Goal: Task Accomplishment & Management: Complete application form

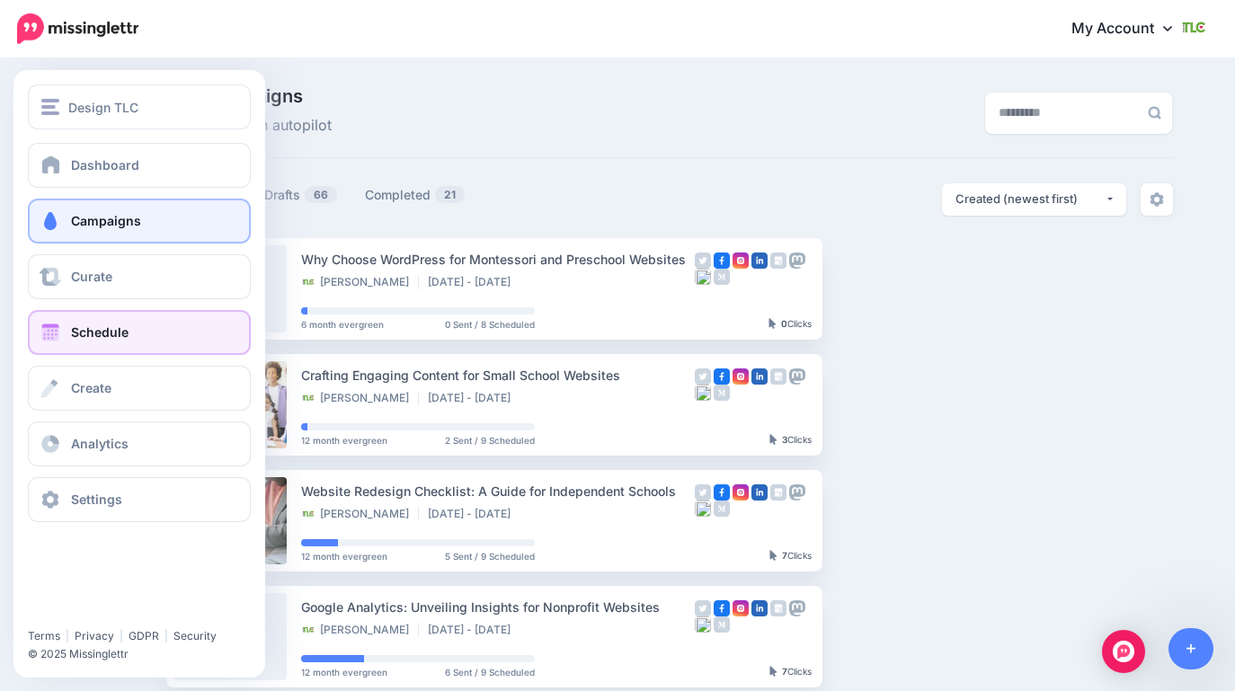
click at [94, 342] on link "Schedule" at bounding box center [139, 332] width 223 height 45
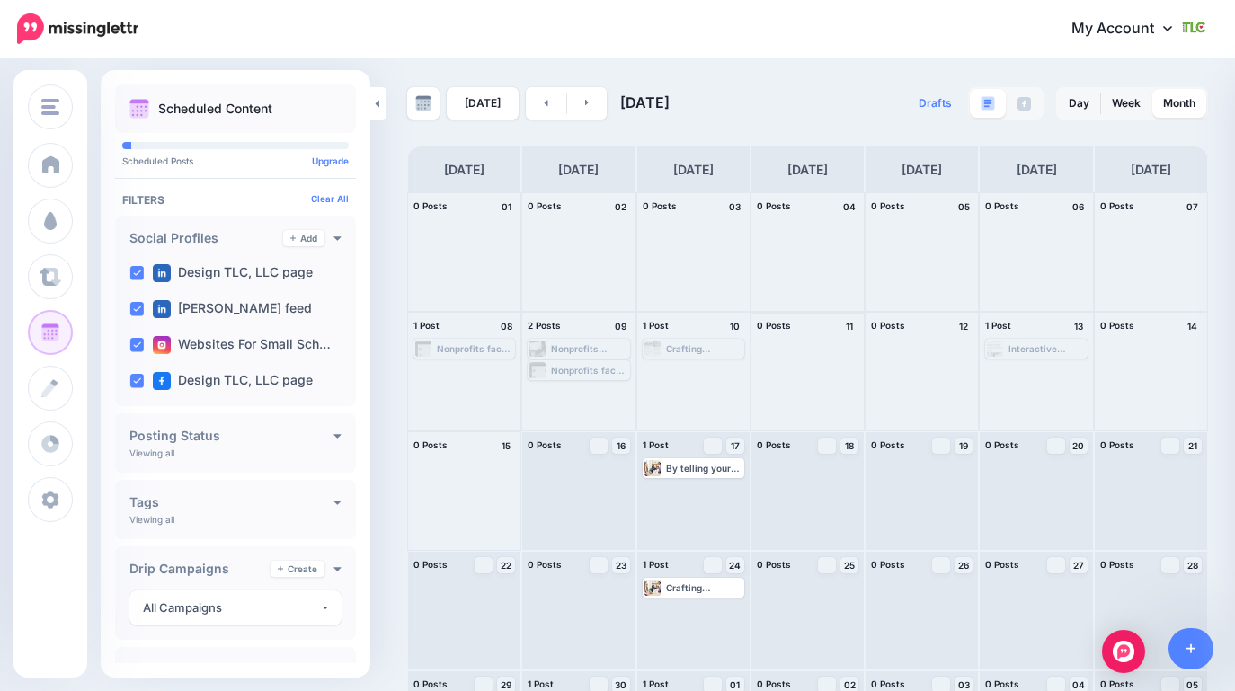
scroll to position [99, 0]
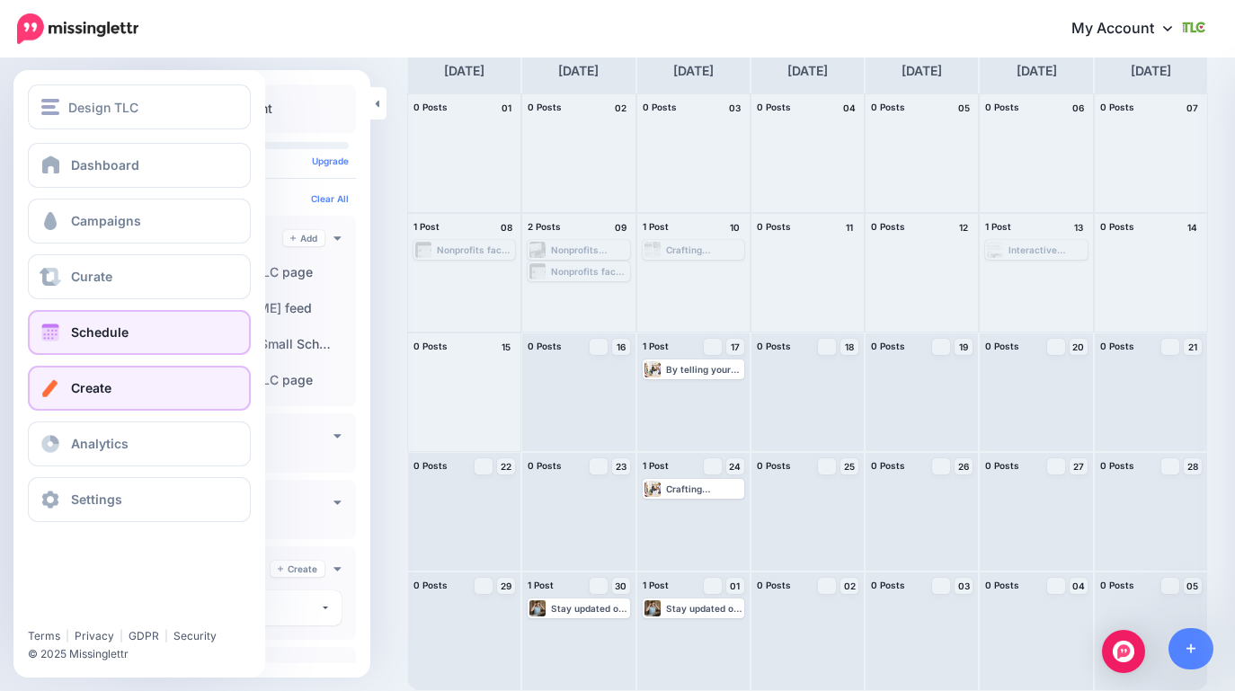
click at [105, 401] on link "Create" at bounding box center [139, 388] width 223 height 45
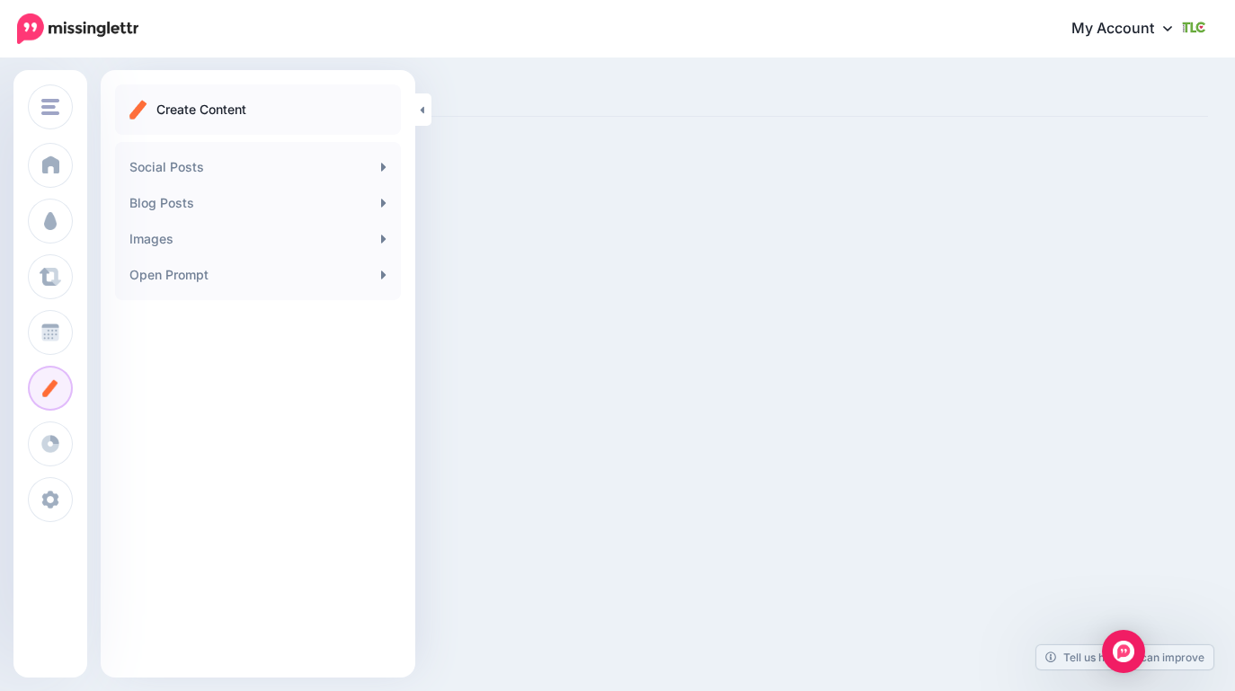
click at [133, 105] on img at bounding box center [138, 110] width 18 height 20
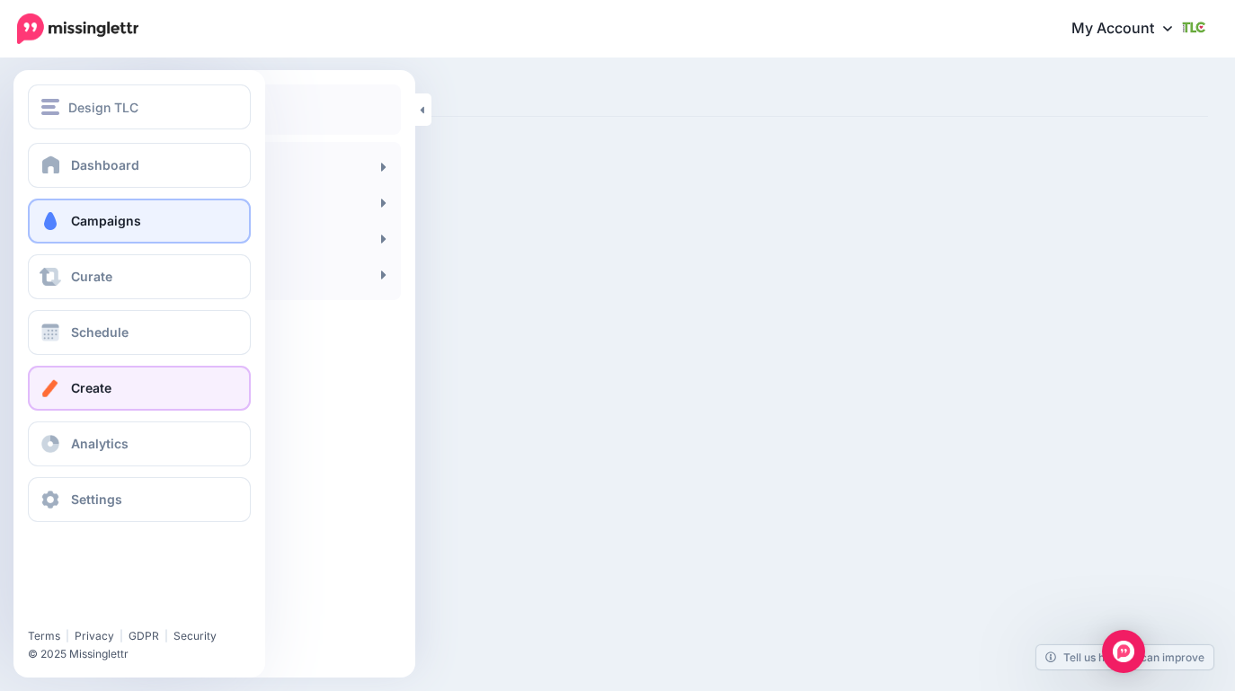
click at [91, 202] on link "Campaigns" at bounding box center [139, 221] width 223 height 45
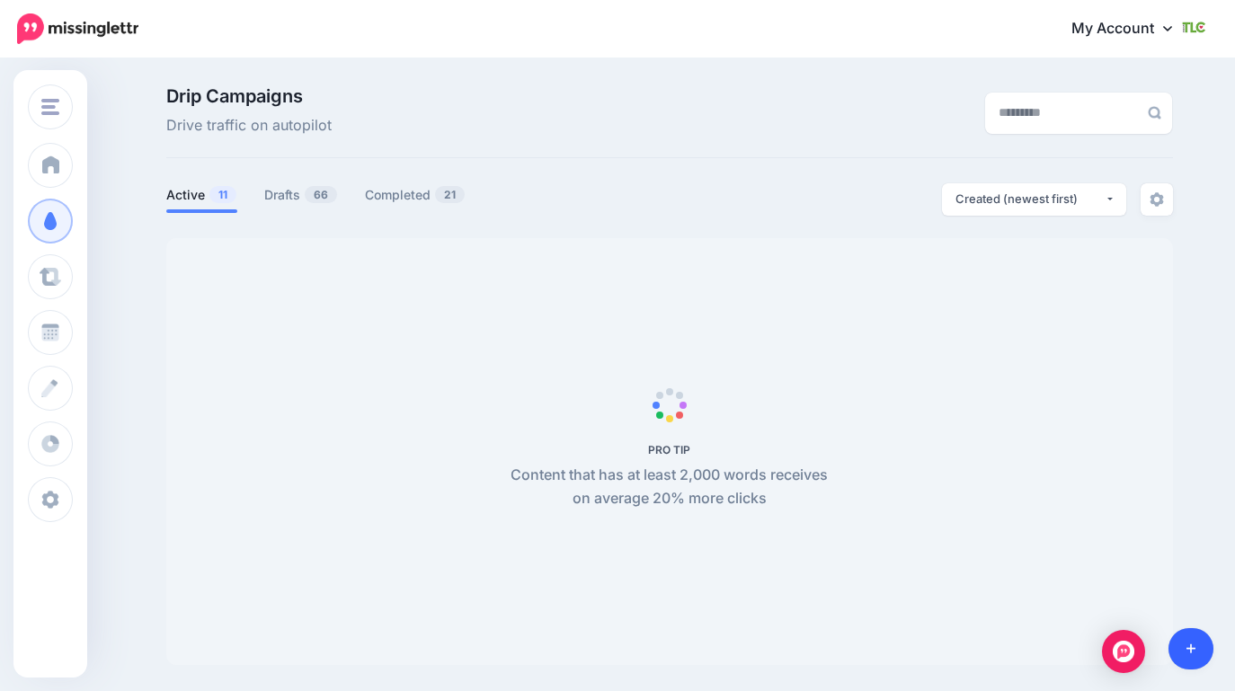
click at [1181, 650] on link at bounding box center [1192, 648] width 46 height 41
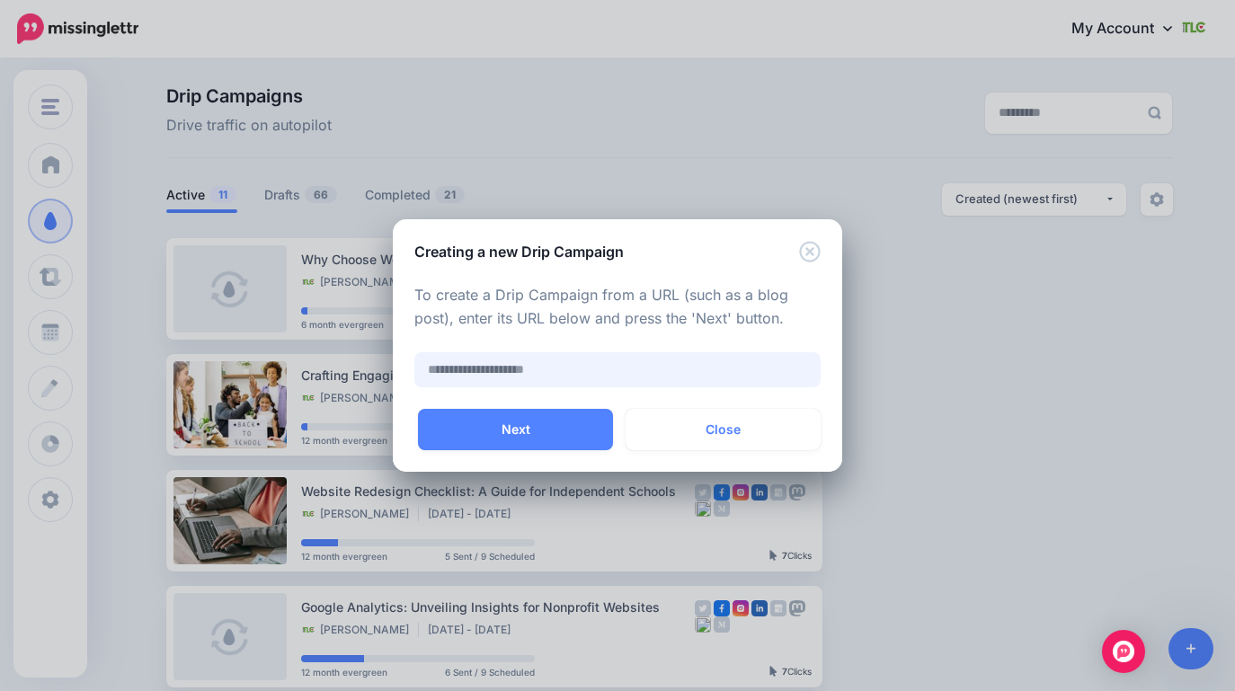
paste input "**********"
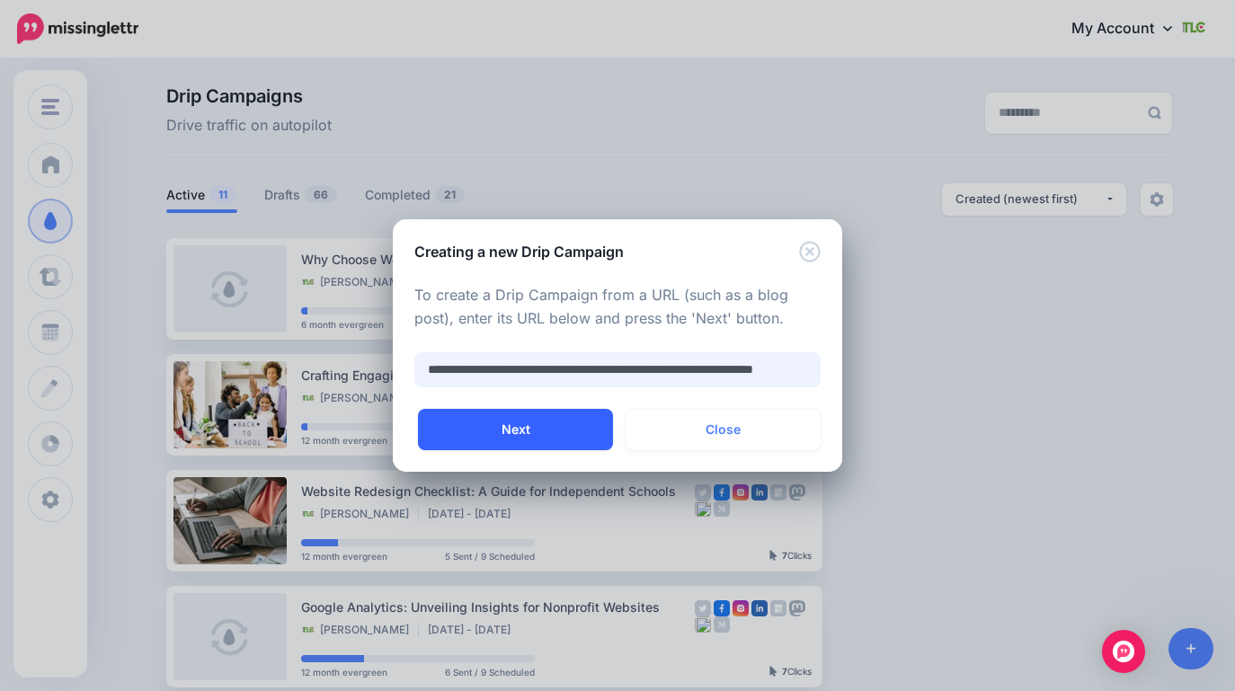
type input "**********"
click at [520, 444] on button "Next" at bounding box center [515, 429] width 195 height 41
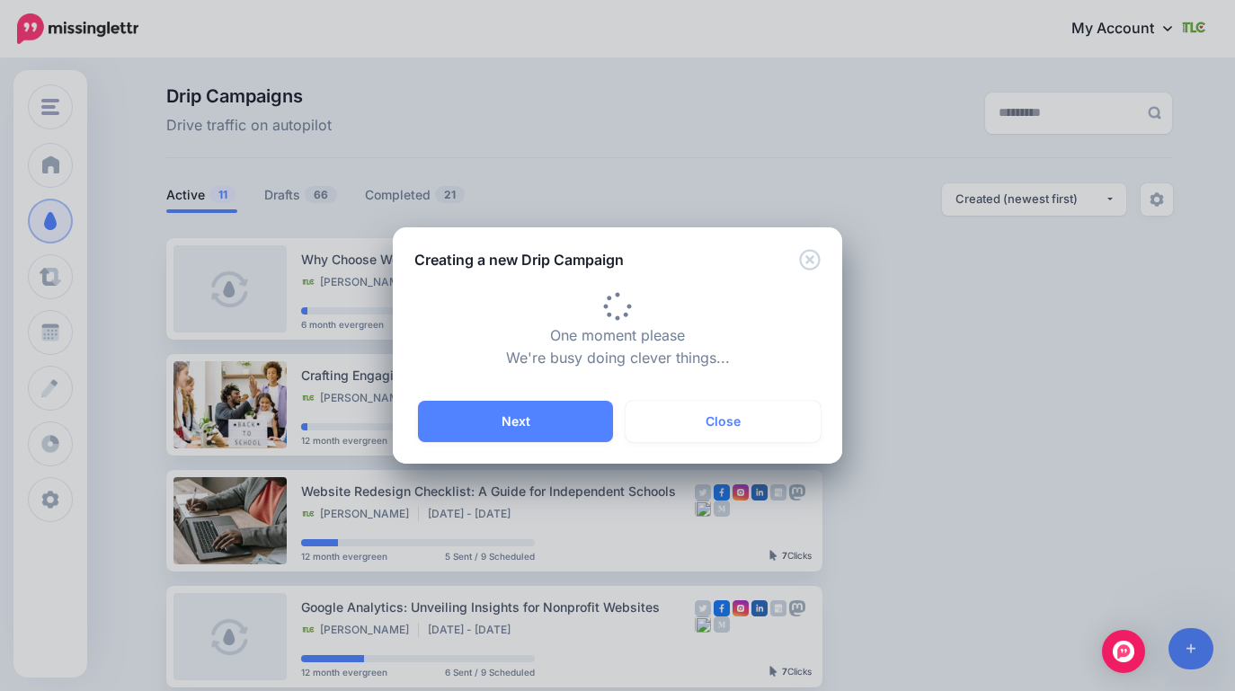
type input "**********"
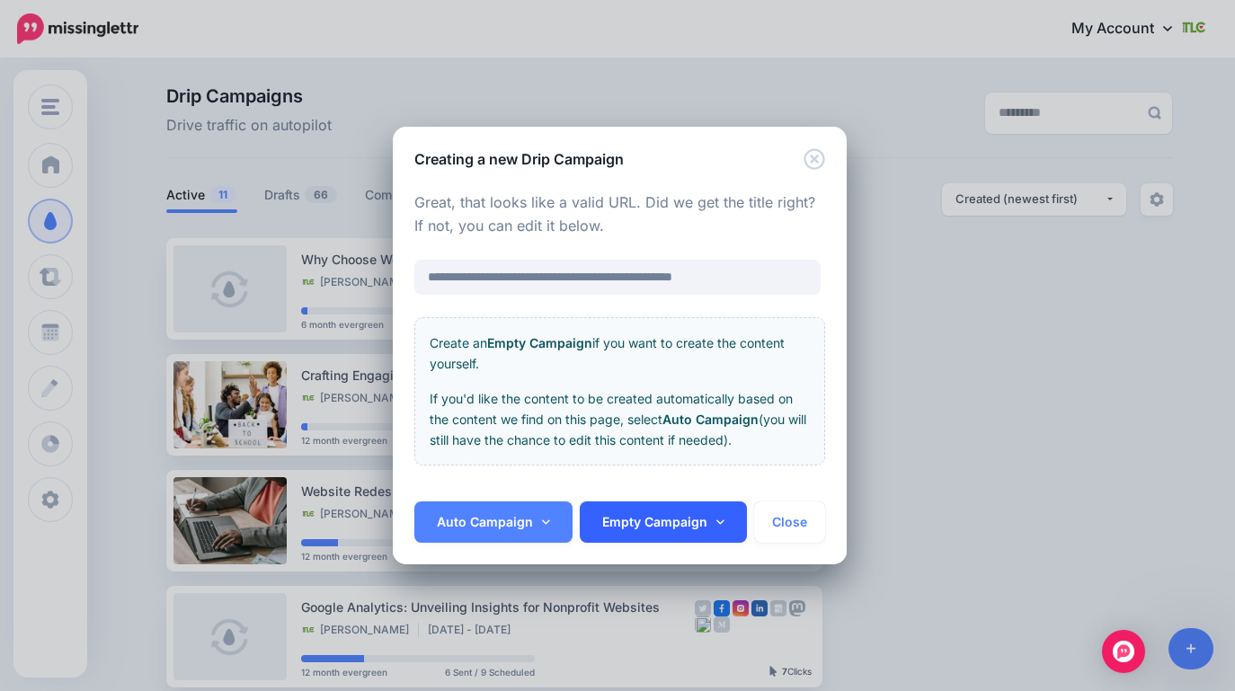
click at [651, 524] on link "Empty Campaign" at bounding box center [663, 522] width 167 height 41
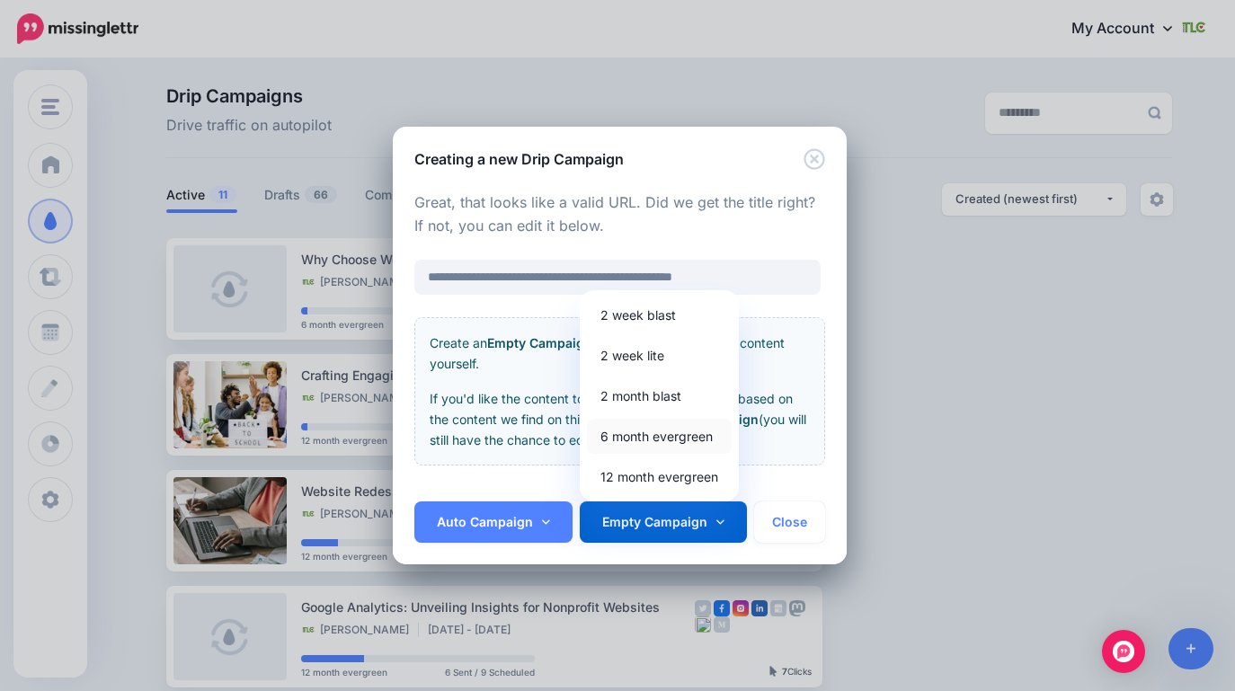
click at [628, 436] on link "6 month evergreen" at bounding box center [659, 436] width 145 height 35
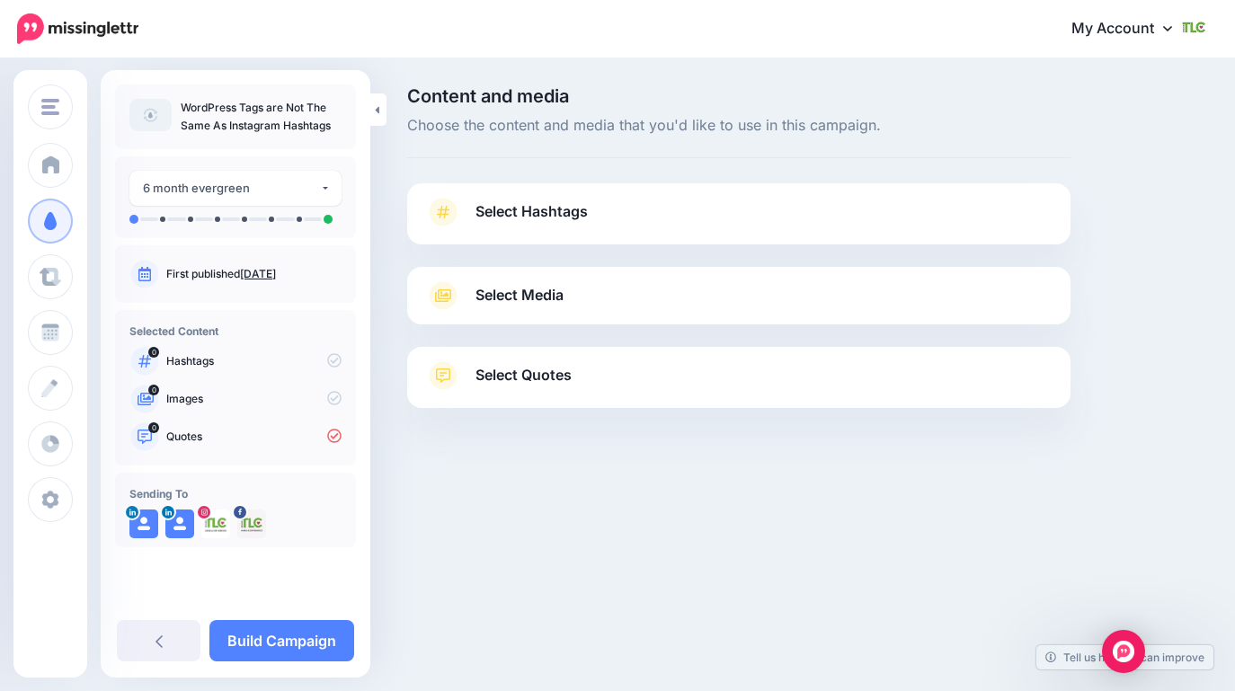
click at [509, 206] on span "Select Hashtags" at bounding box center [532, 212] width 112 height 24
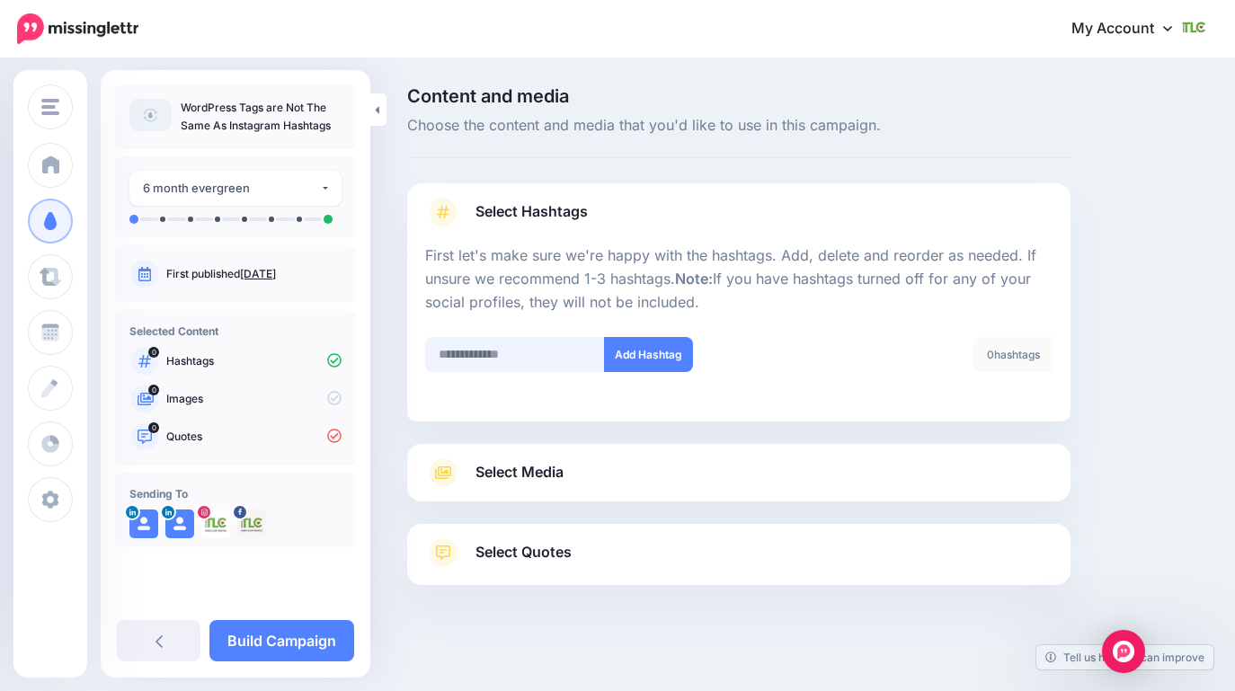
click at [503, 352] on input "text" at bounding box center [515, 354] width 180 height 35
type input "*********"
click at [636, 358] on button "Add Hashtag" at bounding box center [648, 354] width 89 height 35
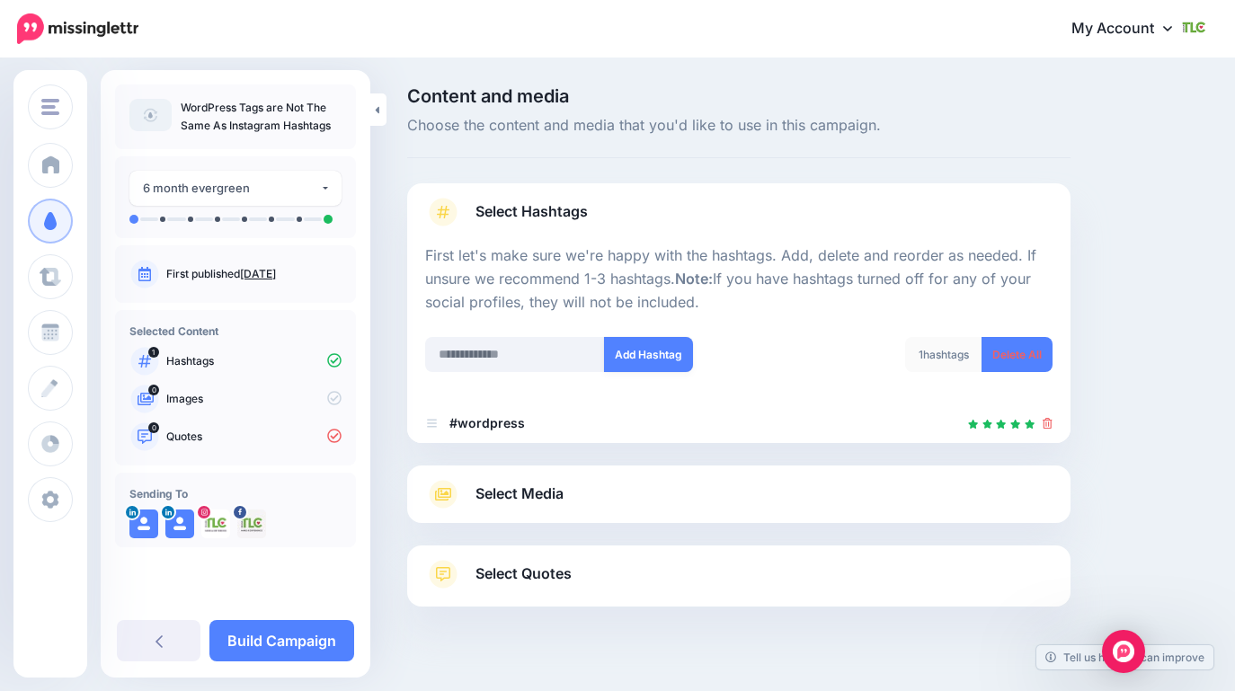
scroll to position [31, 0]
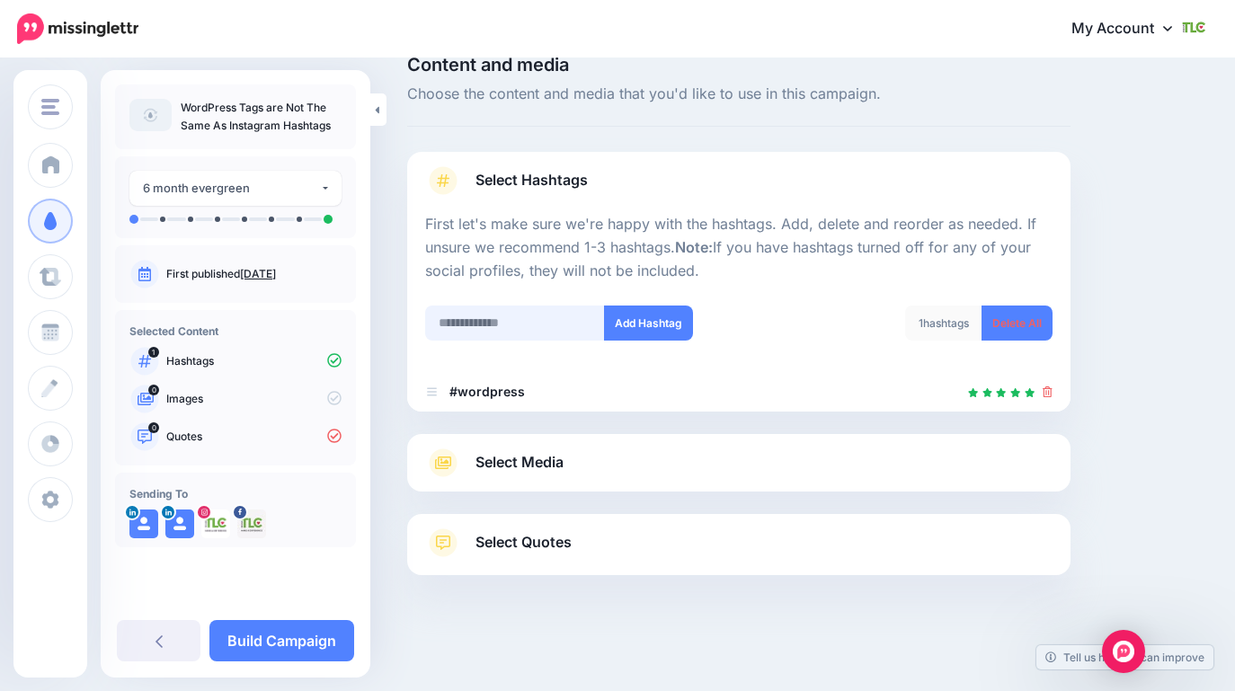
click at [524, 321] on input "text" at bounding box center [515, 323] width 180 height 35
type input "*"
type input "**********"
click at [655, 327] on button "Add Hashtag" at bounding box center [648, 323] width 89 height 35
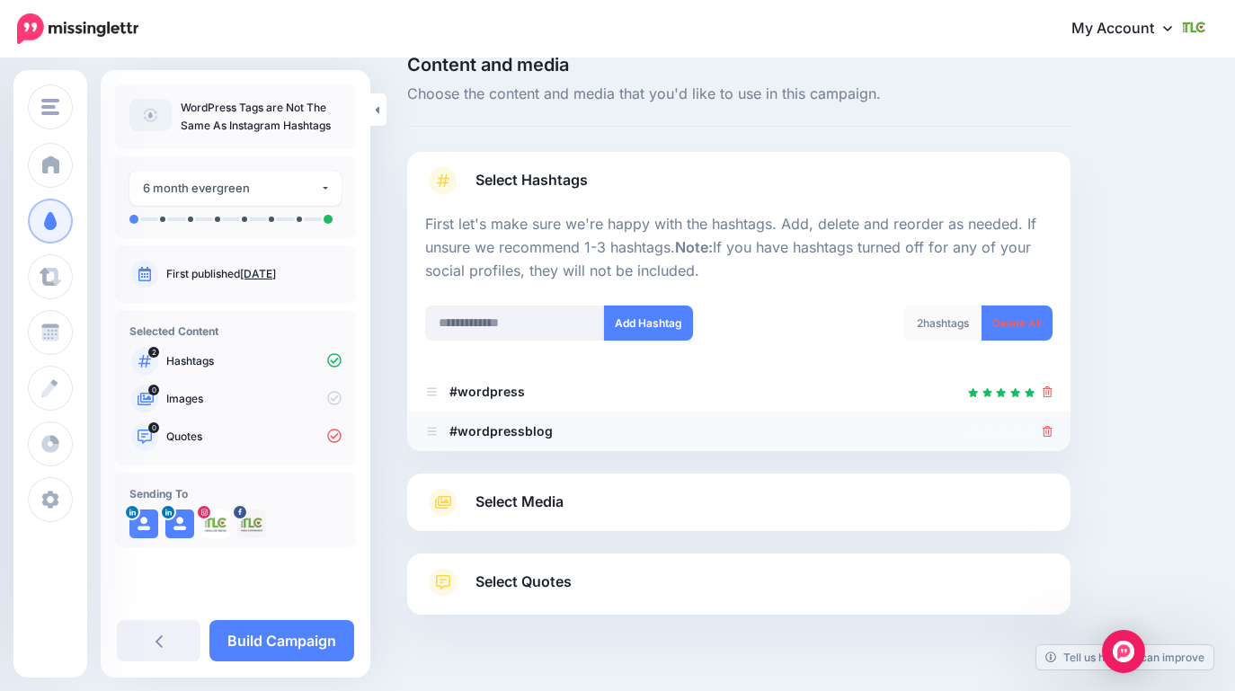
scroll to position [71, 0]
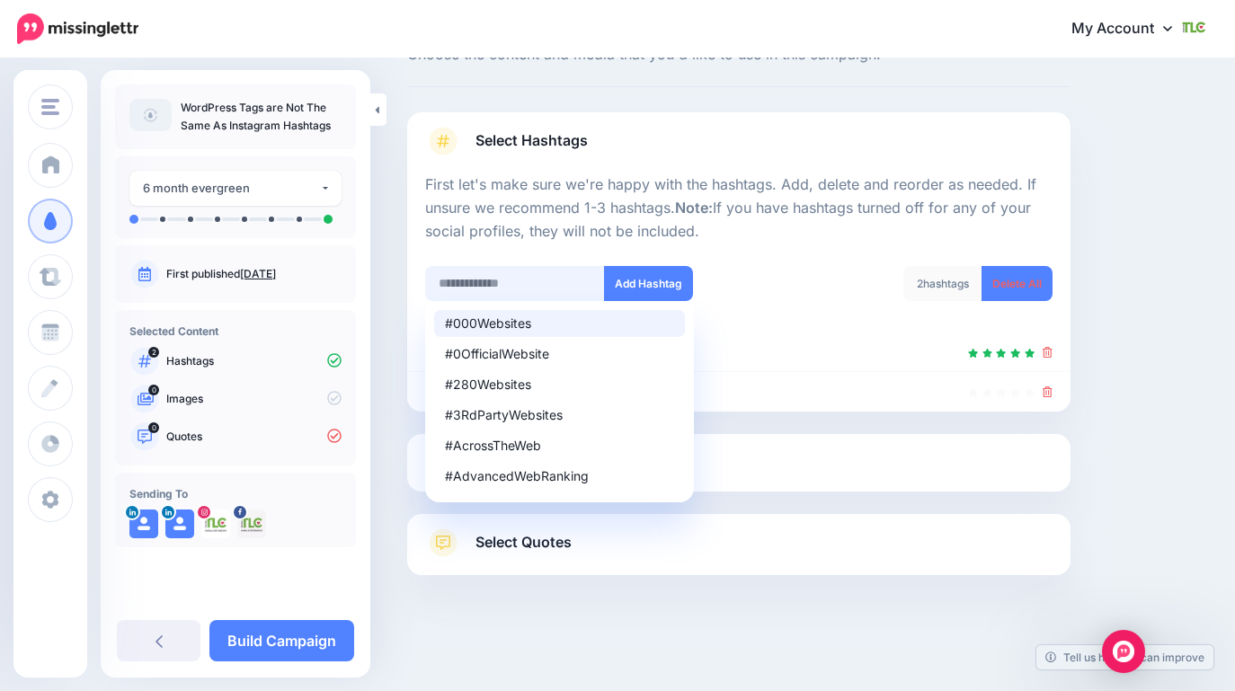
click at [495, 274] on input "text" at bounding box center [515, 283] width 180 height 35
type input "*********"
click at [507, 284] on input "*********" at bounding box center [515, 283] width 180 height 35
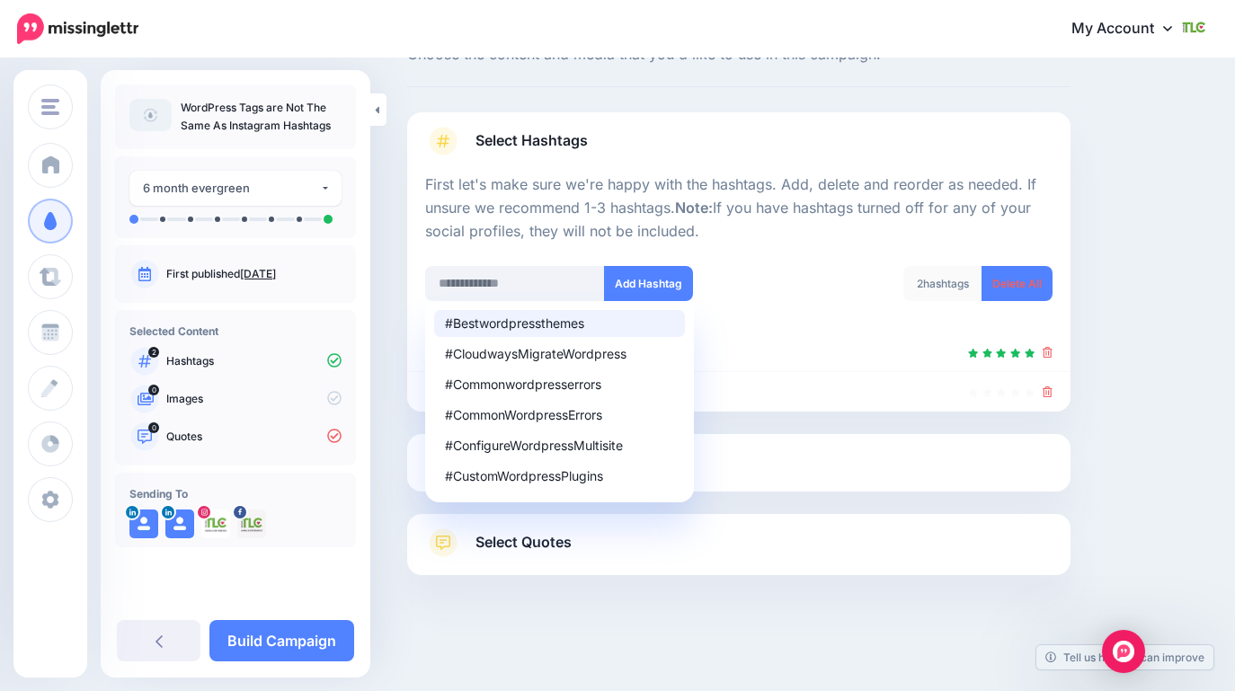
click at [799, 416] on div at bounding box center [739, 423] width 664 height 22
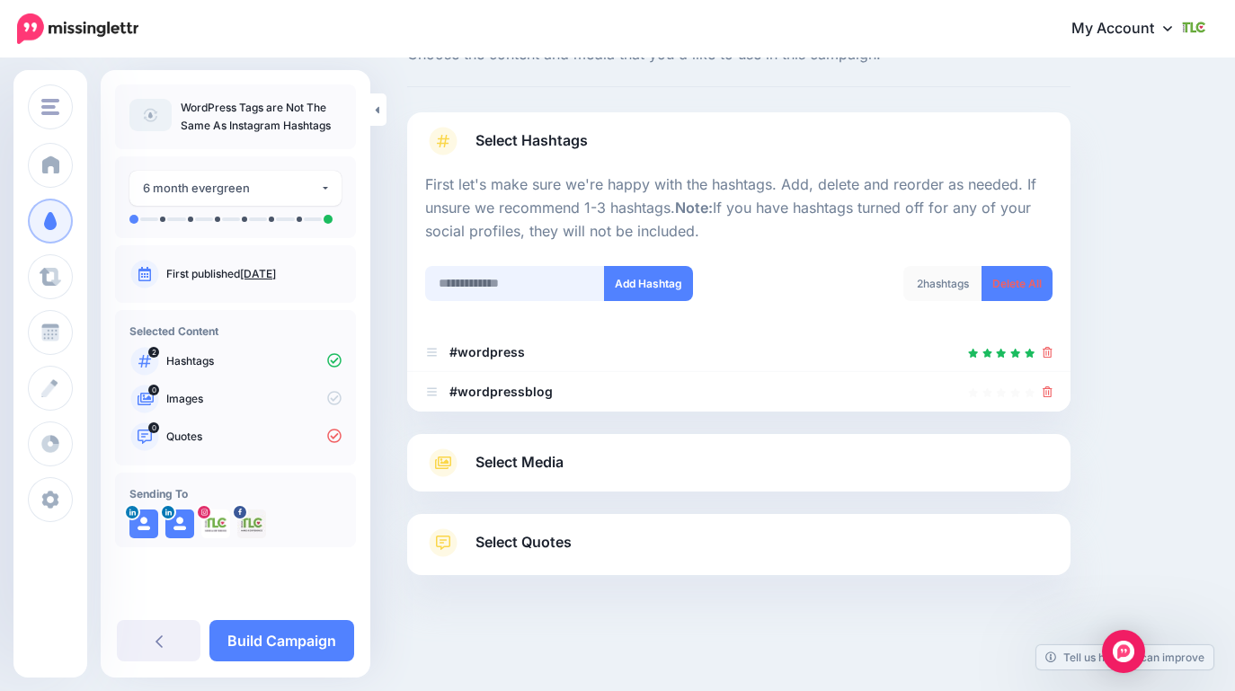
click at [516, 286] on input "text" at bounding box center [515, 283] width 180 height 35
type input "***"
click at [645, 274] on button "Add Hashtag" at bounding box center [648, 283] width 89 height 35
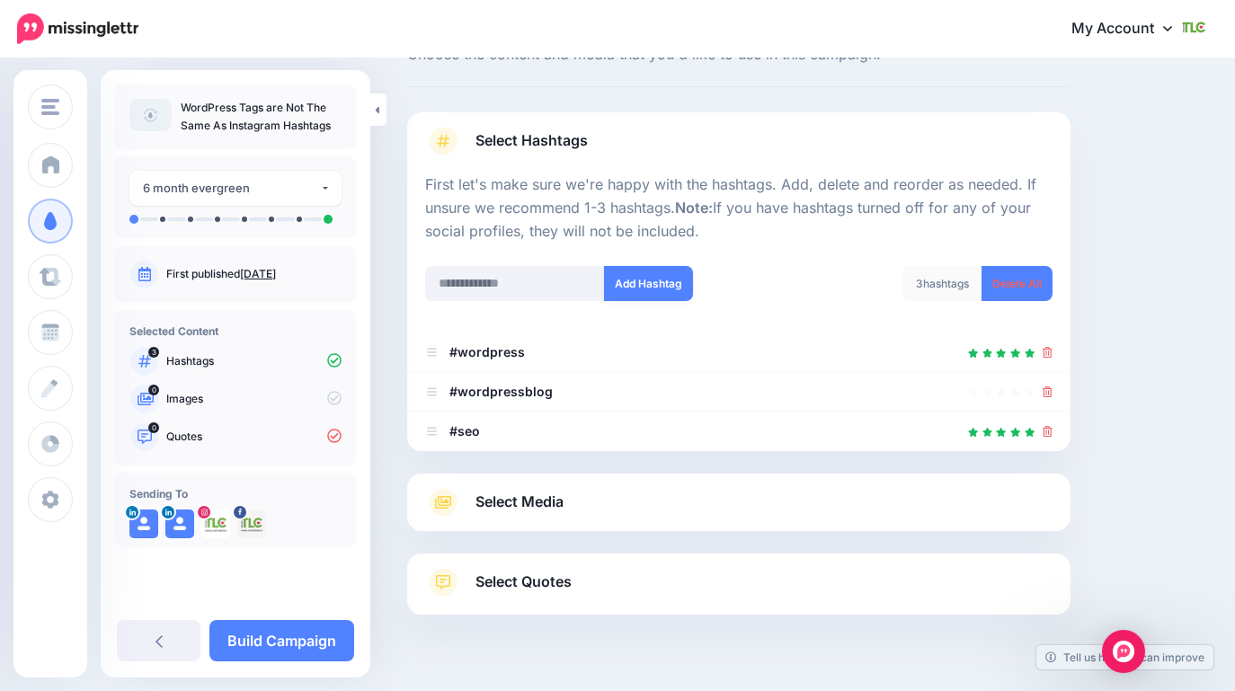
scroll to position [111, 0]
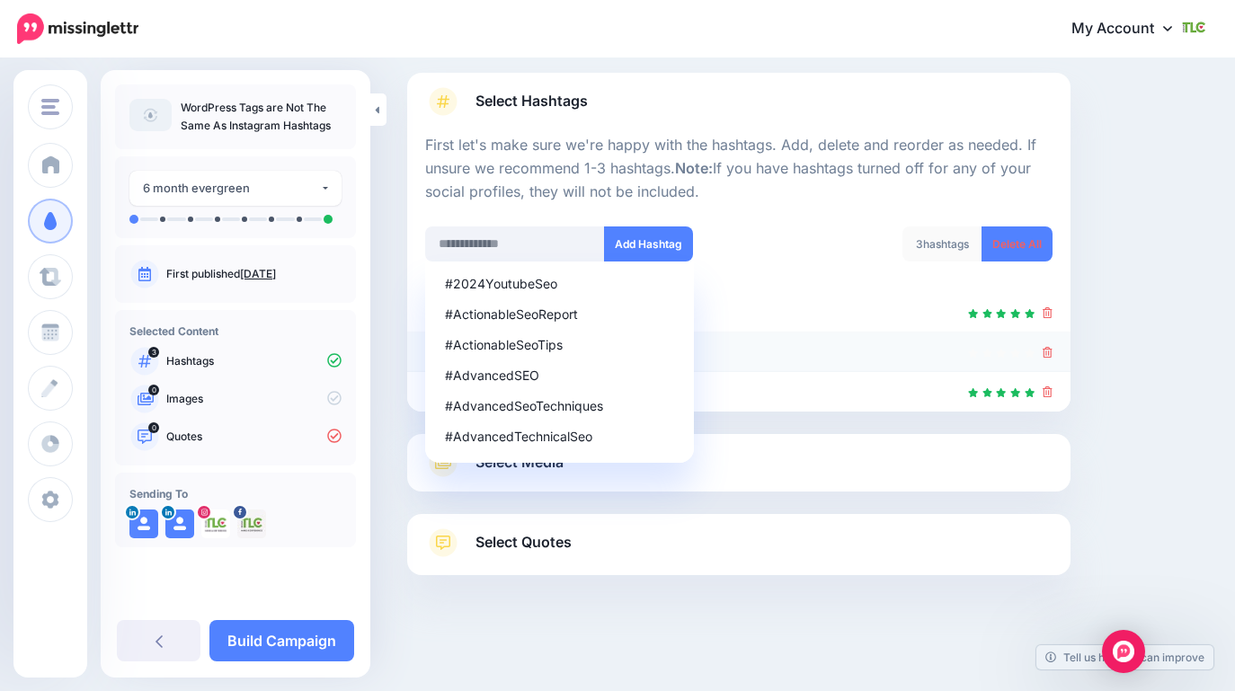
click at [1049, 355] on icon at bounding box center [1048, 352] width 10 height 11
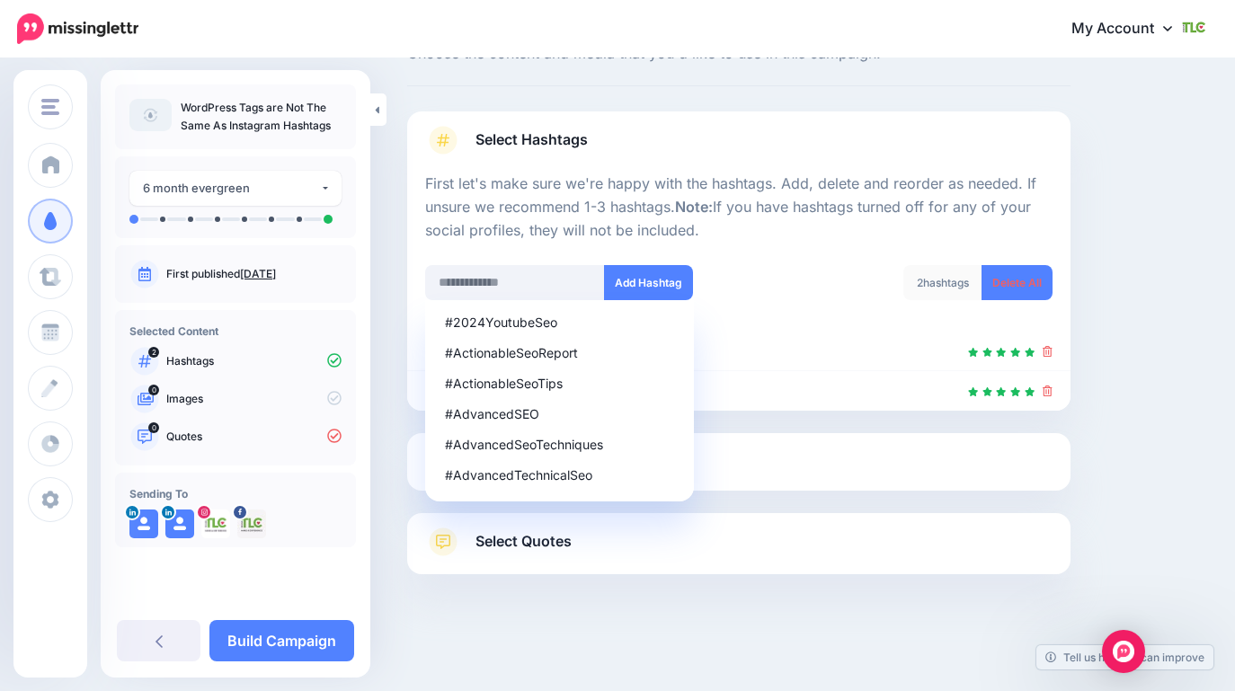
scroll to position [71, 0]
click at [1136, 396] on div "Content and media Choose the content and media that you'd like to use in this c…" at bounding box center [808, 340] width 828 height 649
click at [797, 423] on div at bounding box center [739, 423] width 664 height 22
click at [445, 269] on input "text" at bounding box center [515, 283] width 180 height 35
type input "*"
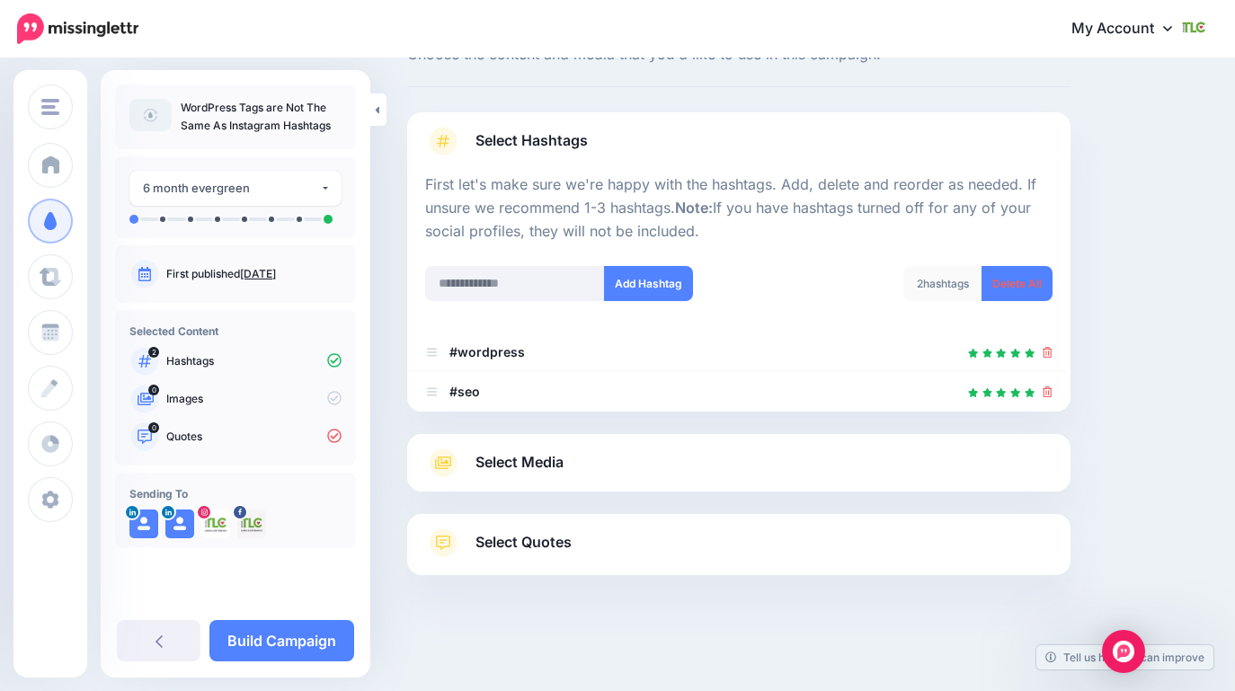
click at [404, 313] on div "Content and media Choose the content and media that you'd like to use in this c…" at bounding box center [739, 340] width 690 height 649
click at [397, 322] on div "Content and media Choose the content and media that you'd like to use in this c…" at bounding box center [739, 340] width 690 height 649
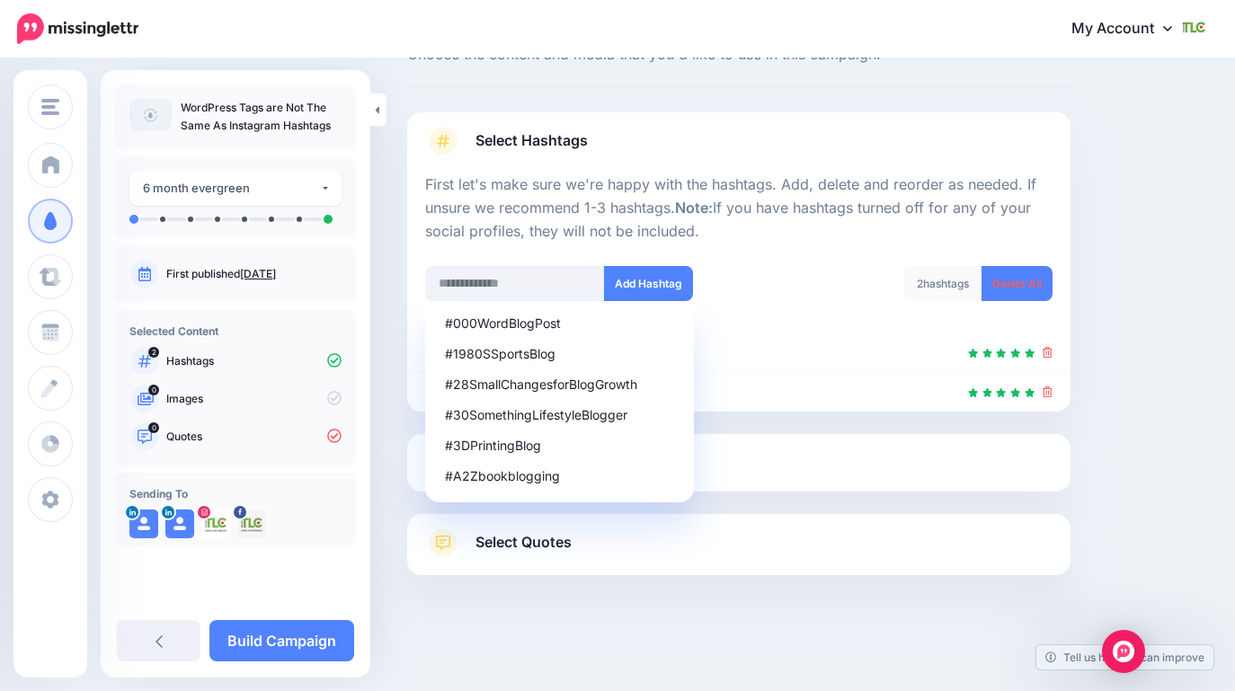
click at [1145, 282] on div "Content and media Choose the content and media that you'd like to use in this c…" at bounding box center [808, 340] width 828 height 649
click at [392, 320] on div "Content and media Choose the content and media that you'd like to use in this c…" at bounding box center [617, 340] width 1235 height 703
click at [1169, 355] on div "Content and media Choose the content and media that you'd like to use in this c…" at bounding box center [808, 340] width 828 height 649
click at [778, 424] on div at bounding box center [739, 423] width 664 height 22
click at [392, 257] on div "Content and media Choose the content and media that you'd like to use in this c…" at bounding box center [617, 340] width 1235 height 703
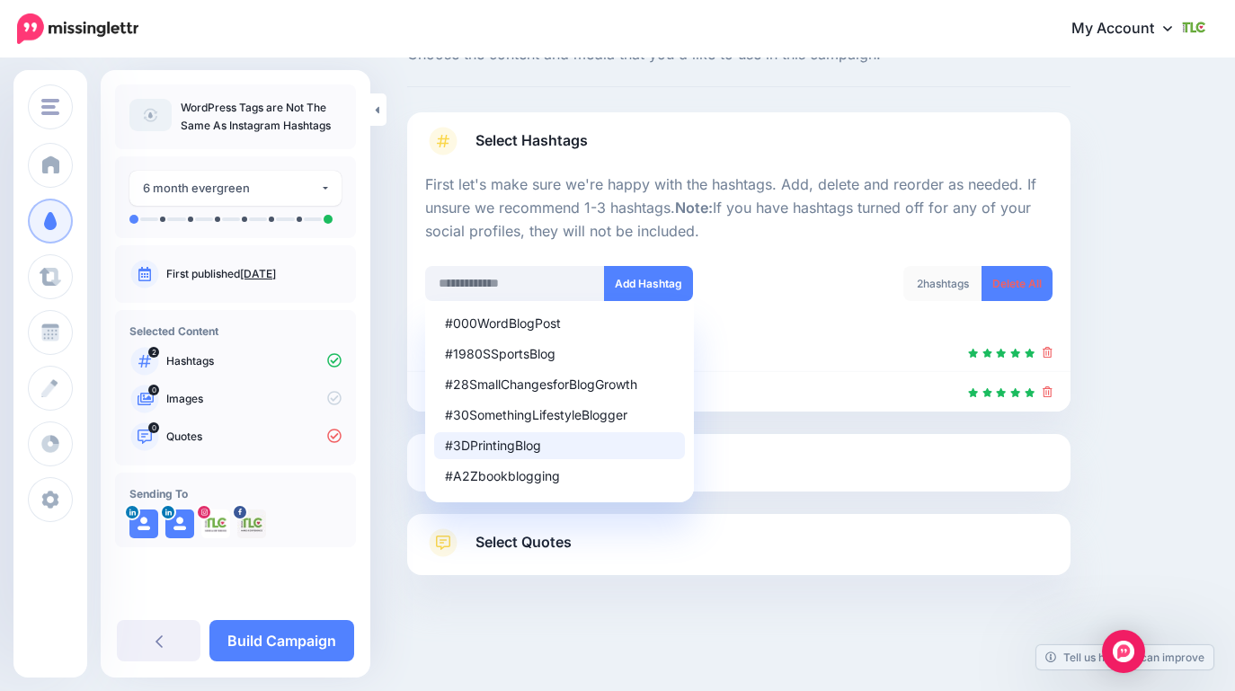
click at [1079, 304] on div "Content and media Choose the content and media that you'd like to use in this c…" at bounding box center [739, 340] width 690 height 649
click at [771, 430] on div at bounding box center [739, 423] width 664 height 22
click at [749, 457] on link "Select Media" at bounding box center [739, 463] width 628 height 29
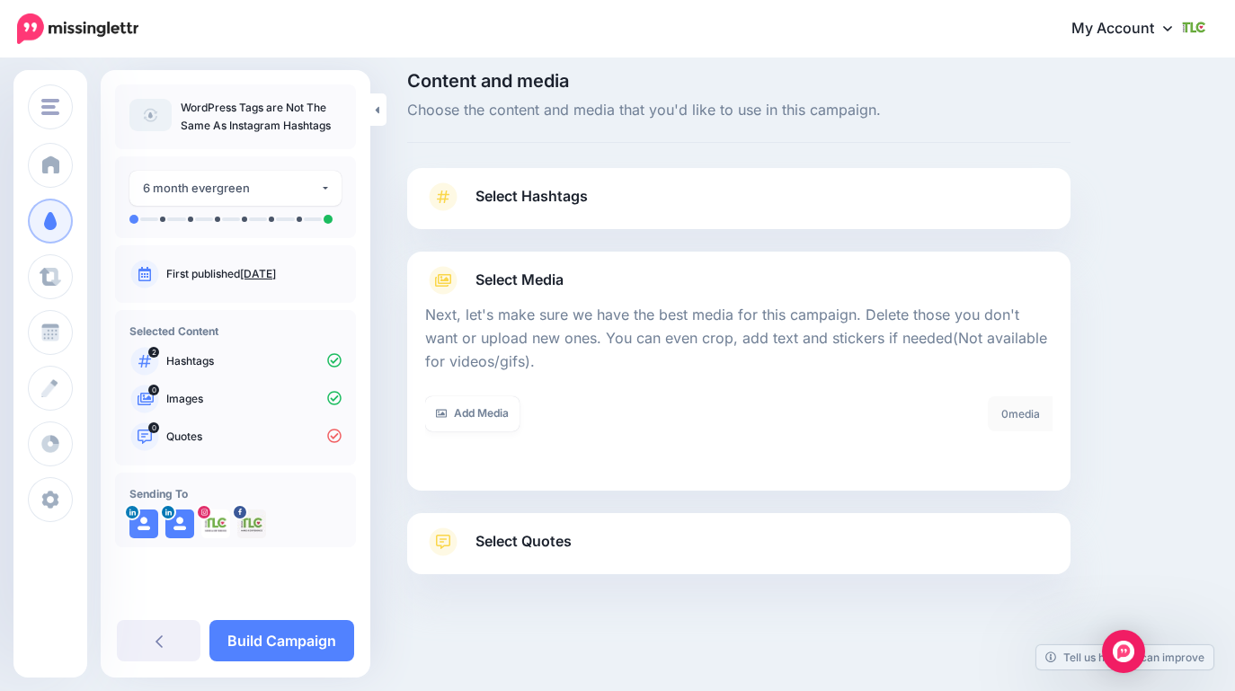
scroll to position [14, 0]
click at [477, 416] on link "Add Media" at bounding box center [472, 414] width 94 height 35
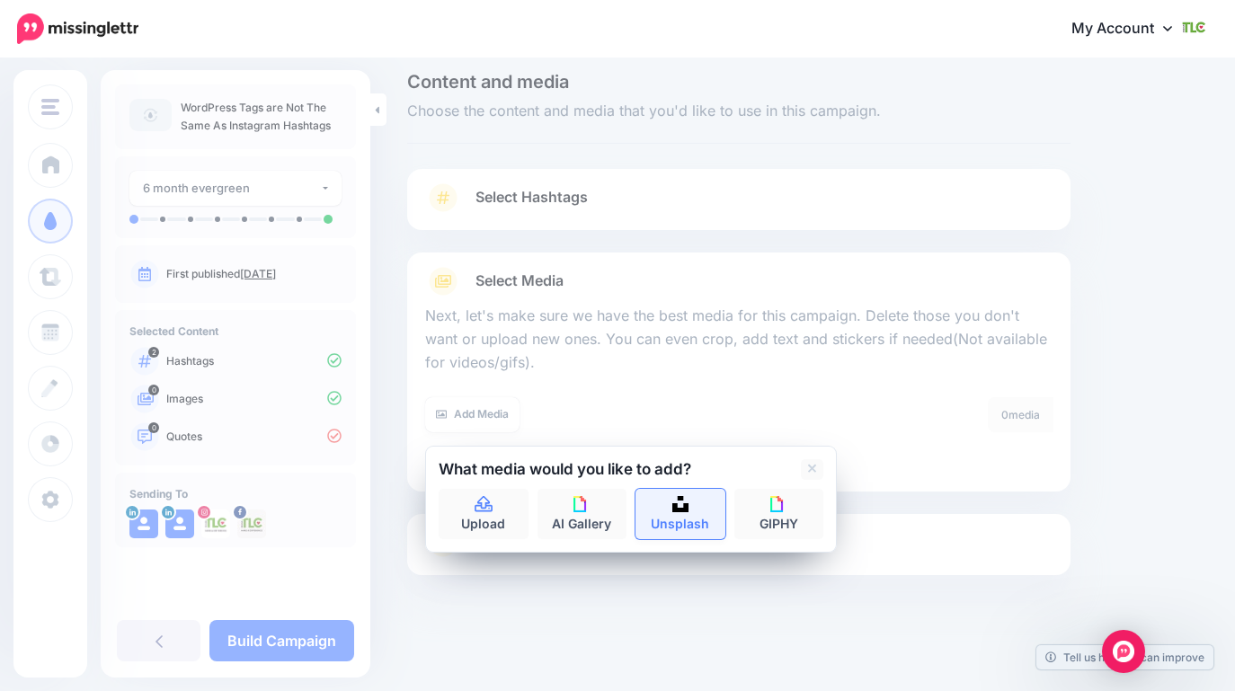
click at [688, 518] on link "Unsplash" at bounding box center [681, 514] width 90 height 50
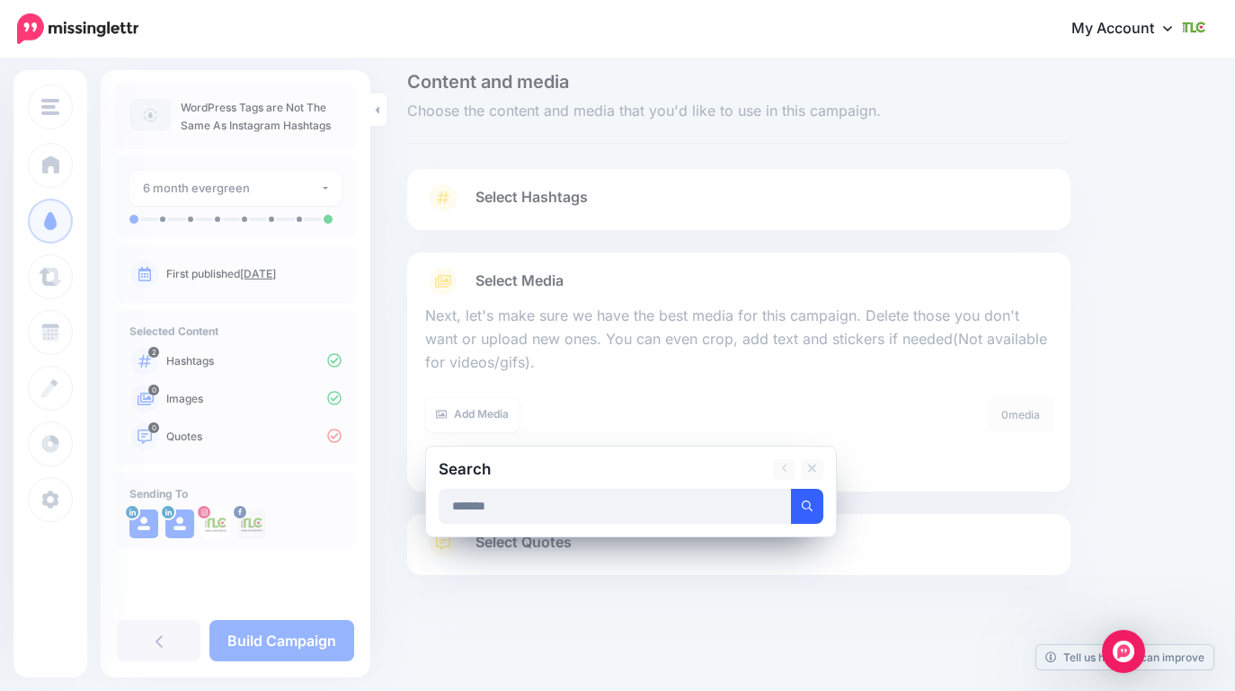
type input "*******"
click at [802, 499] on button "submit" at bounding box center [807, 506] width 32 height 35
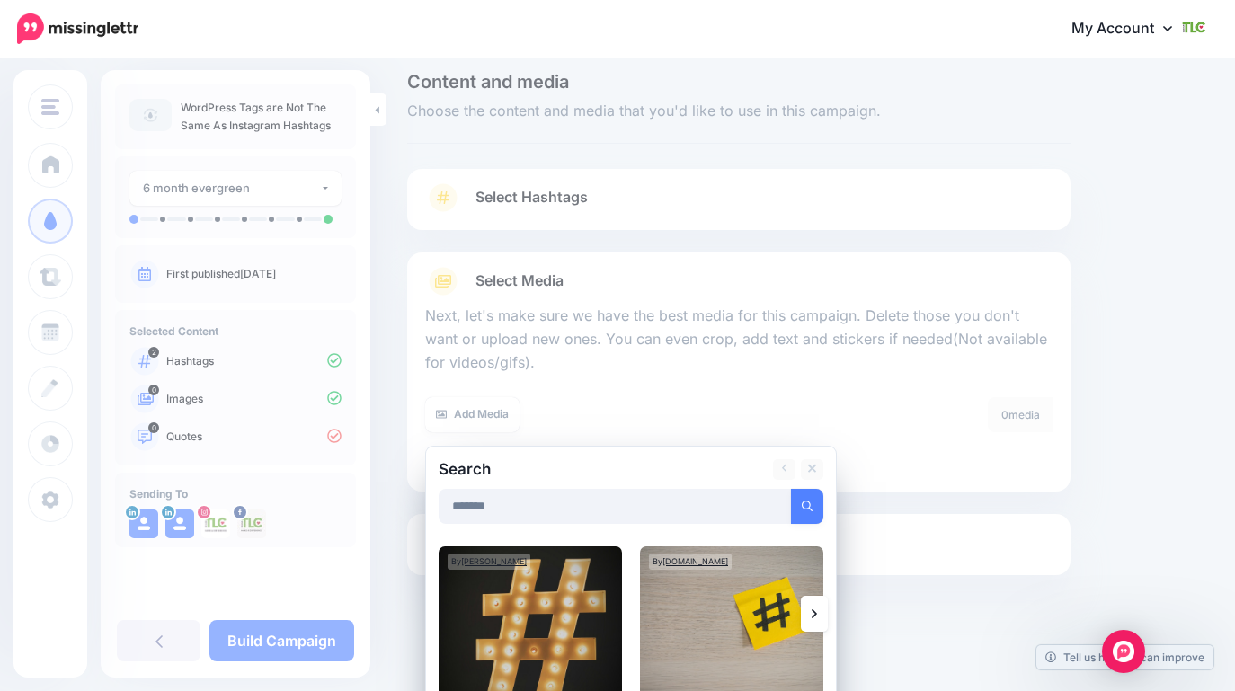
scroll to position [196, 0]
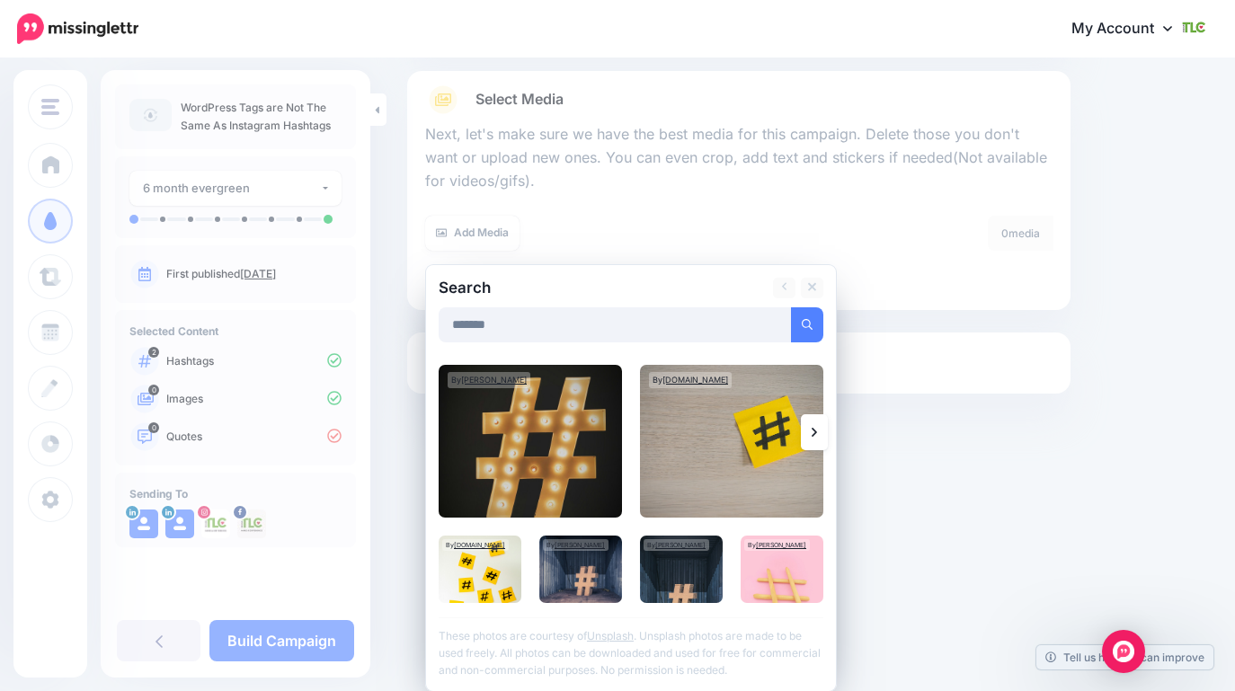
click at [815, 434] on icon at bounding box center [814, 432] width 5 height 14
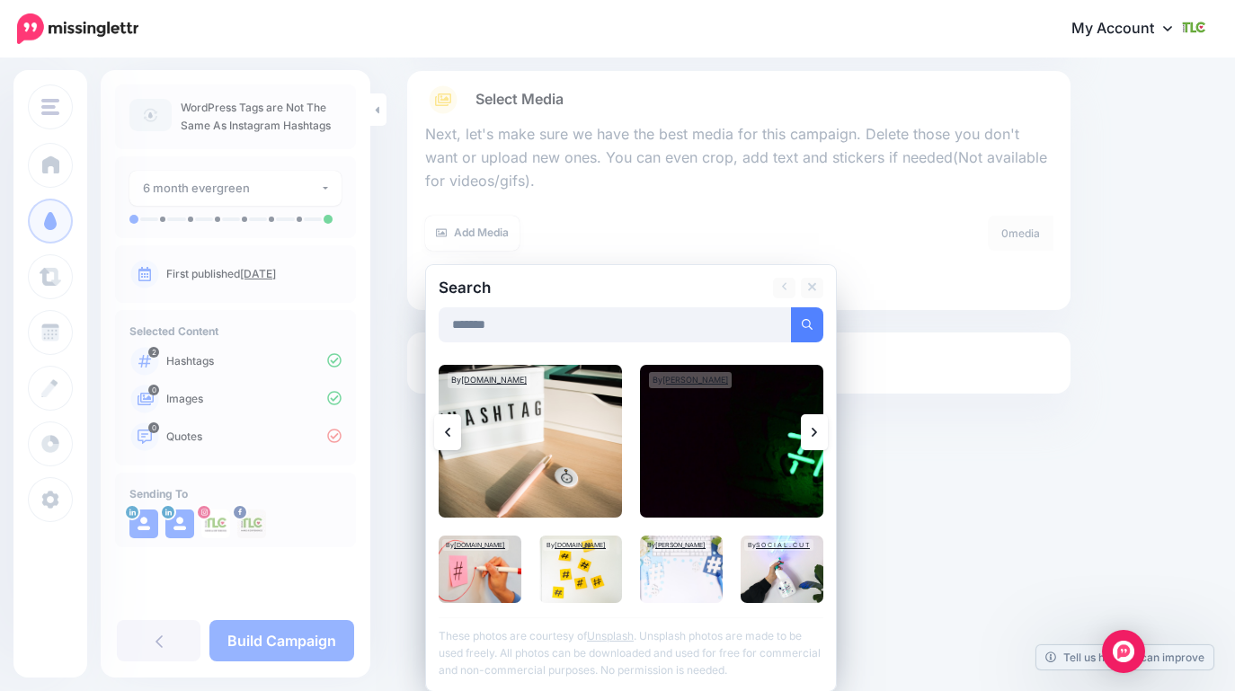
click at [445, 434] on icon at bounding box center [447, 432] width 5 height 14
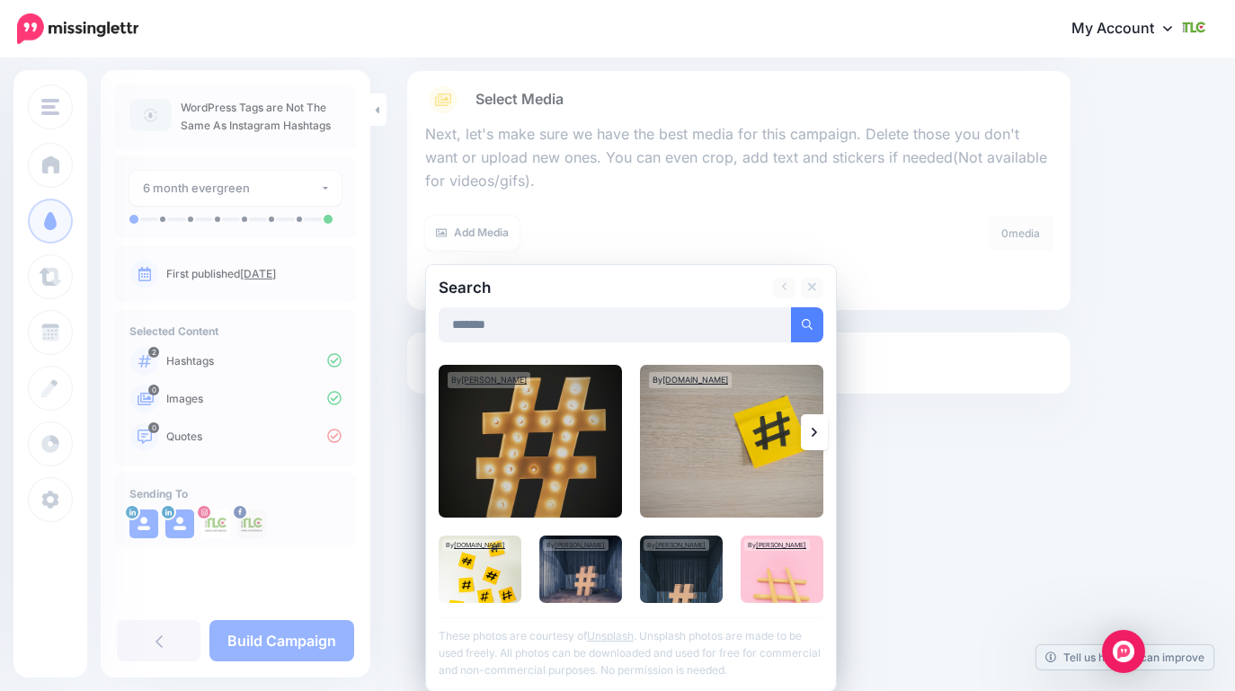
click at [815, 431] on icon at bounding box center [814, 432] width 5 height 9
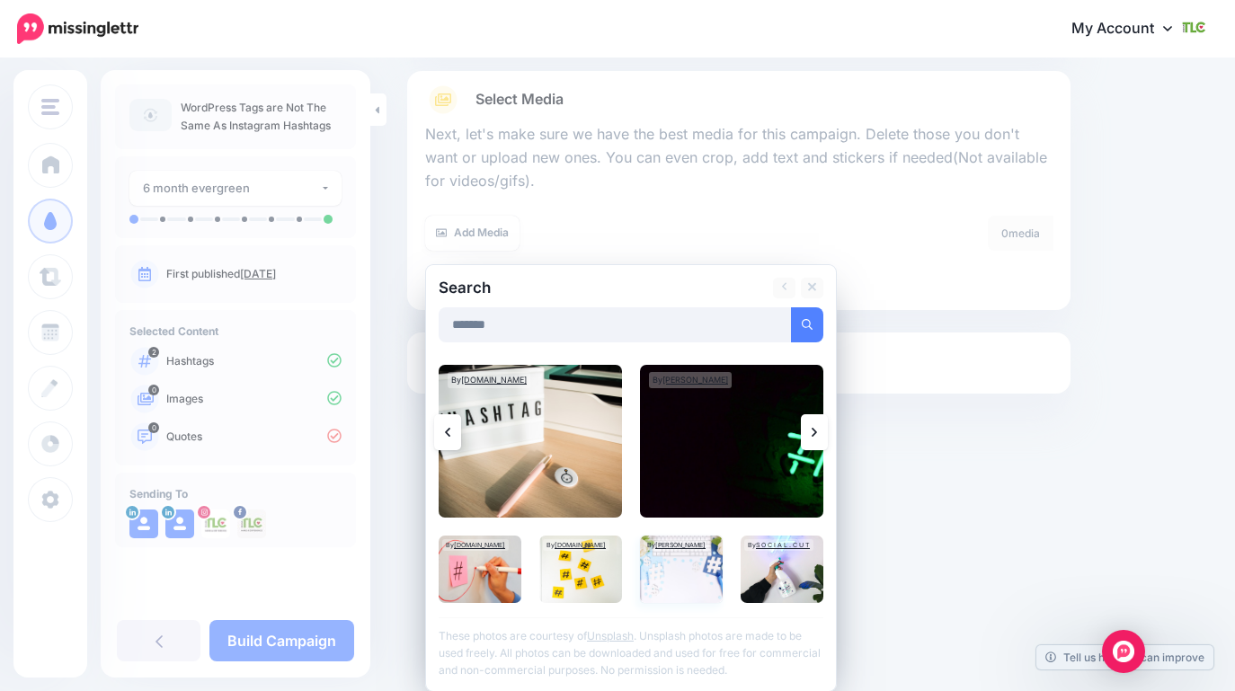
click at [687, 572] on img at bounding box center [681, 569] width 83 height 67
click at [811, 423] on link at bounding box center [814, 432] width 27 height 36
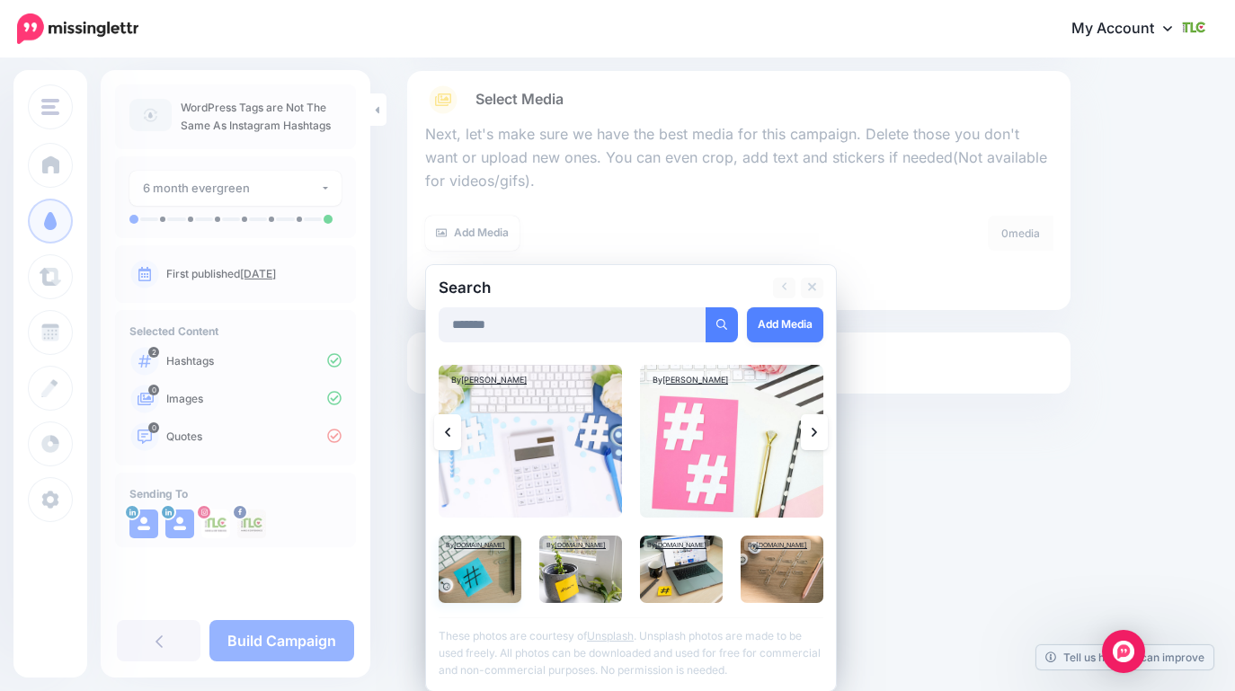
click at [474, 584] on img at bounding box center [480, 569] width 83 height 67
click at [794, 322] on link "Add Media" at bounding box center [785, 324] width 76 height 35
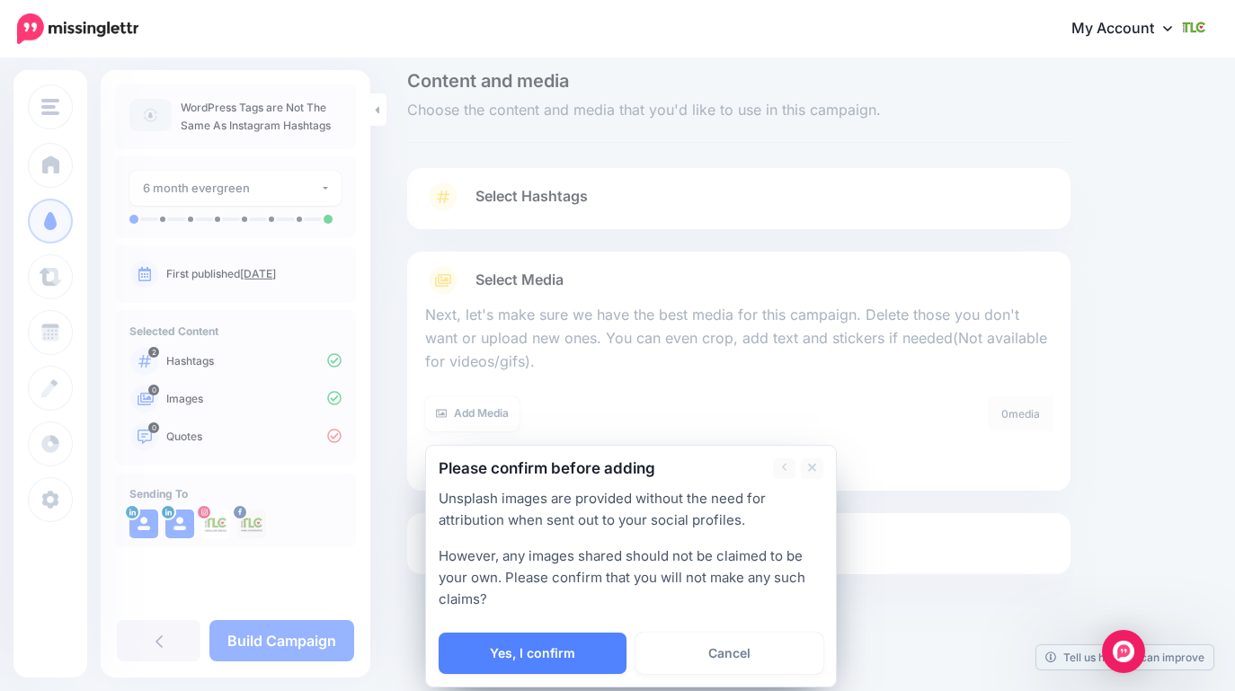
scroll to position [14, 0]
click at [512, 660] on link "Yes, I confirm" at bounding box center [533, 654] width 188 height 41
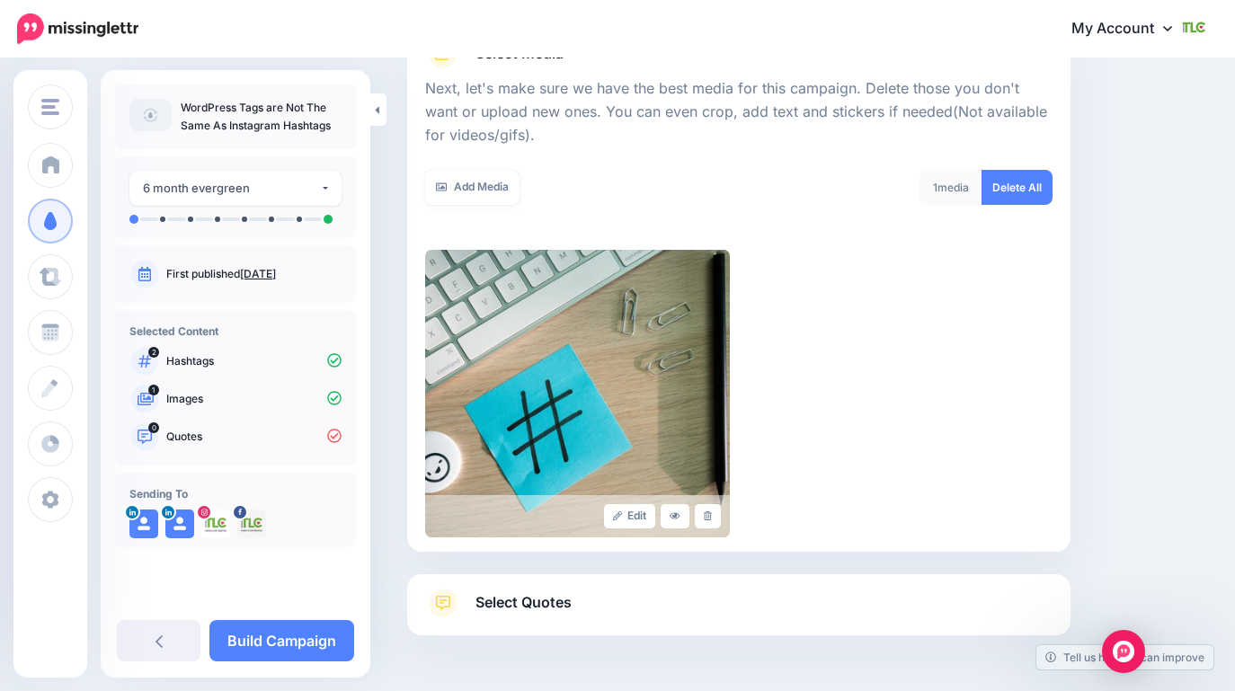
scroll to position [227, 0]
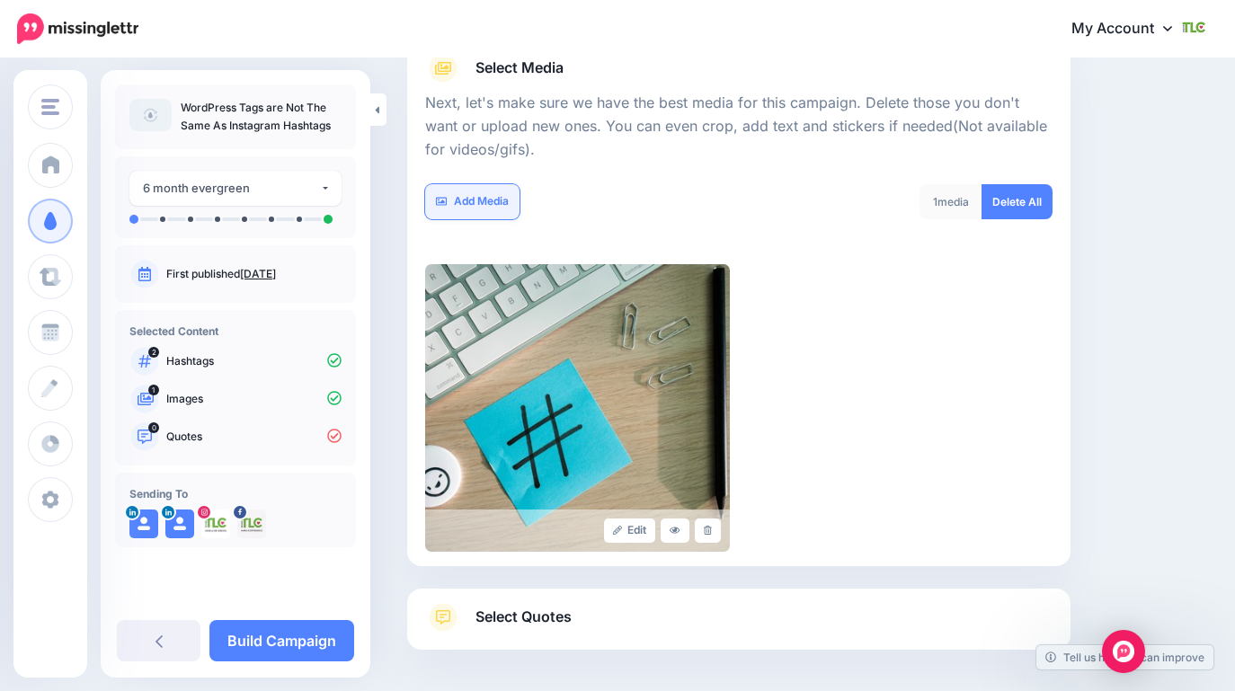
click at [492, 200] on link "Add Media" at bounding box center [472, 201] width 94 height 35
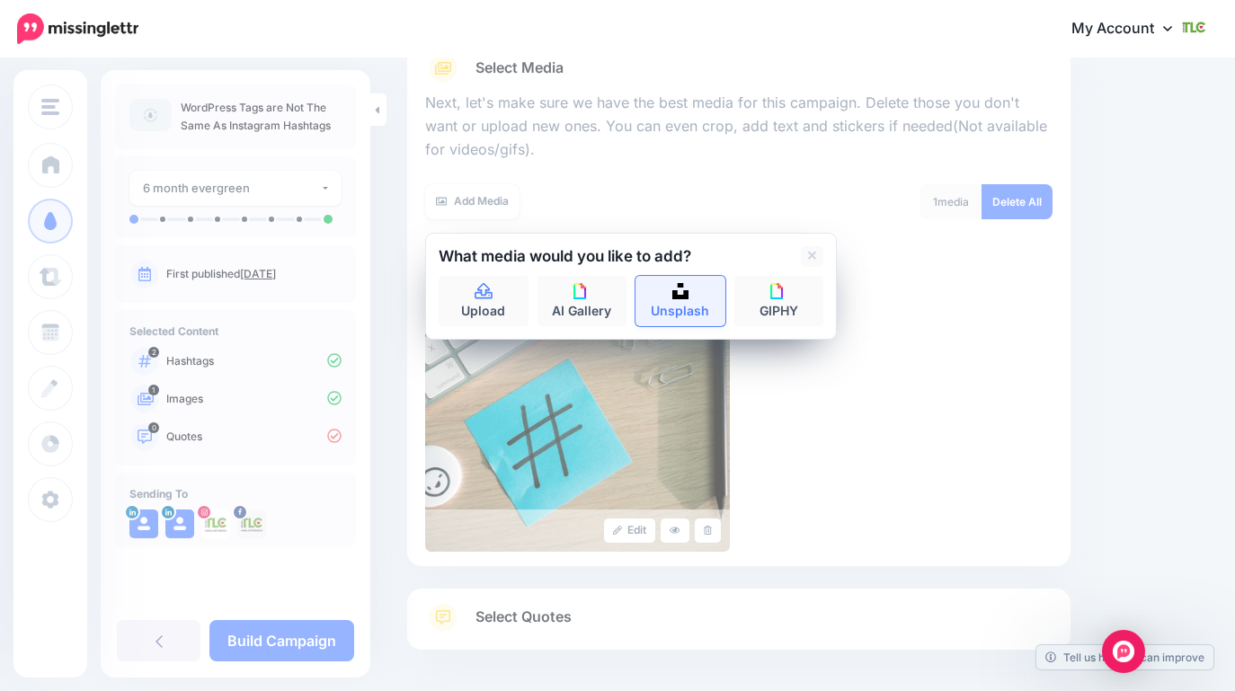
click at [667, 298] on link "Unsplash" at bounding box center [681, 301] width 90 height 50
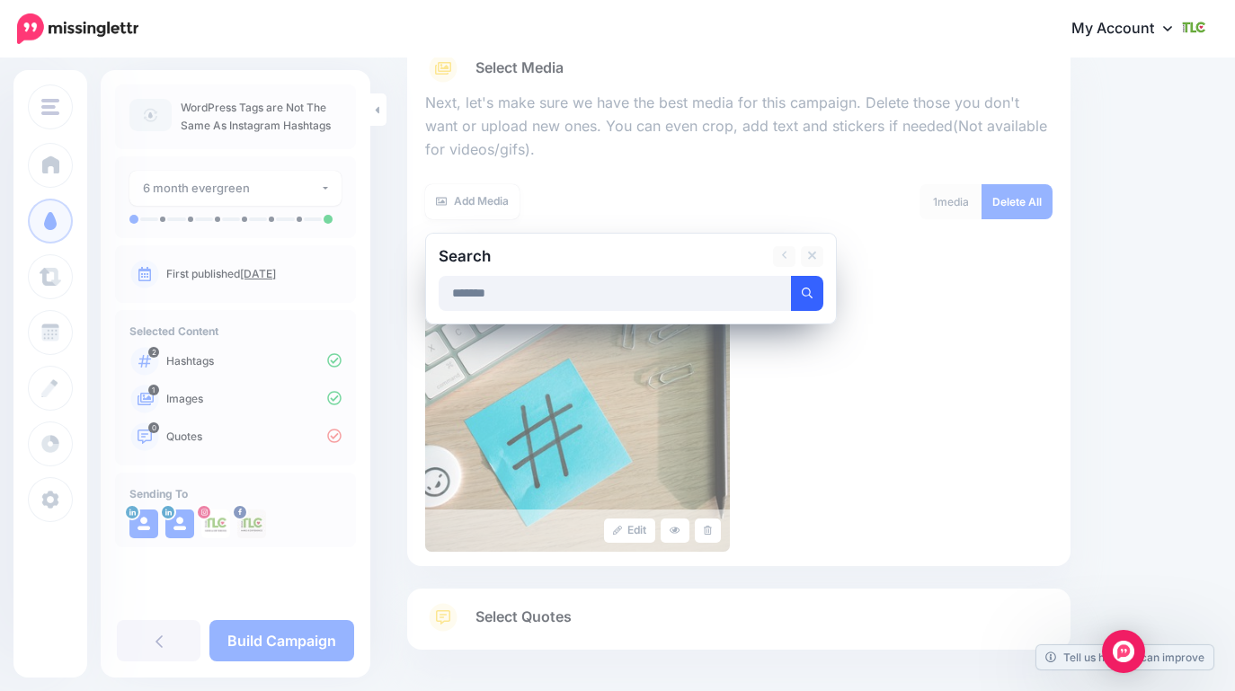
type input "*******"
click at [811, 293] on icon "submit" at bounding box center [807, 293] width 11 height 11
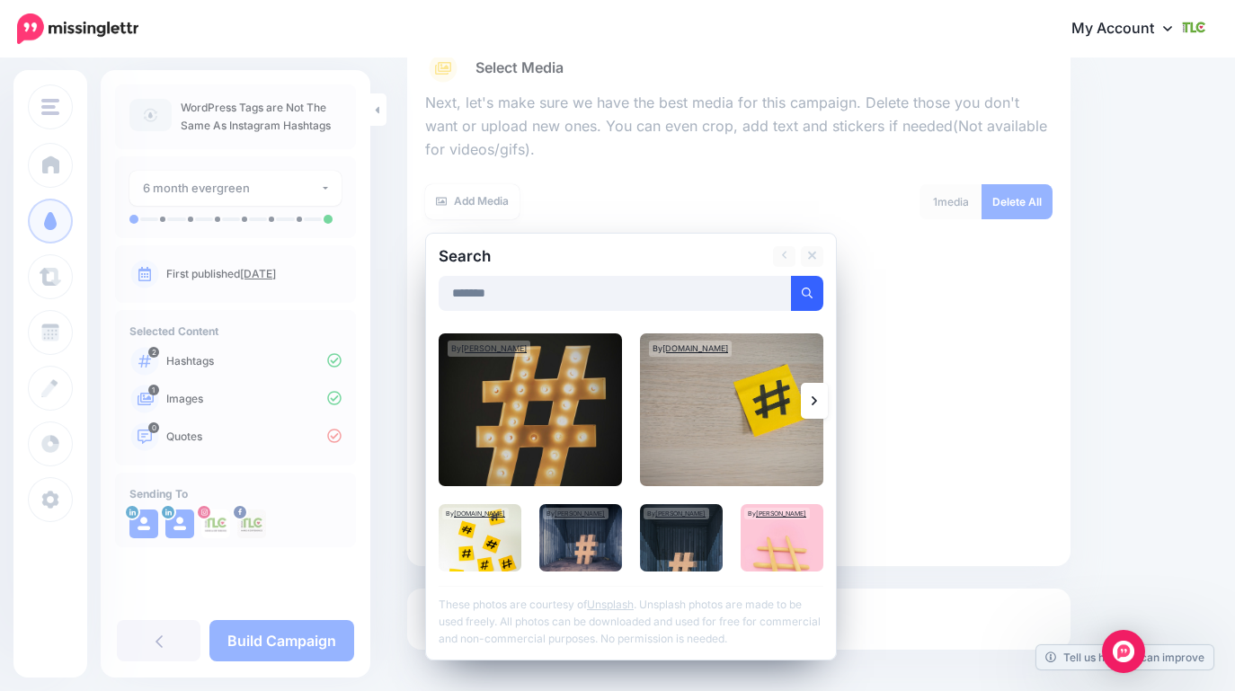
click at [818, 402] on link at bounding box center [814, 401] width 27 height 36
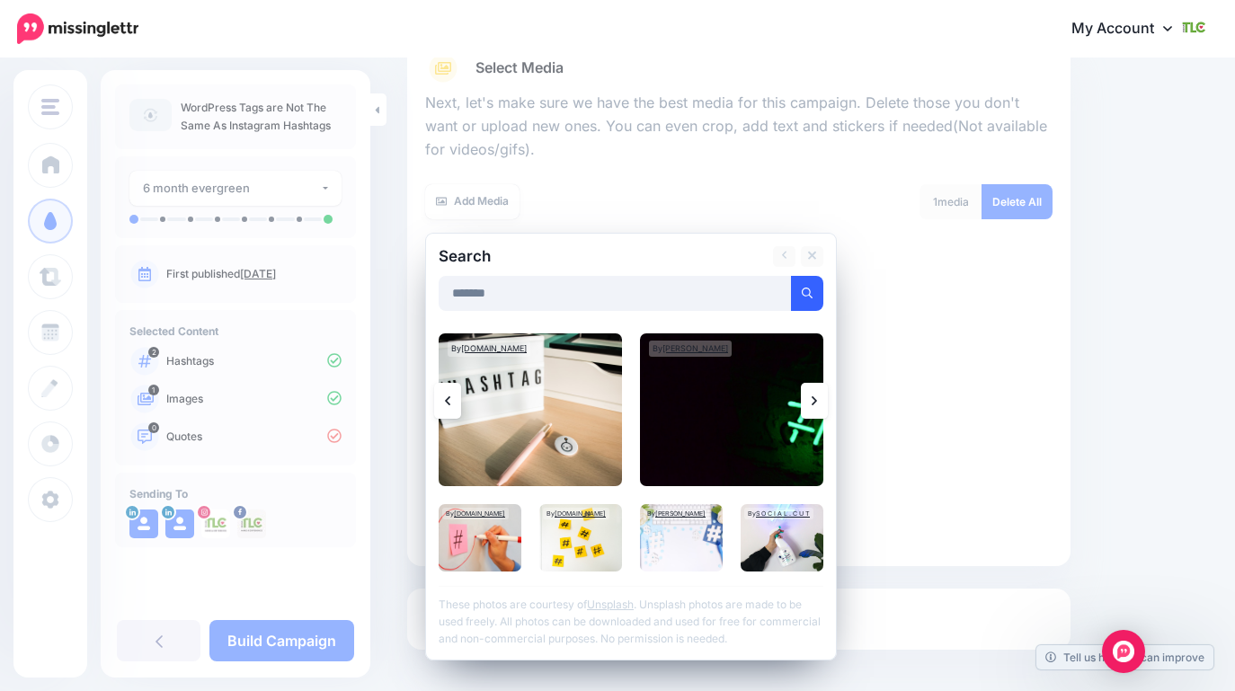
click at [818, 402] on link at bounding box center [814, 401] width 27 height 36
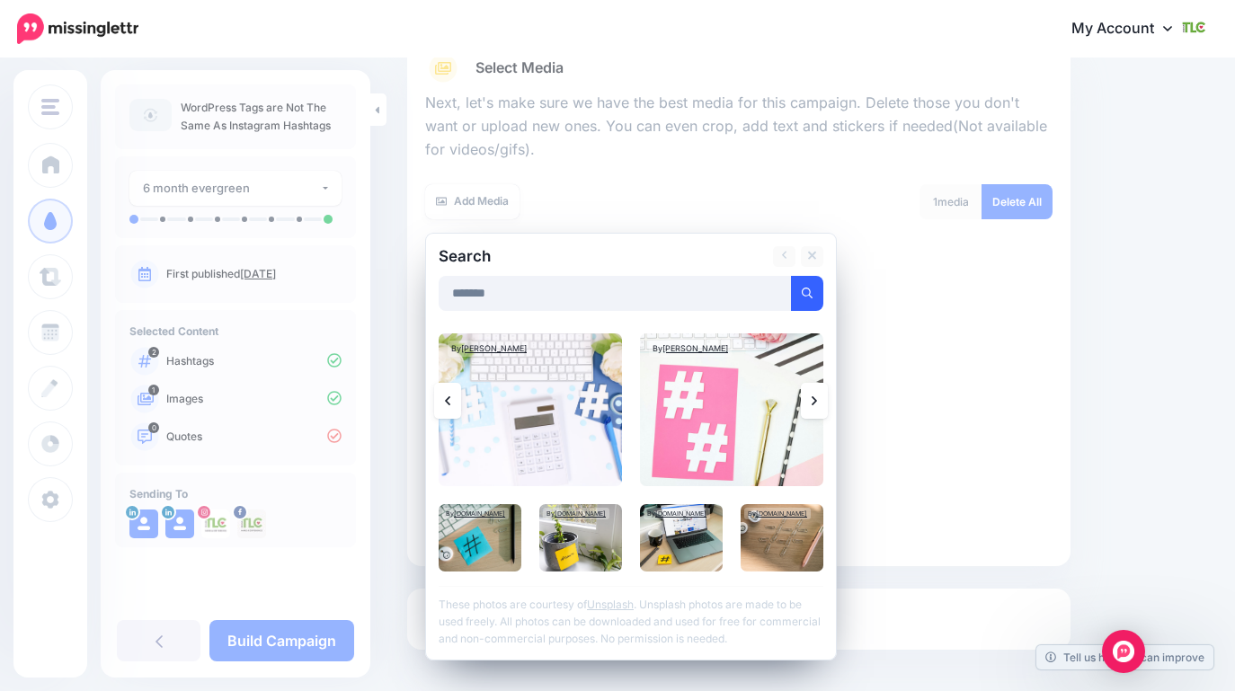
click at [818, 402] on link at bounding box center [814, 401] width 27 height 36
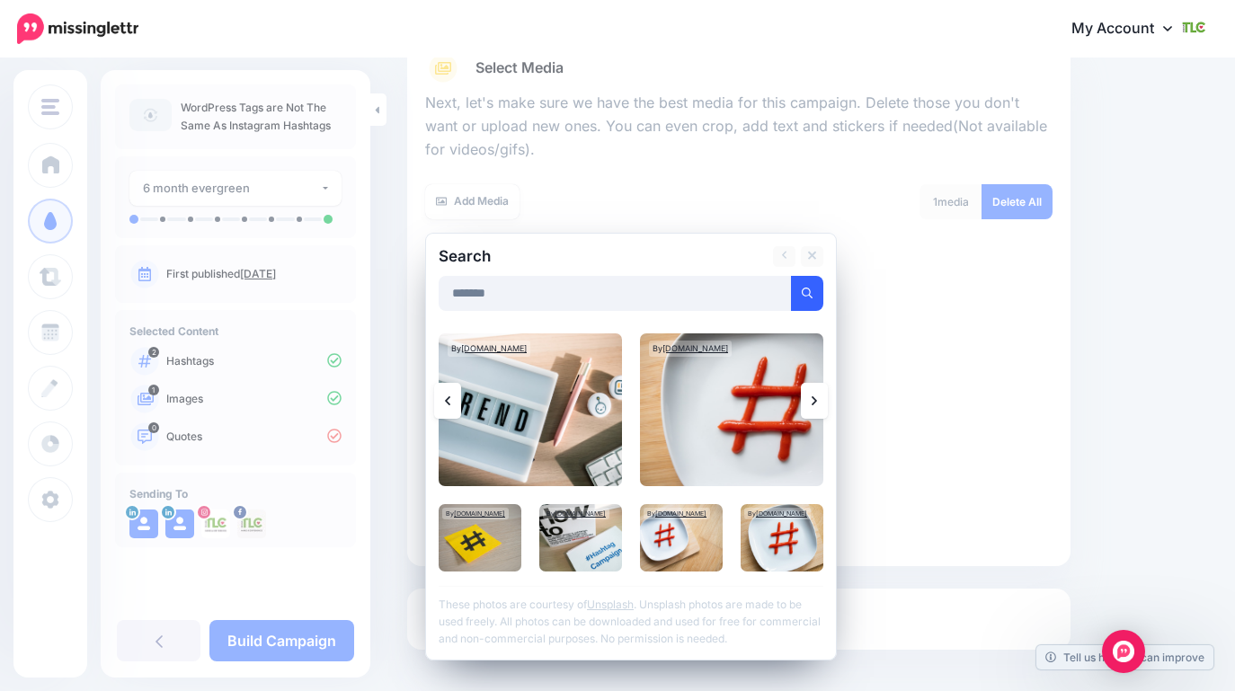
click at [818, 402] on link at bounding box center [814, 401] width 27 height 36
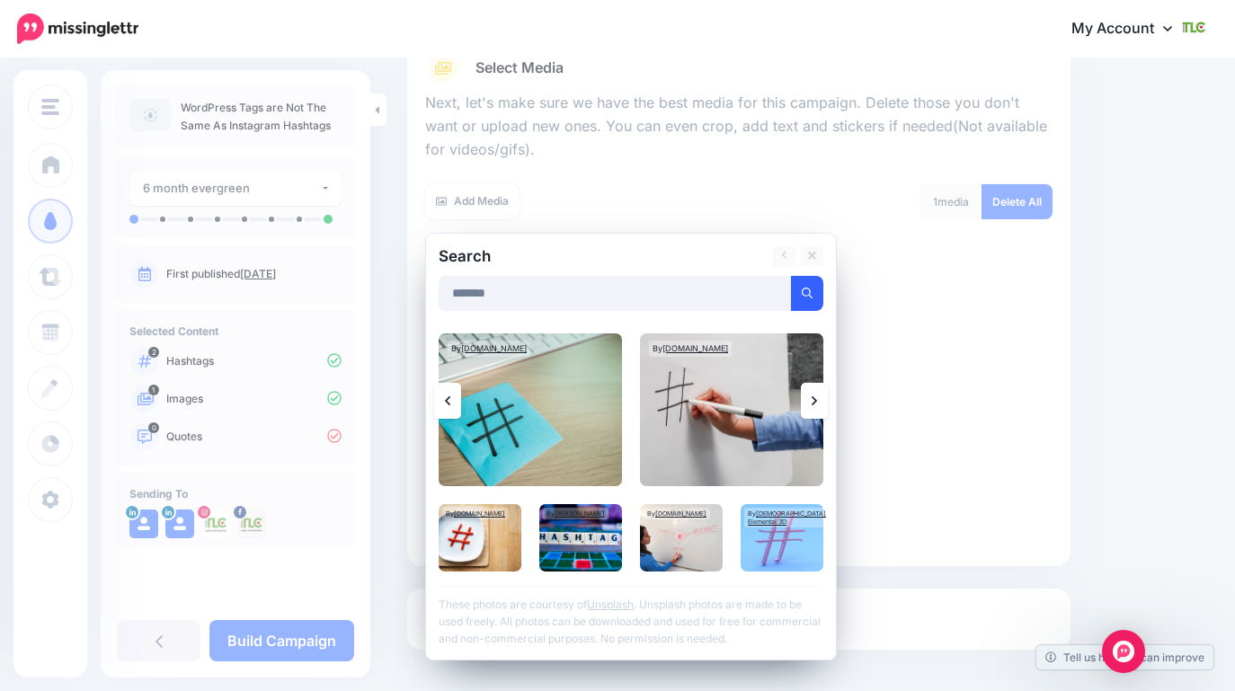
click at [818, 402] on link at bounding box center [814, 401] width 27 height 36
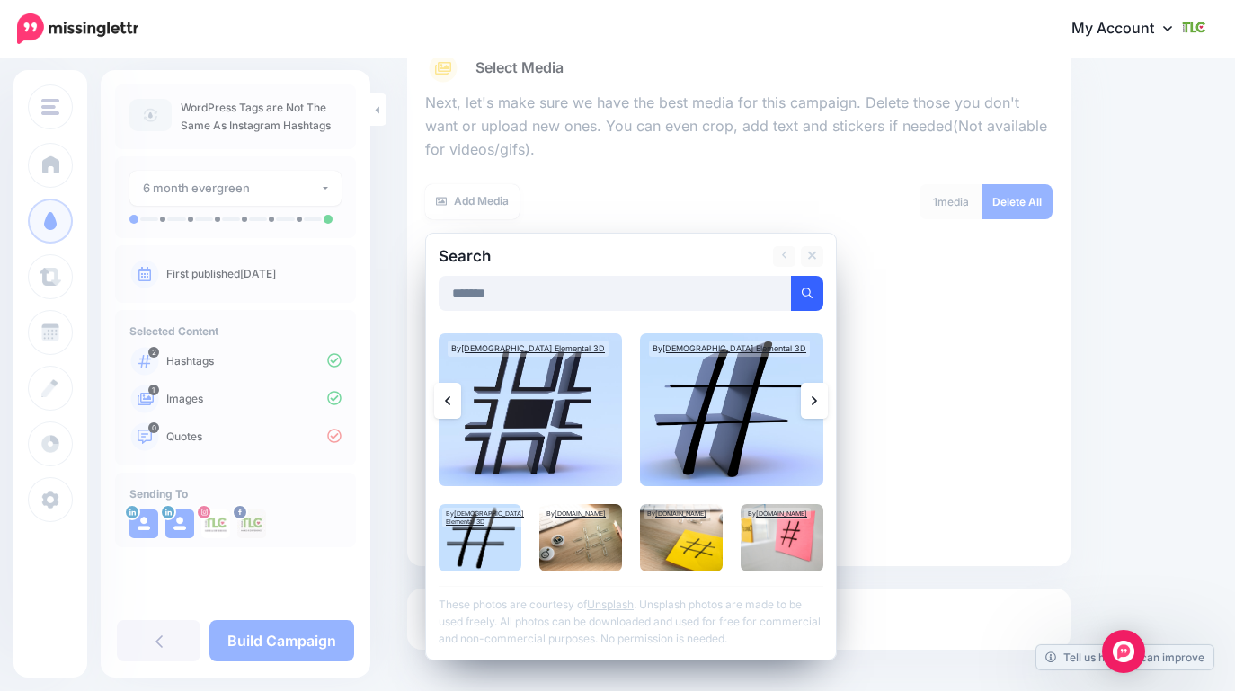
click at [818, 402] on link at bounding box center [814, 401] width 27 height 36
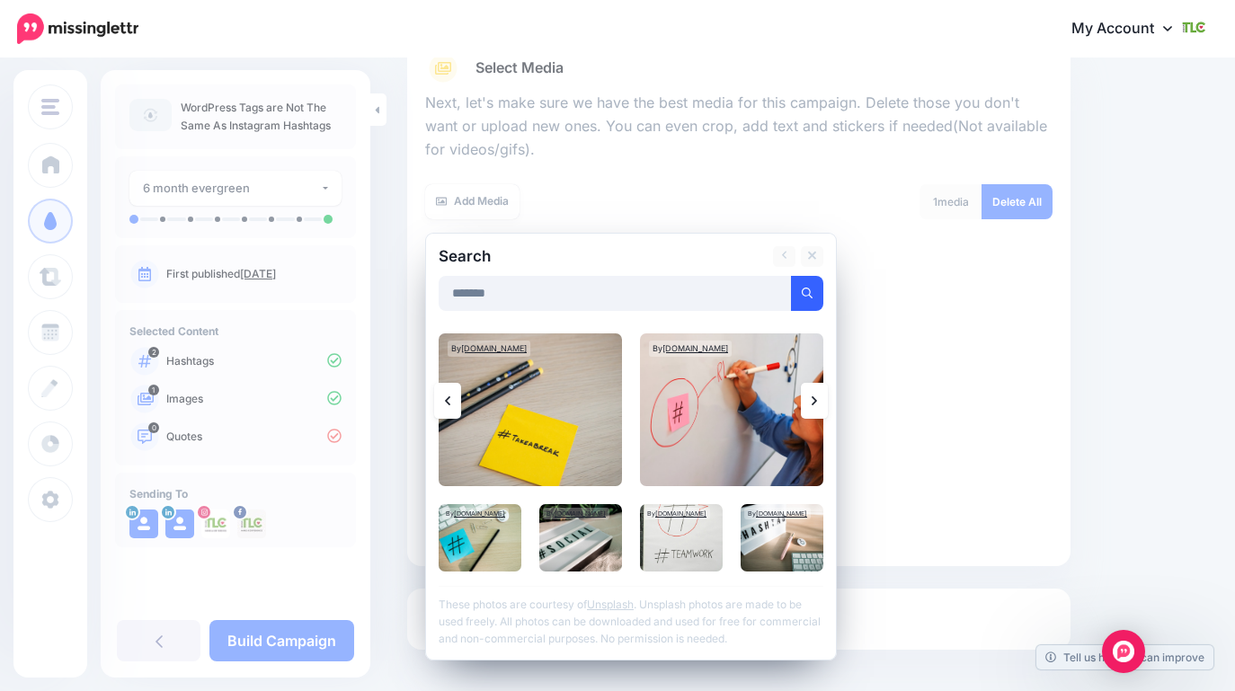
click at [818, 402] on link at bounding box center [814, 401] width 27 height 36
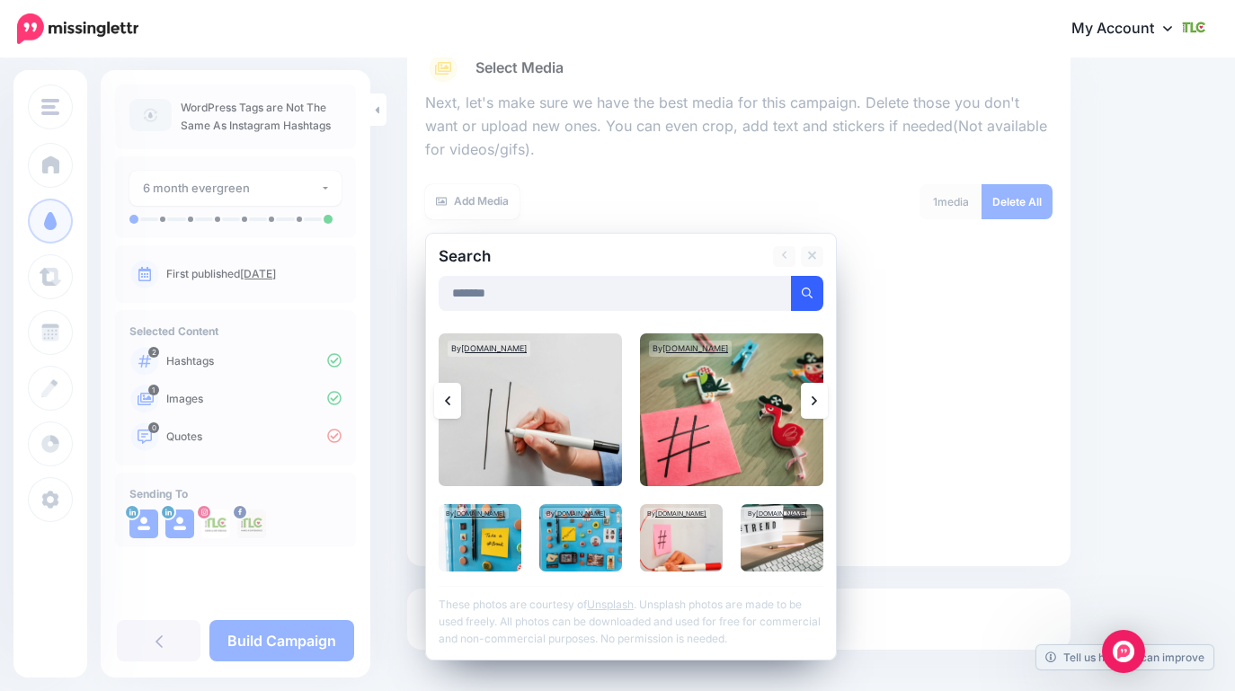
click at [818, 402] on link at bounding box center [814, 401] width 27 height 36
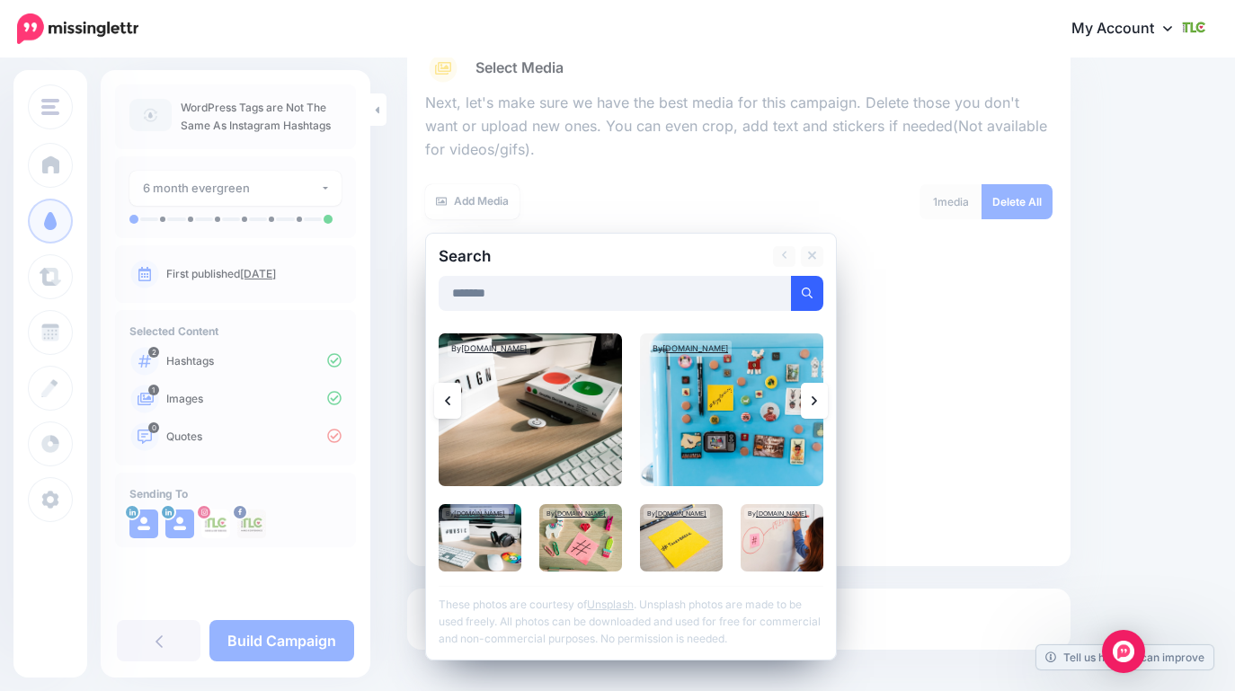
click at [818, 402] on link at bounding box center [814, 401] width 27 height 36
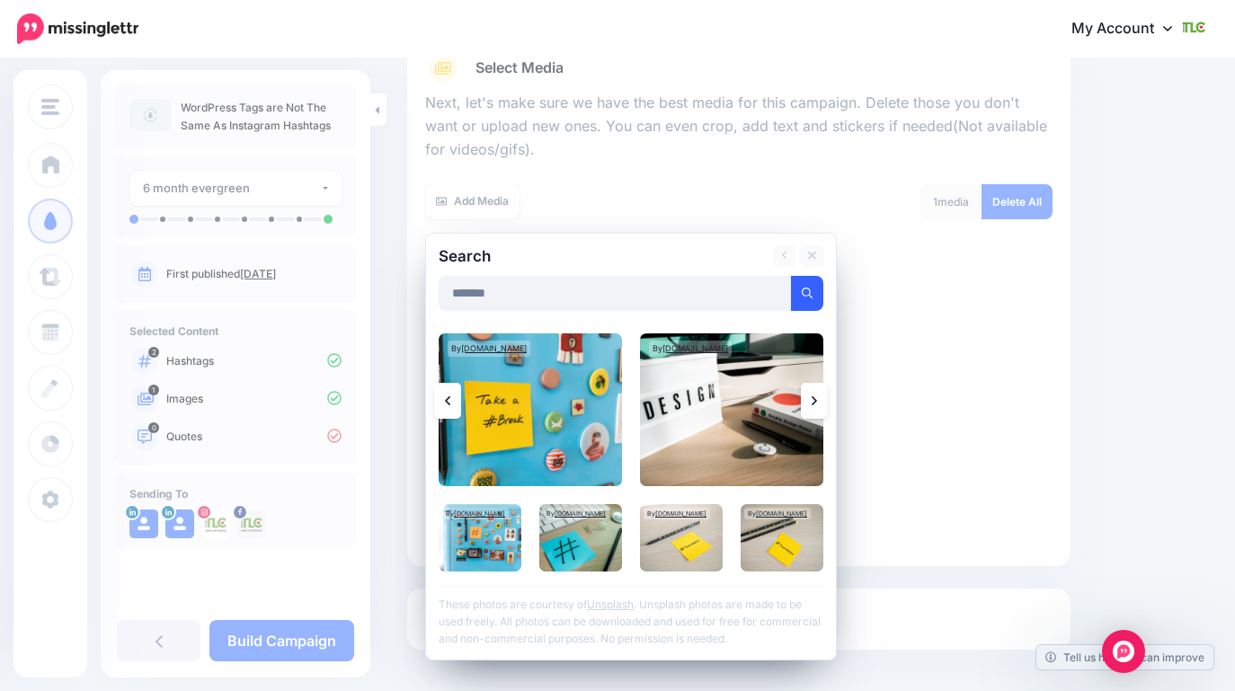
click at [818, 402] on link at bounding box center [814, 401] width 27 height 36
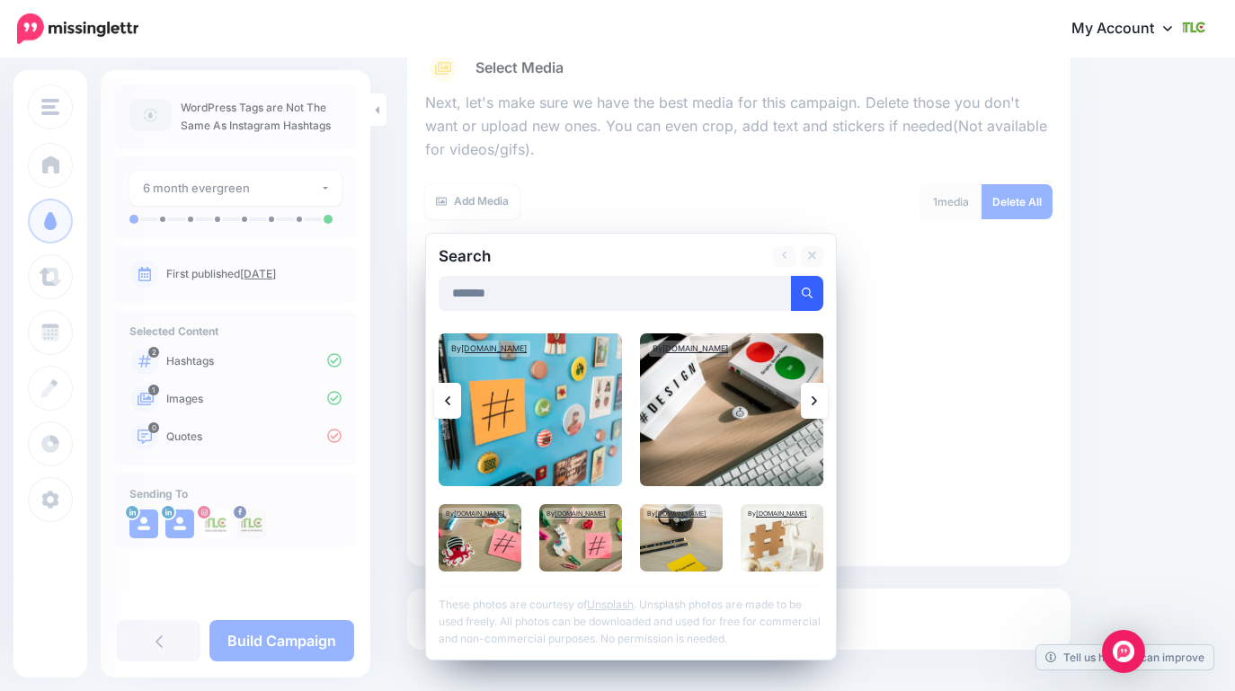
click at [818, 402] on link at bounding box center [814, 401] width 27 height 36
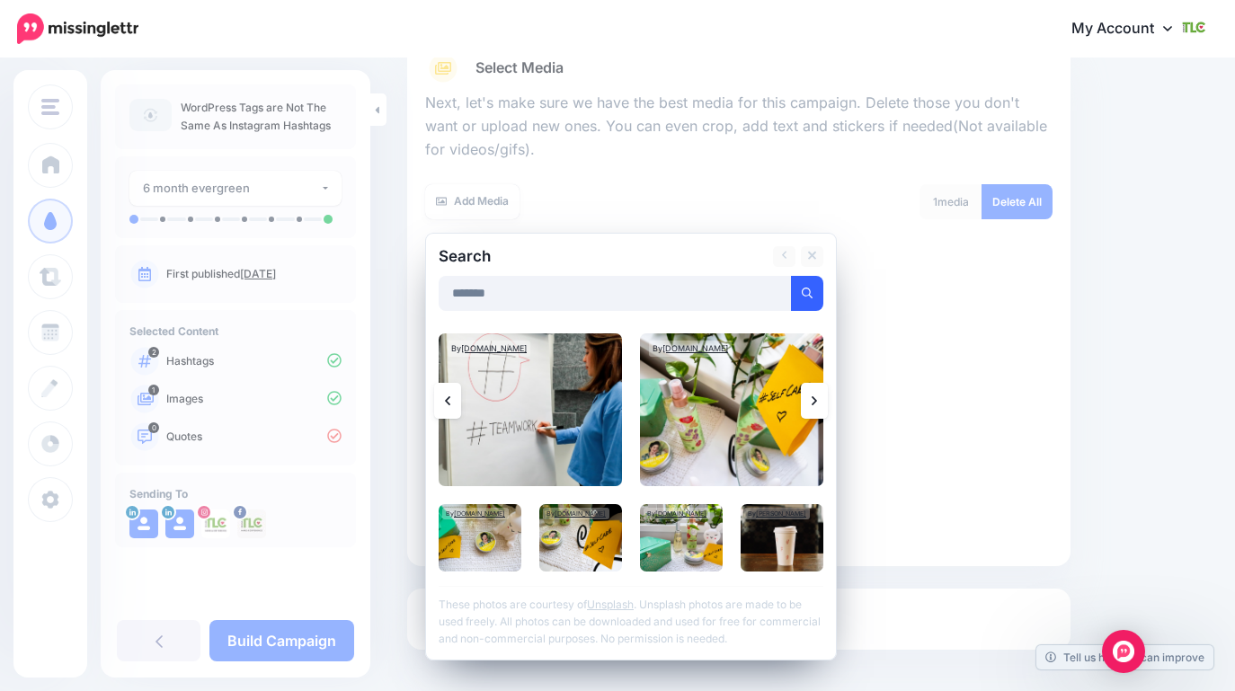
click at [450, 394] on link at bounding box center [447, 401] width 27 height 36
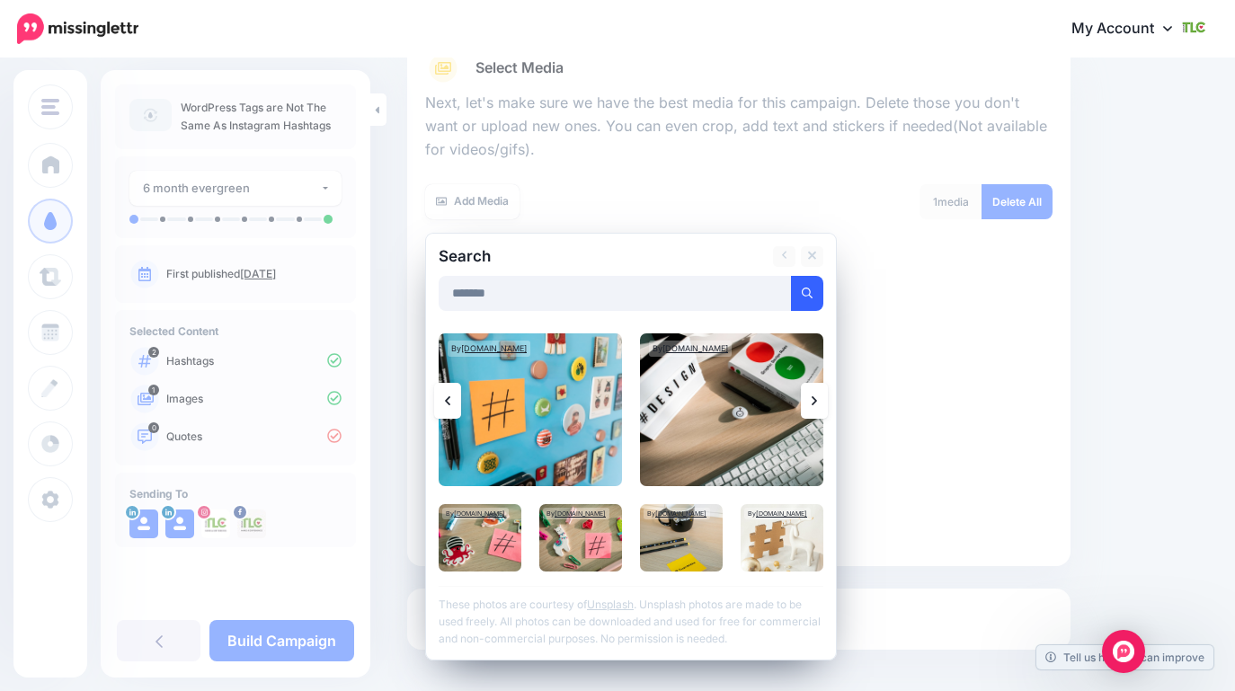
click at [818, 401] on link at bounding box center [814, 401] width 27 height 36
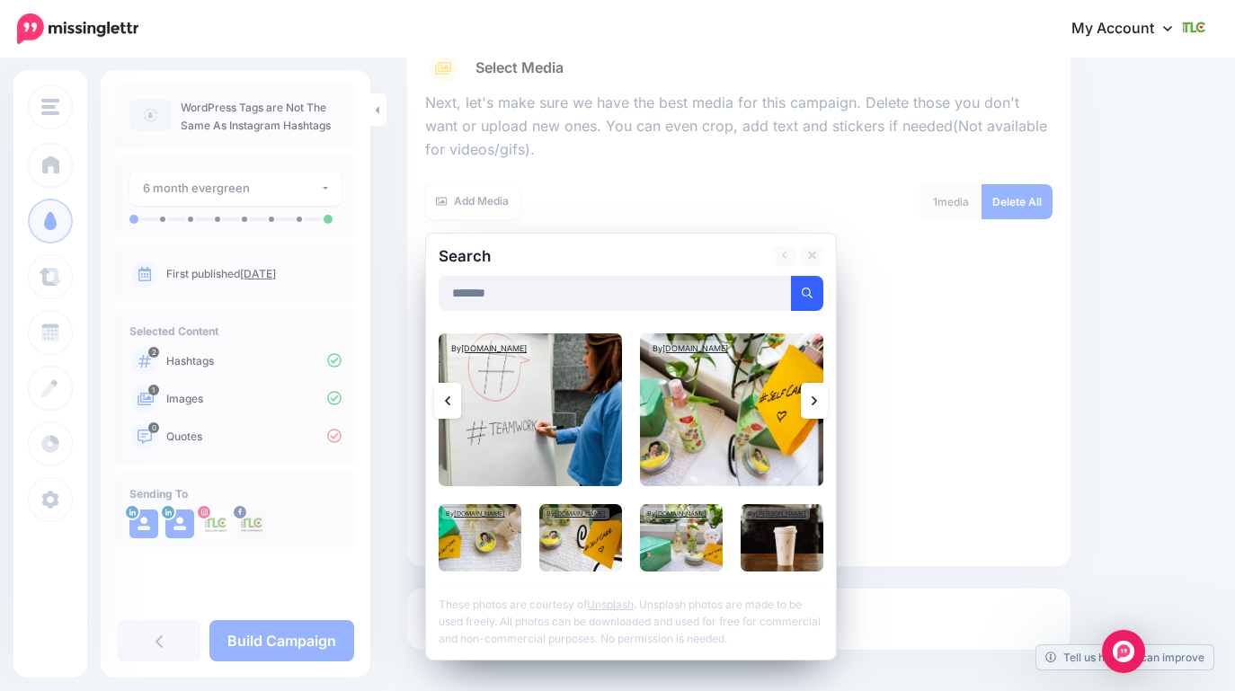
click at [818, 401] on link at bounding box center [814, 401] width 27 height 36
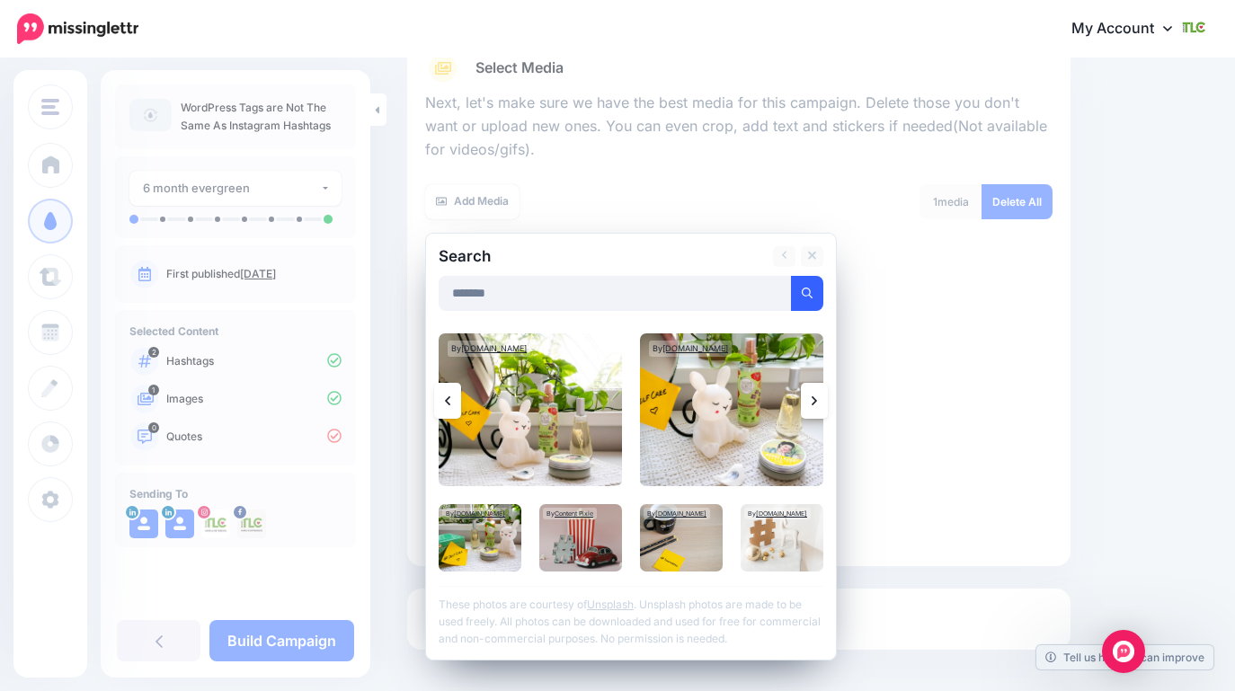
click at [818, 401] on link at bounding box center [814, 401] width 27 height 36
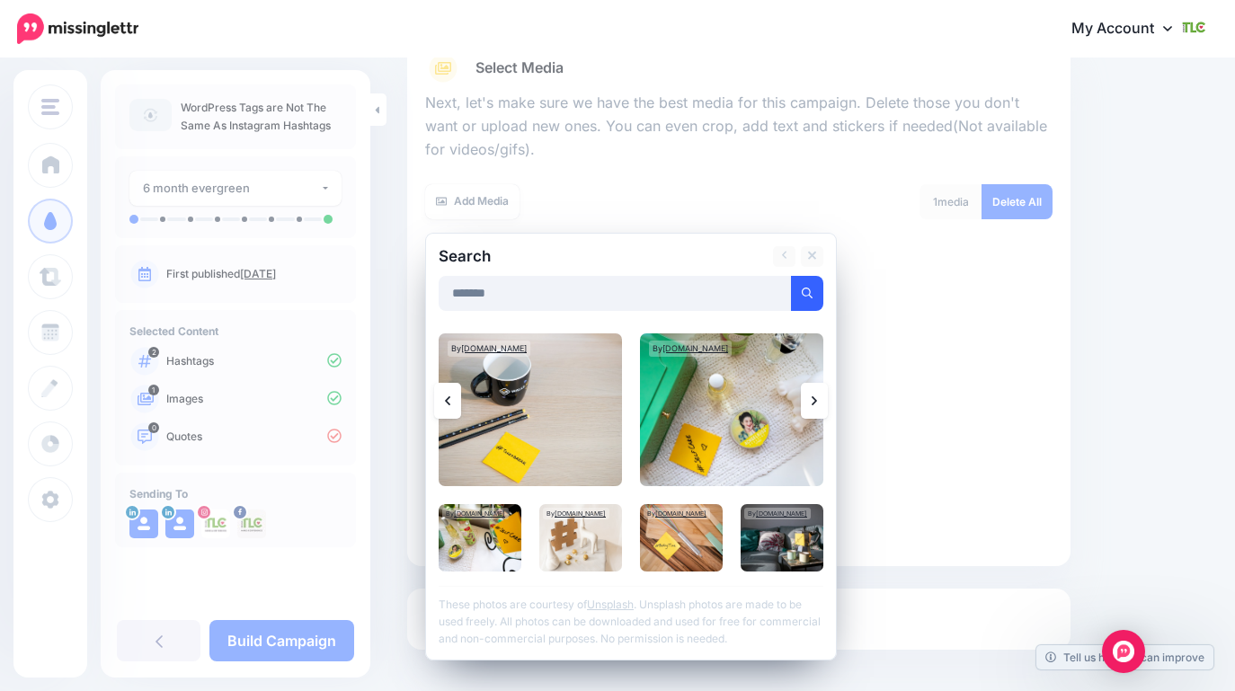
click at [818, 401] on link at bounding box center [814, 401] width 27 height 36
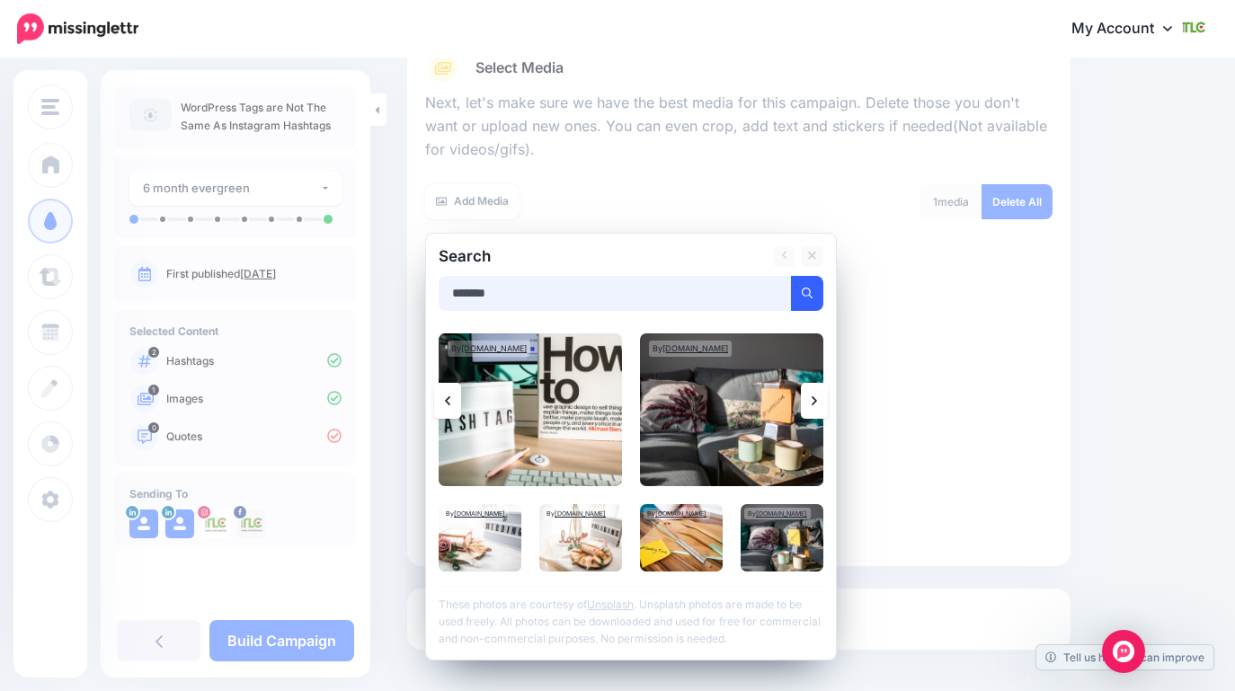
click at [635, 295] on input "*******" at bounding box center [615, 293] width 353 height 35
click at [799, 303] on button "submit" at bounding box center [807, 293] width 32 height 35
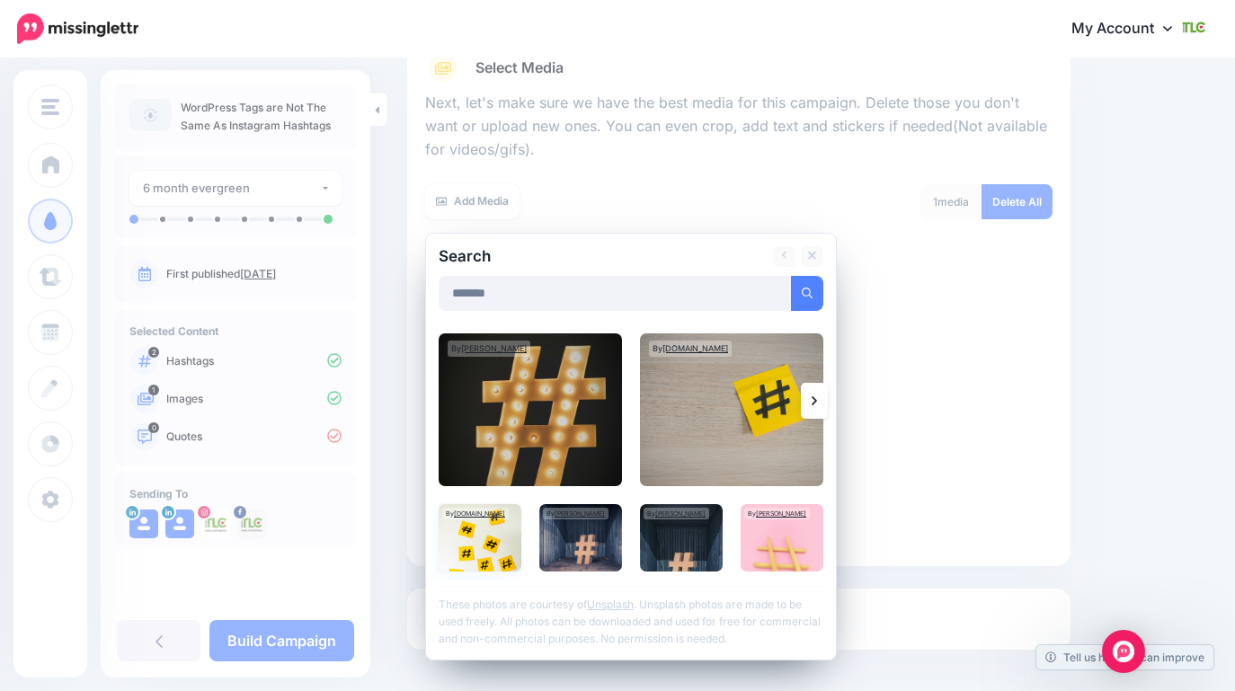
click at [494, 547] on img at bounding box center [480, 537] width 83 height 67
click at [795, 278] on link "Add Media" at bounding box center [785, 293] width 76 height 35
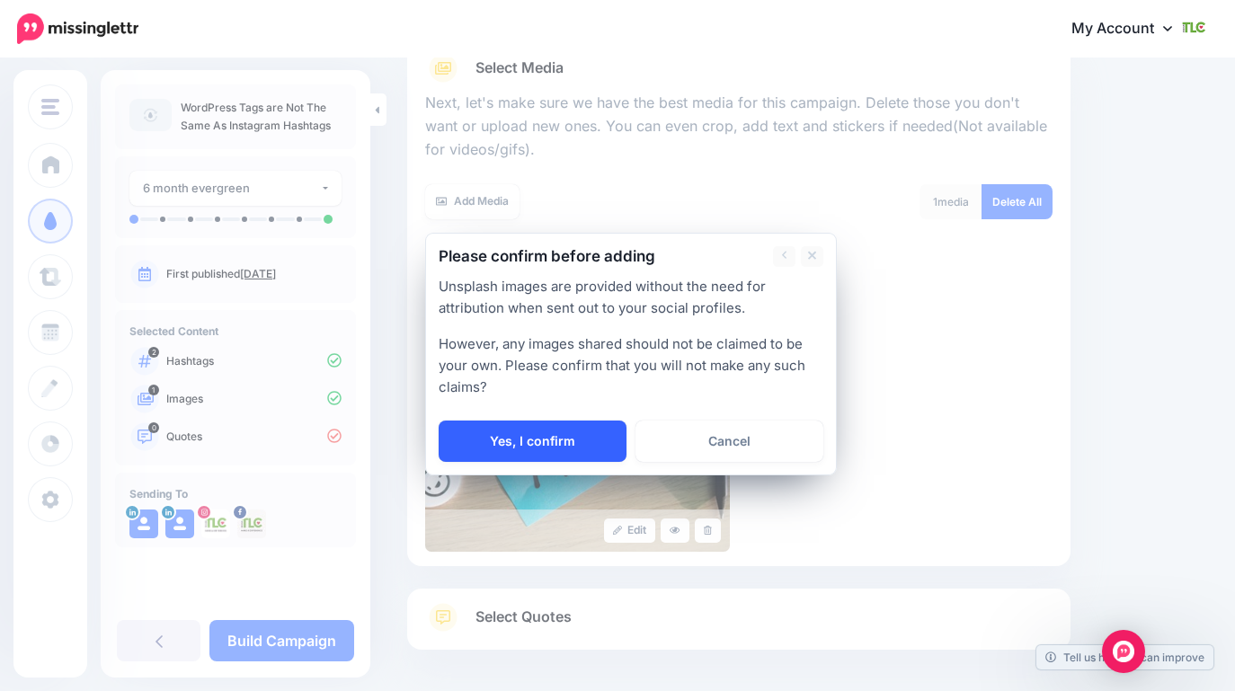
click at [485, 444] on link "Yes, I confirm" at bounding box center [533, 441] width 188 height 41
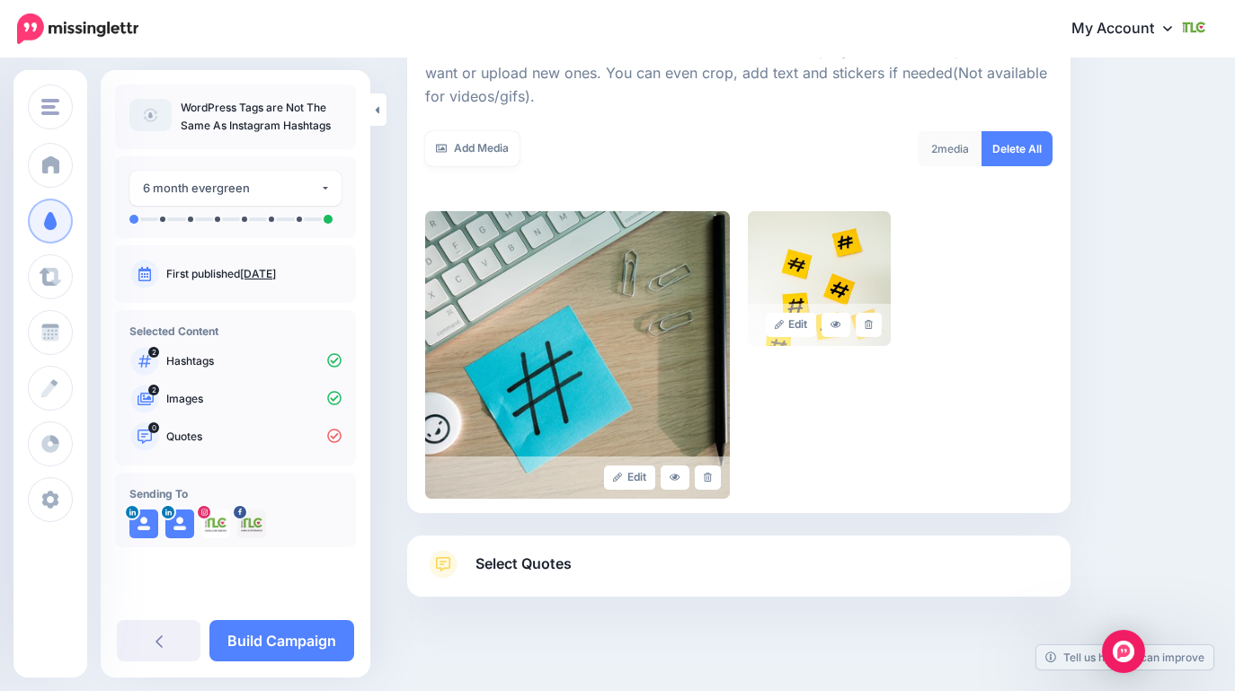
scroll to position [263, 0]
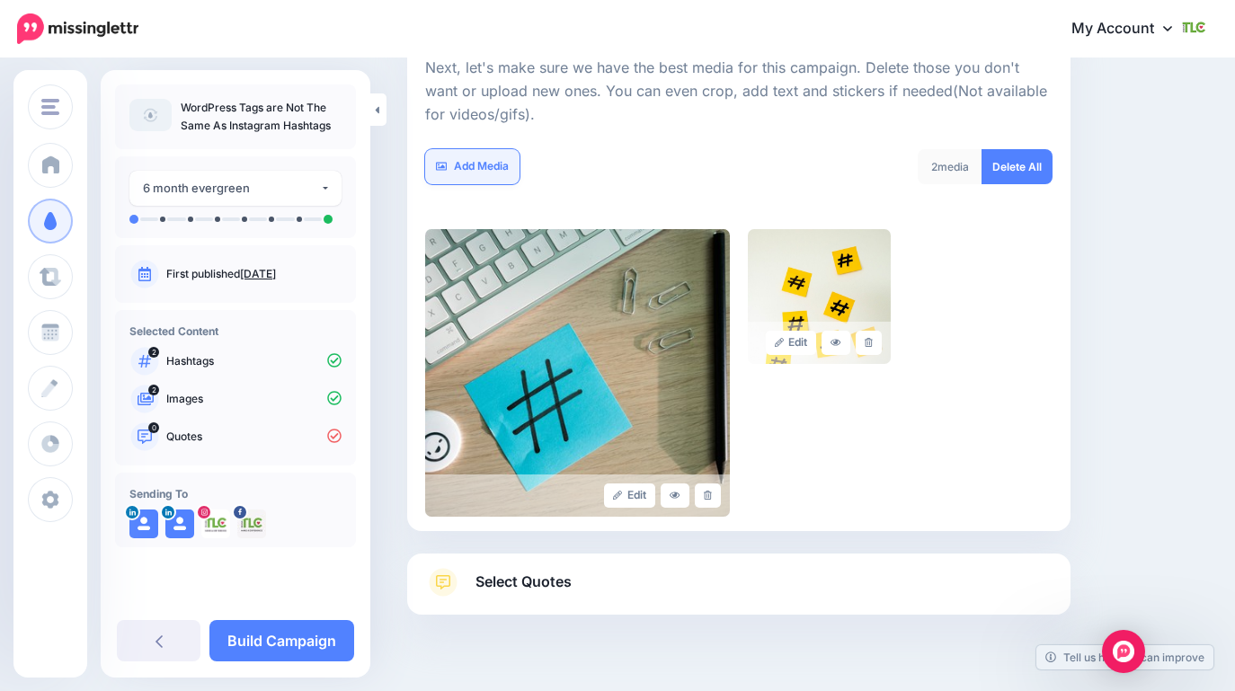
click at [464, 172] on link "Add Media" at bounding box center [472, 166] width 94 height 35
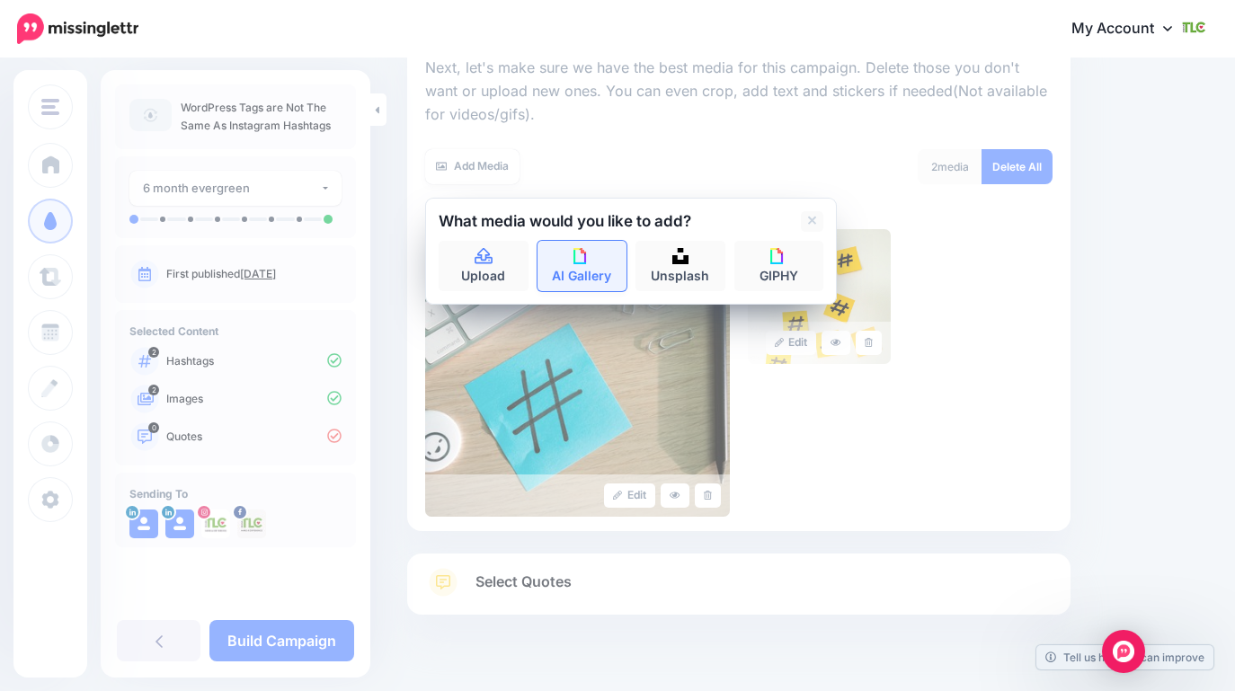
click at [579, 263] on link "AI Gallery" at bounding box center [583, 266] width 90 height 50
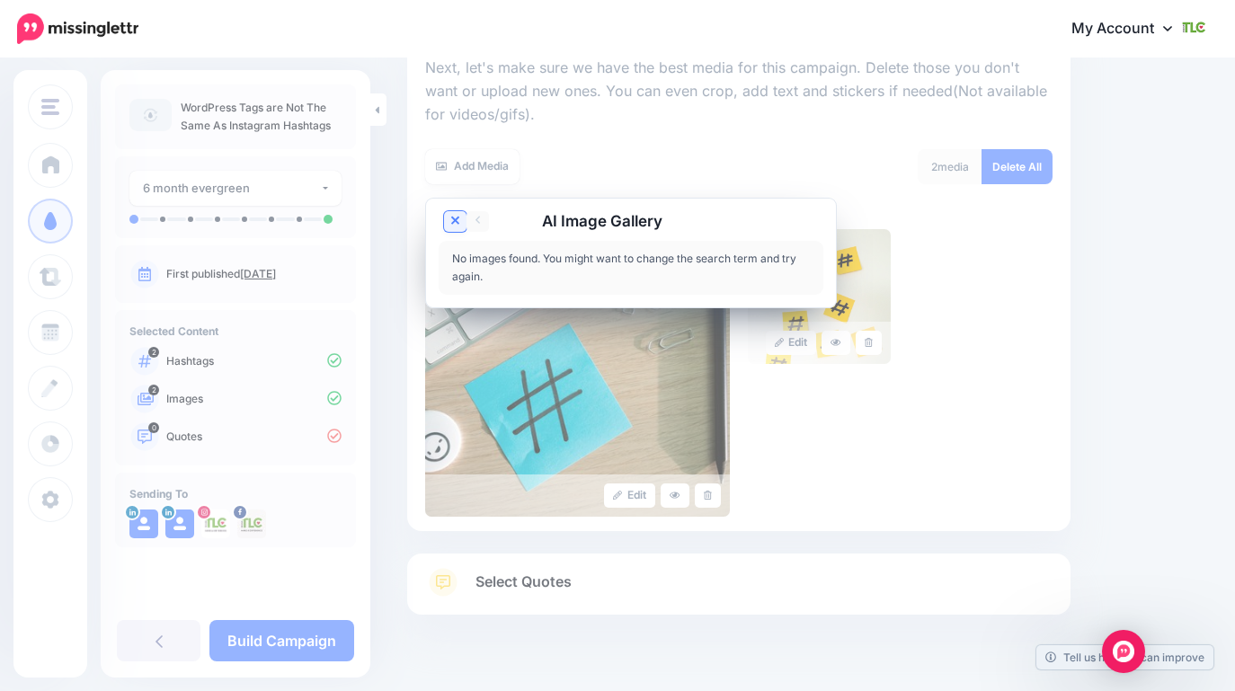
click at [452, 224] on icon at bounding box center [455, 221] width 9 height 9
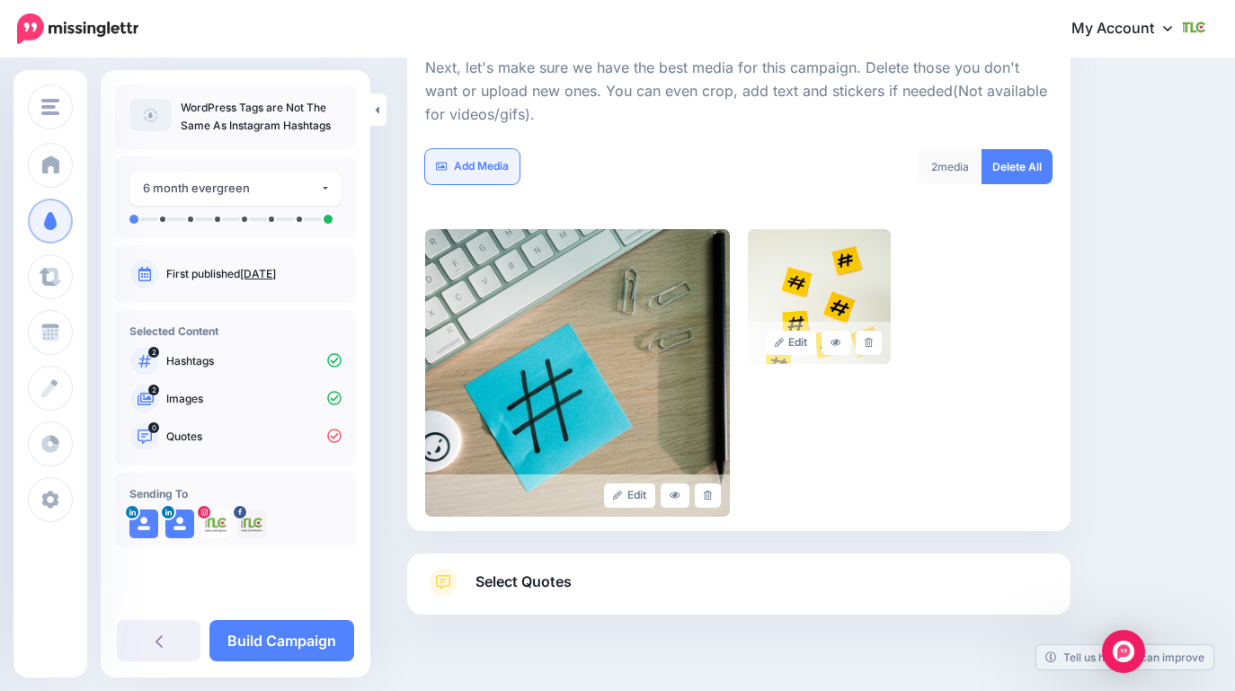
click at [483, 170] on link "Add Media" at bounding box center [472, 166] width 94 height 35
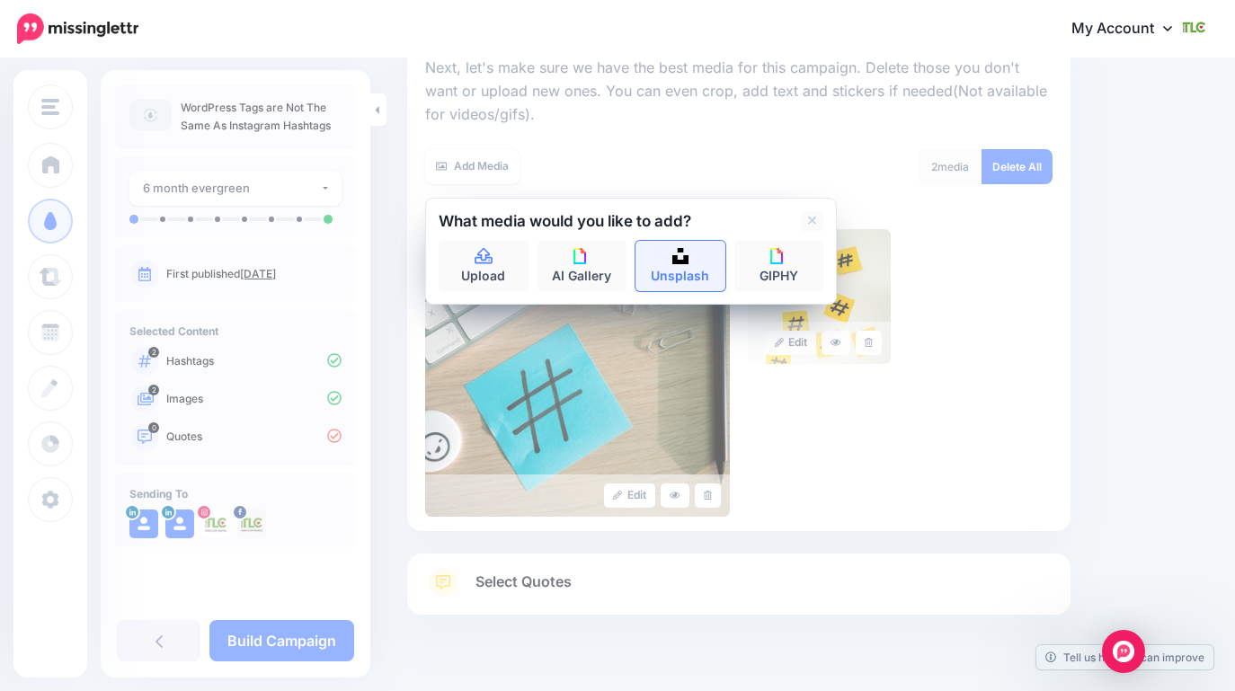
click at [680, 268] on link "Unsplash" at bounding box center [681, 266] width 90 height 50
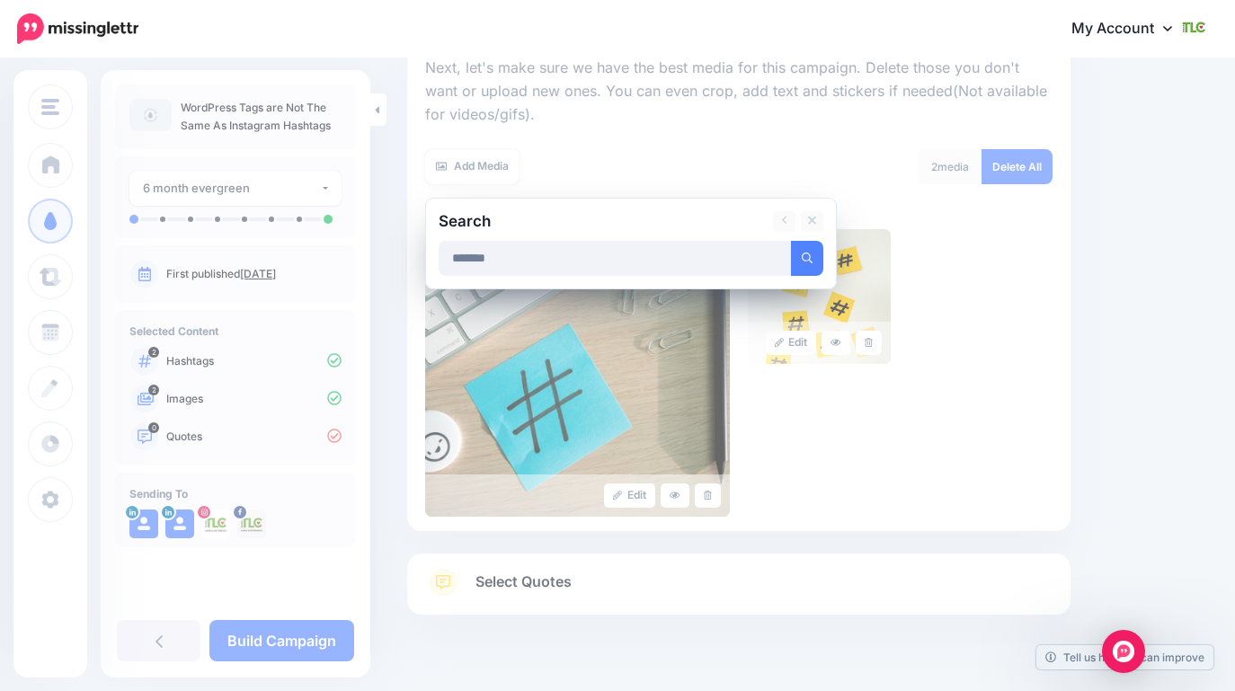
type input "*******"
click at [791, 241] on button "submit" at bounding box center [807, 258] width 32 height 35
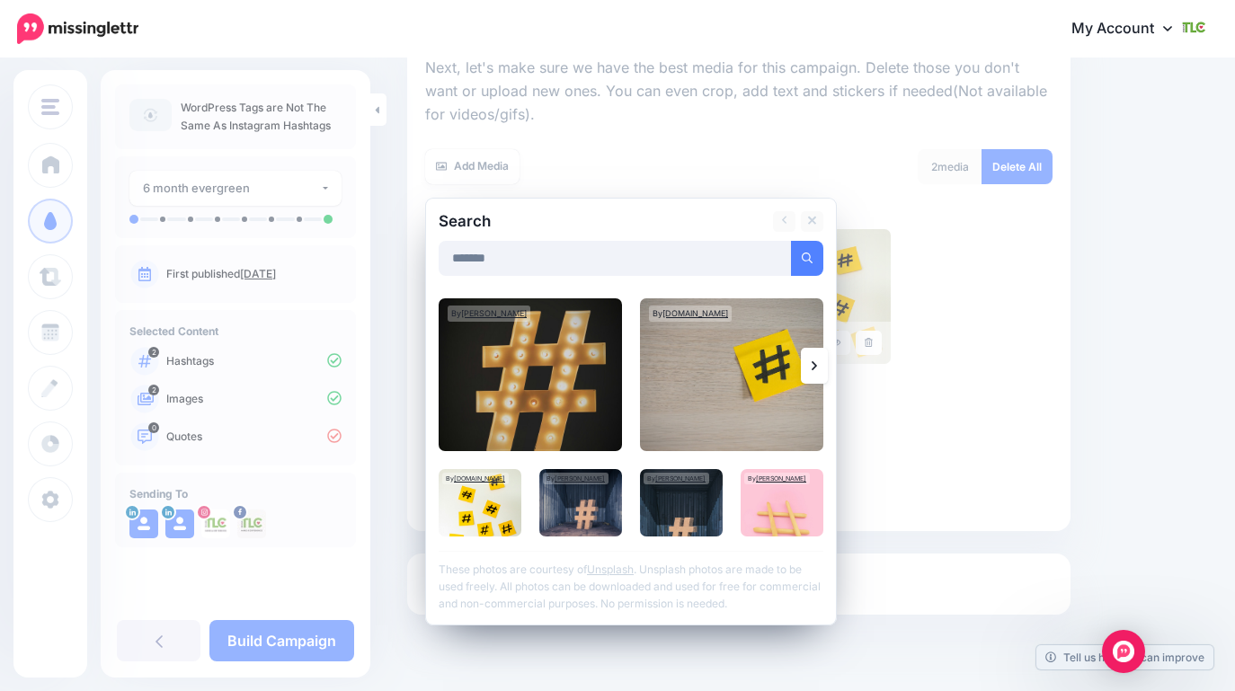
click at [811, 363] on link at bounding box center [814, 366] width 27 height 36
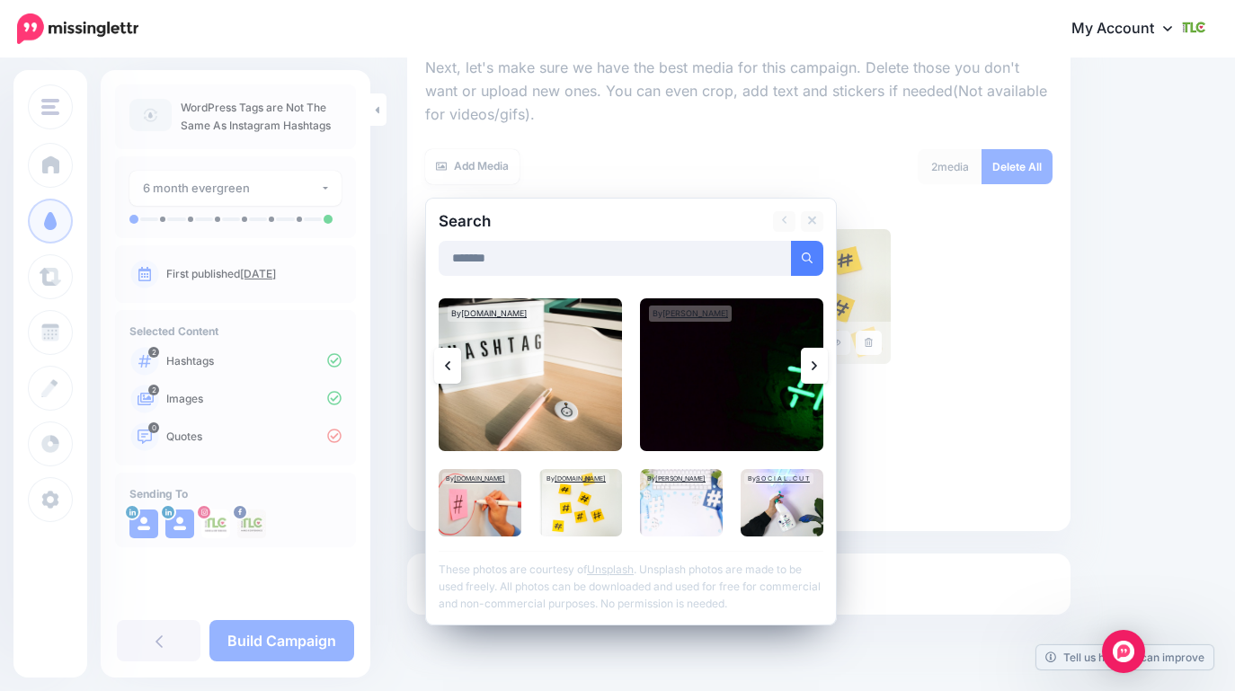
click at [451, 374] on link at bounding box center [447, 366] width 27 height 36
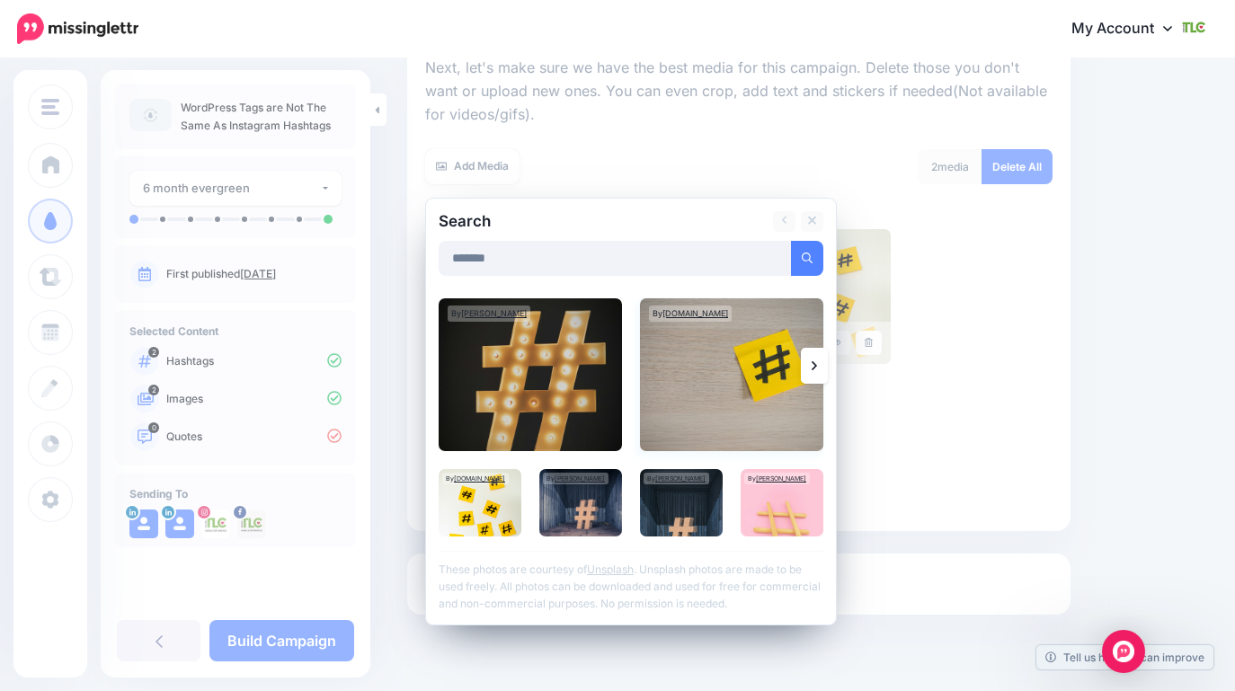
click at [768, 381] on img at bounding box center [731, 374] width 183 height 153
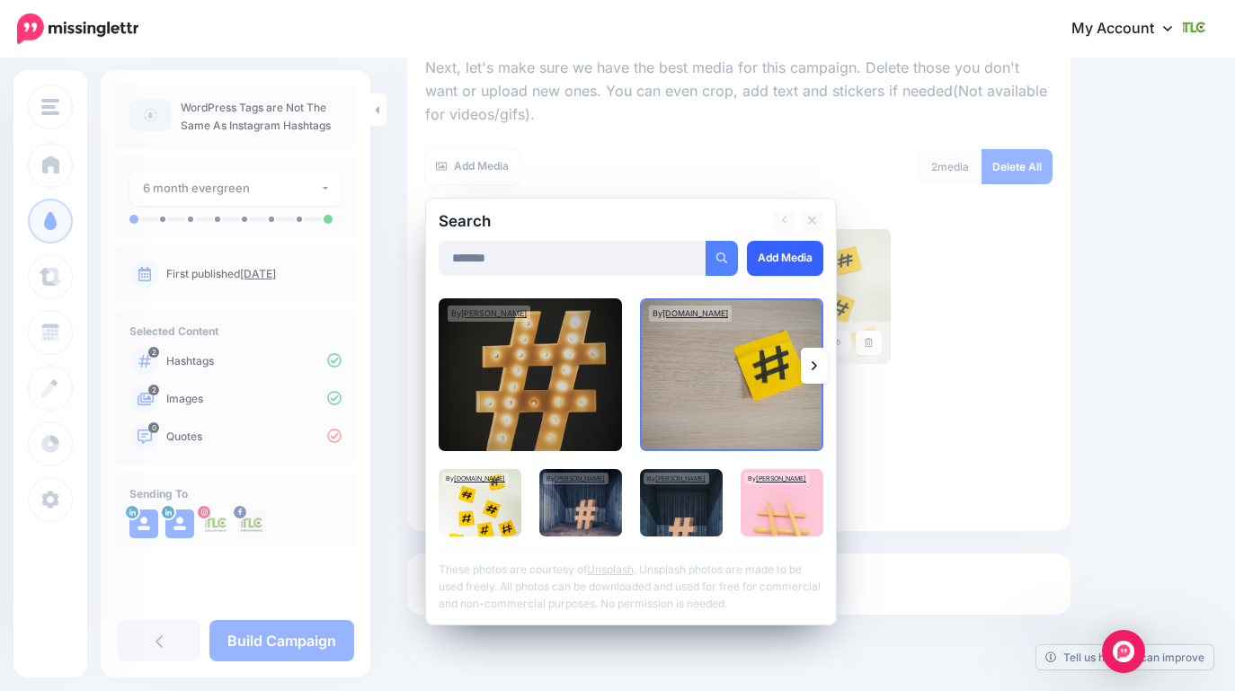
click at [789, 249] on link "Add Media" at bounding box center [785, 258] width 76 height 35
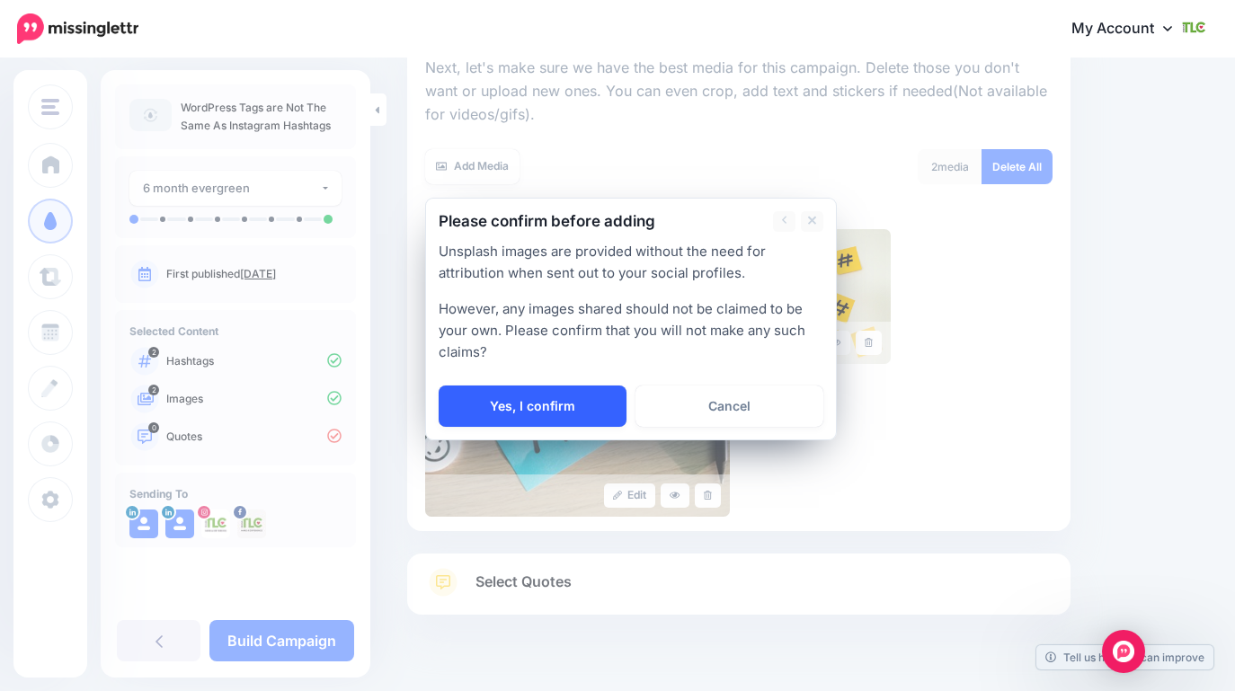
click at [544, 412] on link "Yes, I confirm" at bounding box center [533, 406] width 188 height 41
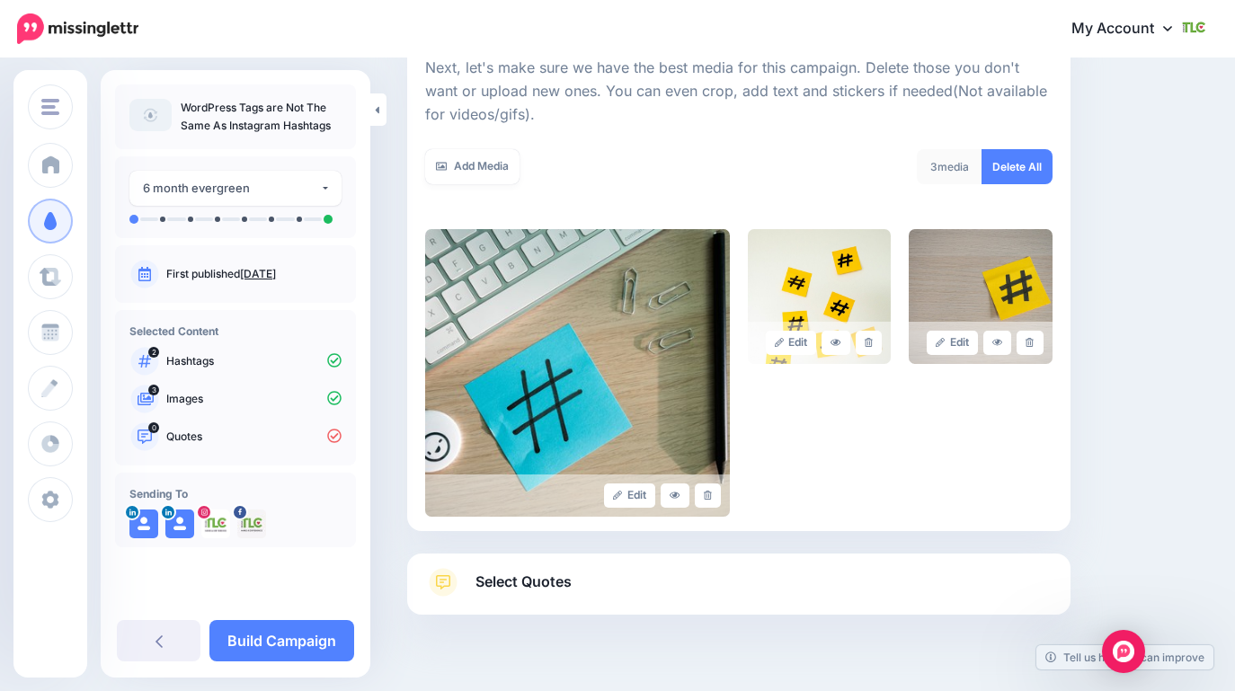
scroll to position [302, 0]
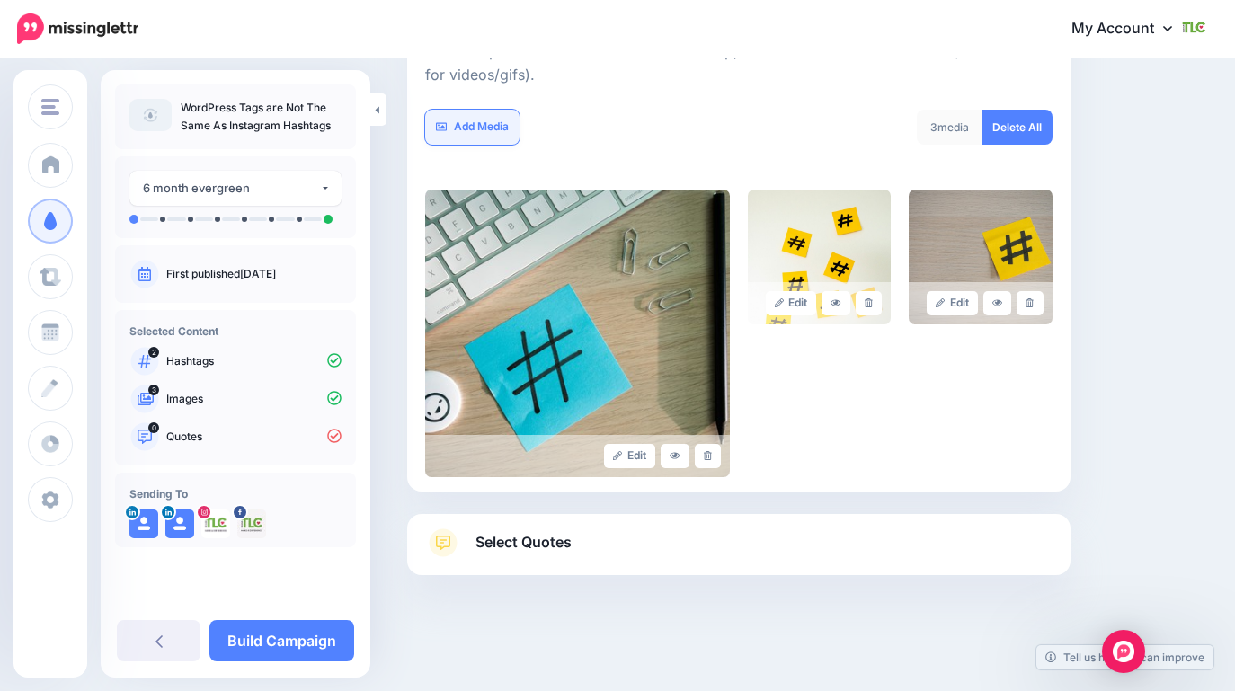
click at [477, 141] on link "Add Media" at bounding box center [472, 127] width 94 height 35
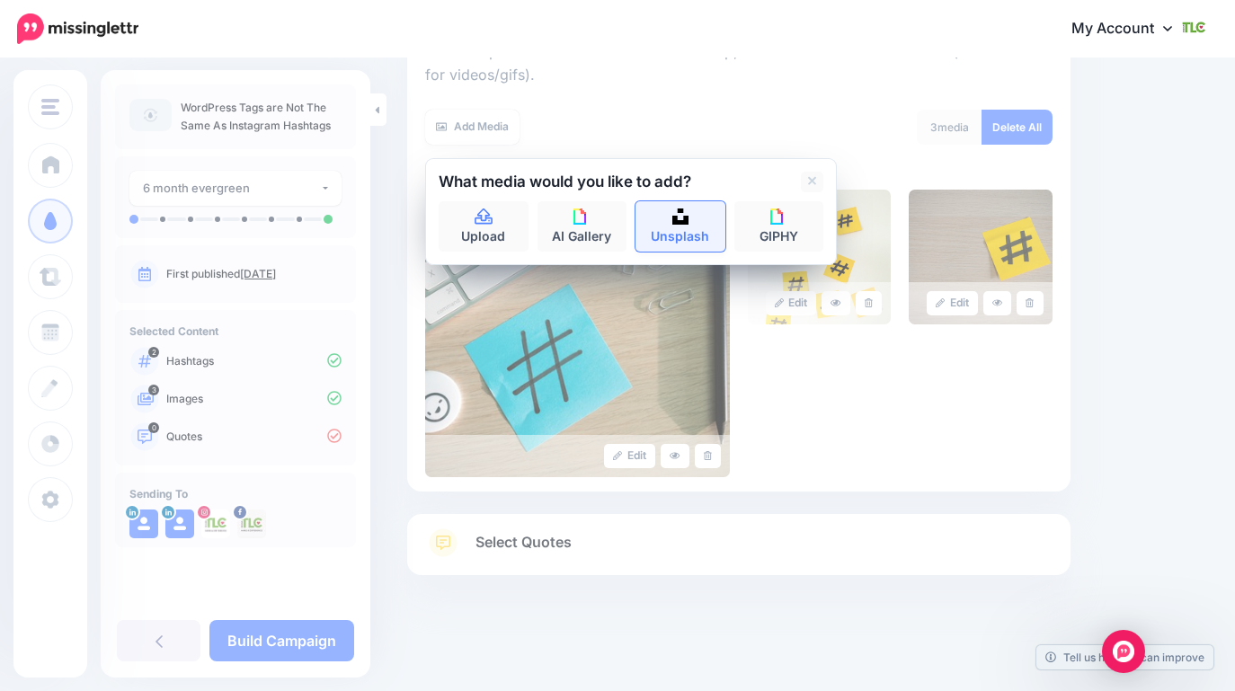
click at [673, 232] on link "Unsplash" at bounding box center [681, 226] width 90 height 50
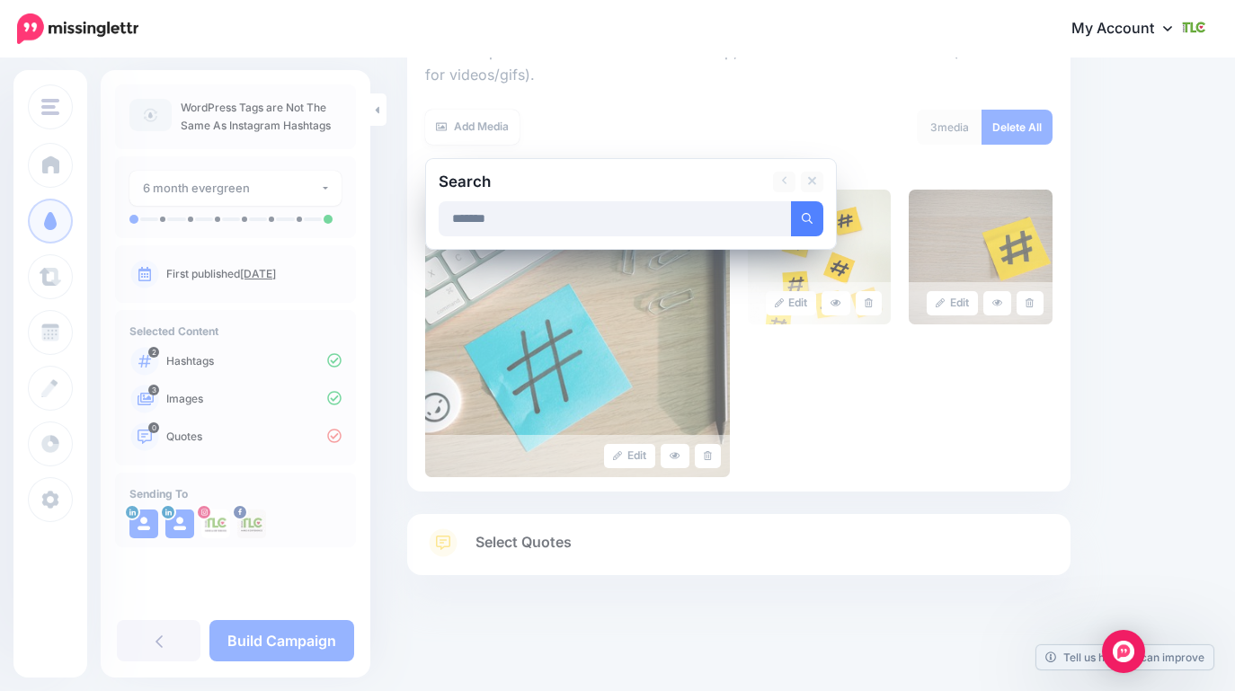
click at [655, 218] on input "*******" at bounding box center [615, 218] width 353 height 35
click at [822, 222] on button "submit" at bounding box center [807, 218] width 32 height 35
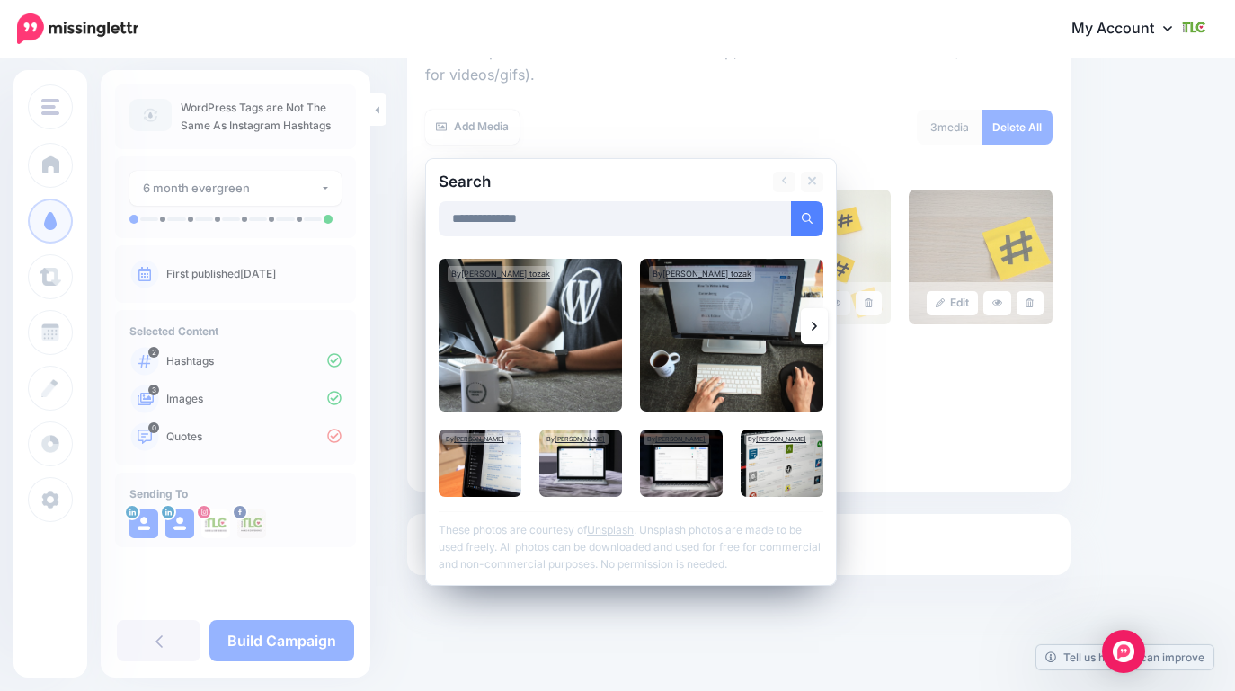
click at [816, 330] on icon at bounding box center [814, 326] width 5 height 14
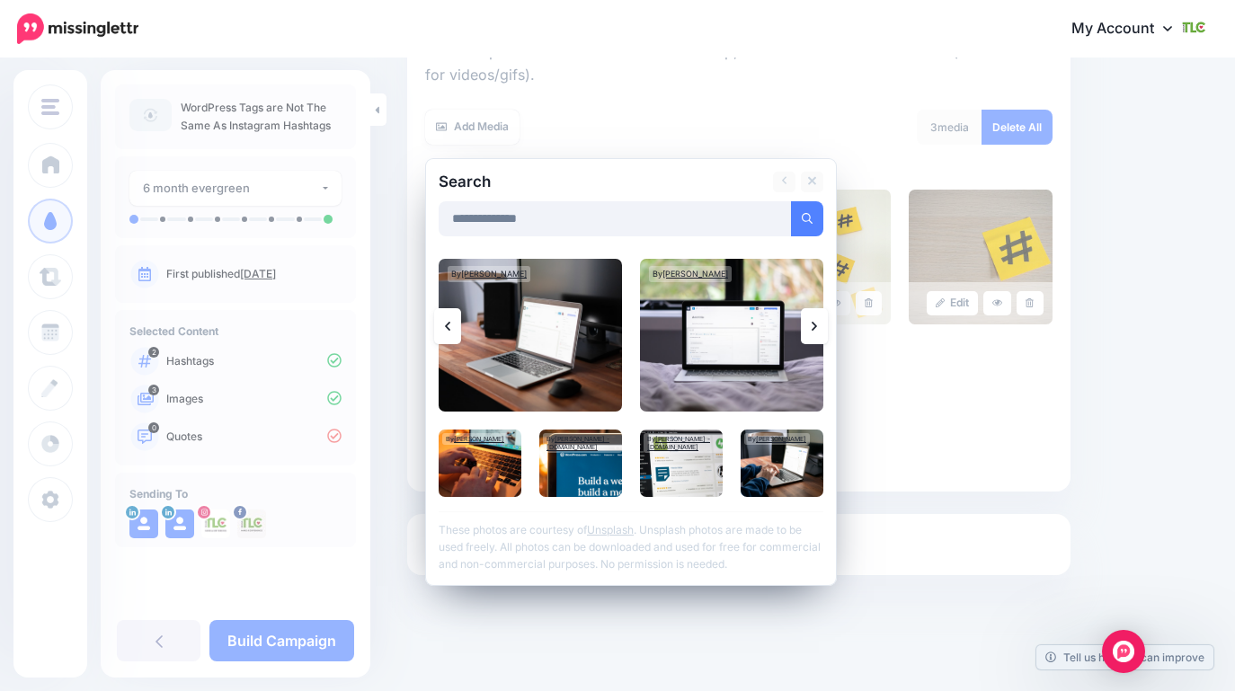
click at [816, 330] on icon at bounding box center [814, 326] width 5 height 14
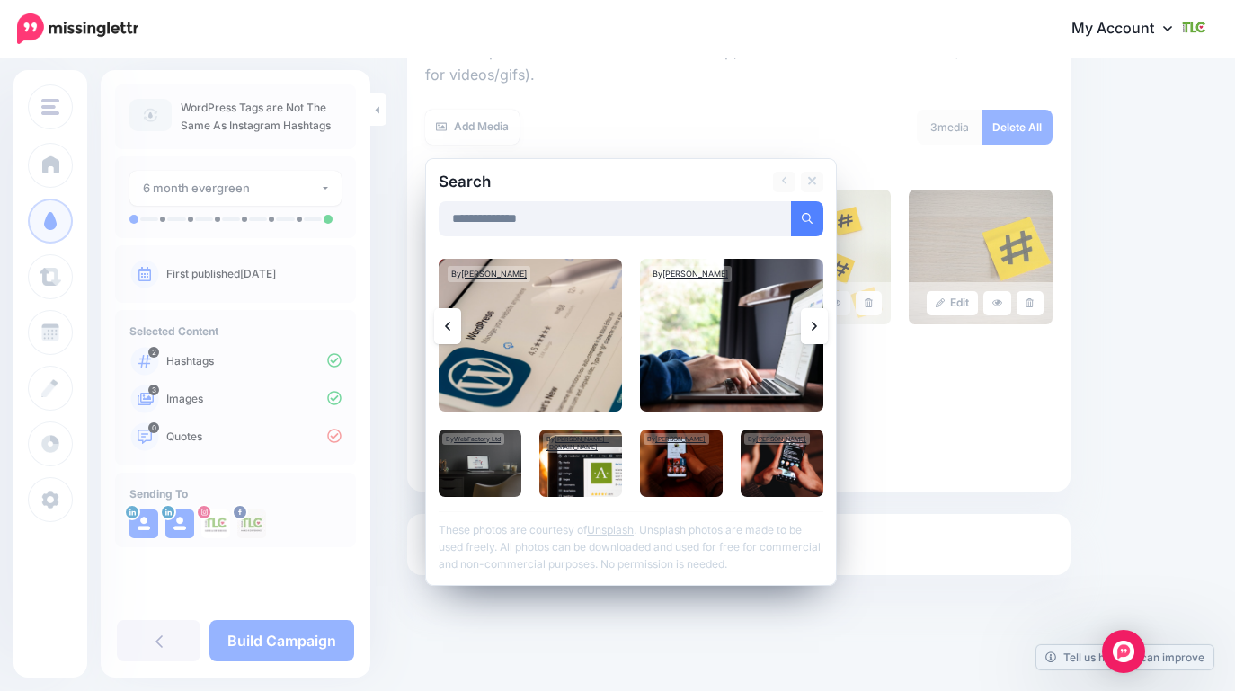
click at [816, 330] on icon at bounding box center [814, 326] width 5 height 14
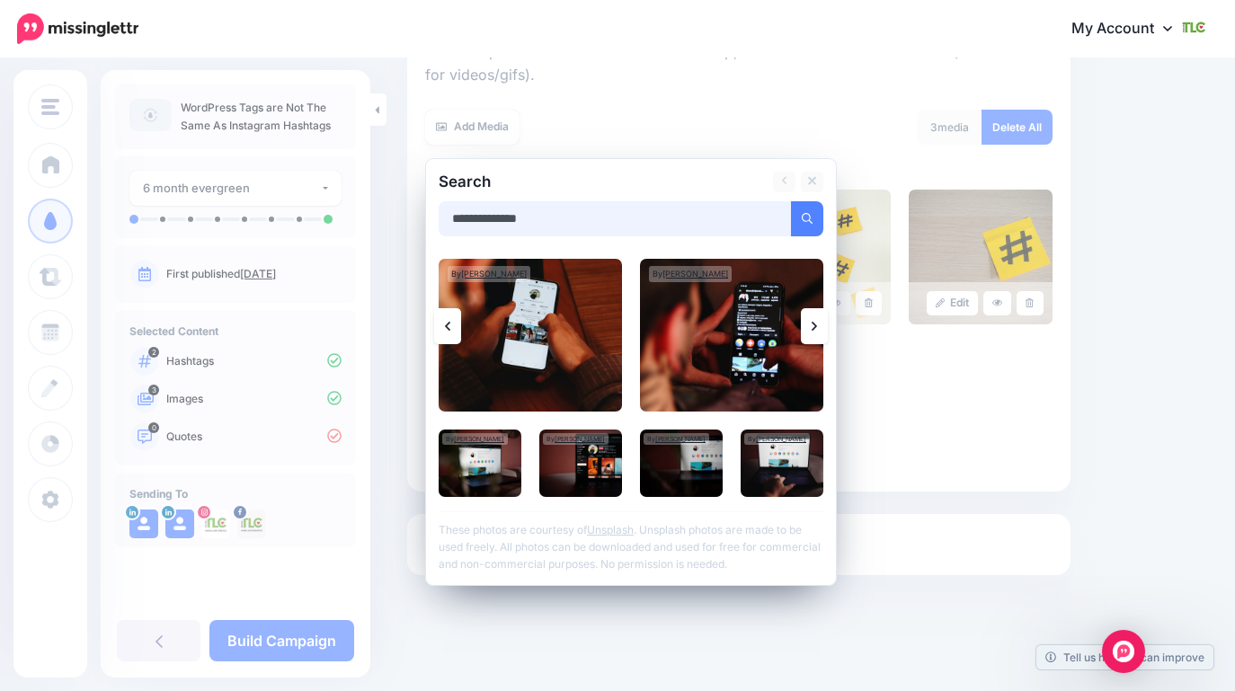
click at [552, 225] on input "**********" at bounding box center [615, 218] width 353 height 35
click at [802, 207] on button "submit" at bounding box center [807, 218] width 32 height 35
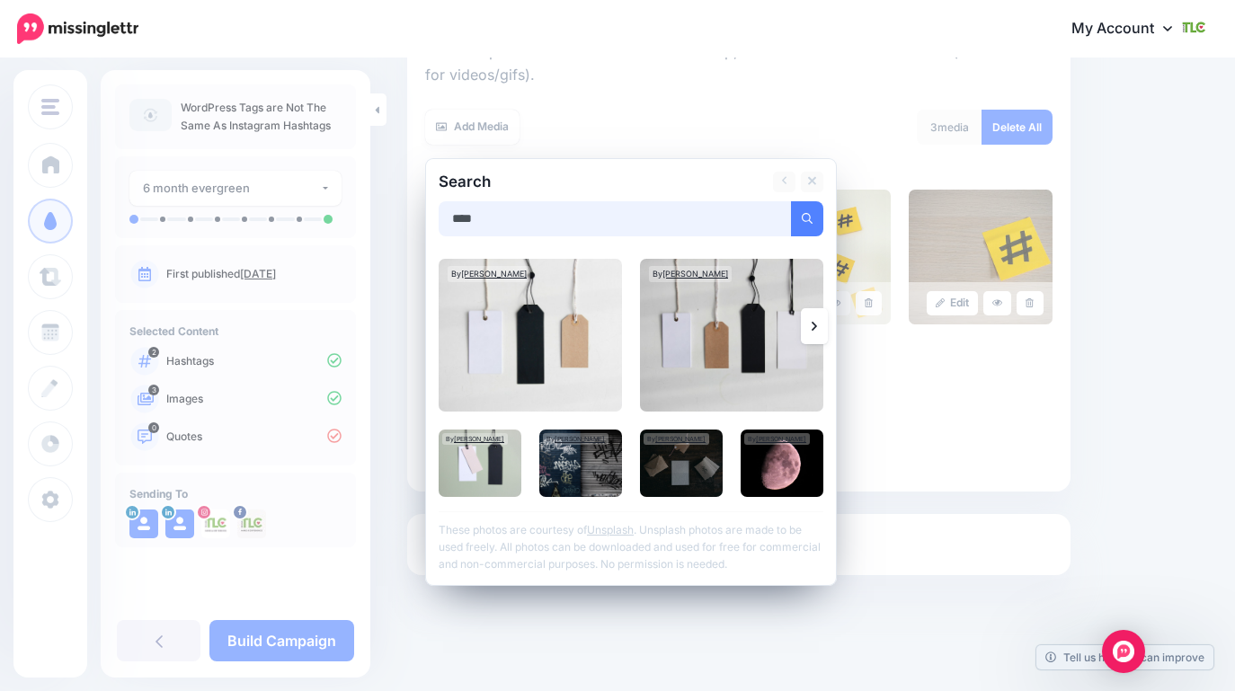
click at [454, 223] on input "****" at bounding box center [615, 218] width 353 height 35
click at [450, 221] on input "****" at bounding box center [615, 218] width 353 height 35
type input "********"
click at [791, 201] on button "submit" at bounding box center [807, 218] width 32 height 35
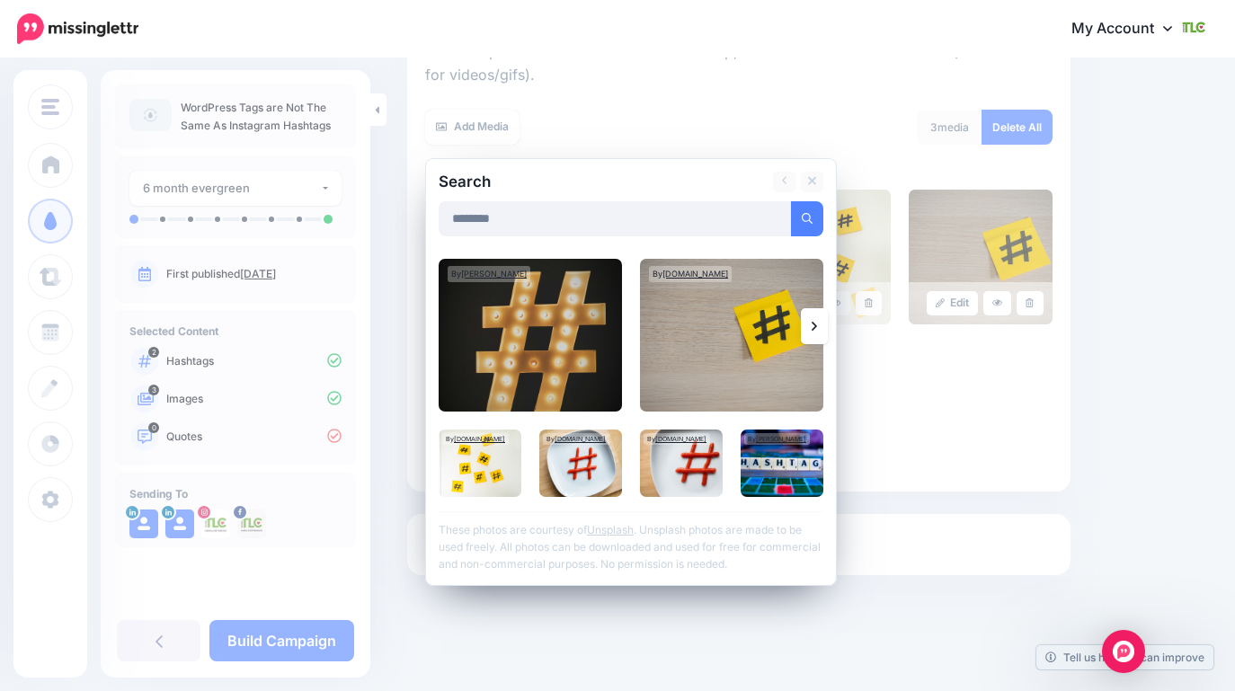
click at [810, 316] on link at bounding box center [814, 326] width 27 height 36
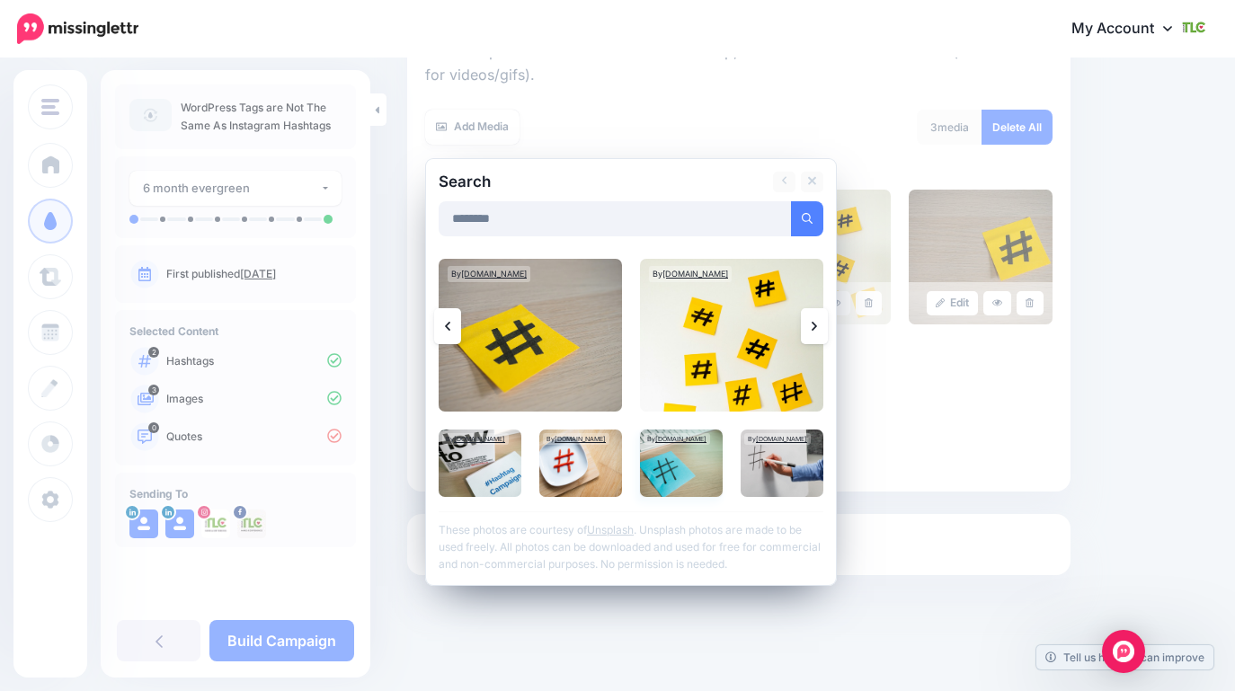
click at [666, 481] on img at bounding box center [681, 463] width 83 height 67
click at [794, 219] on link "Add Media" at bounding box center [785, 218] width 76 height 35
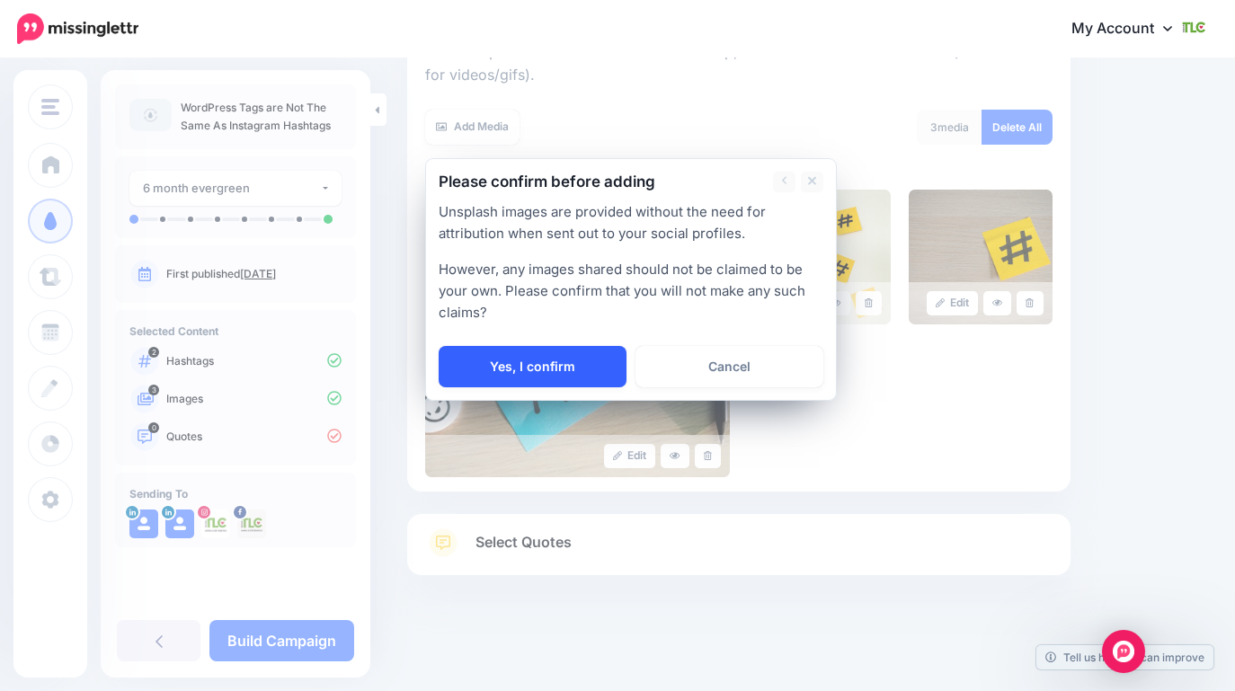
click at [525, 364] on link "Yes, I confirm" at bounding box center [533, 366] width 188 height 41
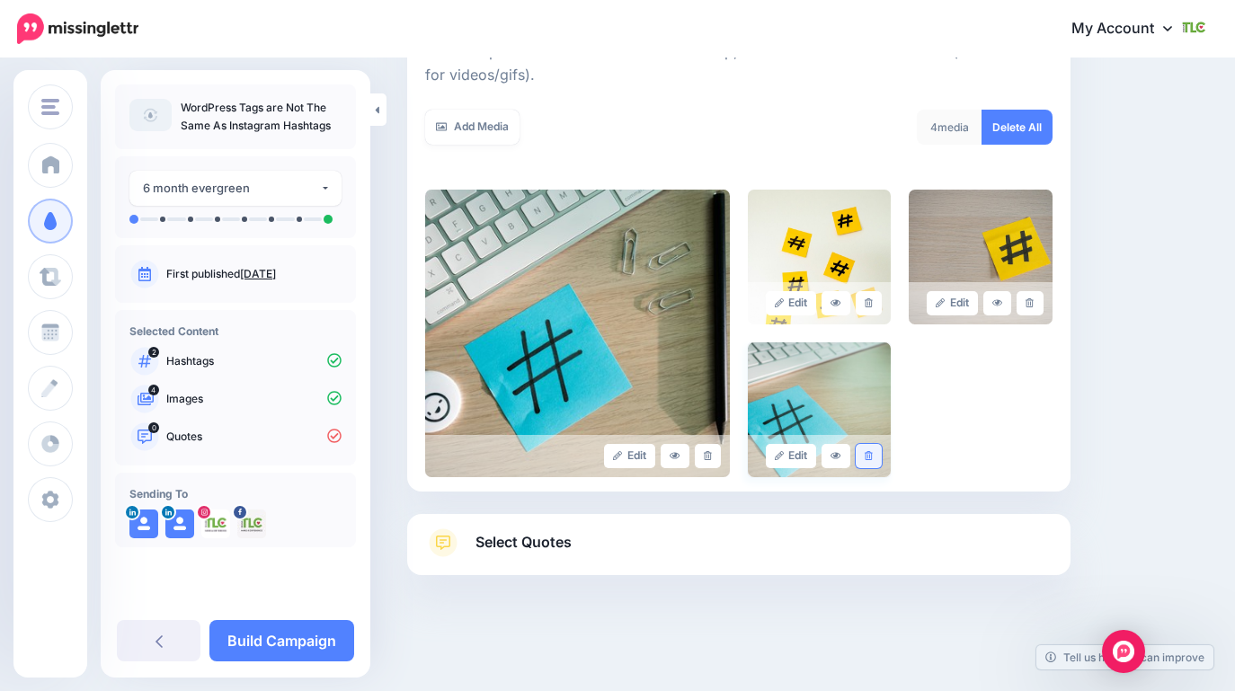
click at [867, 451] on icon at bounding box center [869, 456] width 8 height 10
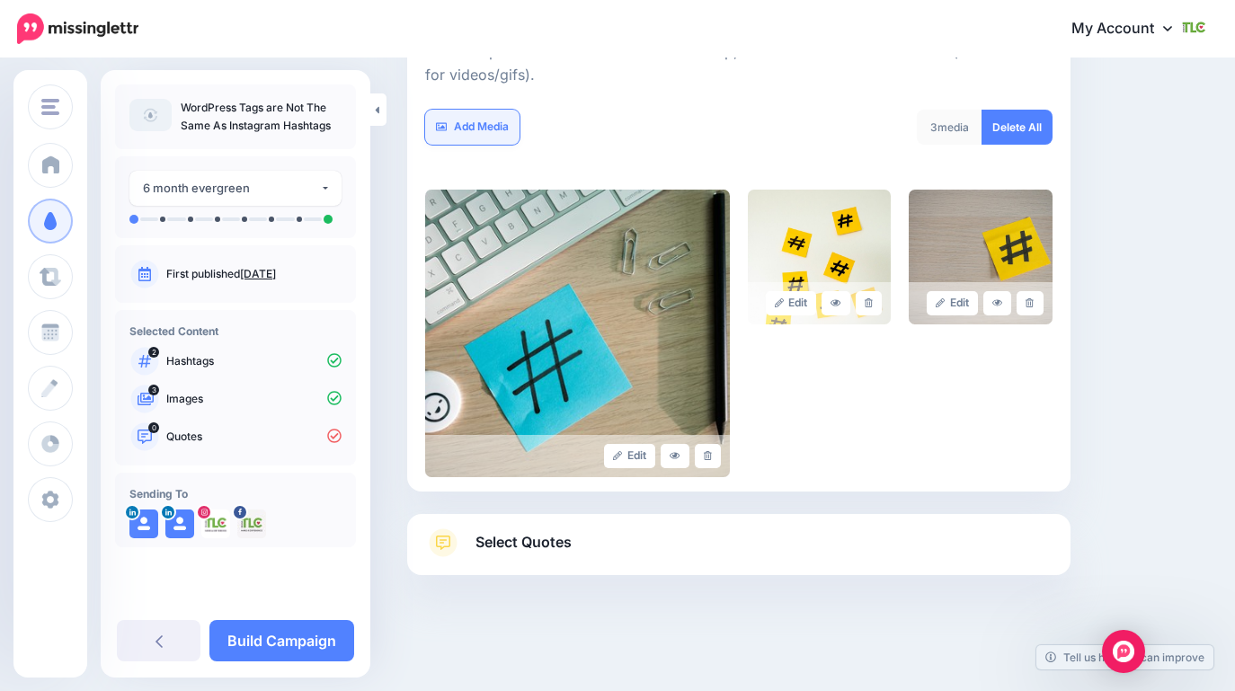
click at [487, 120] on link "Add Media" at bounding box center [472, 127] width 94 height 35
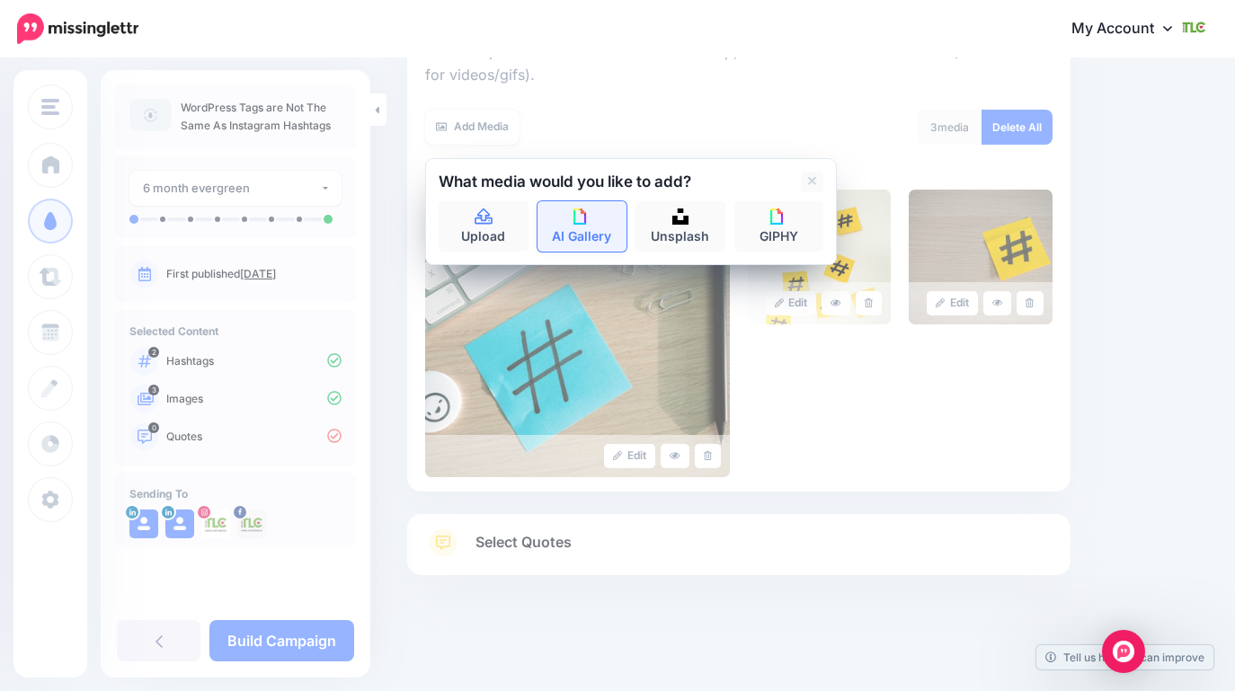
click at [580, 239] on link "AI Gallery" at bounding box center [583, 226] width 90 height 50
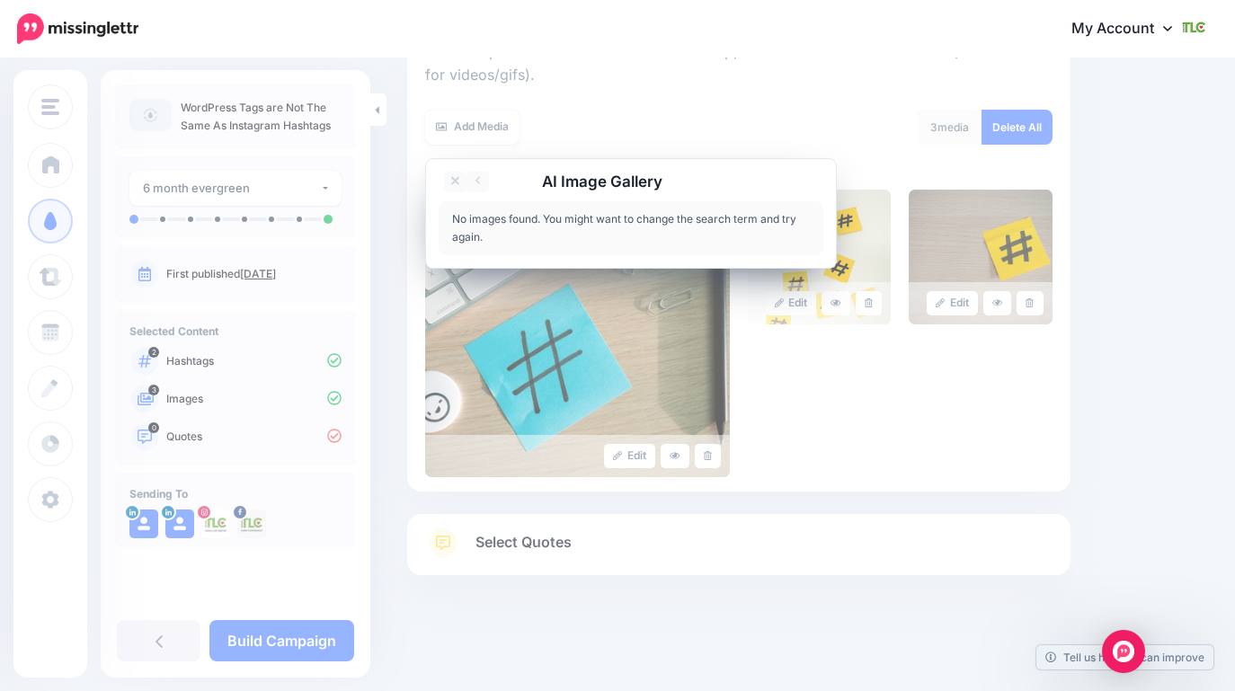
click at [530, 227] on div "No images found. You might want to change the search term and try again." at bounding box center [631, 228] width 385 height 54
click at [453, 189] on link at bounding box center [455, 182] width 22 height 21
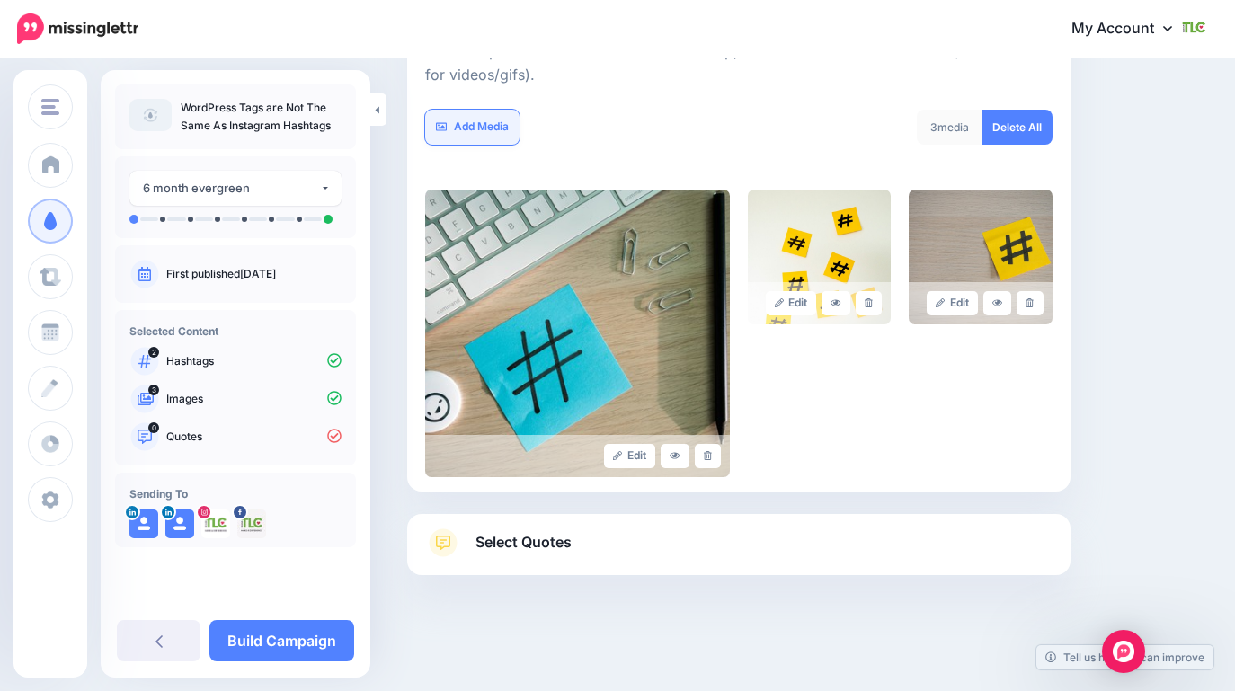
click at [484, 138] on link "Add Media" at bounding box center [472, 127] width 94 height 35
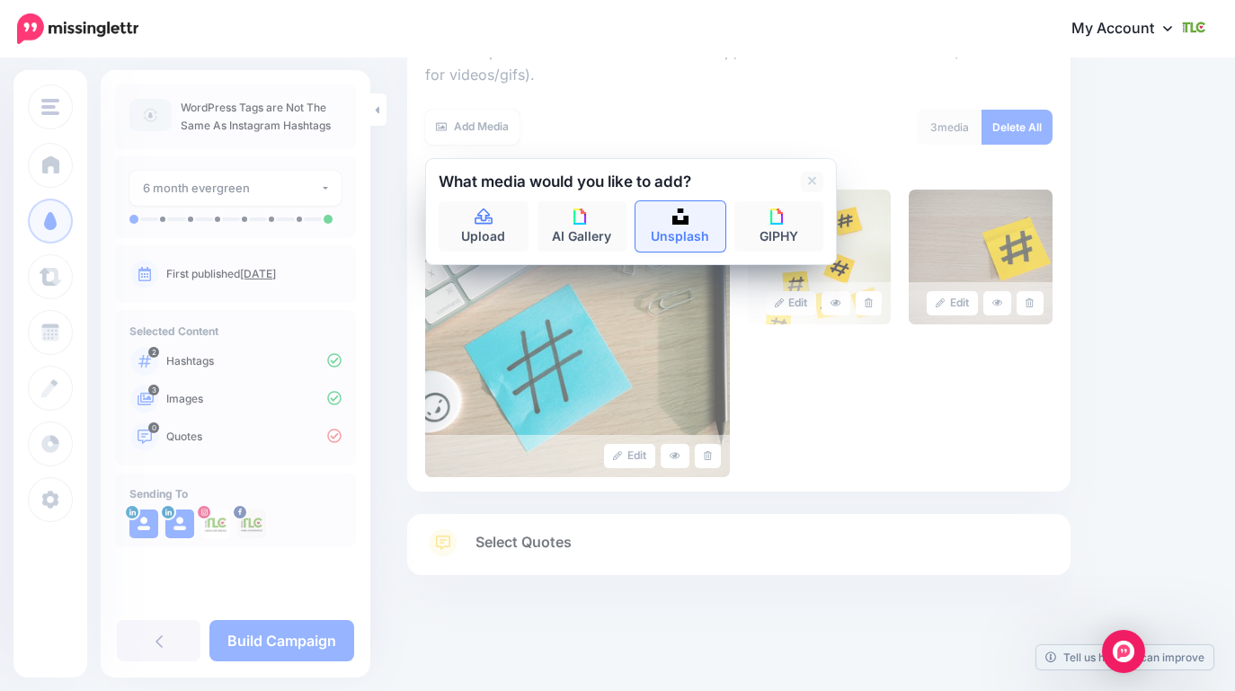
click at [715, 219] on link "Unsplash" at bounding box center [681, 226] width 90 height 50
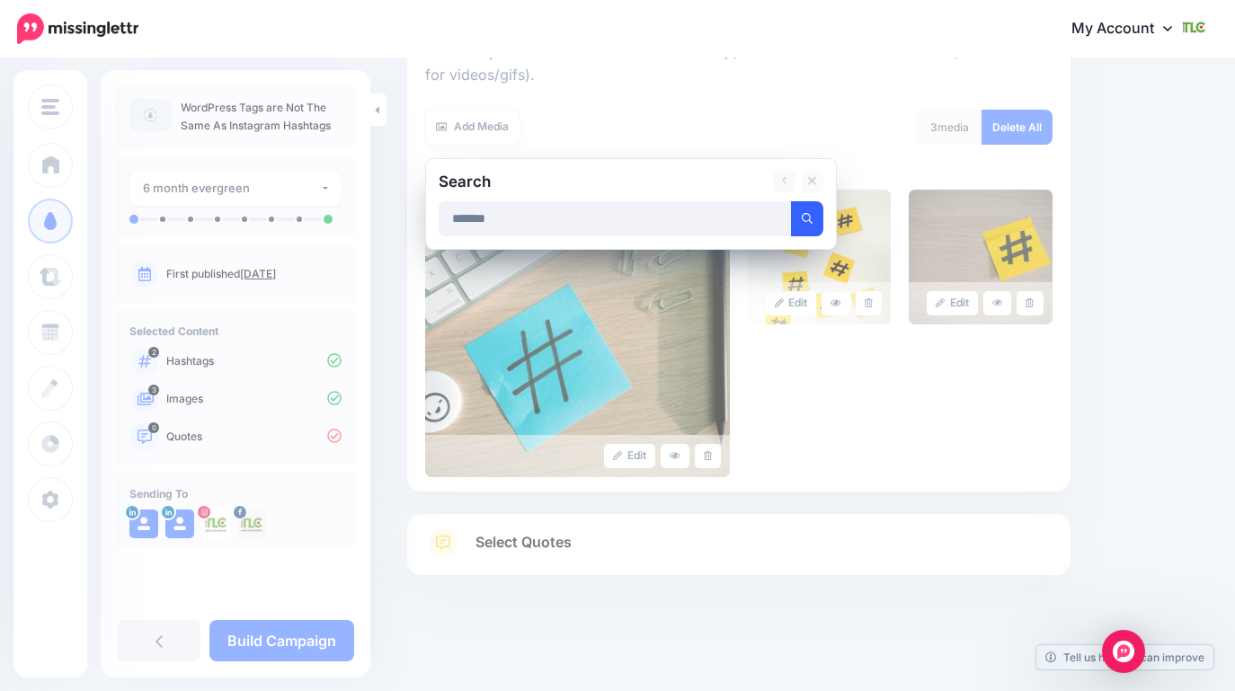
type input "*******"
click at [805, 215] on icon "submit" at bounding box center [807, 218] width 11 height 11
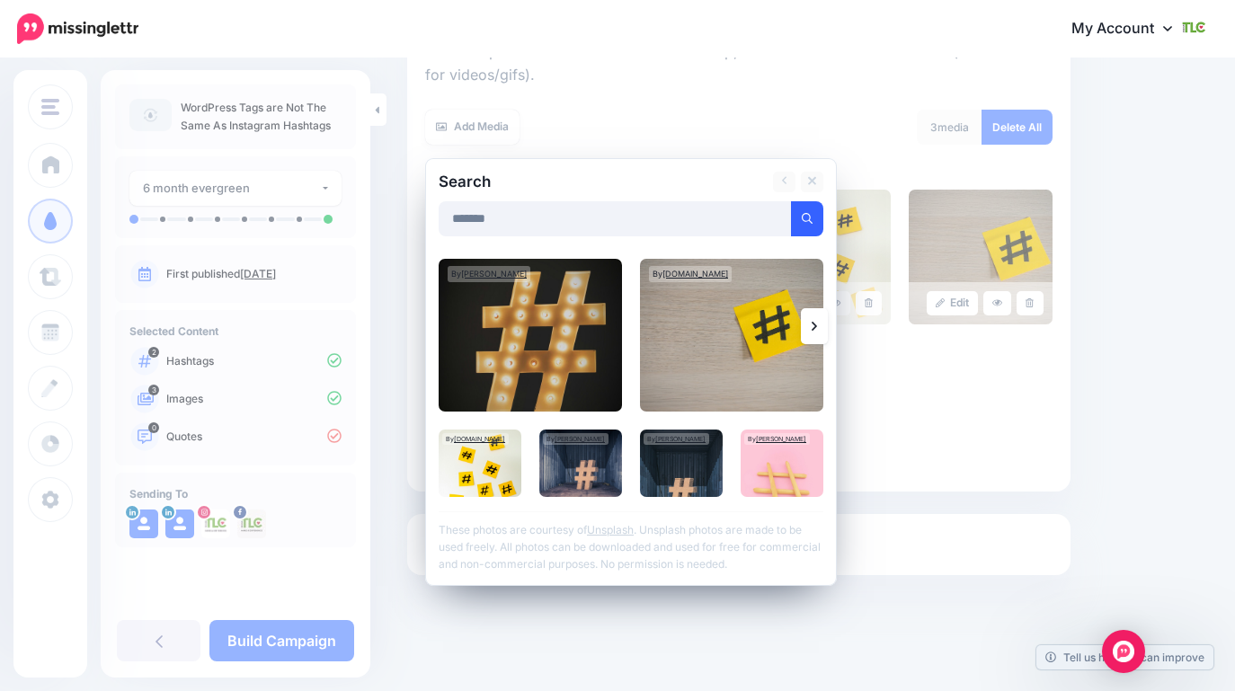
click at [811, 311] on link at bounding box center [814, 326] width 27 height 36
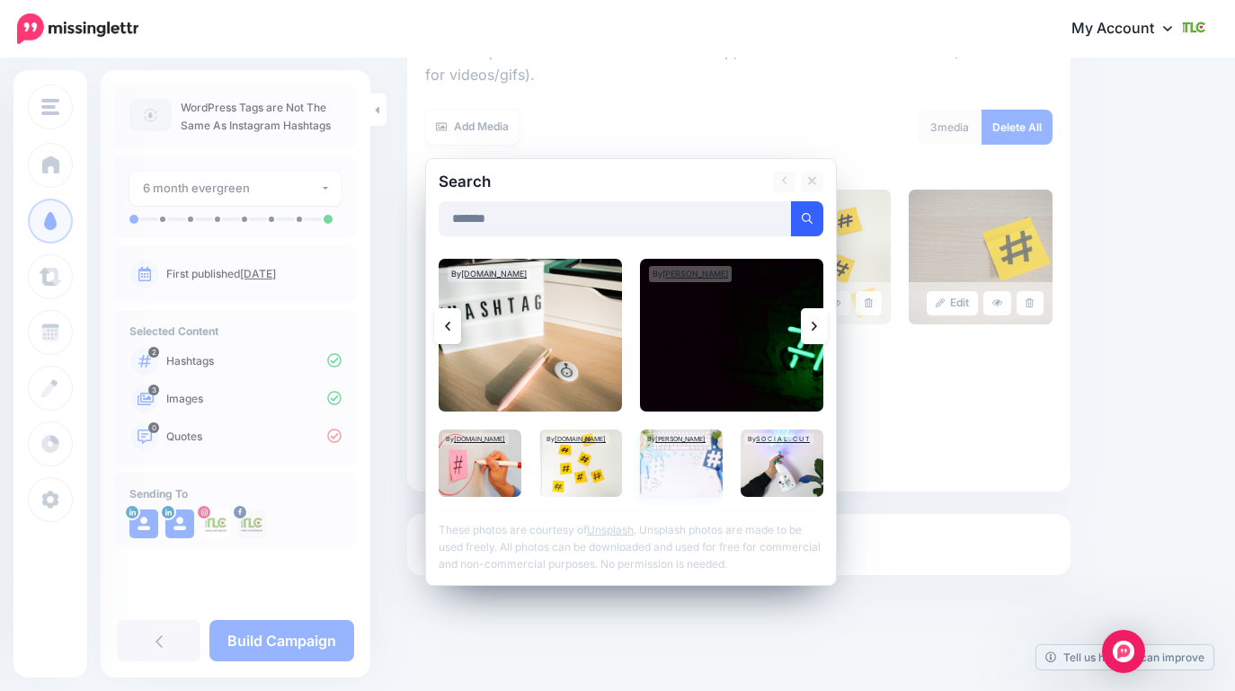
click at [683, 476] on img at bounding box center [681, 463] width 83 height 67
click at [797, 207] on link "Add Media" at bounding box center [785, 218] width 76 height 35
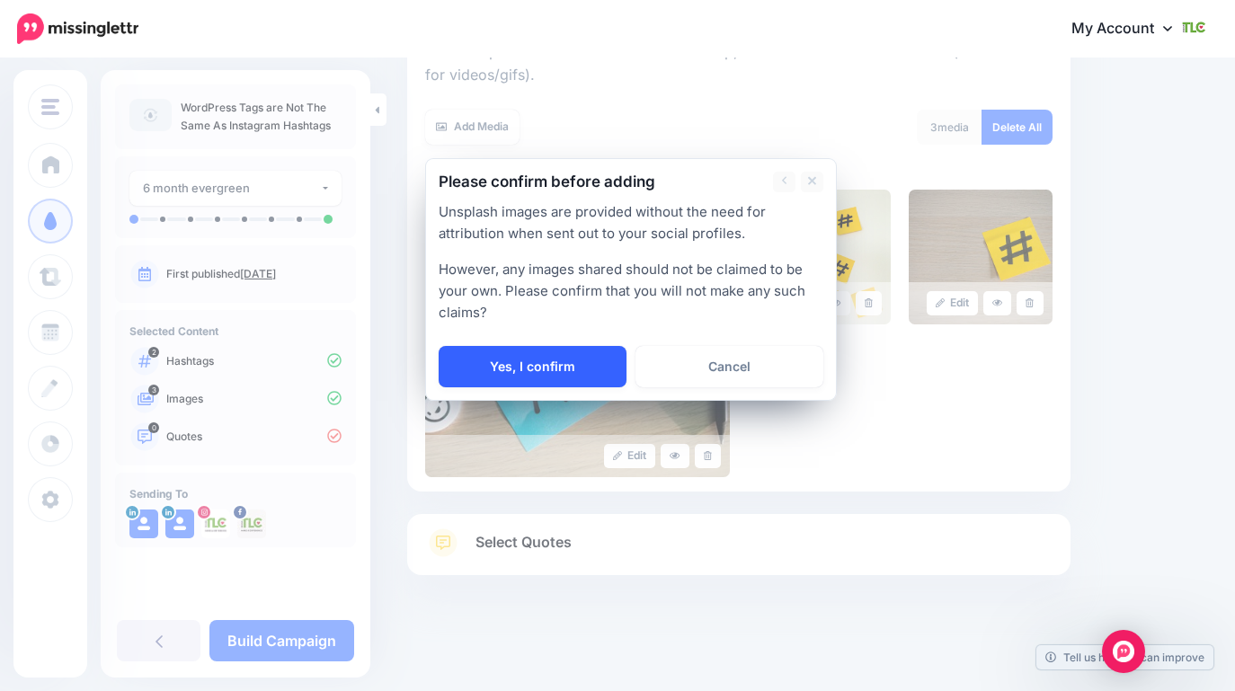
click at [508, 354] on link "Yes, I confirm" at bounding box center [533, 366] width 188 height 41
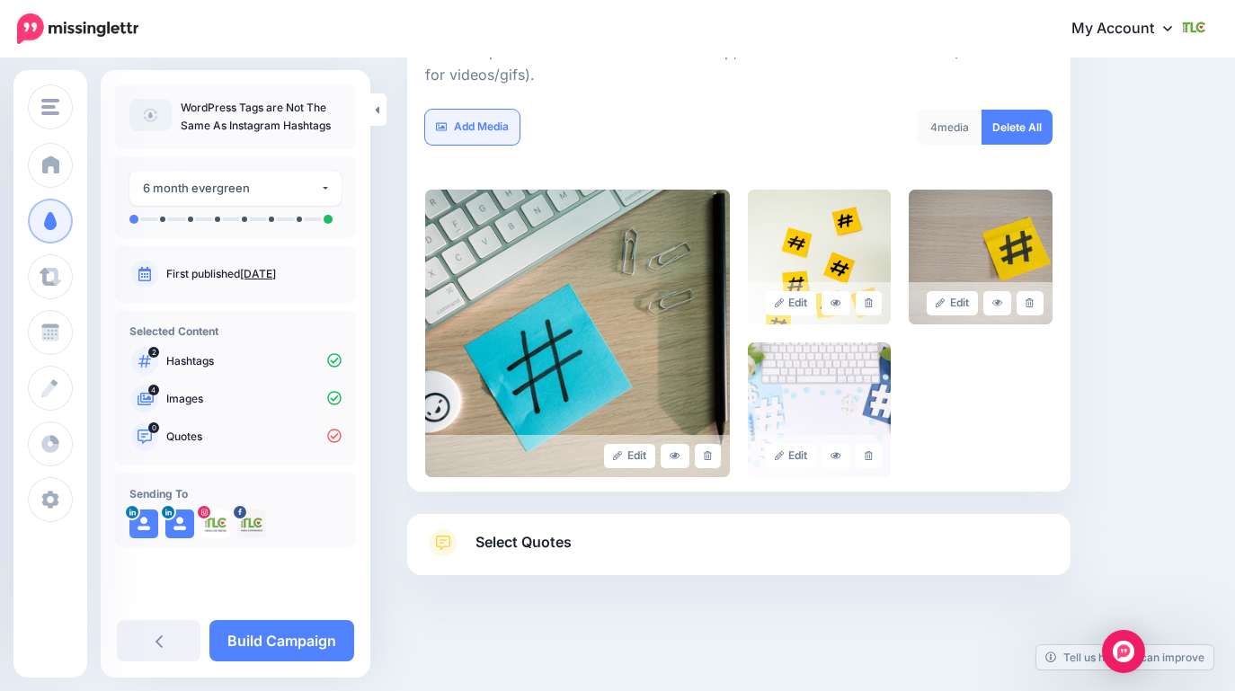
click at [466, 137] on link "Add Media" at bounding box center [472, 127] width 94 height 35
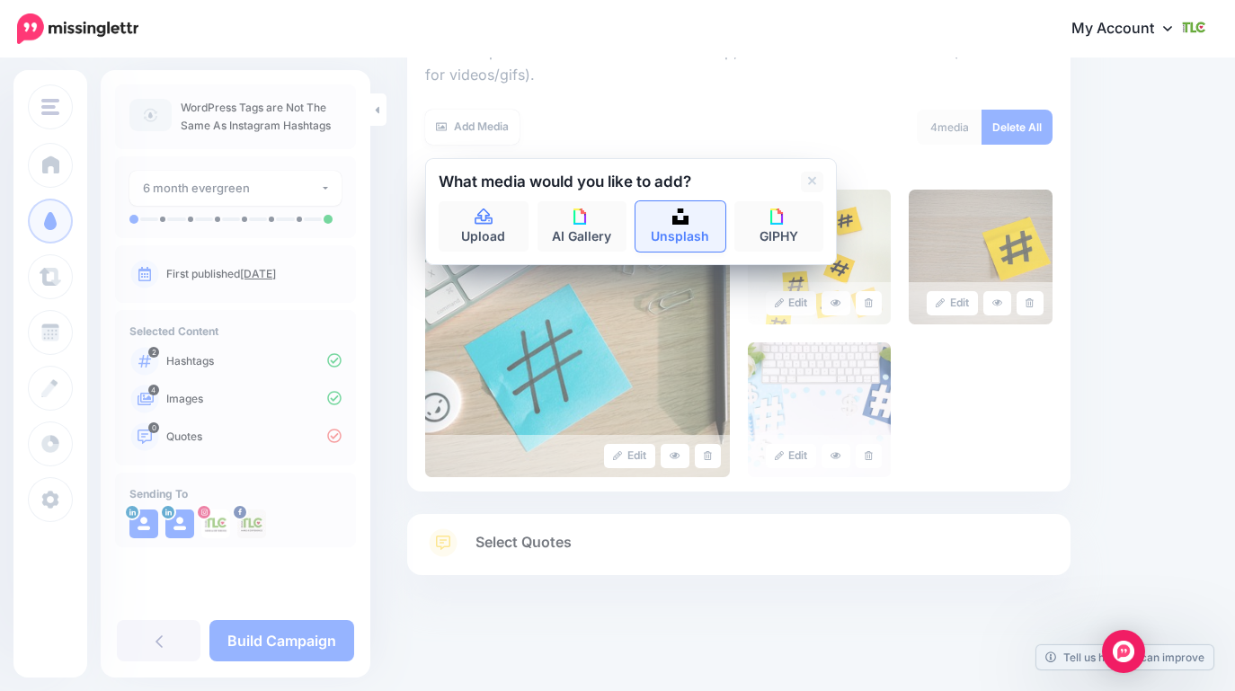
click at [657, 222] on link "Unsplash" at bounding box center [681, 226] width 90 height 50
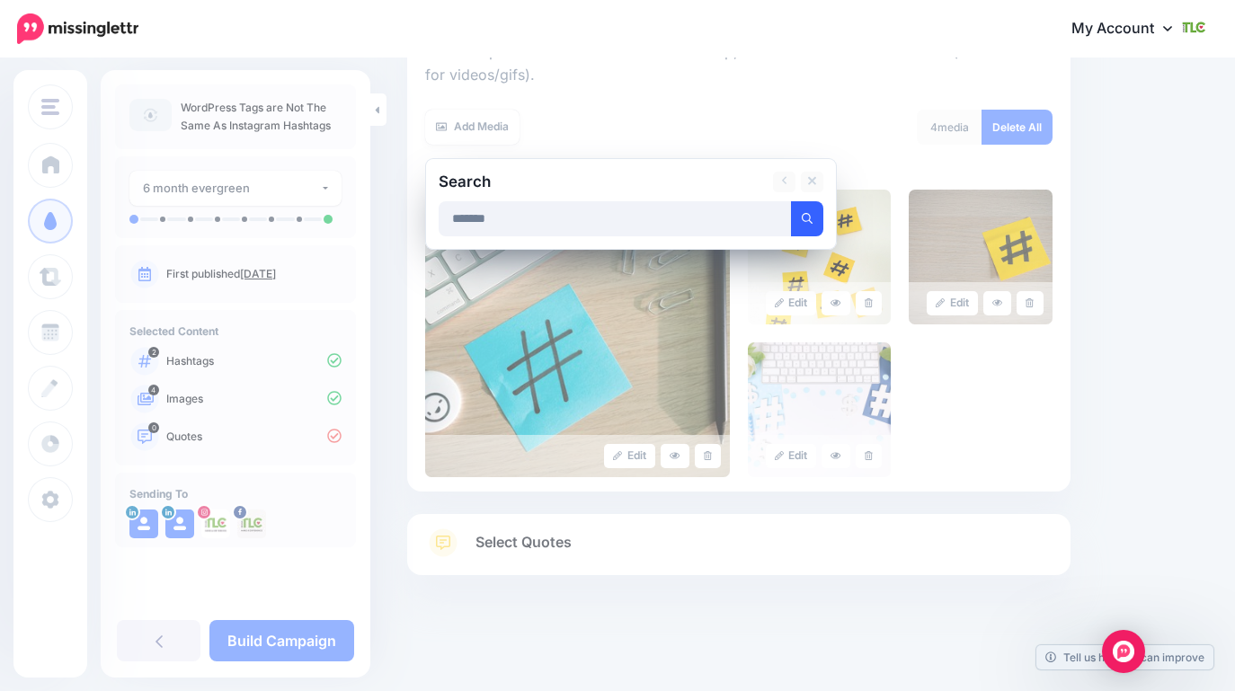
type input "*******"
click at [814, 225] on button "submit" at bounding box center [807, 218] width 32 height 35
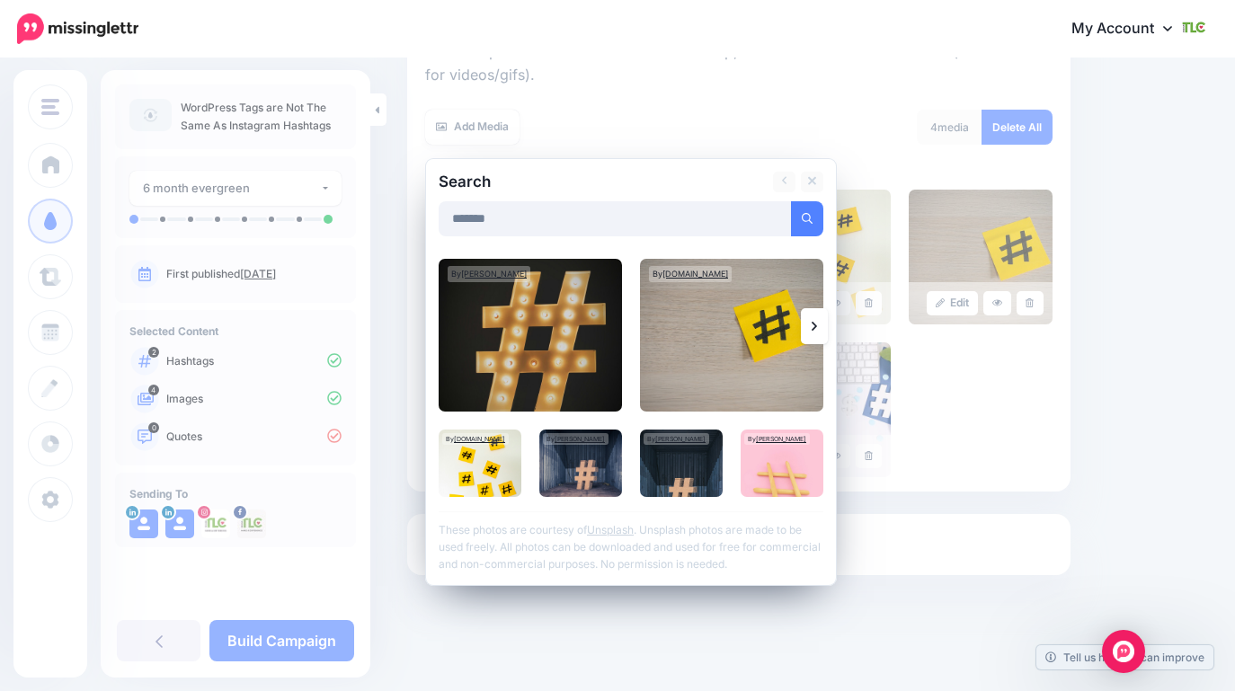
click at [812, 323] on icon at bounding box center [814, 326] width 5 height 14
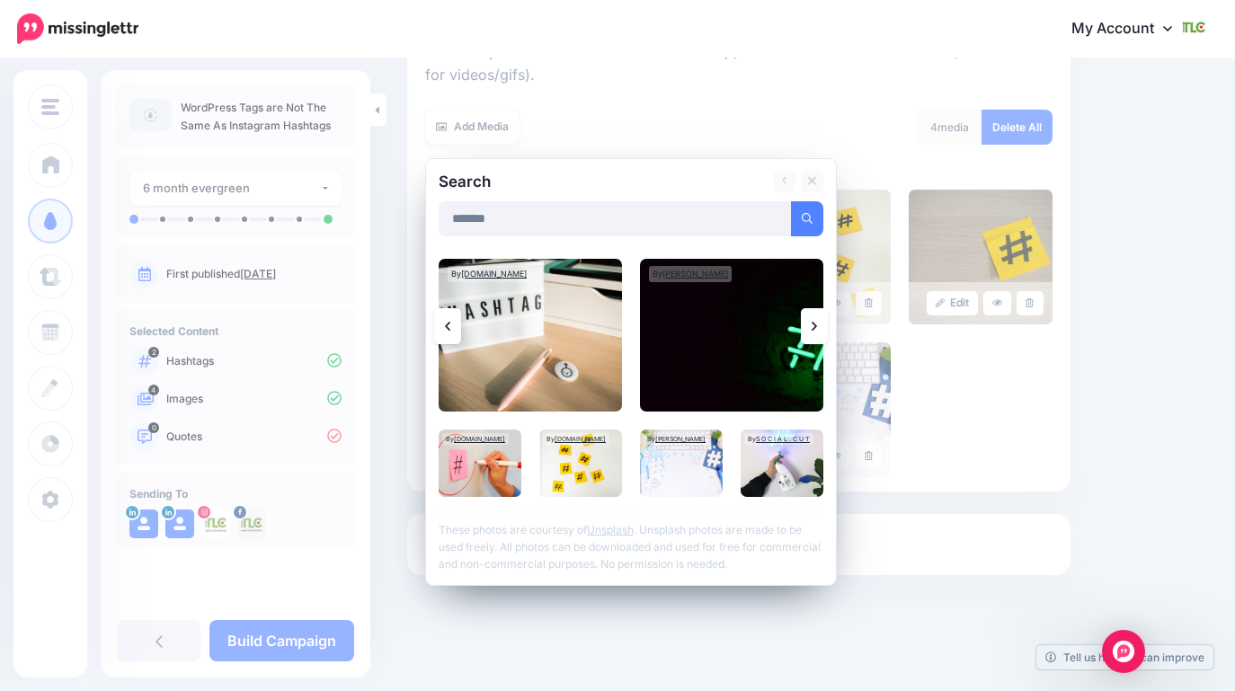
click at [812, 323] on icon at bounding box center [814, 326] width 5 height 14
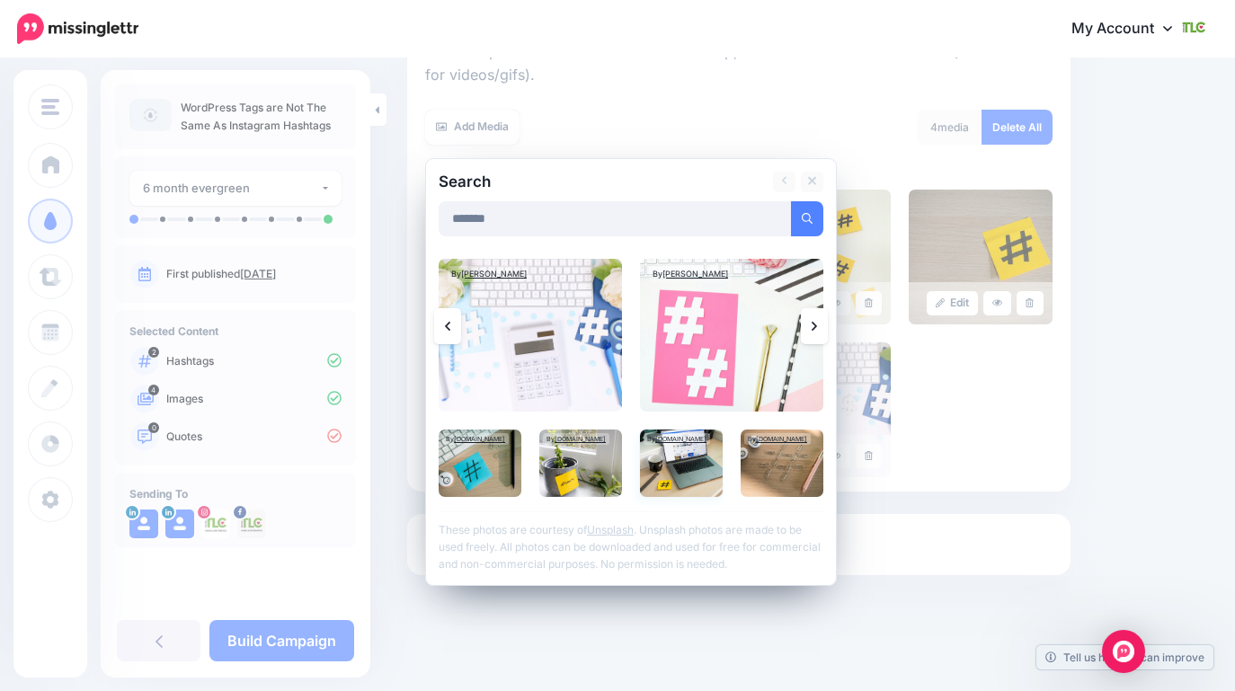
click at [692, 482] on img at bounding box center [681, 463] width 83 height 67
click at [788, 227] on link "Add Media" at bounding box center [785, 218] width 76 height 35
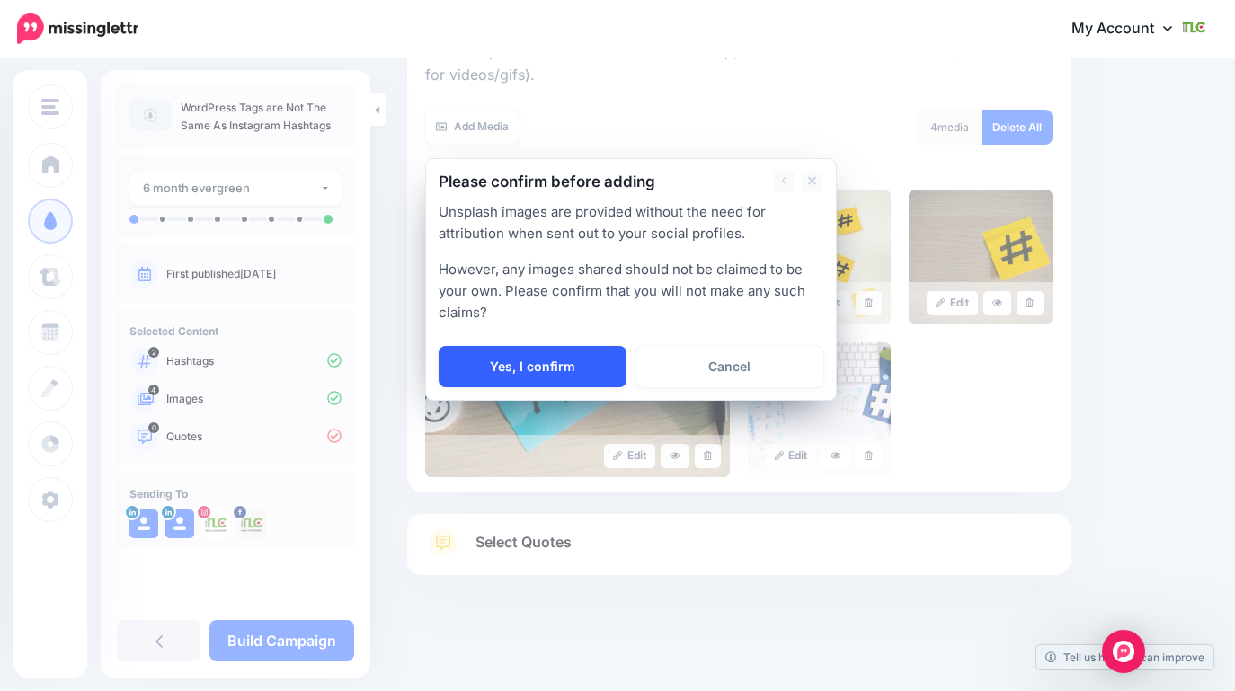
click at [531, 370] on link "Yes, I confirm" at bounding box center [533, 366] width 188 height 41
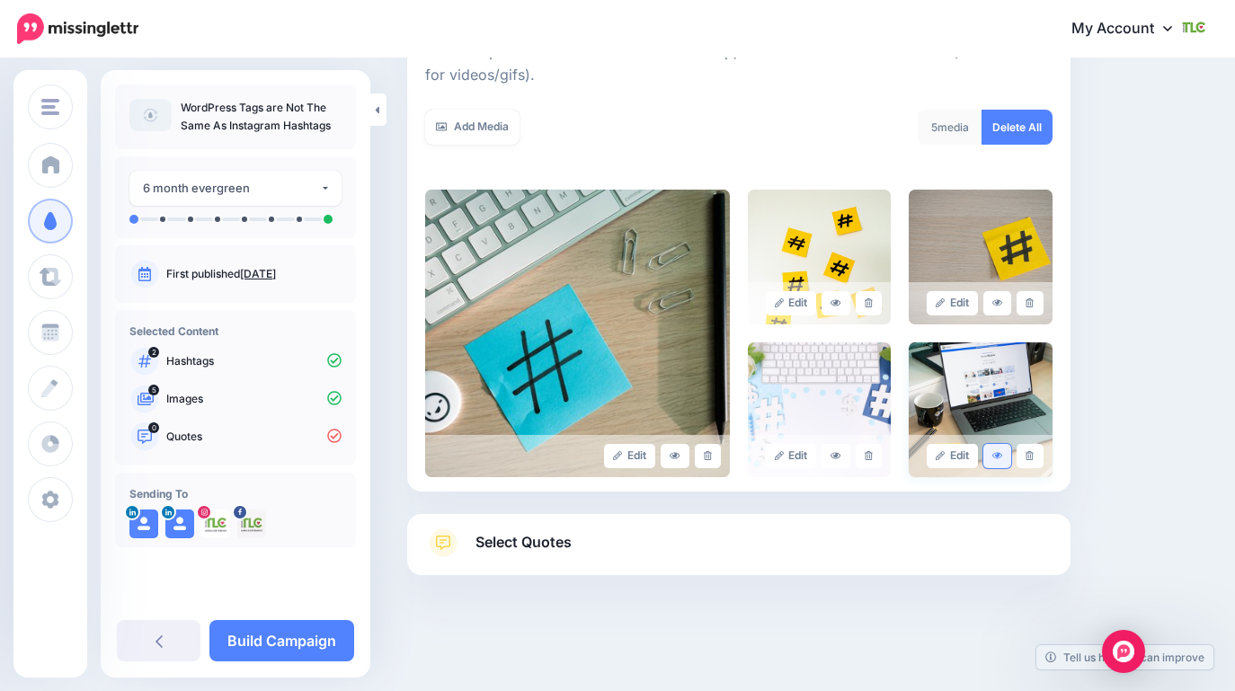
click at [1001, 456] on icon at bounding box center [998, 456] width 11 height 10
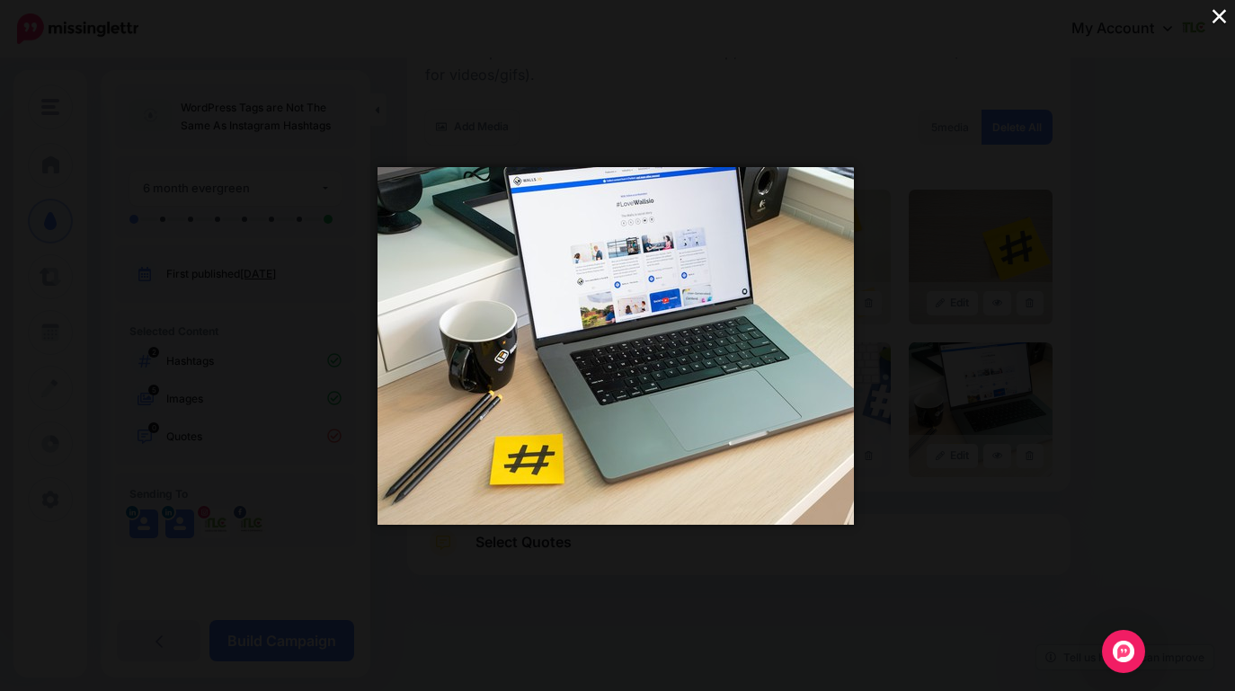
click at [1114, 431] on div "×" at bounding box center [617, 345] width 1235 height 691
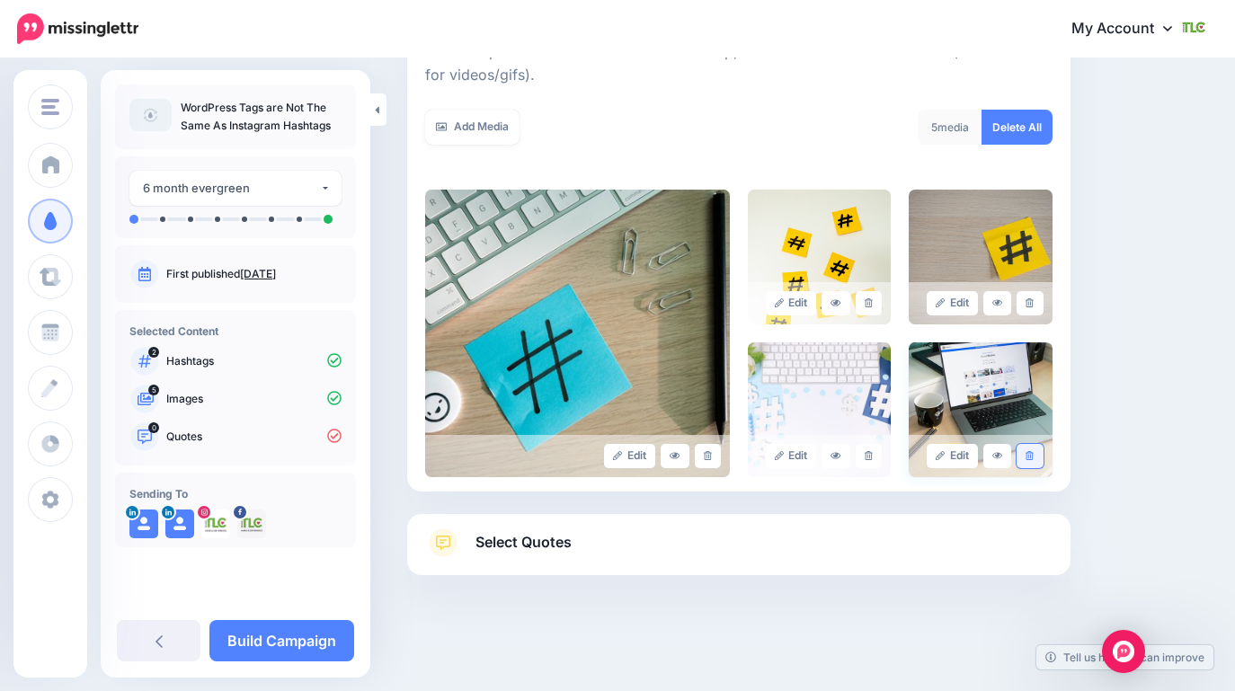
click at [1026, 452] on icon at bounding box center [1030, 456] width 8 height 10
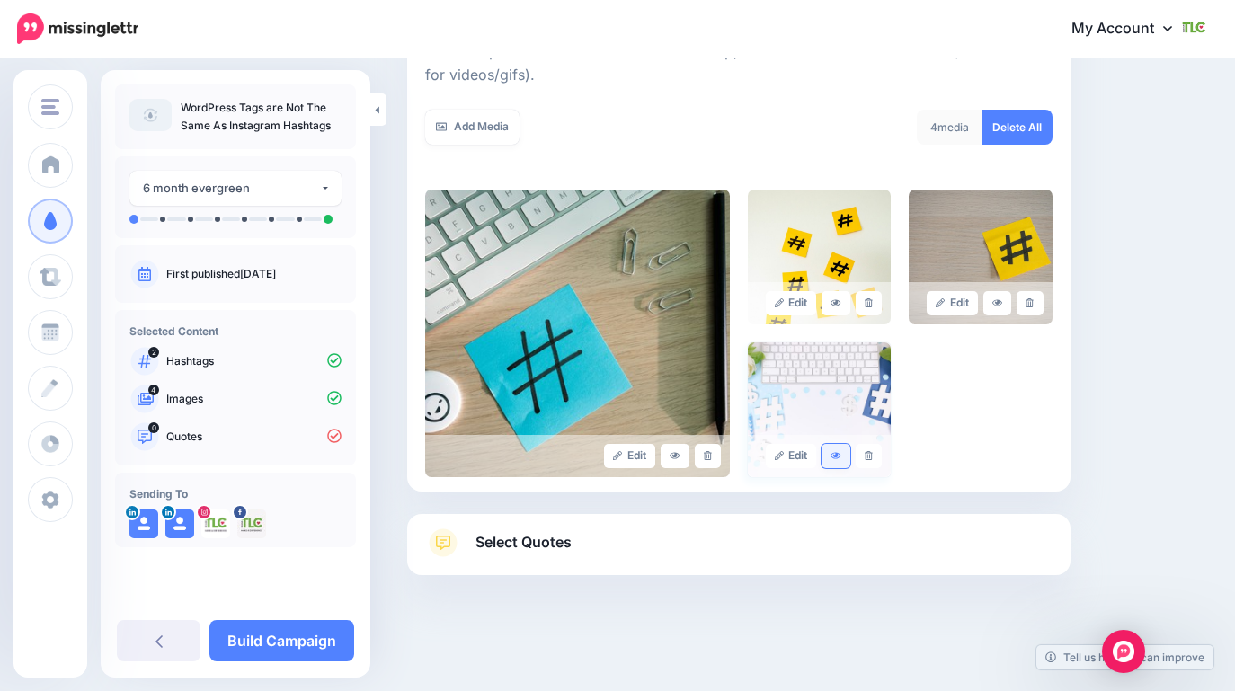
click at [832, 453] on icon at bounding box center [836, 456] width 11 height 10
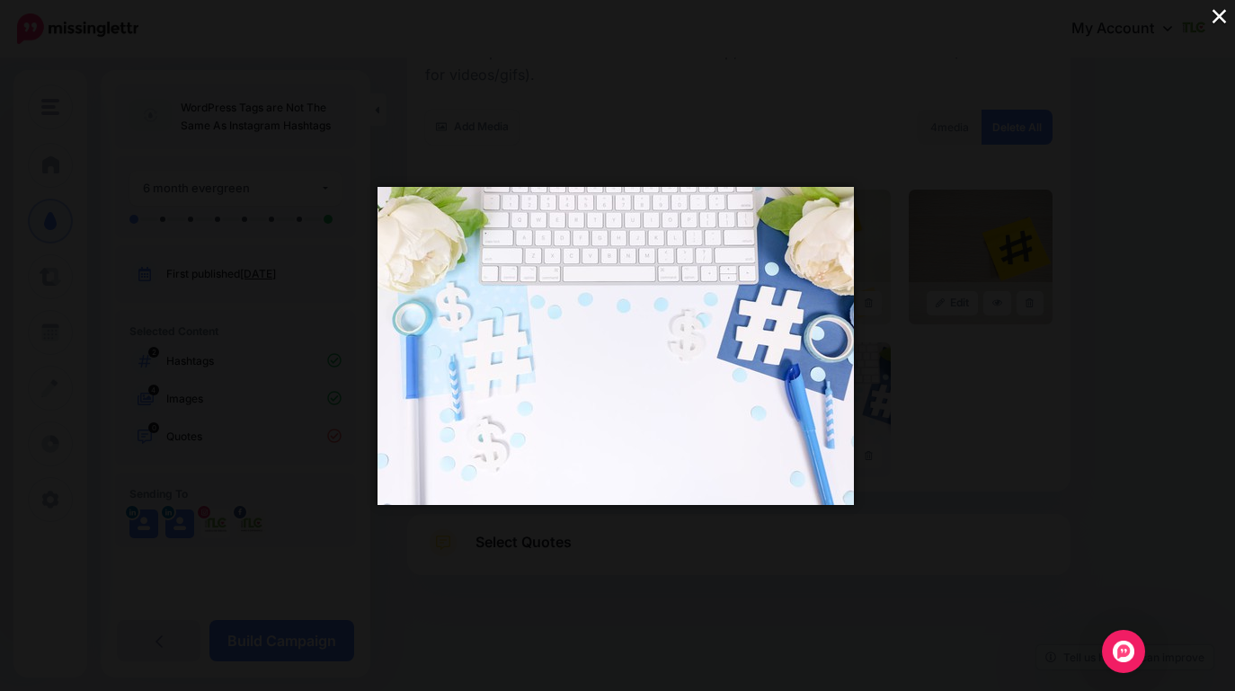
click at [1210, 22] on button "×" at bounding box center [1219, 15] width 31 height 31
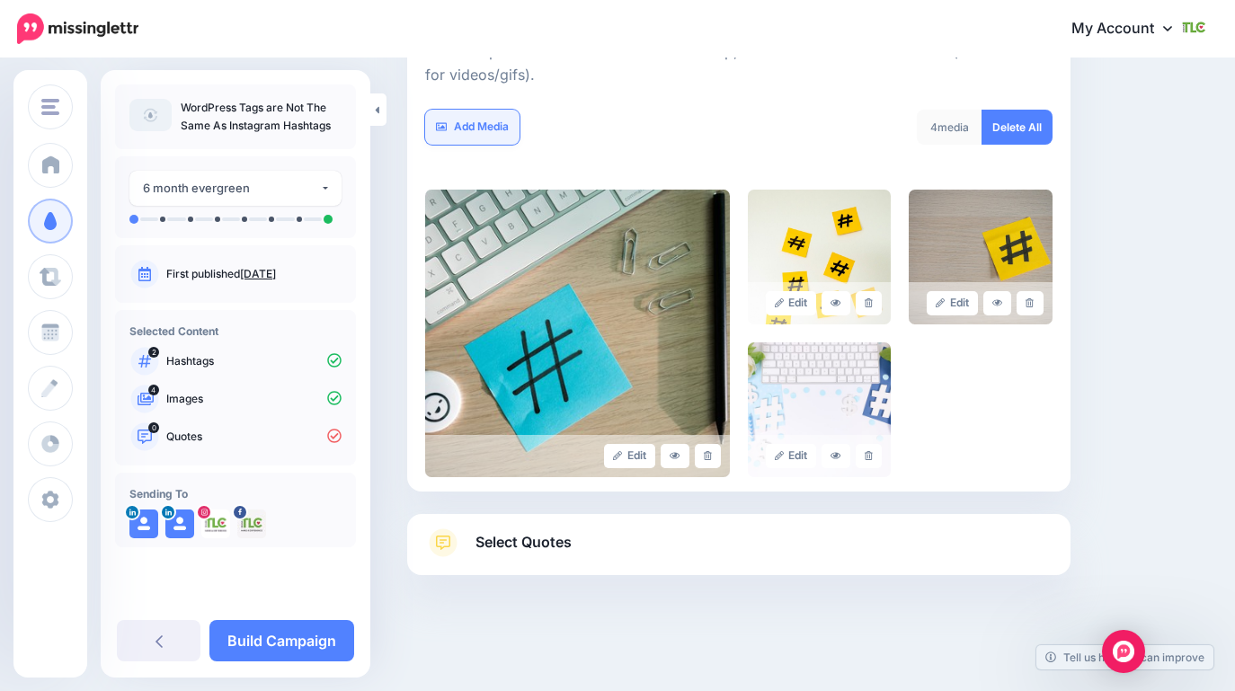
click at [485, 125] on link "Add Media" at bounding box center [472, 127] width 94 height 35
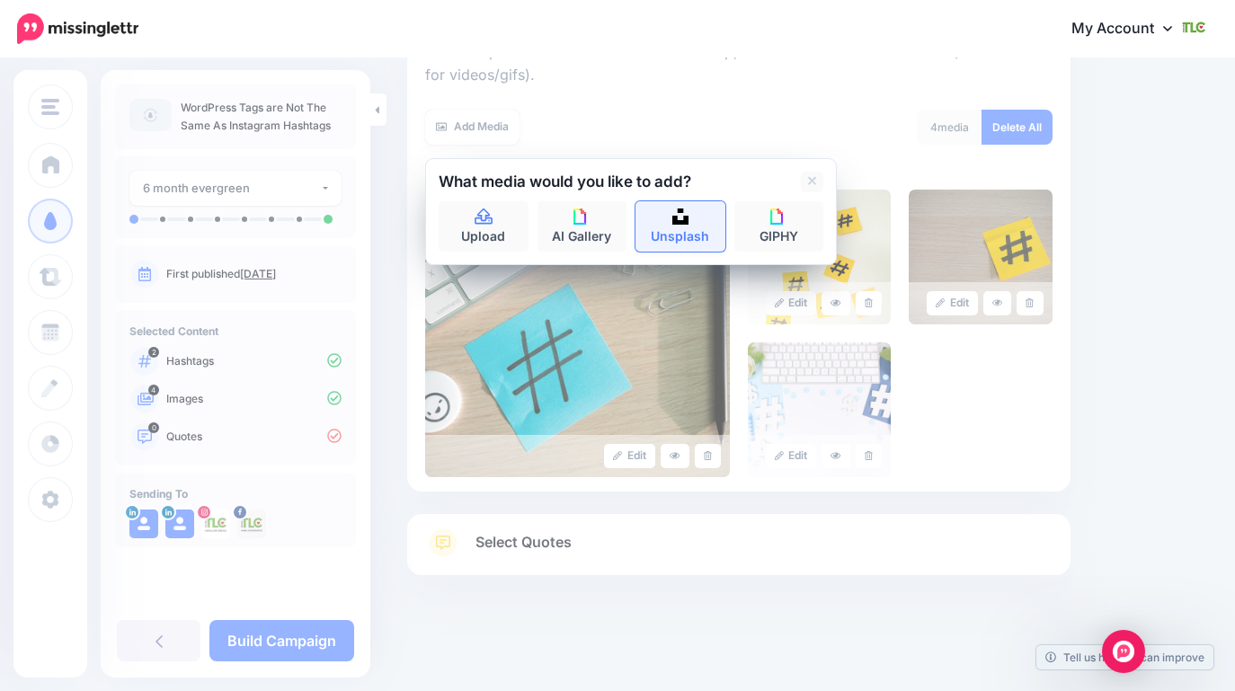
click at [674, 228] on link "Unsplash" at bounding box center [681, 226] width 90 height 50
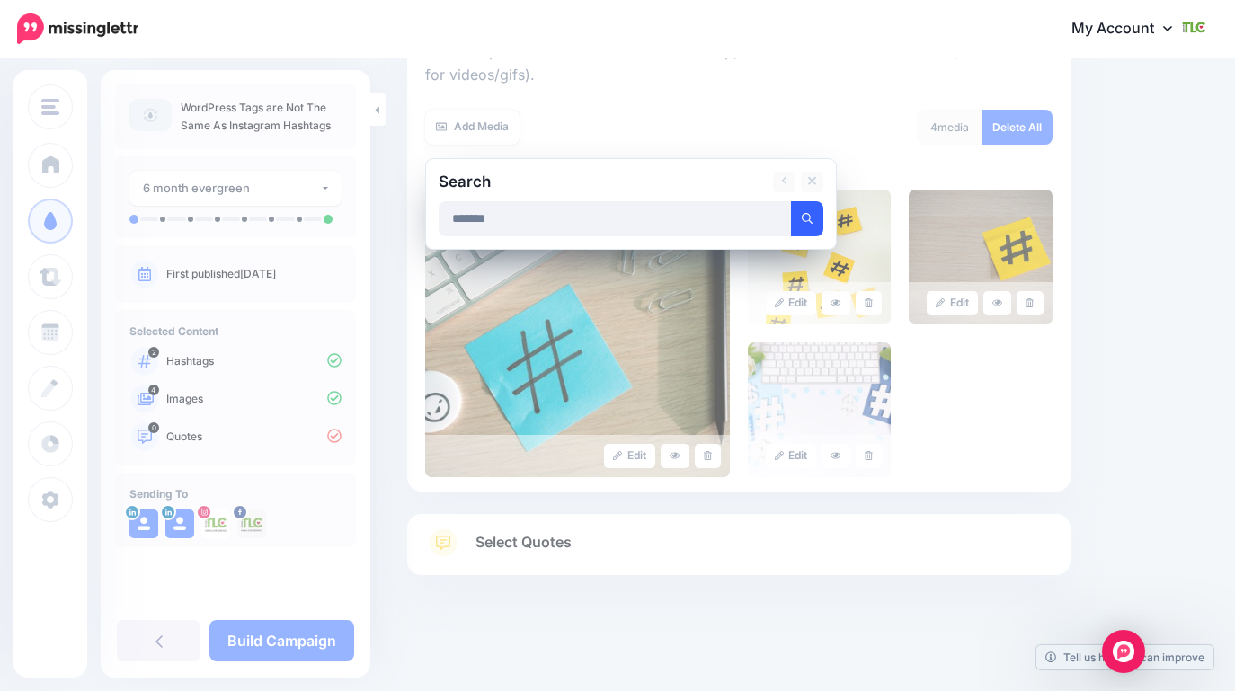
type input "*******"
click at [806, 218] on icon "submit" at bounding box center [807, 218] width 11 height 11
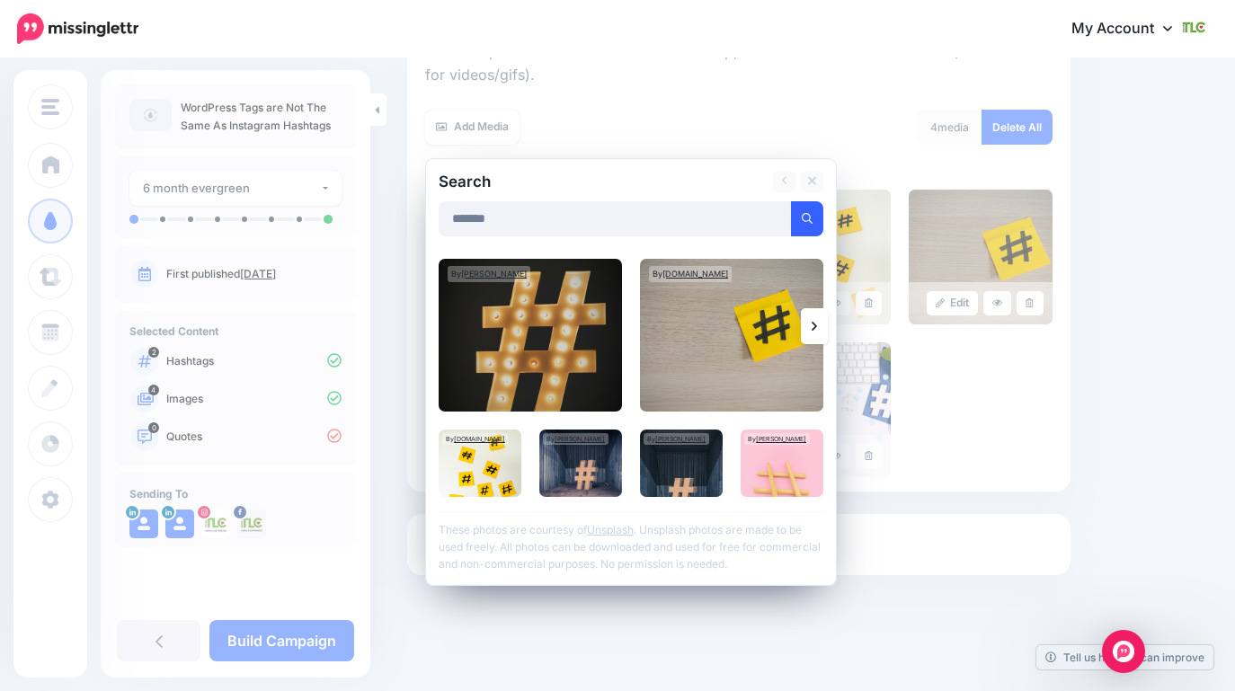
click at [814, 329] on icon at bounding box center [814, 326] width 5 height 14
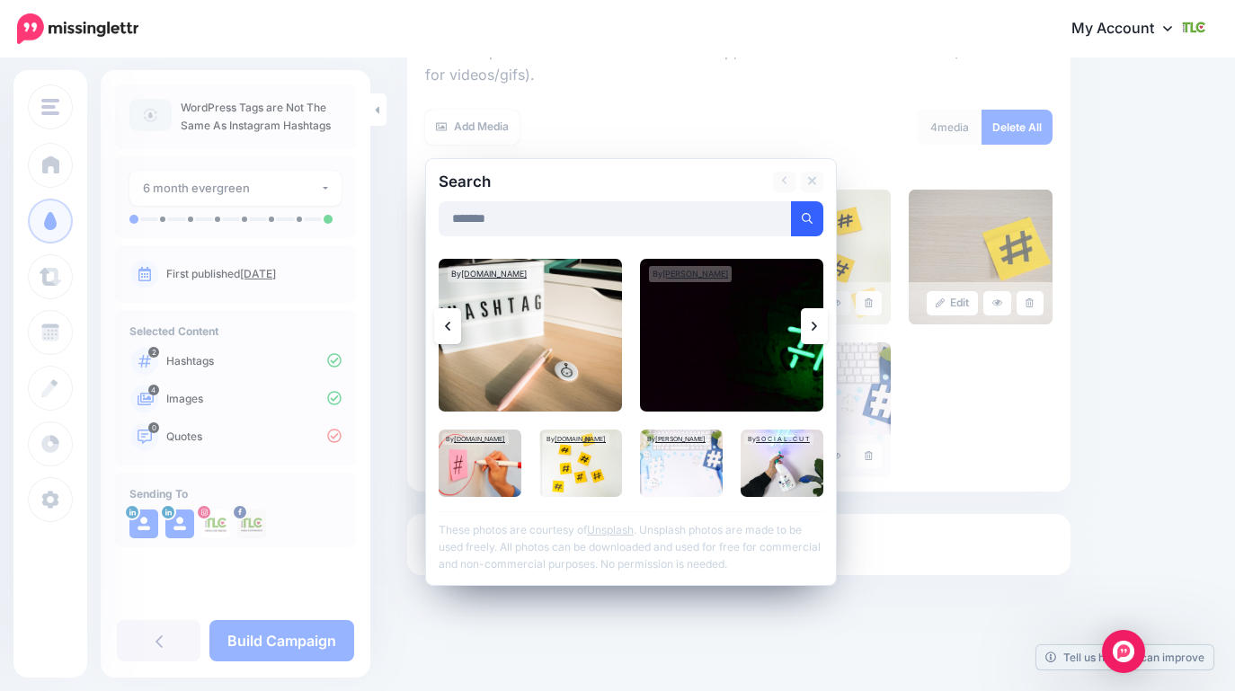
click at [814, 329] on icon at bounding box center [814, 326] width 5 height 14
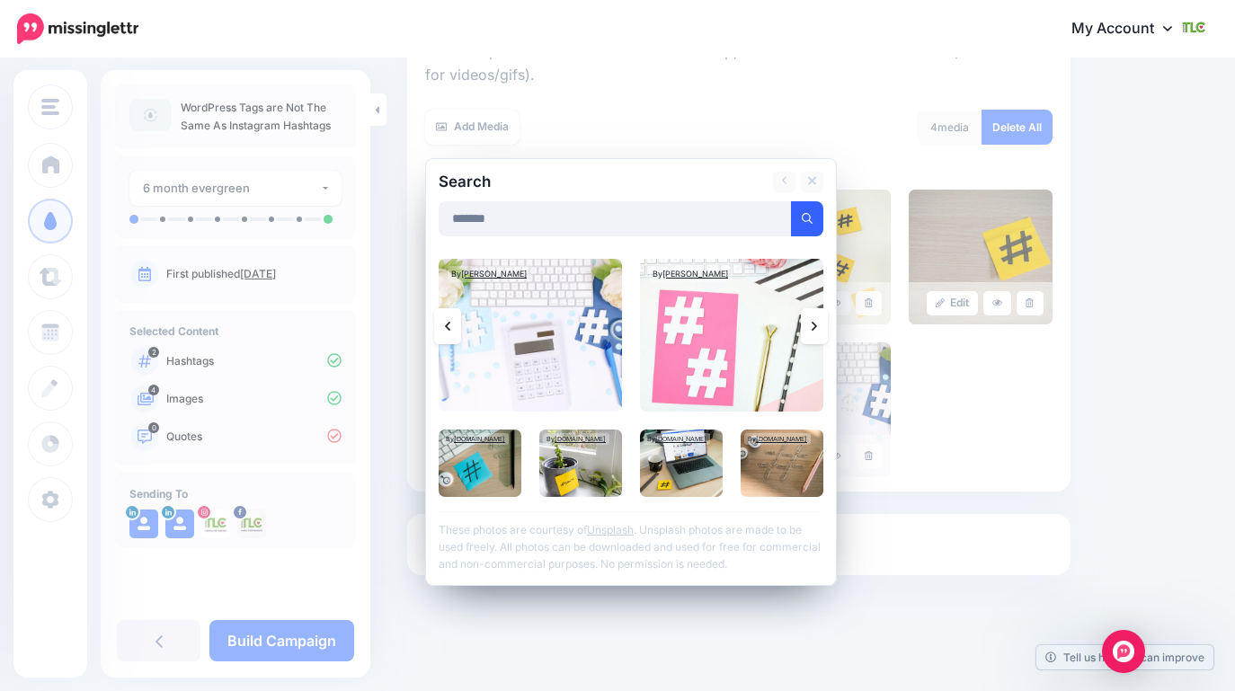
click at [814, 328] on icon at bounding box center [814, 326] width 5 height 9
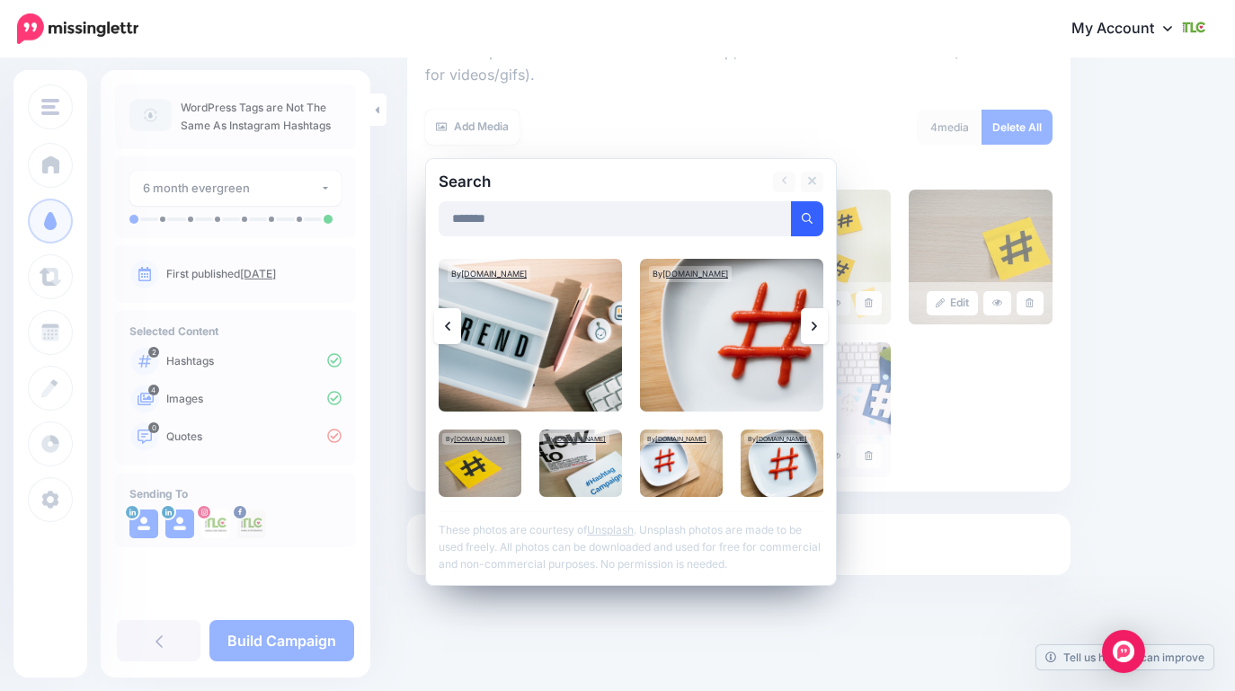
click at [814, 333] on link at bounding box center [814, 326] width 27 height 36
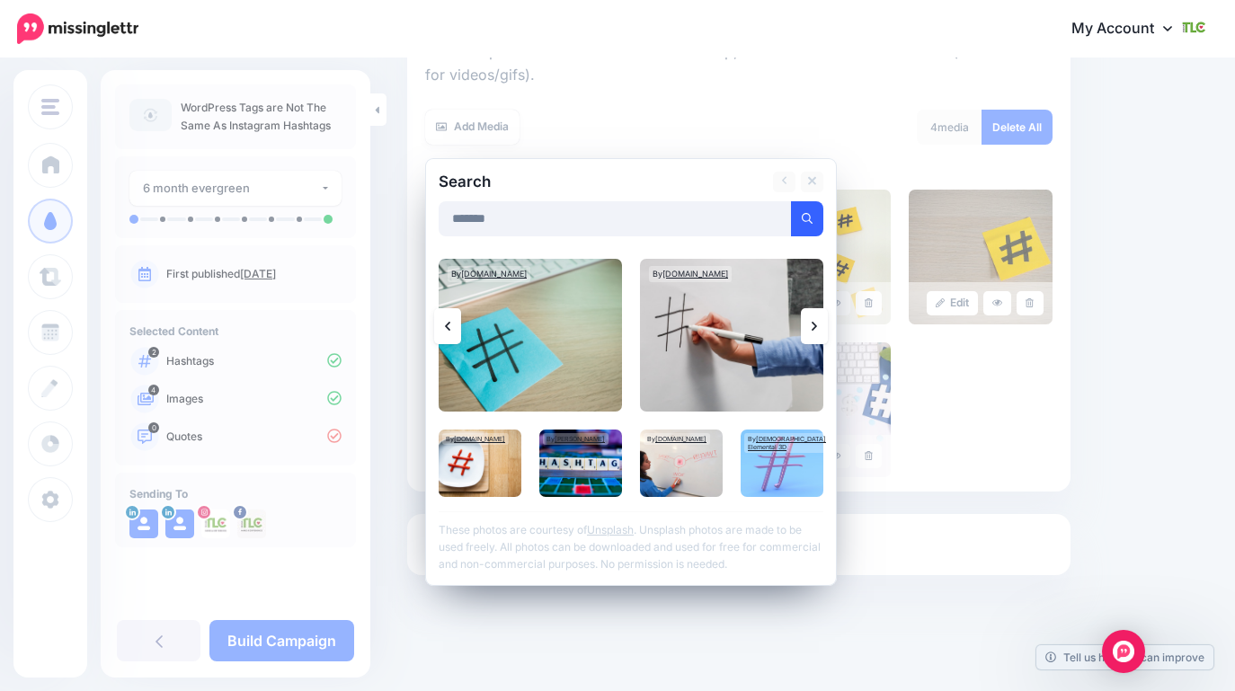
click at [814, 333] on link at bounding box center [814, 326] width 27 height 36
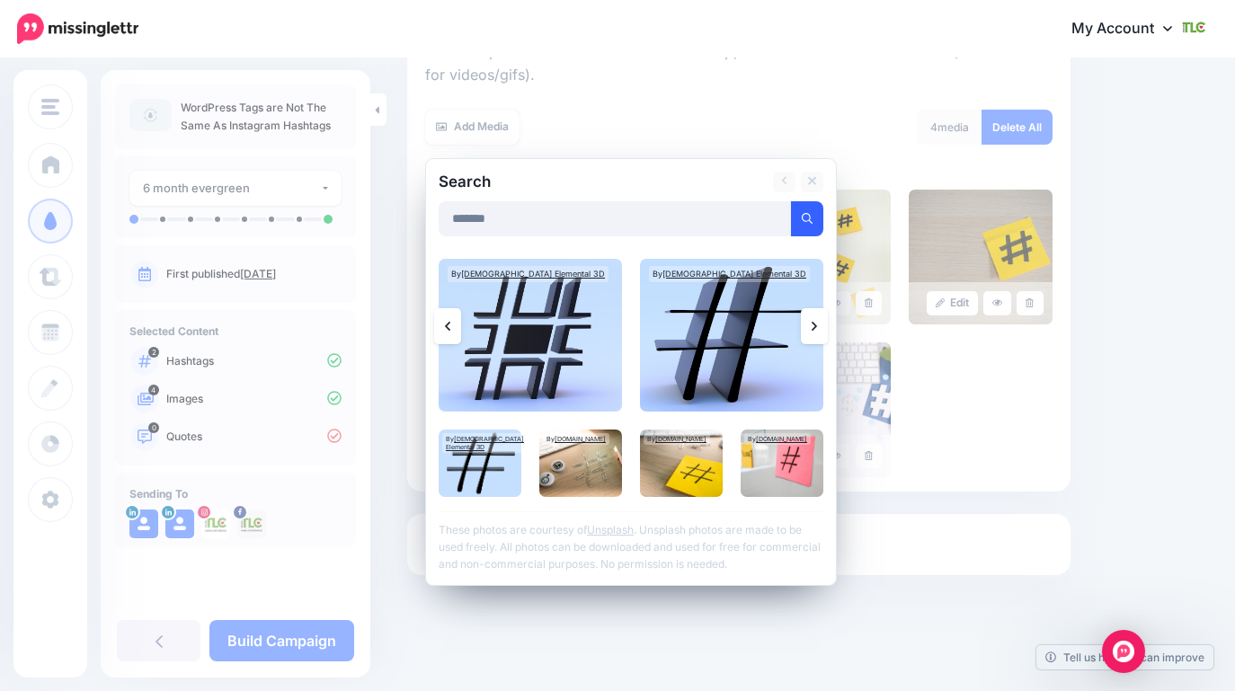
click at [814, 332] on icon at bounding box center [814, 326] width 5 height 14
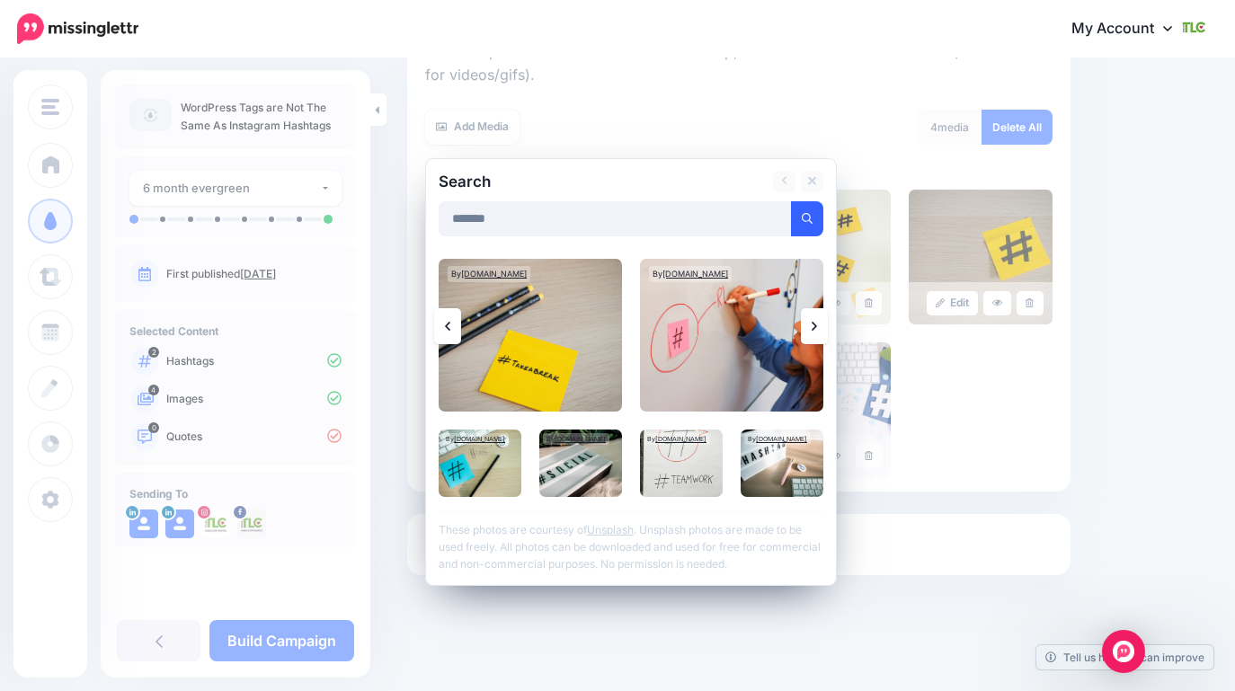
click at [814, 332] on icon at bounding box center [814, 326] width 5 height 14
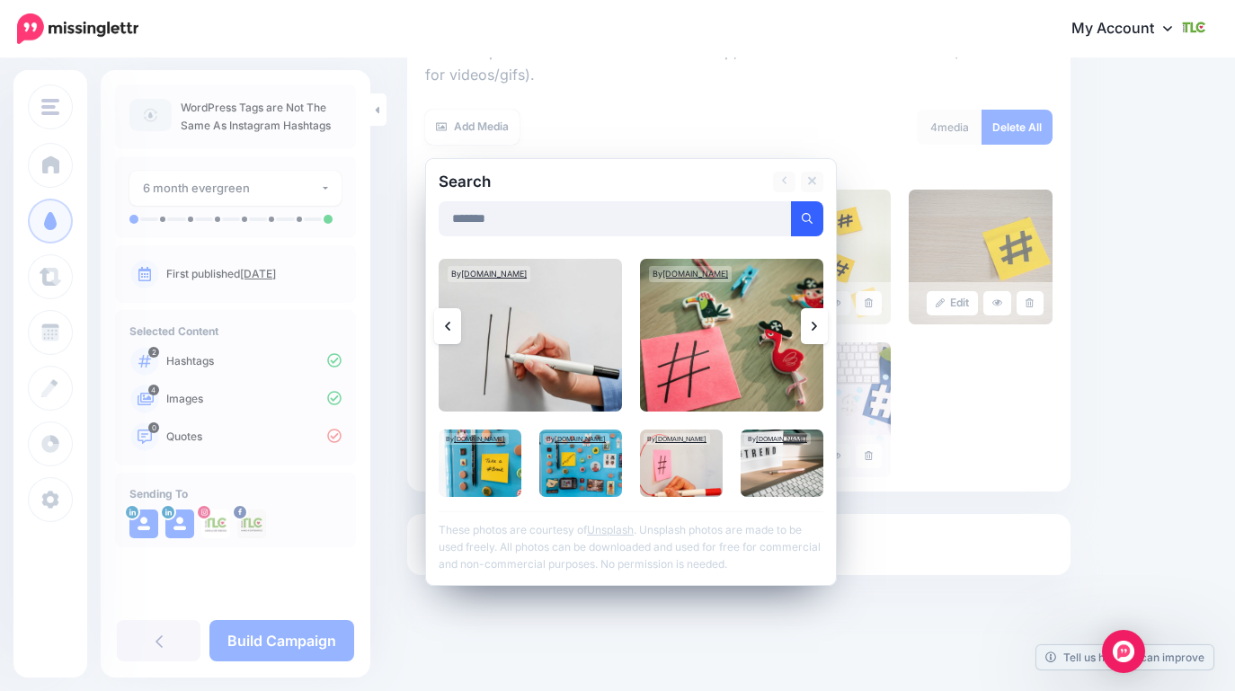
click at [814, 332] on icon at bounding box center [814, 326] width 5 height 14
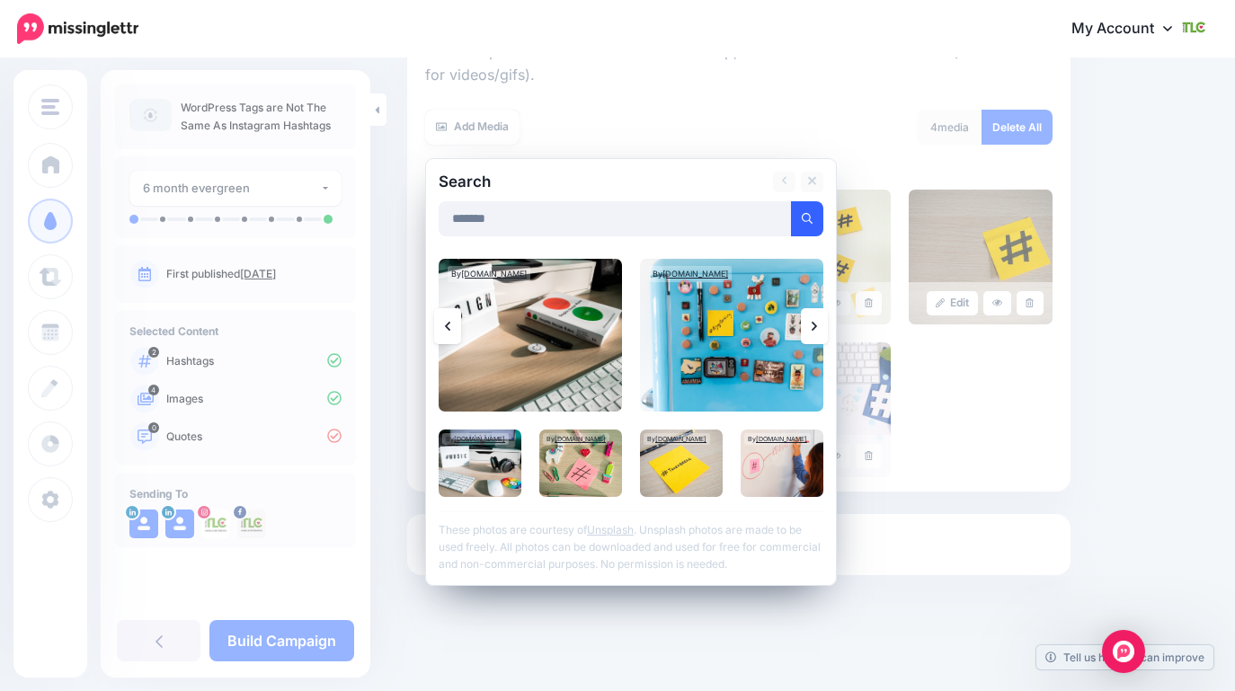
click at [814, 332] on icon at bounding box center [814, 326] width 5 height 14
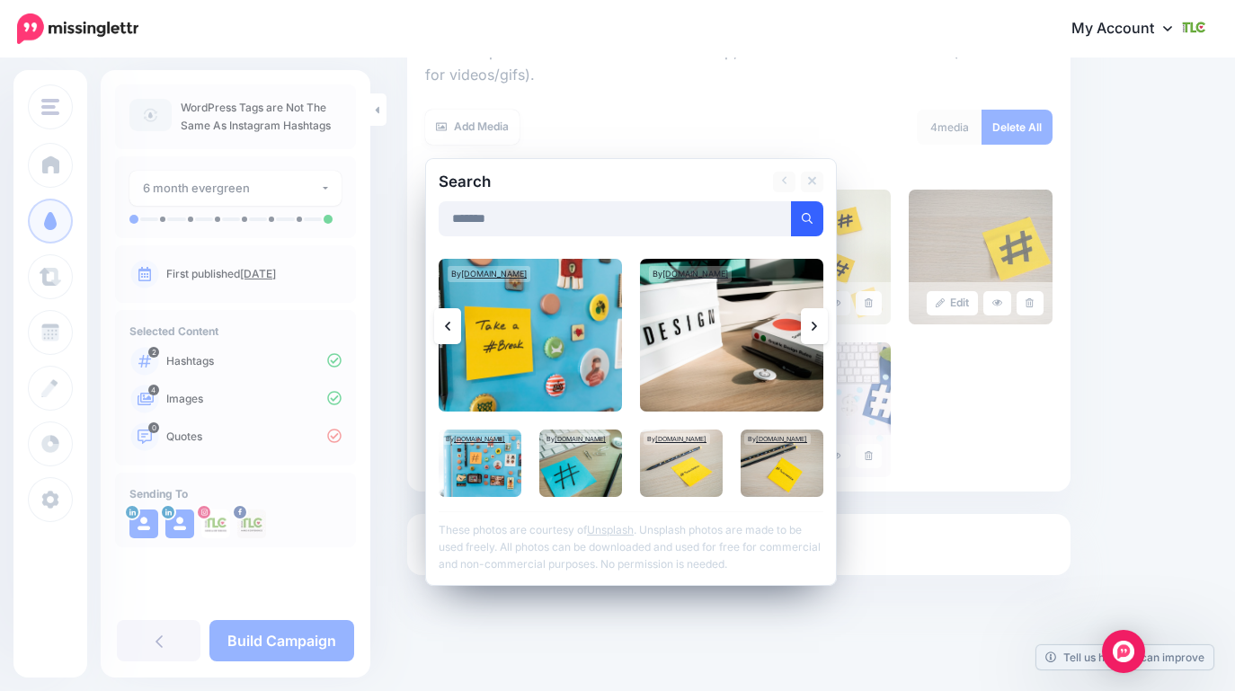
click at [814, 333] on icon at bounding box center [814, 326] width 5 height 14
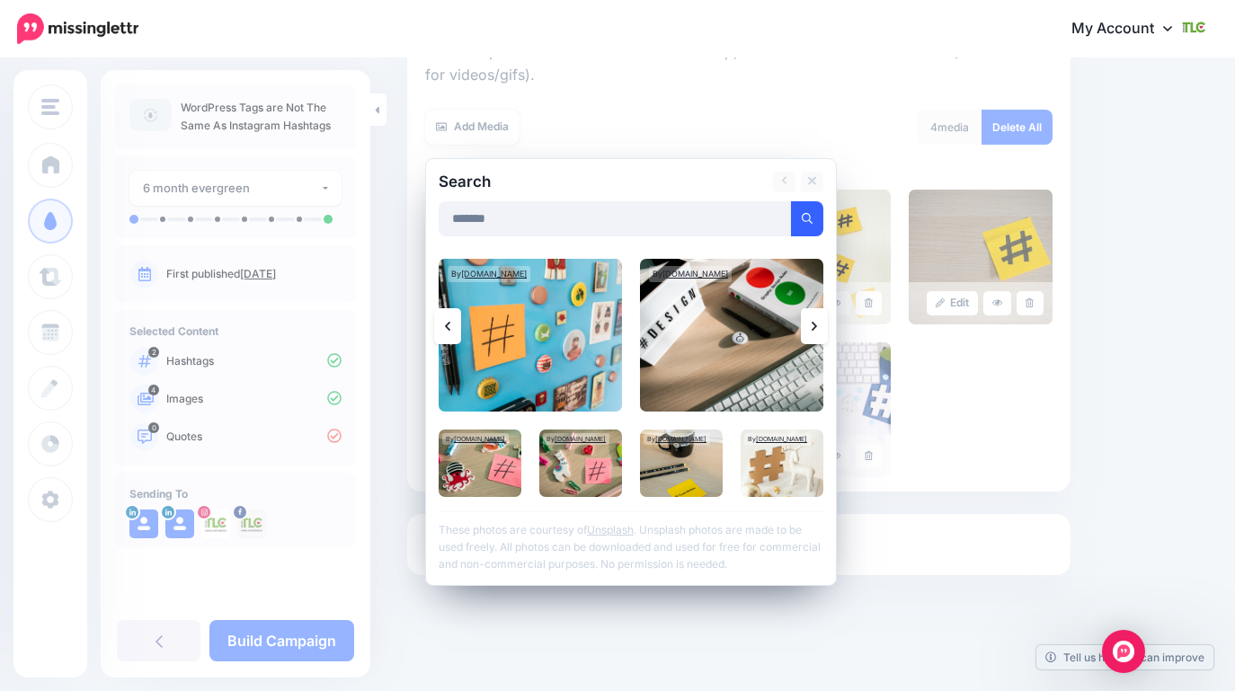
click at [814, 333] on icon at bounding box center [814, 326] width 5 height 14
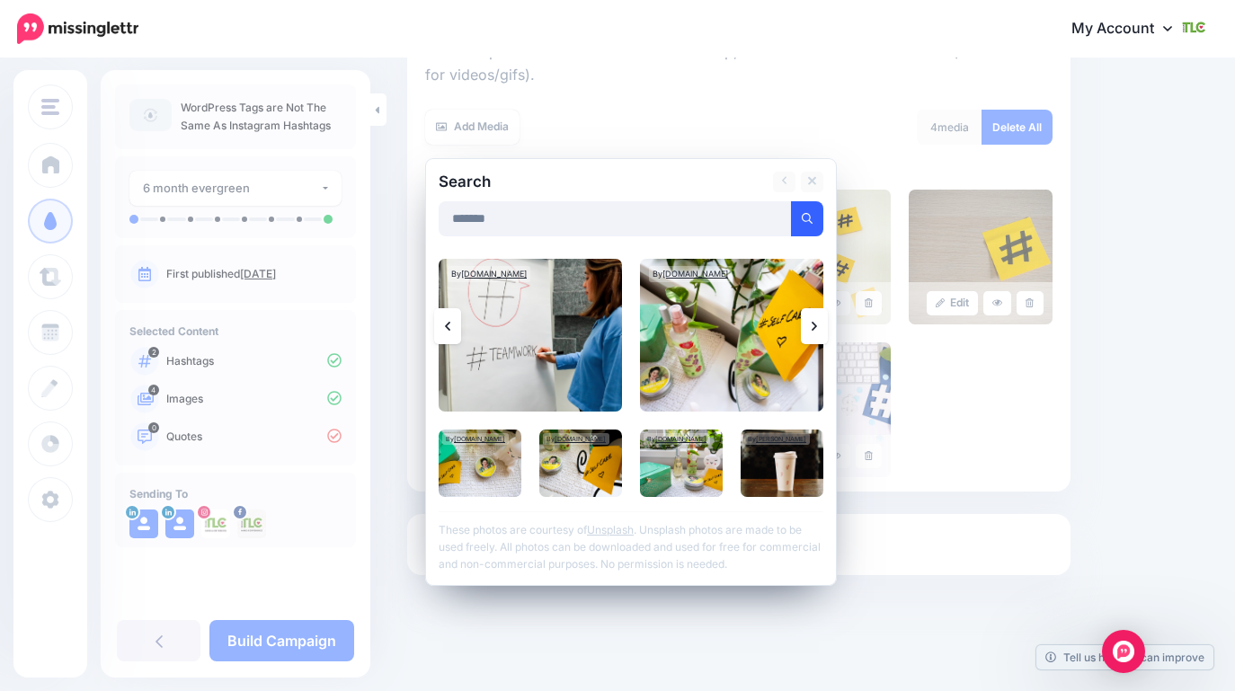
click at [439, 337] on link at bounding box center [447, 326] width 27 height 36
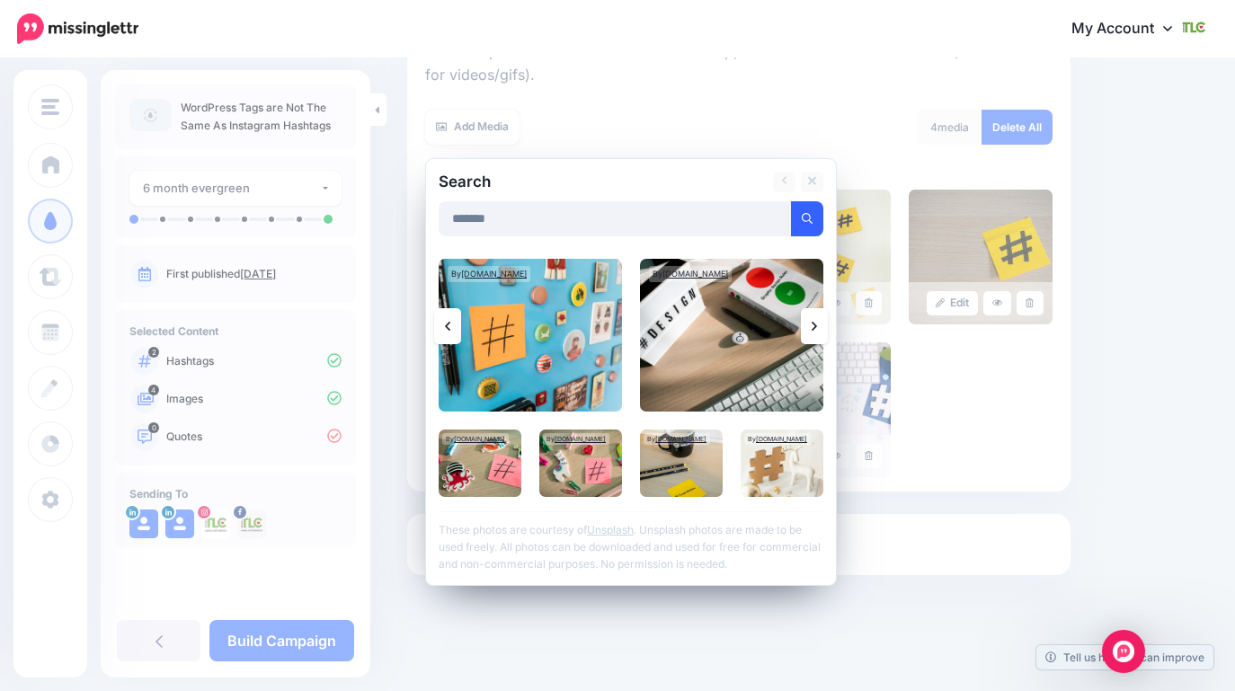
click at [815, 328] on icon at bounding box center [814, 326] width 5 height 9
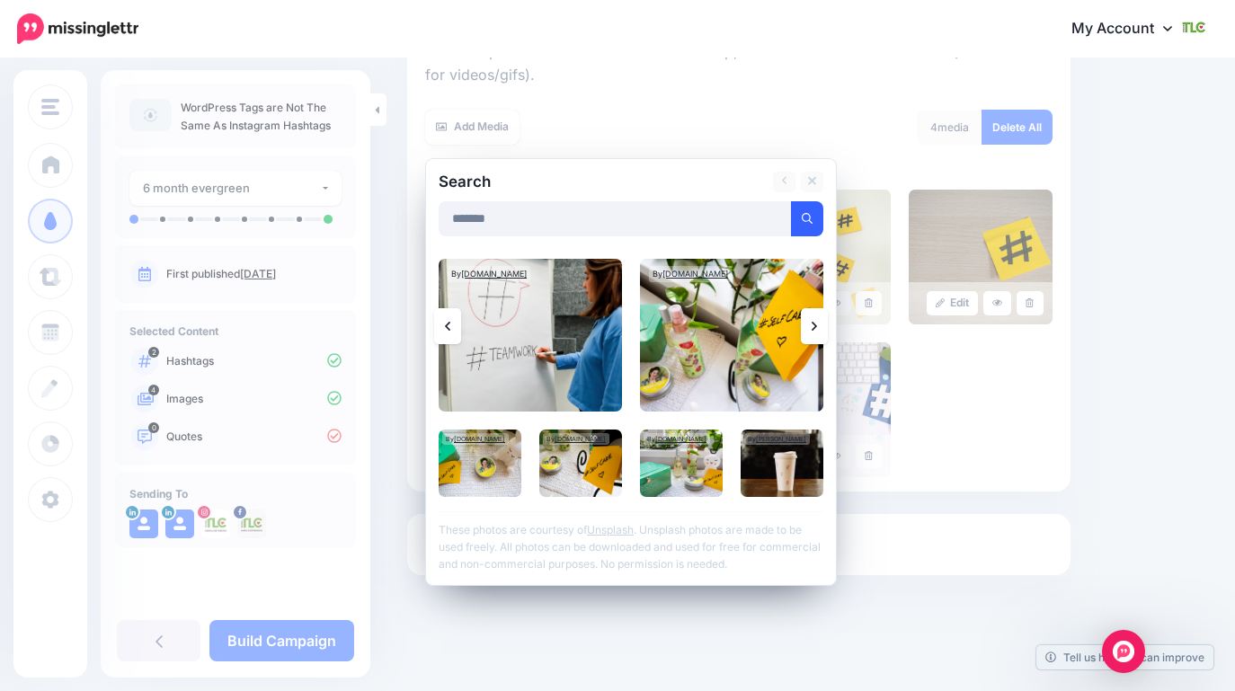
click at [815, 328] on icon at bounding box center [814, 326] width 5 height 9
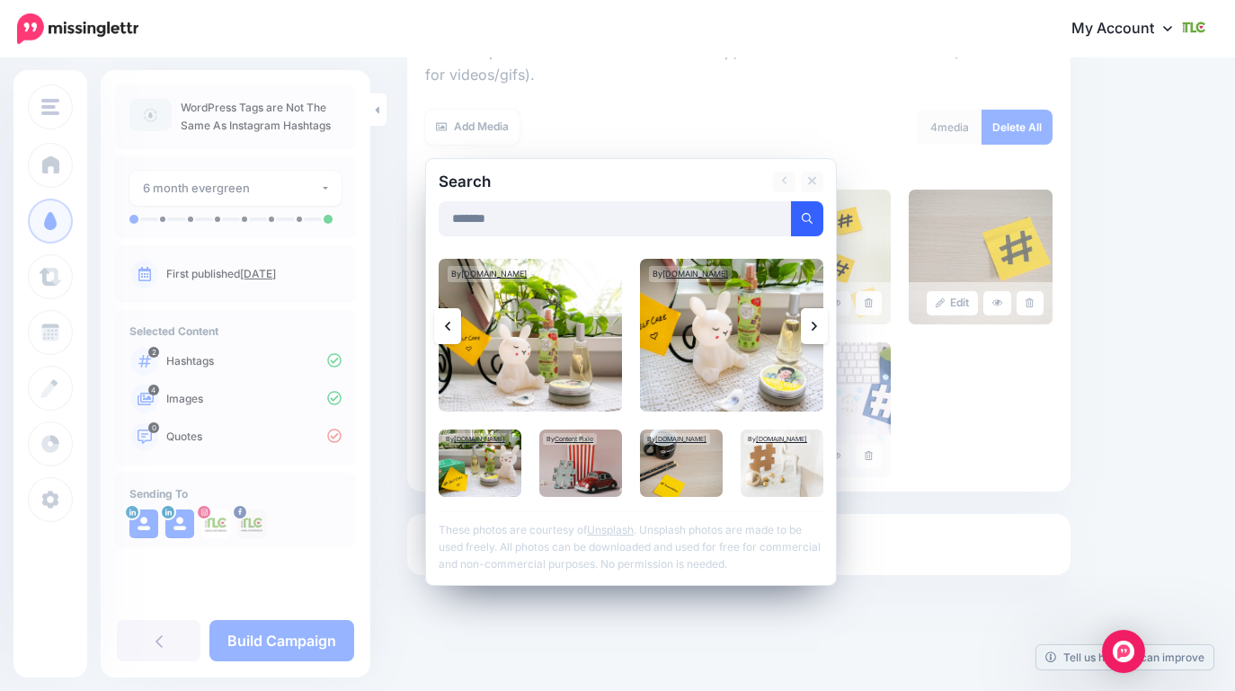
click at [815, 328] on icon at bounding box center [814, 326] width 5 height 9
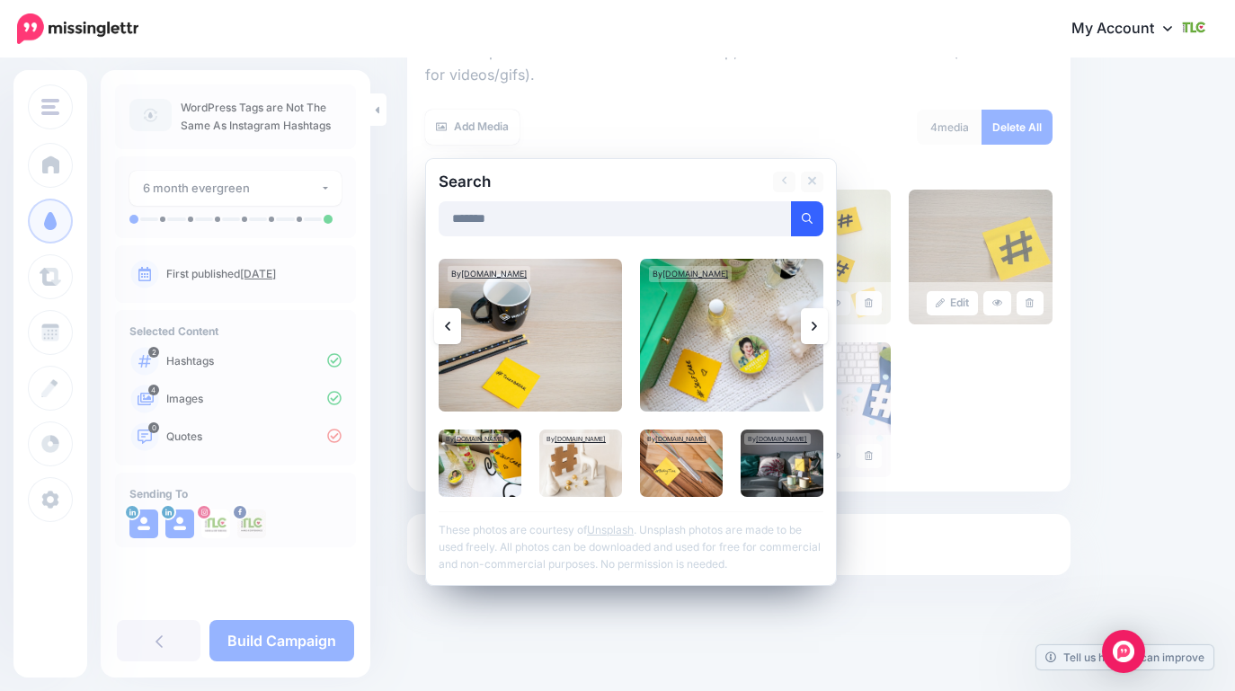
click at [815, 328] on icon at bounding box center [814, 326] width 5 height 9
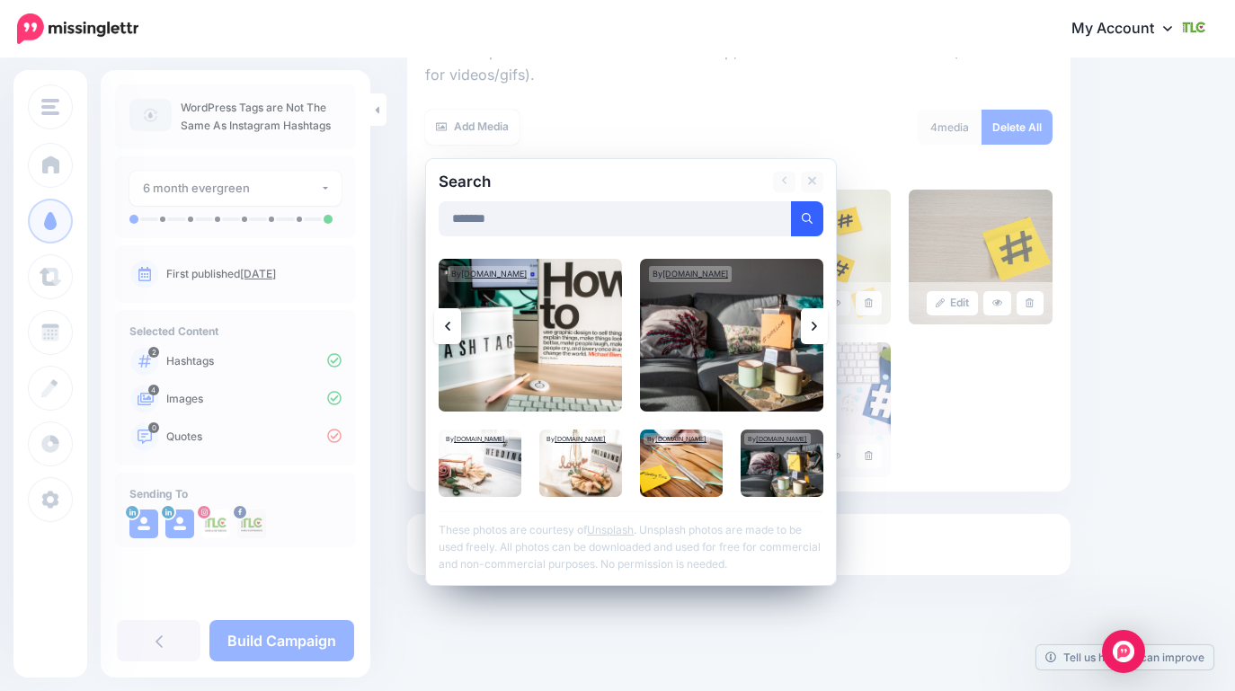
click at [815, 328] on icon at bounding box center [814, 326] width 5 height 9
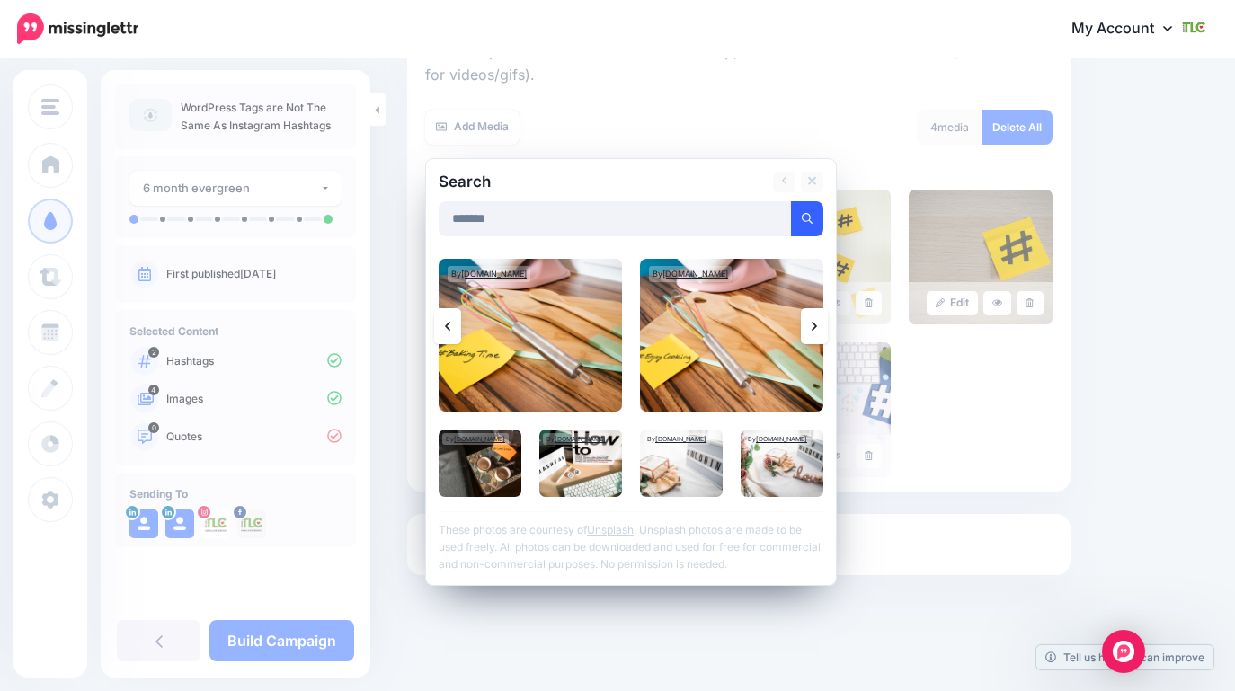
click at [815, 328] on icon at bounding box center [814, 326] width 5 height 9
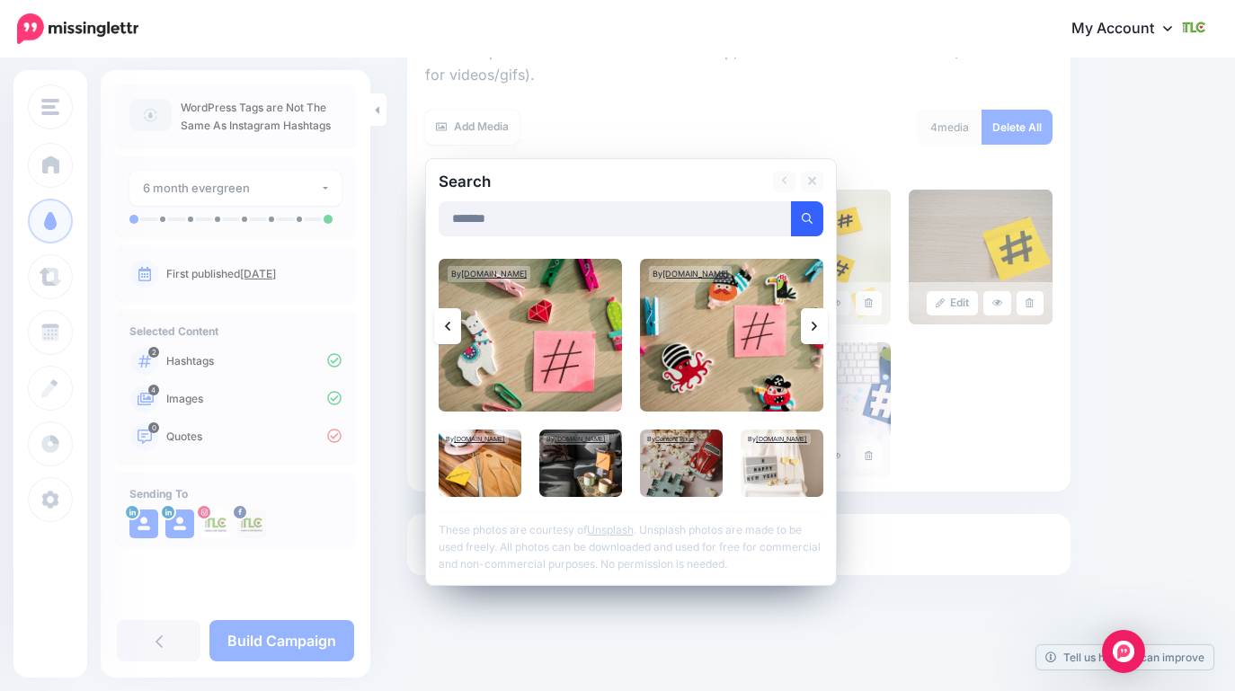
click at [815, 328] on icon at bounding box center [814, 326] width 5 height 9
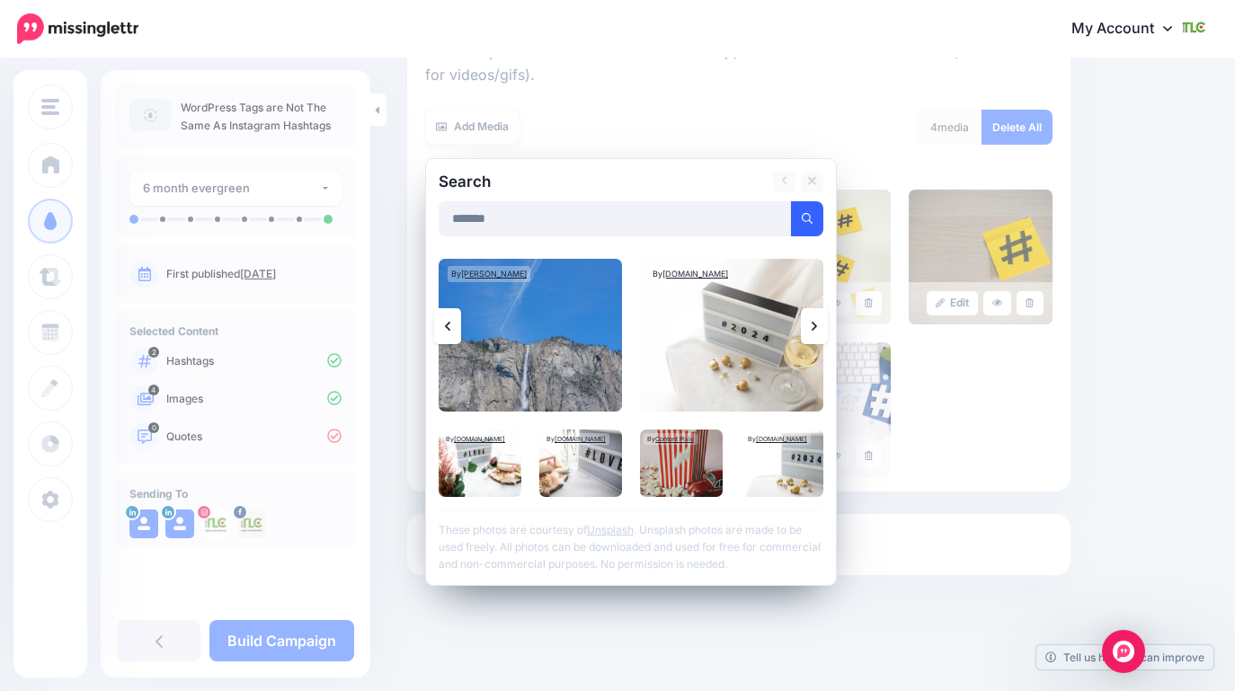
click at [815, 328] on icon at bounding box center [814, 326] width 5 height 9
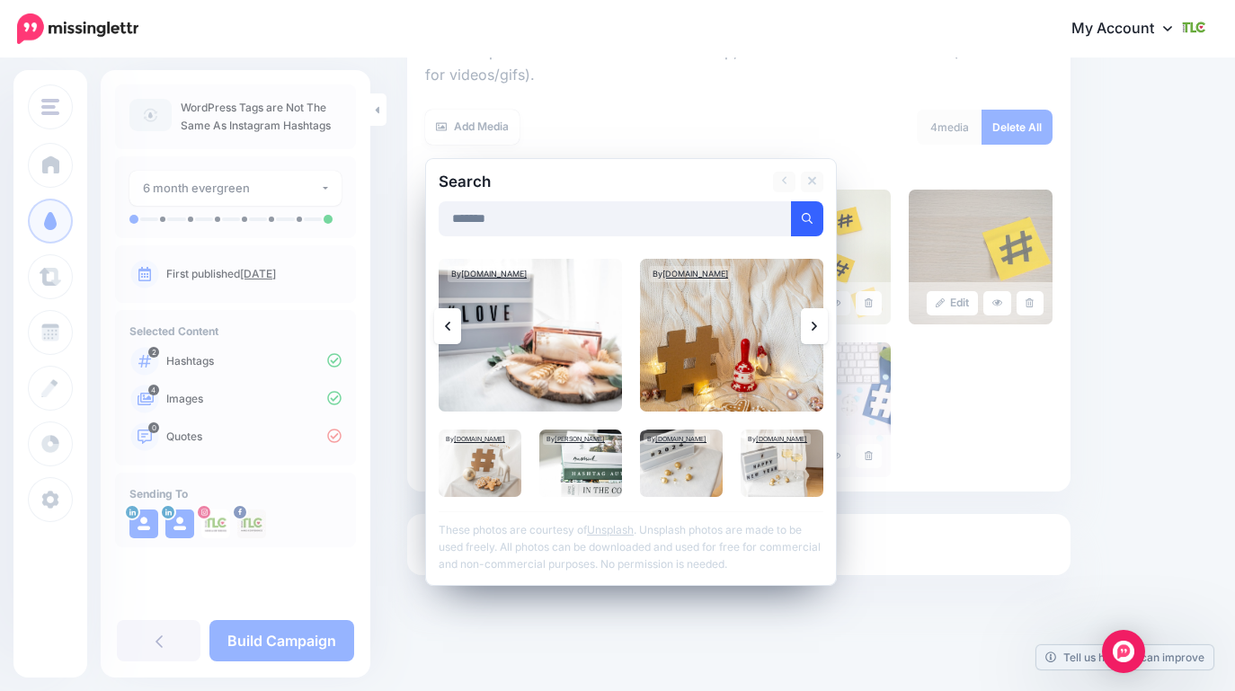
click at [815, 328] on icon at bounding box center [814, 326] width 5 height 9
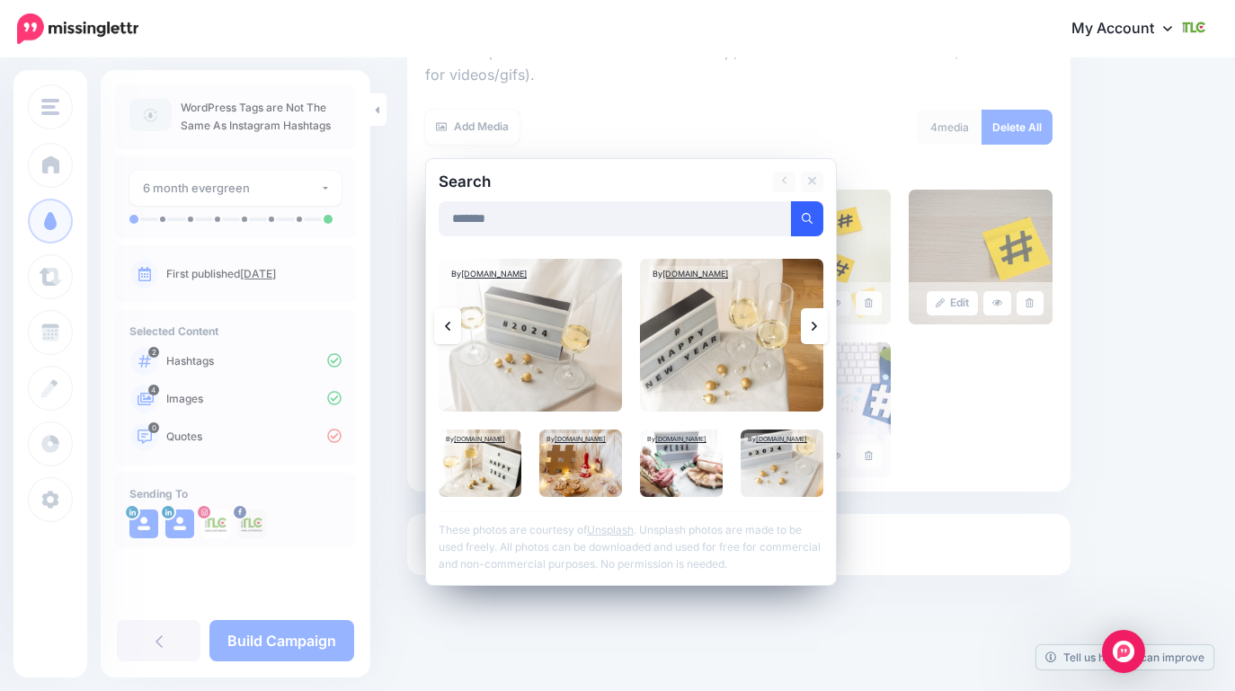
click at [815, 328] on icon at bounding box center [814, 326] width 5 height 9
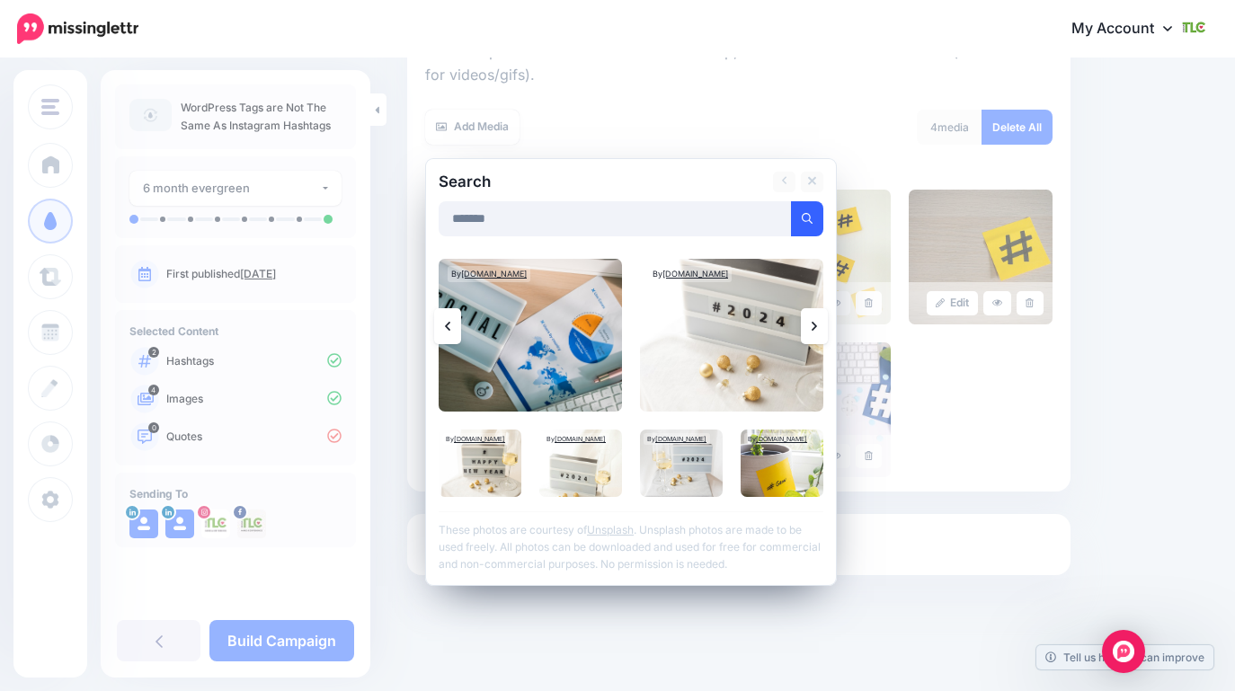
click at [813, 323] on icon at bounding box center [814, 326] width 5 height 9
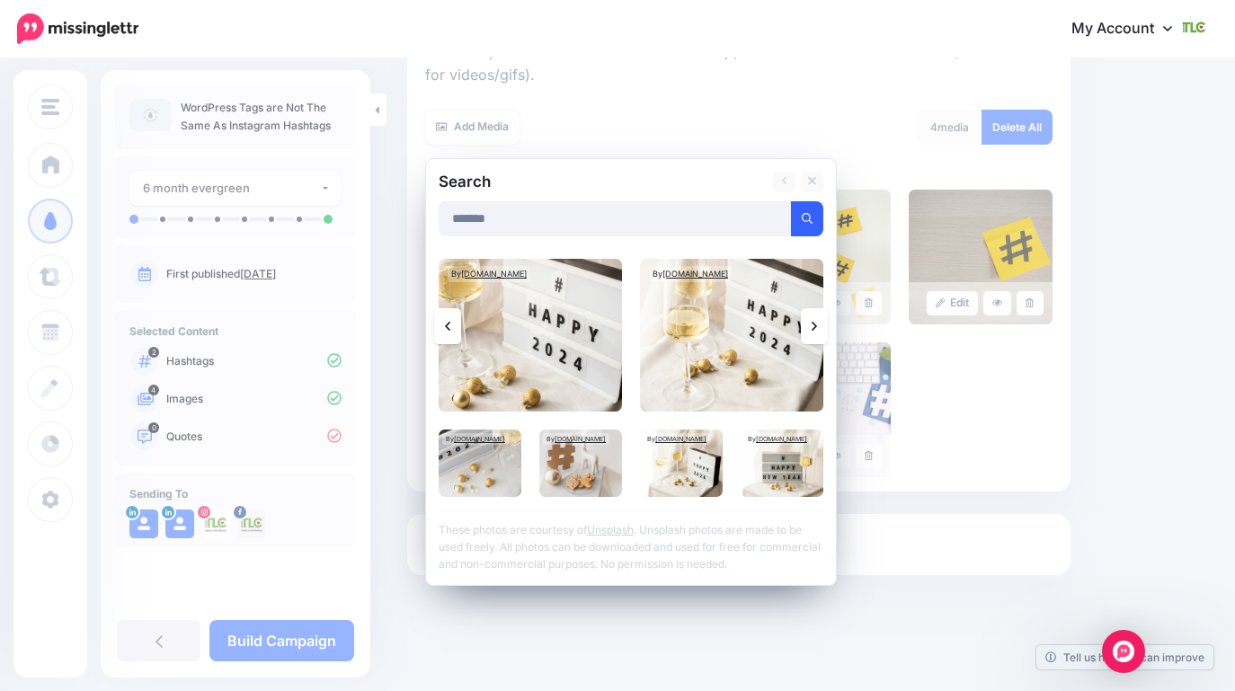
click at [813, 323] on icon at bounding box center [814, 326] width 5 height 9
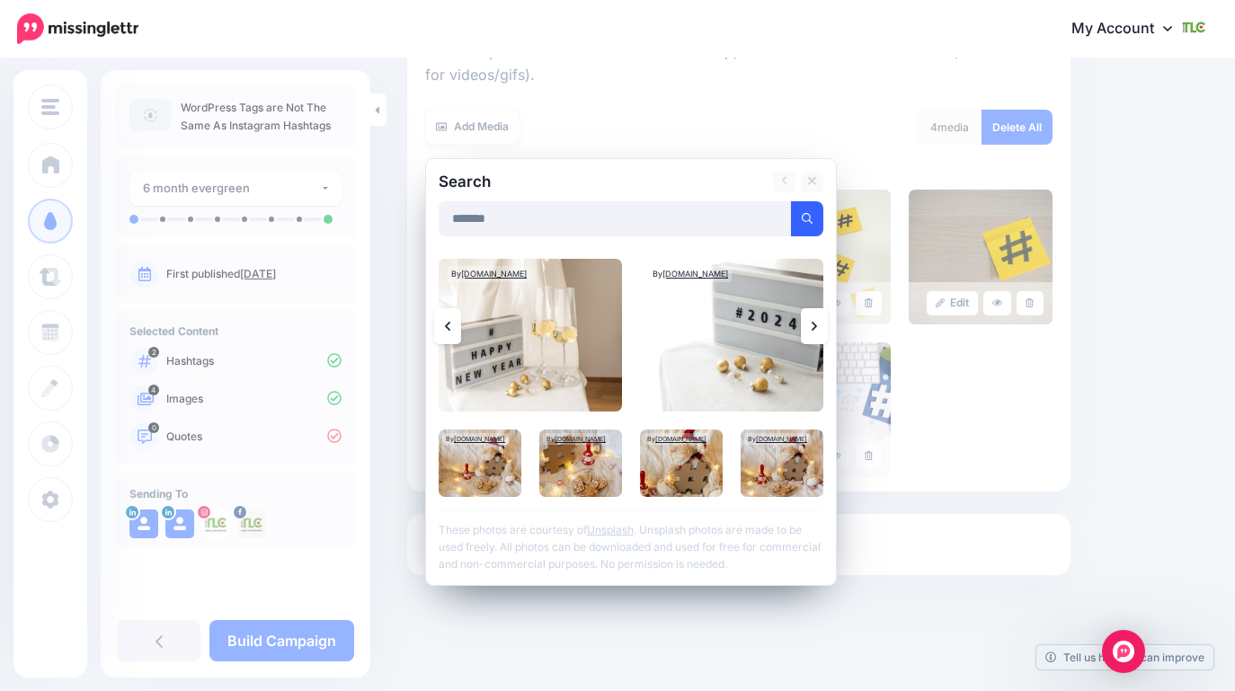
click at [813, 323] on icon at bounding box center [814, 326] width 5 height 9
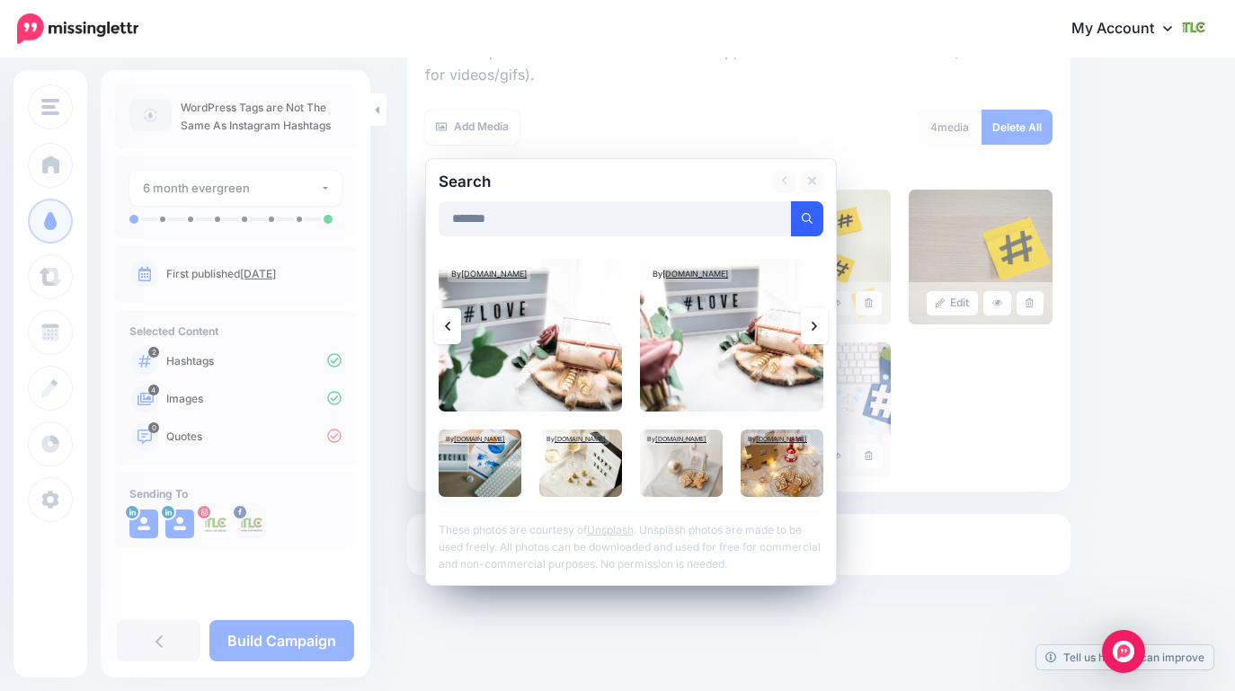
click at [495, 477] on img at bounding box center [480, 463] width 83 height 67
click at [800, 218] on link "Add Media" at bounding box center [785, 218] width 76 height 35
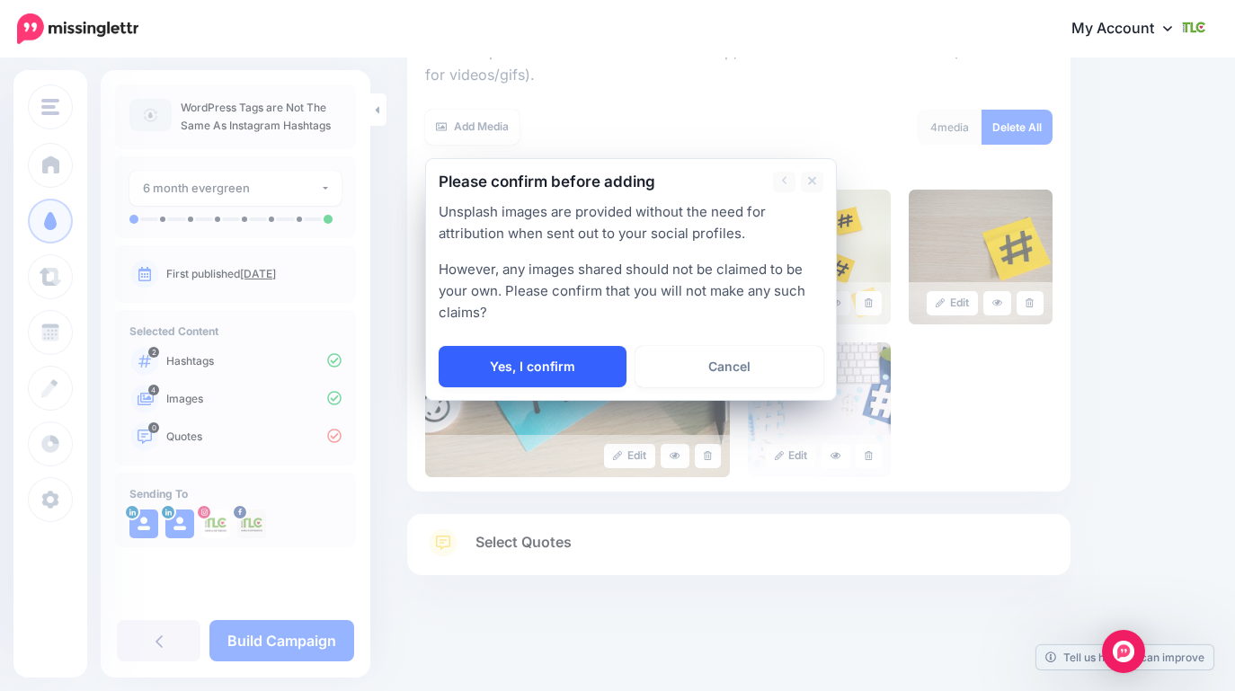
click at [535, 351] on link "Yes, I confirm" at bounding box center [533, 366] width 188 height 41
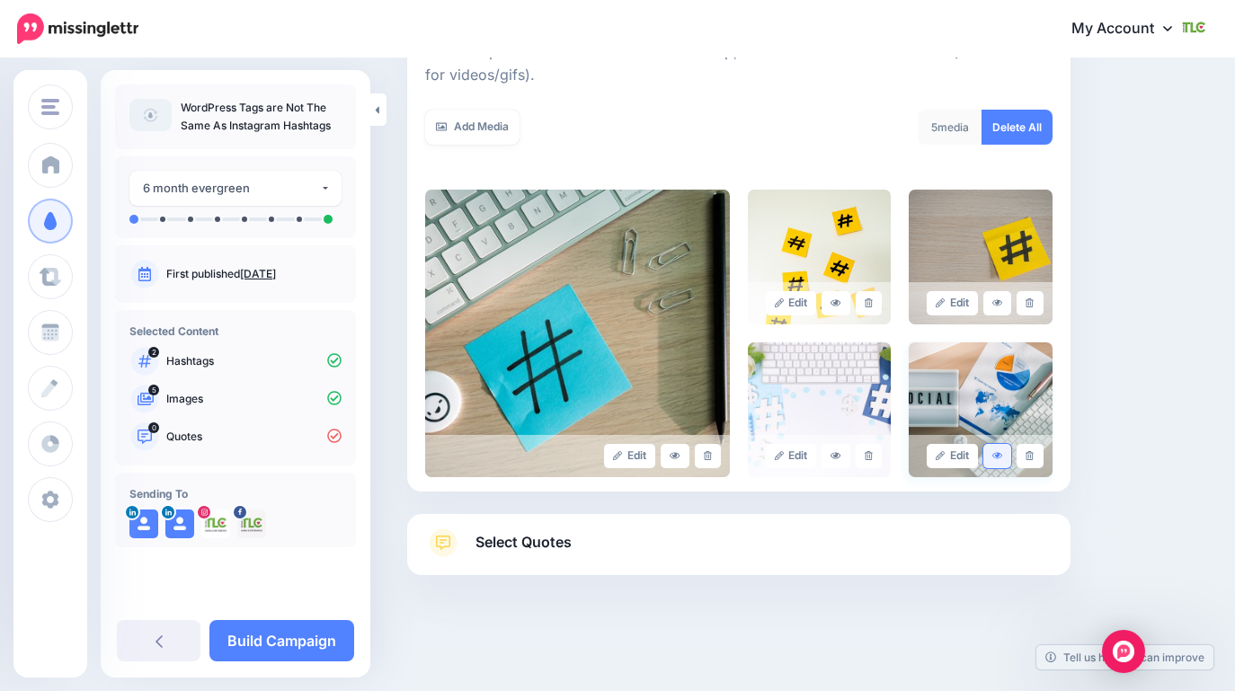
click at [996, 466] on link at bounding box center [998, 456] width 29 height 24
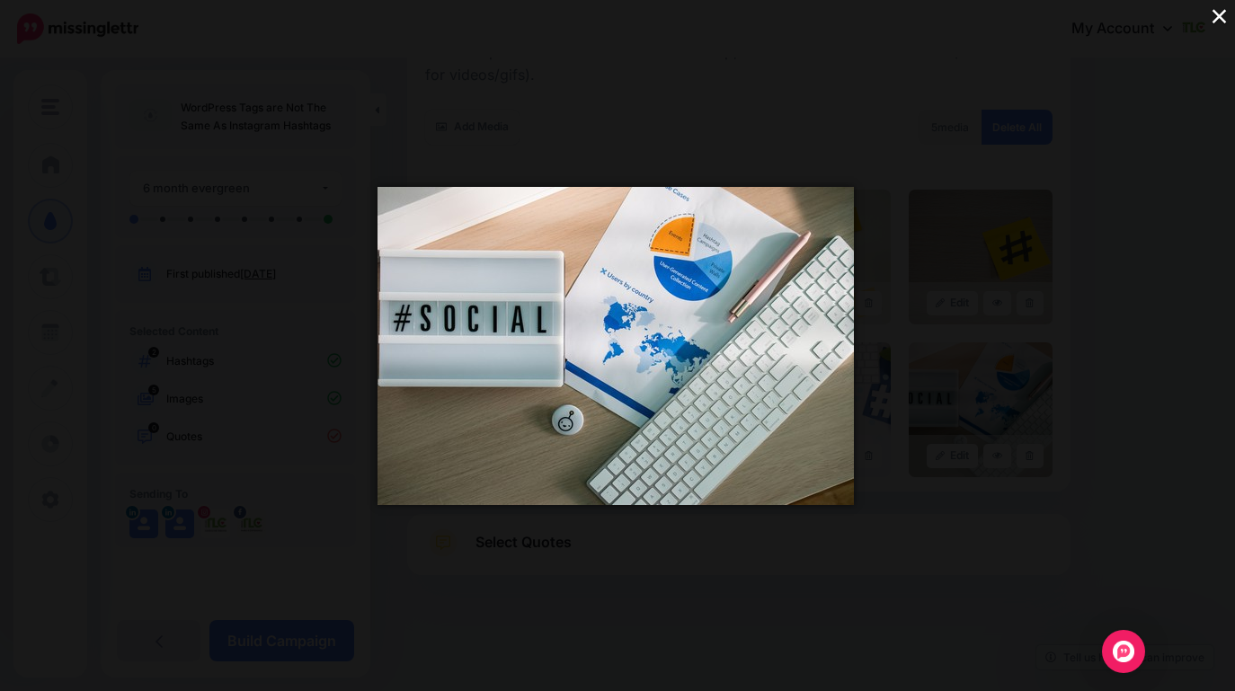
click at [1223, 19] on button "×" at bounding box center [1219, 15] width 31 height 31
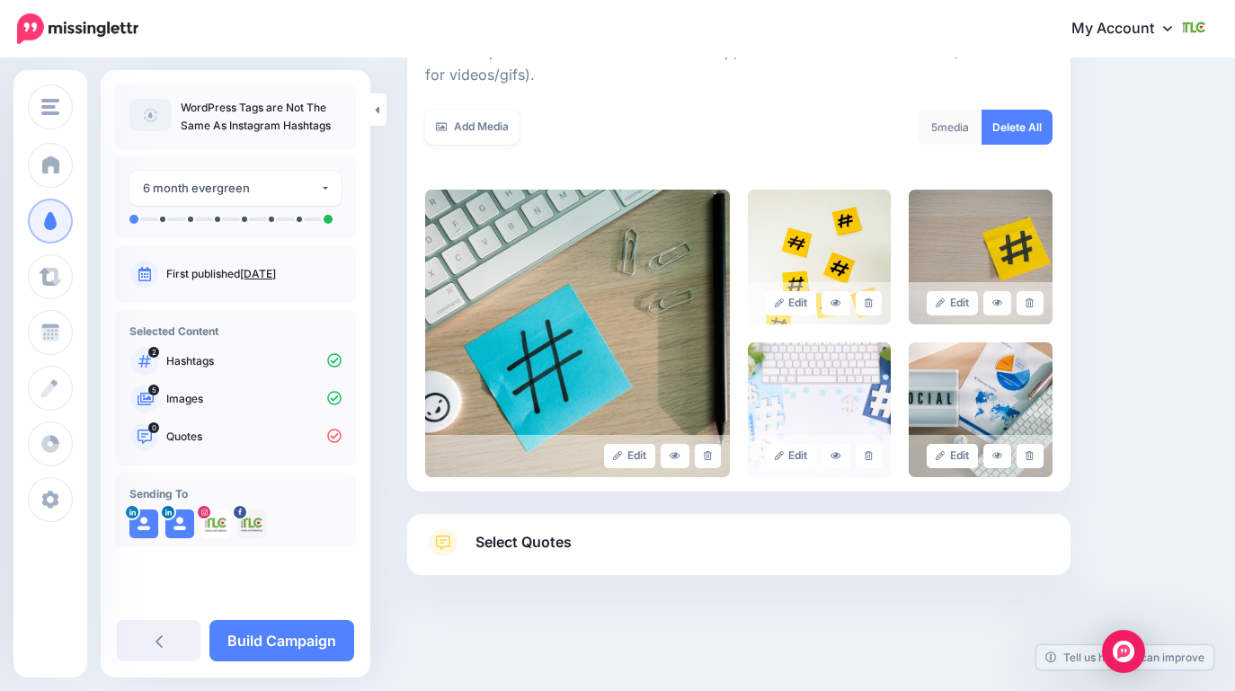
scroll to position [0, 0]
click at [552, 541] on span "Select Quotes" at bounding box center [524, 542] width 96 height 24
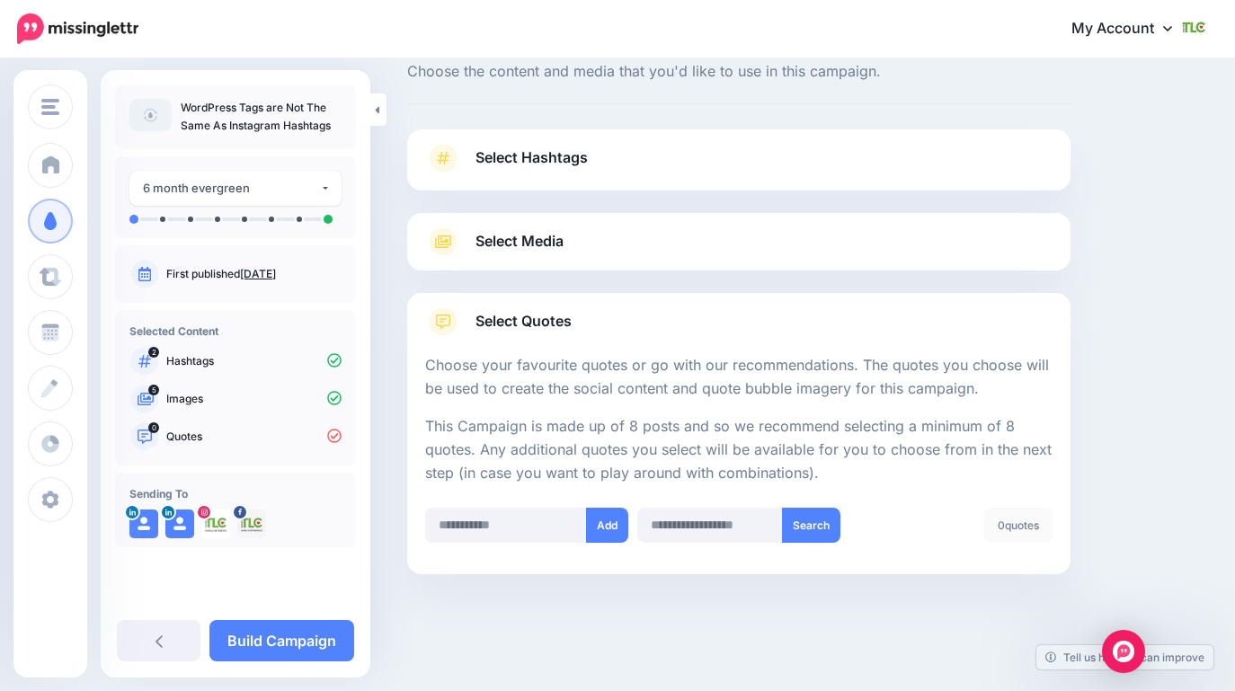
scroll to position [53, 0]
click at [473, 530] on input "text" at bounding box center [506, 526] width 162 height 35
paste input "**********"
type input "**********"
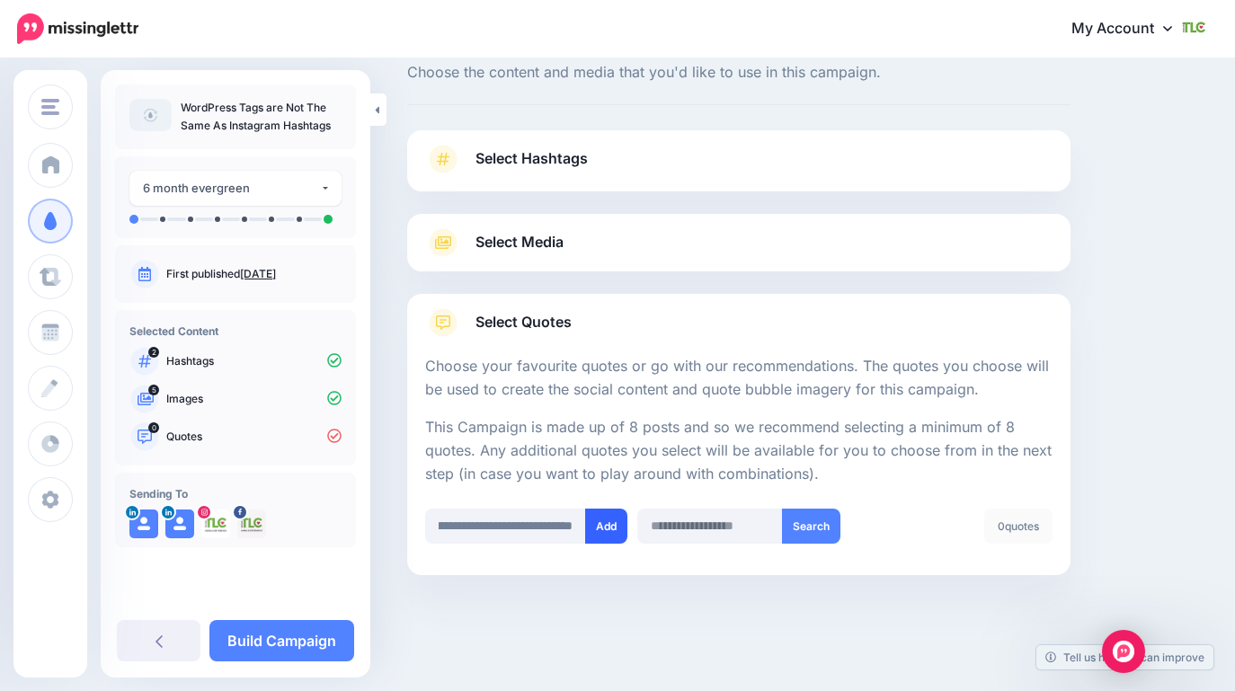
click at [598, 531] on button "Add" at bounding box center [606, 526] width 42 height 35
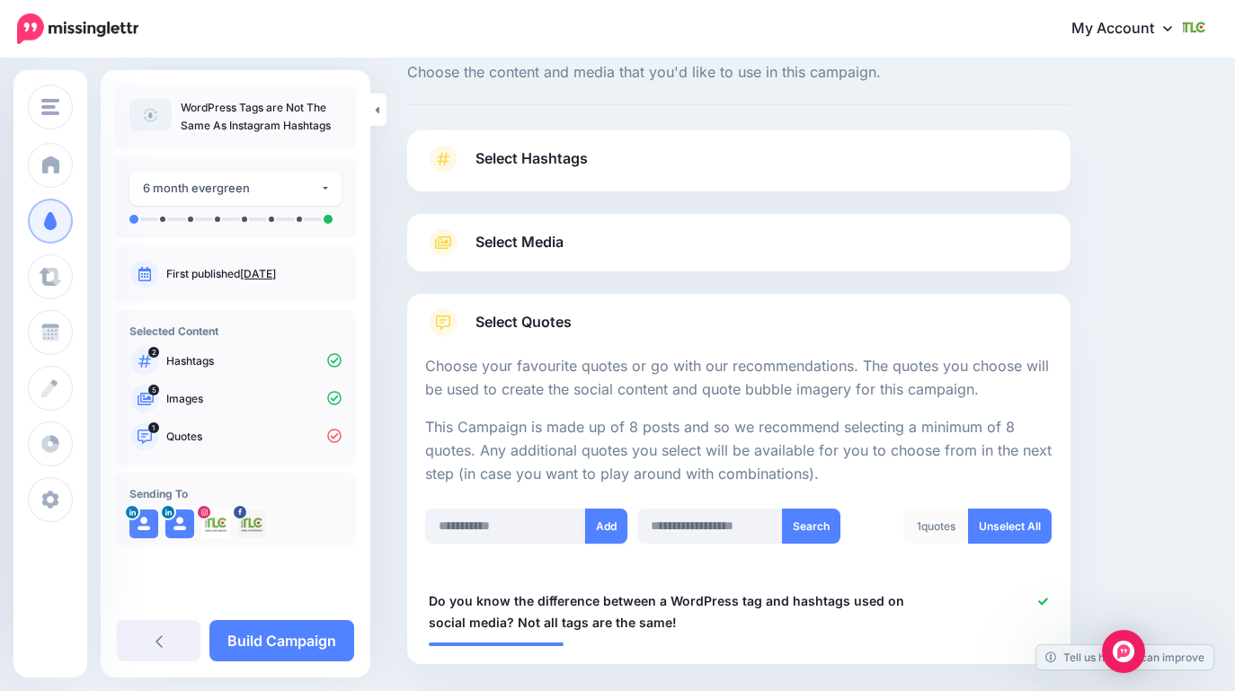
scroll to position [142, 0]
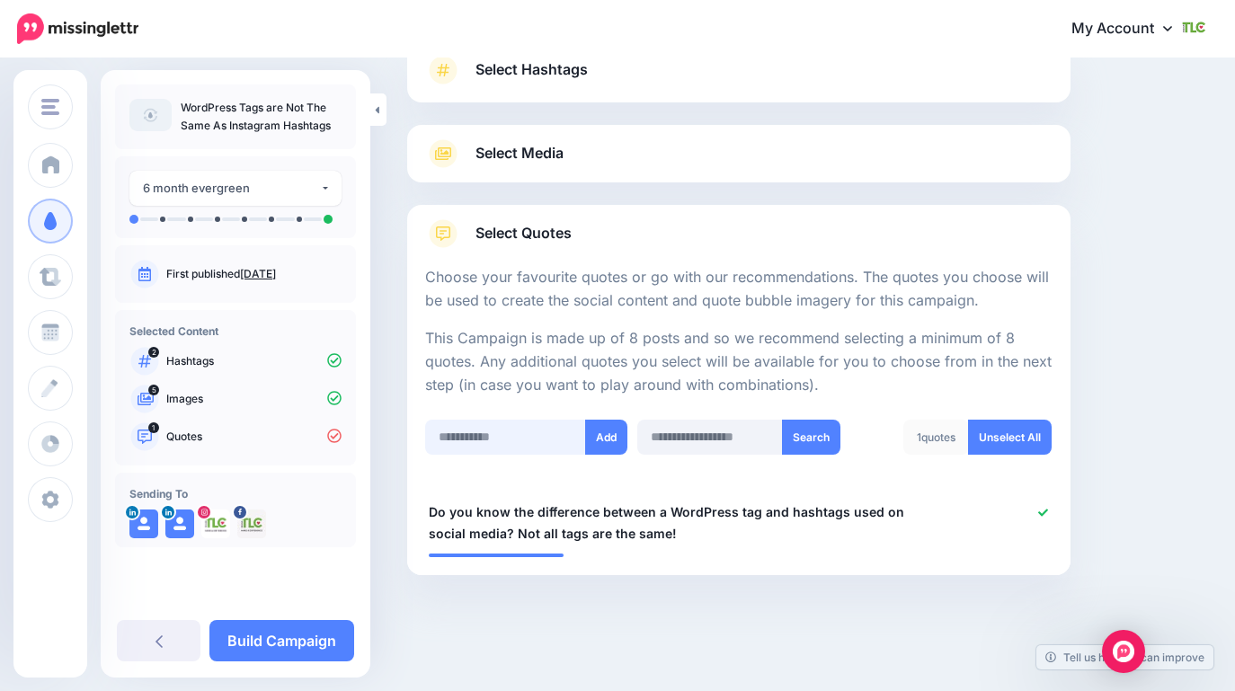
click at [505, 438] on input "text" at bounding box center [505, 437] width 161 height 35
paste input "**********"
type input "**********"
click at [601, 443] on button "Add" at bounding box center [606, 437] width 42 height 35
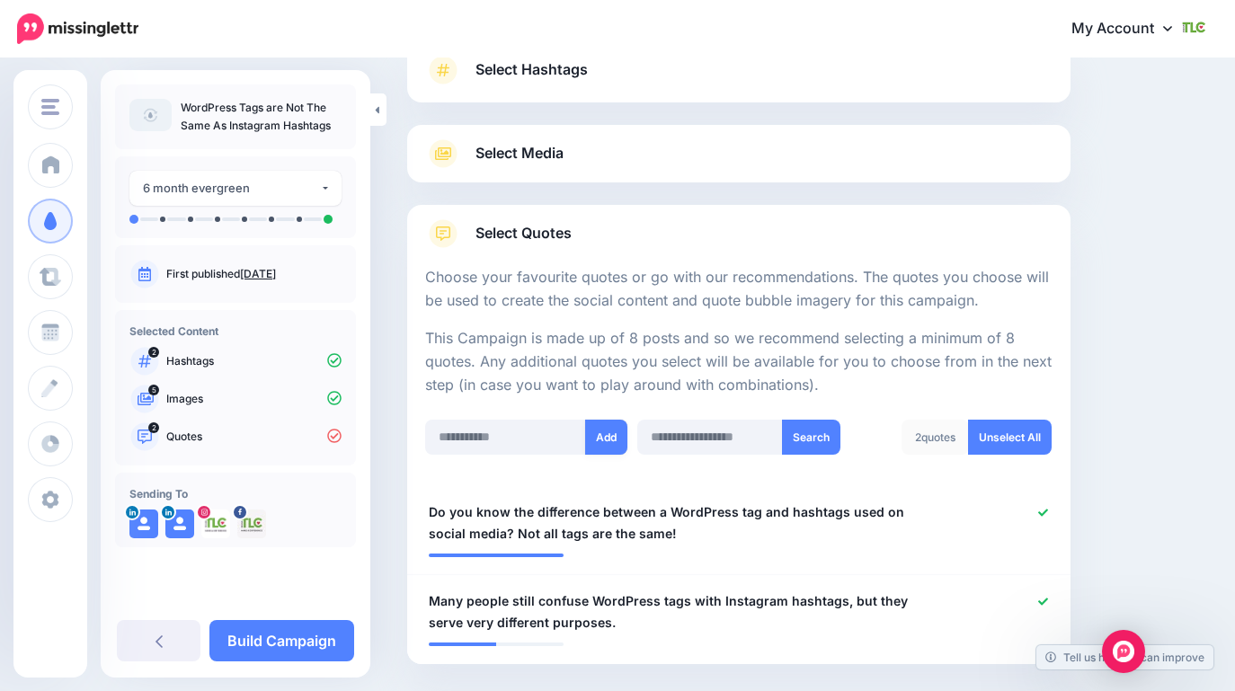
scroll to position [231, 0]
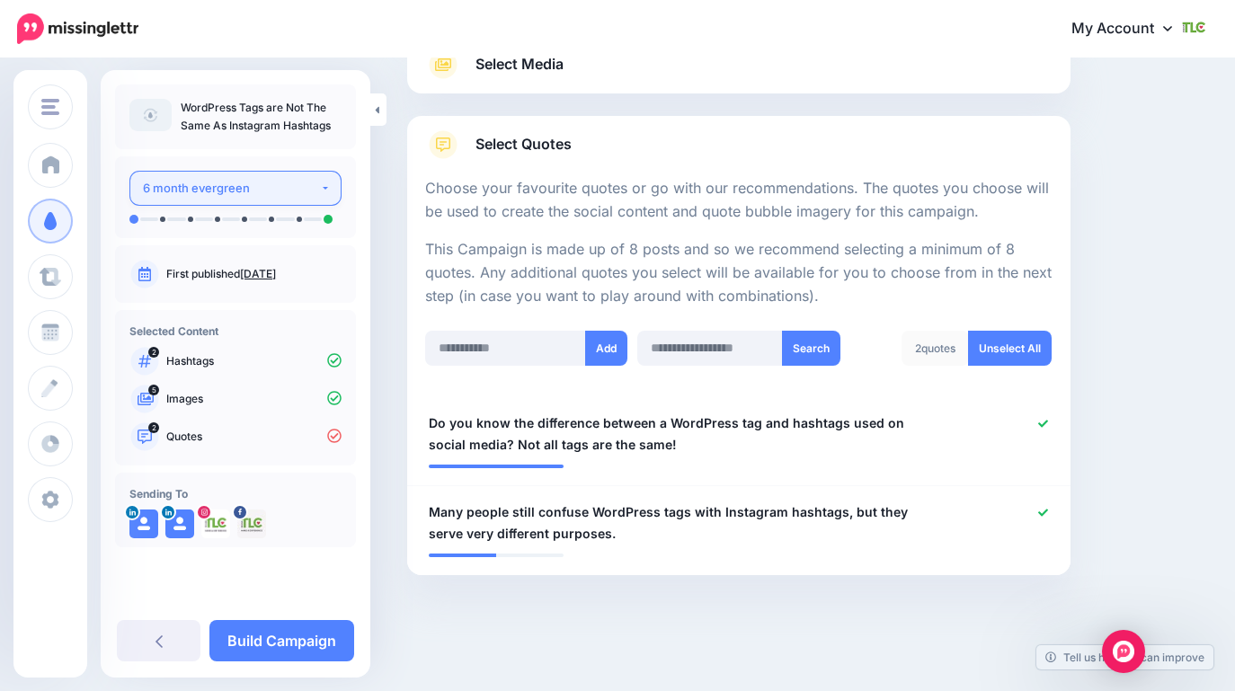
click at [312, 196] on div "6 month evergreen" at bounding box center [231, 188] width 177 height 21
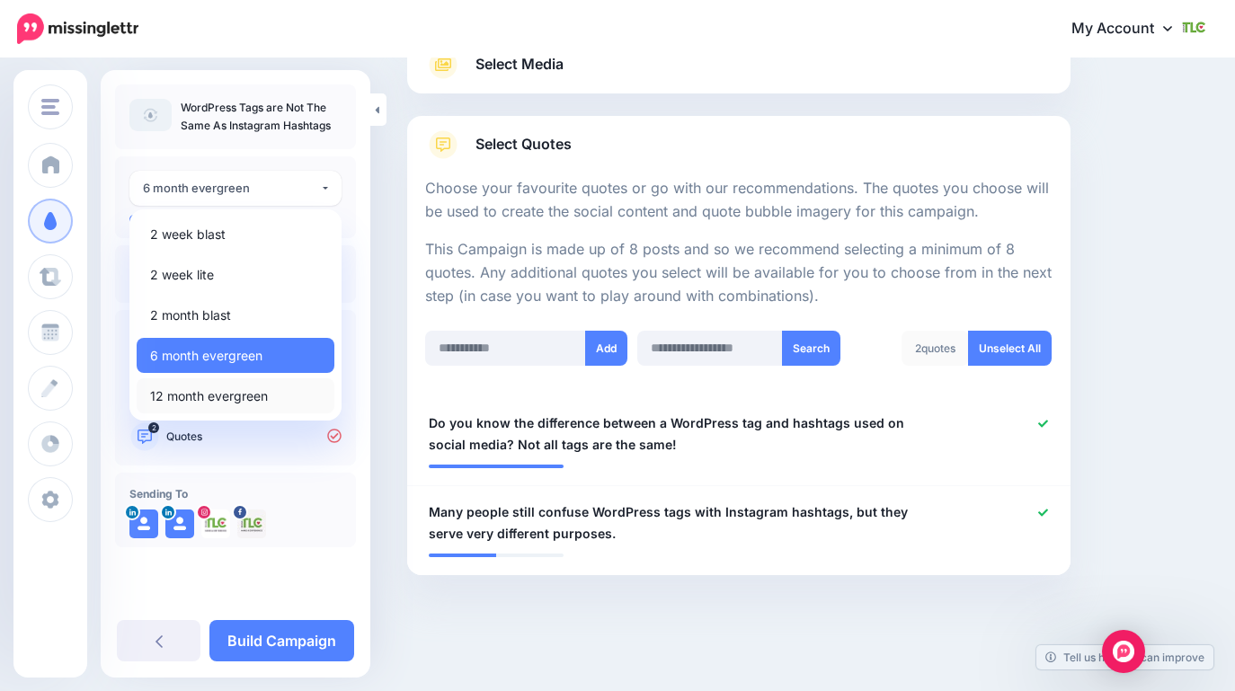
click at [231, 405] on span "12 month evergreen" at bounding box center [209, 397] width 118 height 22
select select "******"
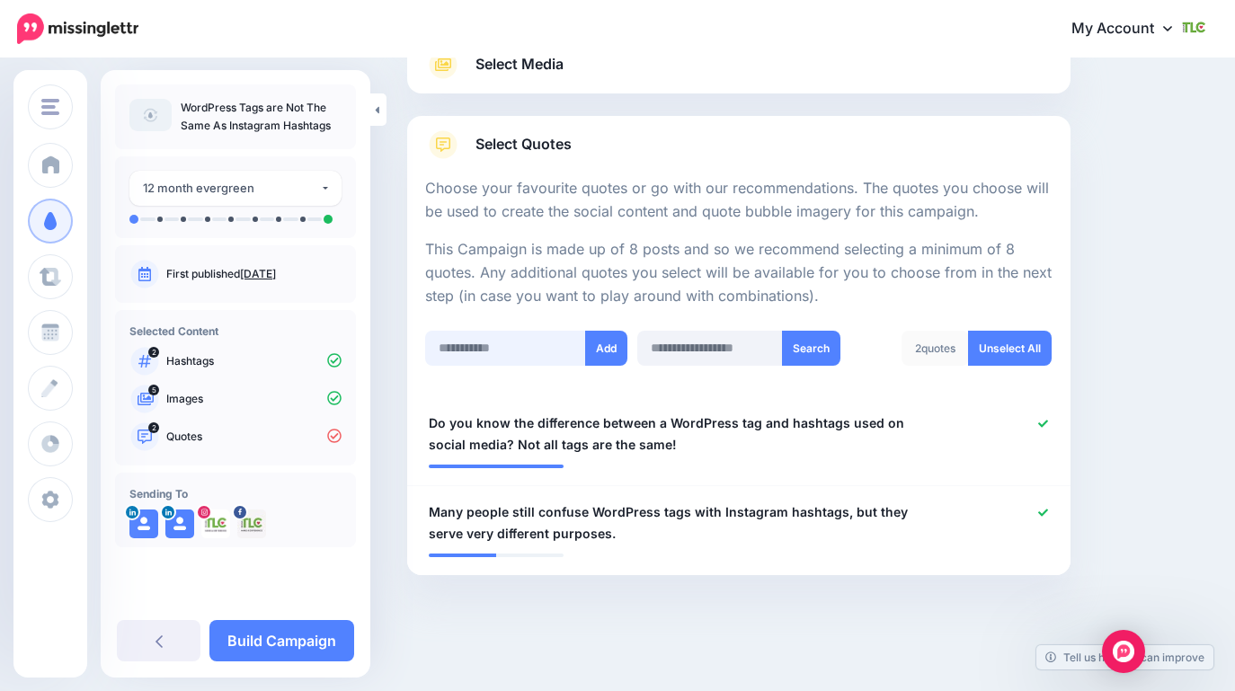
click at [473, 355] on input "text" at bounding box center [505, 348] width 161 height 35
paste input "**********"
type input "**********"
click at [605, 350] on button "Add" at bounding box center [606, 348] width 42 height 35
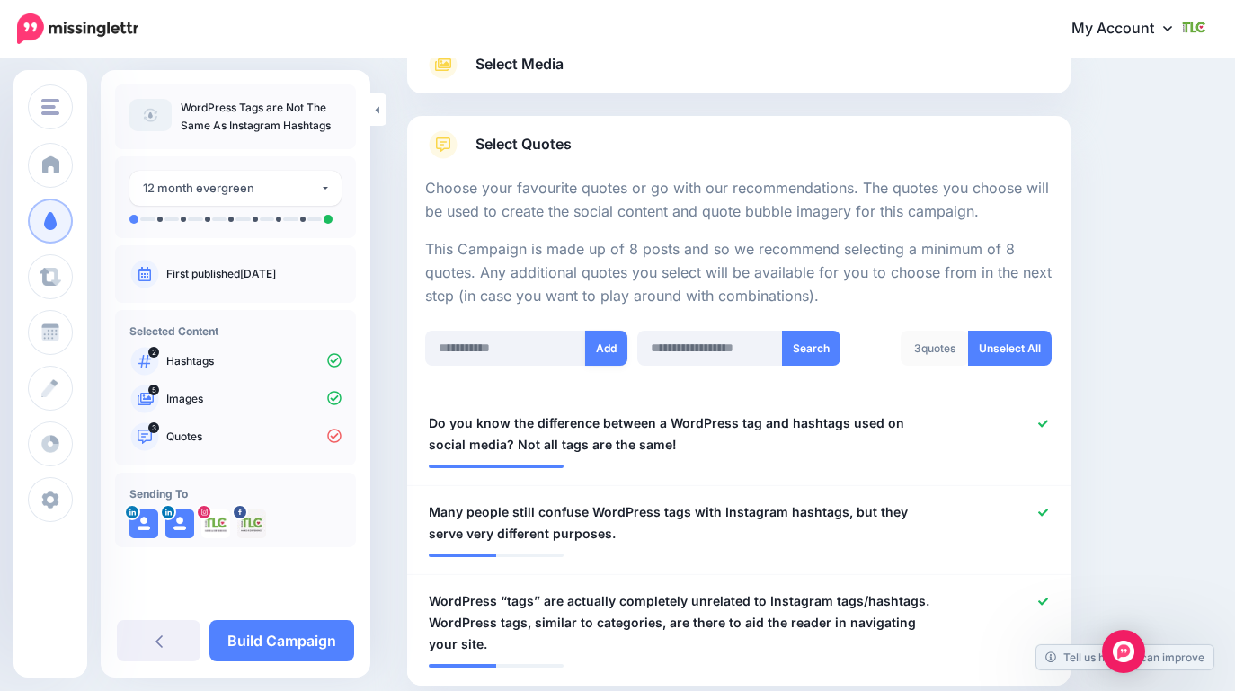
scroll to position [342, 0]
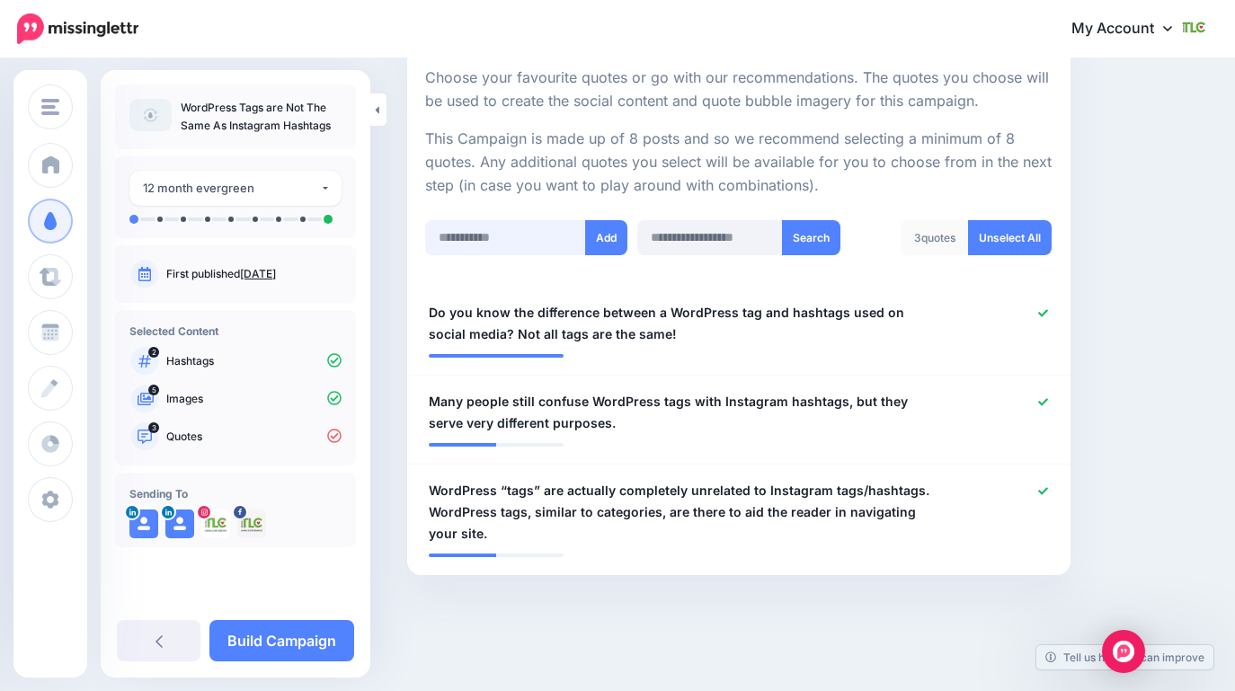
click at [529, 237] on input "text" at bounding box center [505, 237] width 161 height 35
paste input "**********"
type input "**********"
click at [618, 241] on button "Add" at bounding box center [606, 237] width 42 height 35
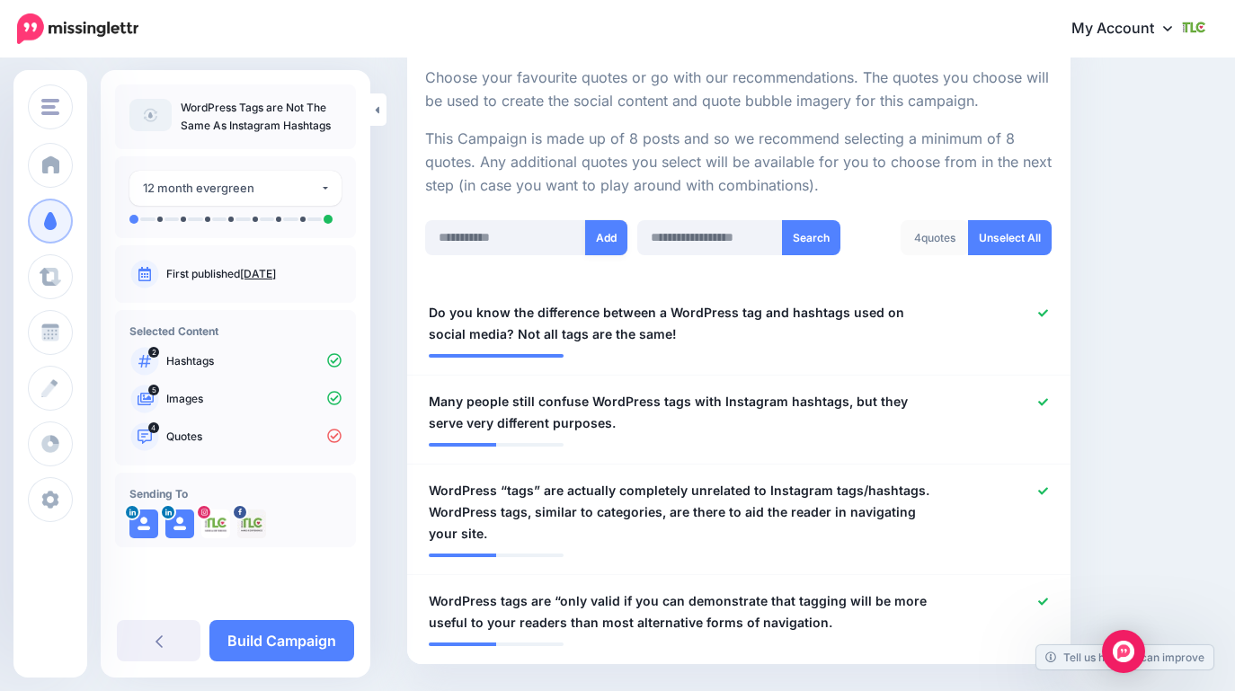
scroll to position [431, 0]
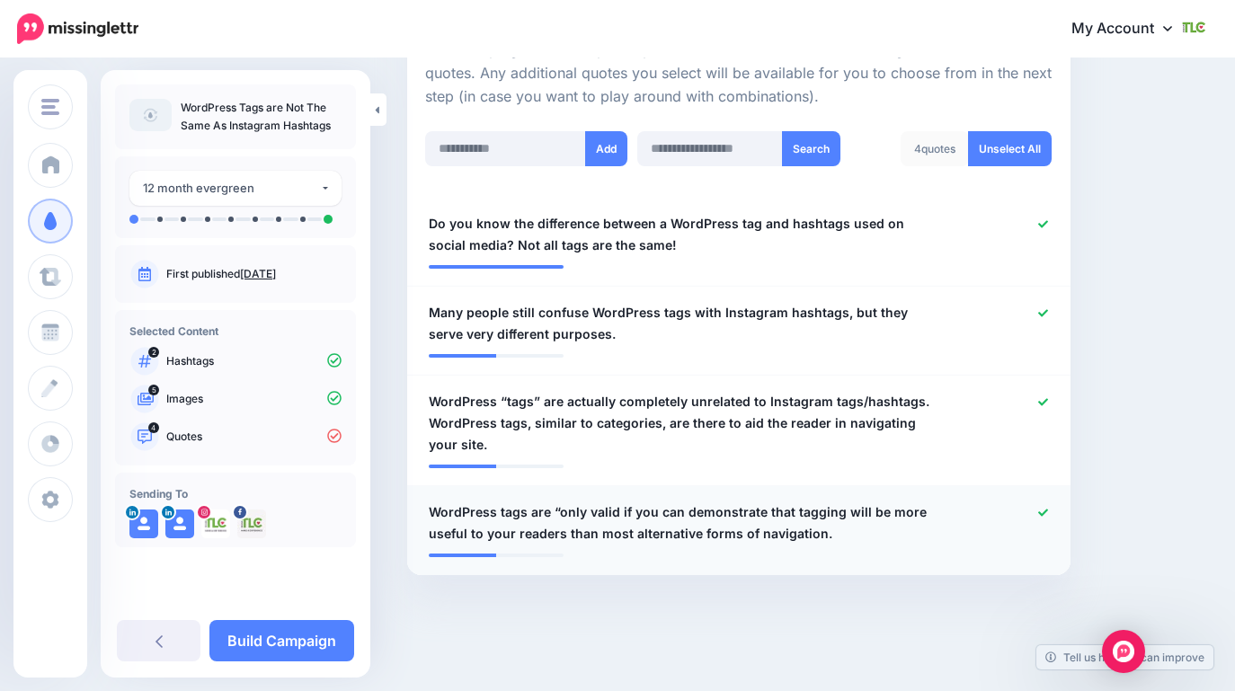
click at [685, 532] on span "WordPress tags are “only valid if you can demonstrate that tagging will be more…" at bounding box center [685, 523] width 512 height 43
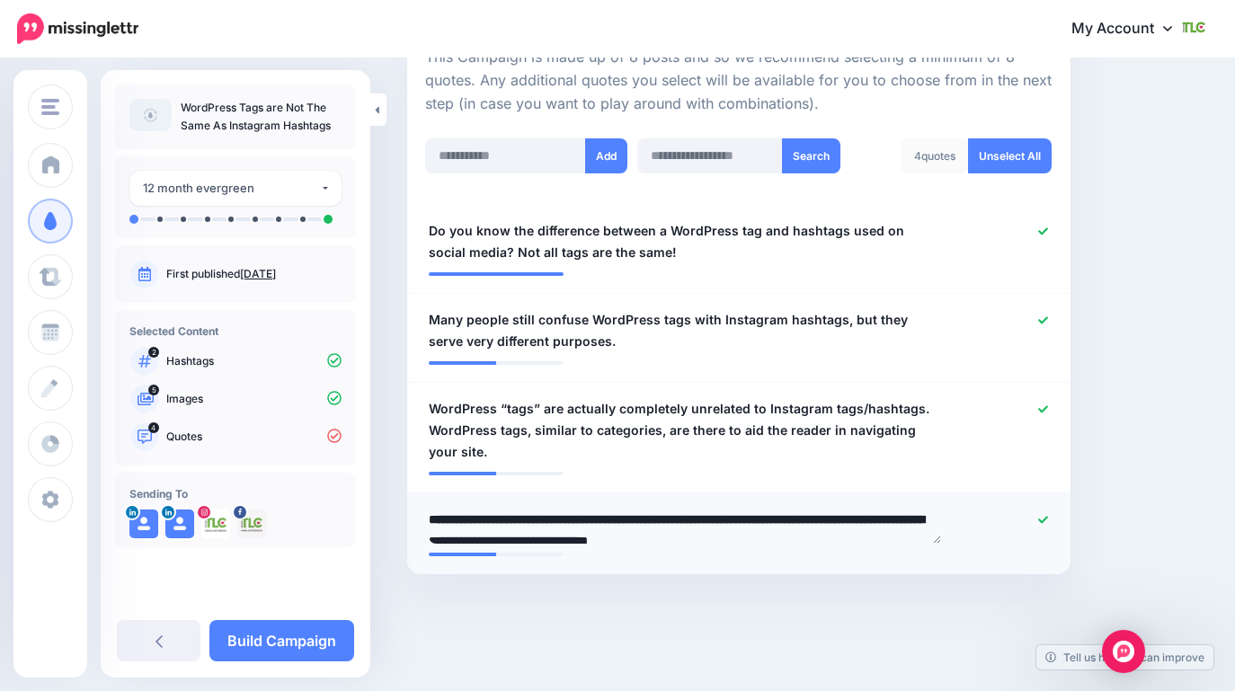
scroll to position [423, 0]
click at [851, 541] on textarea "**********" at bounding box center [685, 527] width 512 height 35
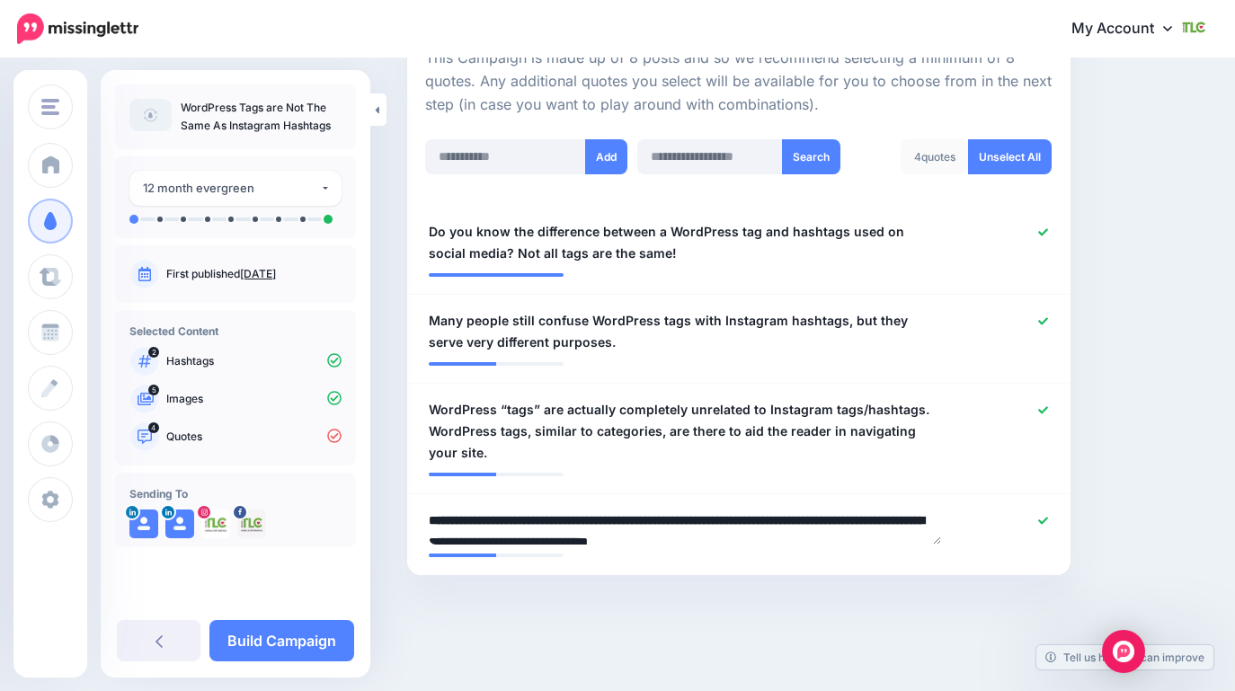
drag, startPoint x: 851, startPoint y: 541, endPoint x: 403, endPoint y: 505, distance: 449.2
click at [403, 505] on div "Content and media Choose the content and media that you'd like to use in this c…" at bounding box center [739, 165] width 690 height 1001
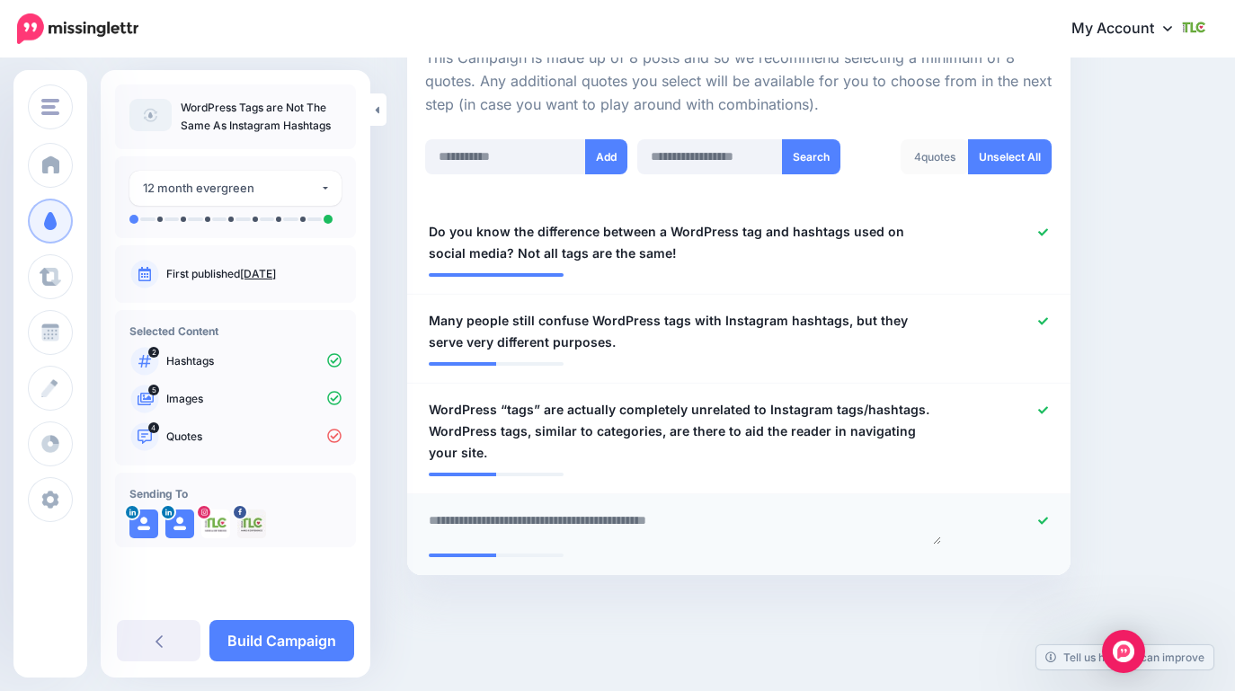
click at [625, 522] on textarea "**********" at bounding box center [685, 527] width 512 height 35
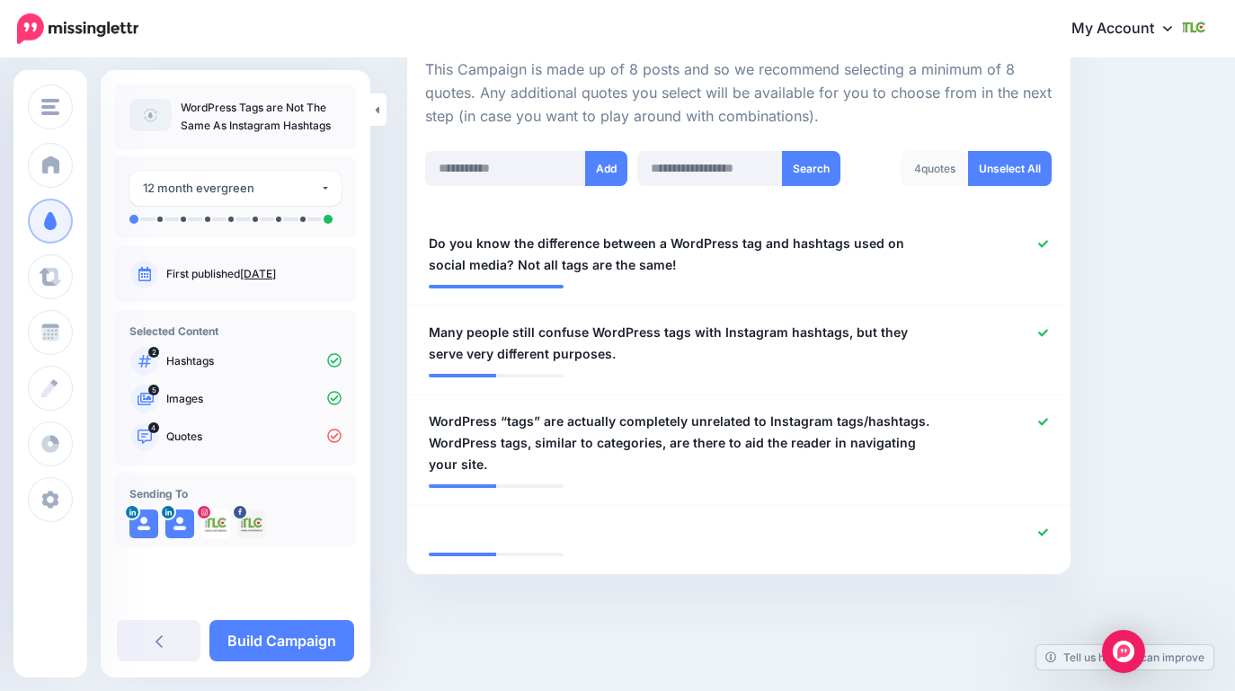
scroll to position [410, 0]
click at [493, 522] on div "**********" at bounding box center [684, 533] width 539 height 22
click at [479, 540] on div "**********" at bounding box center [684, 533] width 539 height 22
click at [1046, 528] on link at bounding box center [1043, 534] width 10 height 13
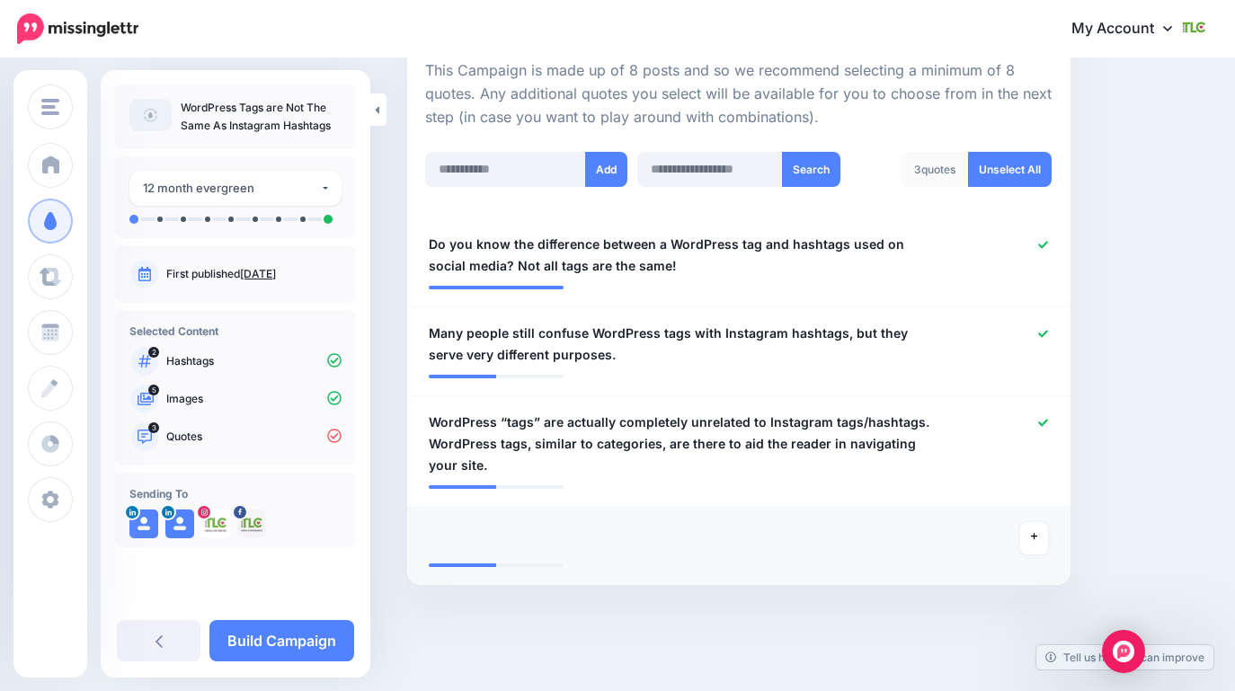
click at [575, 541] on div "**********" at bounding box center [684, 538] width 539 height 32
click at [1035, 530] on link at bounding box center [1034, 538] width 29 height 32
click at [515, 537] on div "**********" at bounding box center [684, 533] width 539 height 22
click at [486, 556] on div at bounding box center [462, 556] width 67 height 4
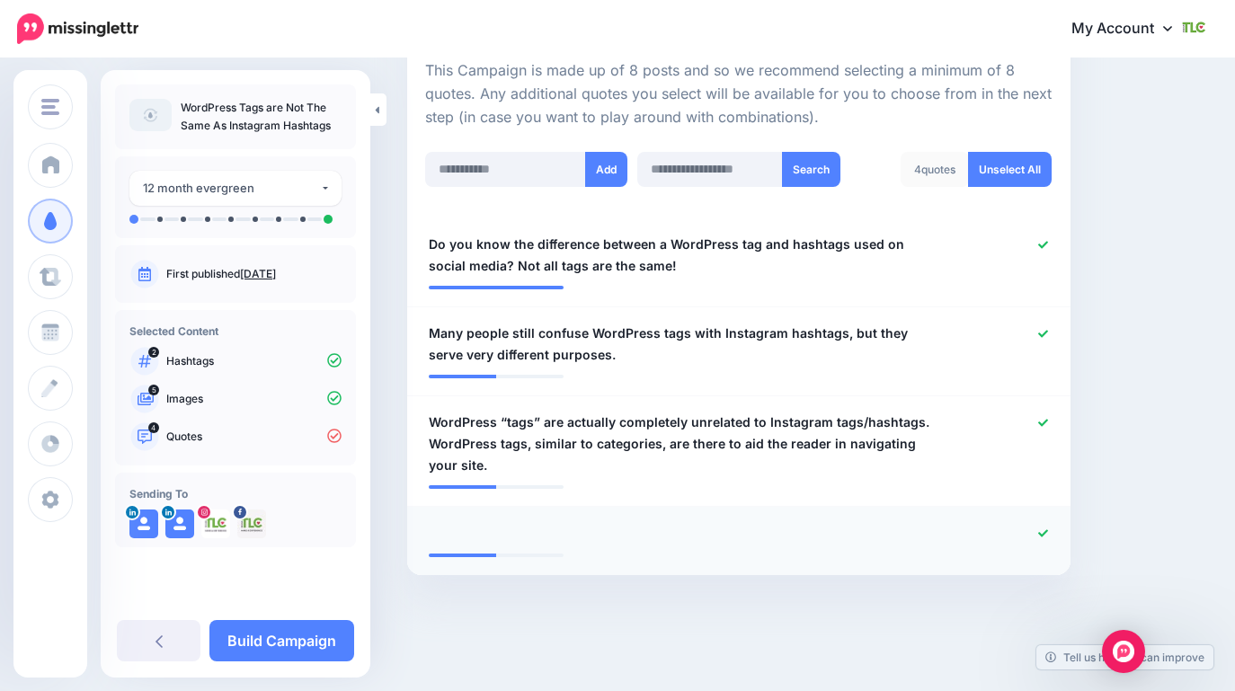
click at [486, 556] on div at bounding box center [462, 556] width 67 height 4
click at [447, 518] on li "**********" at bounding box center [739, 541] width 664 height 68
click at [530, 176] on input "text" at bounding box center [505, 169] width 161 height 35
paste input "**********"
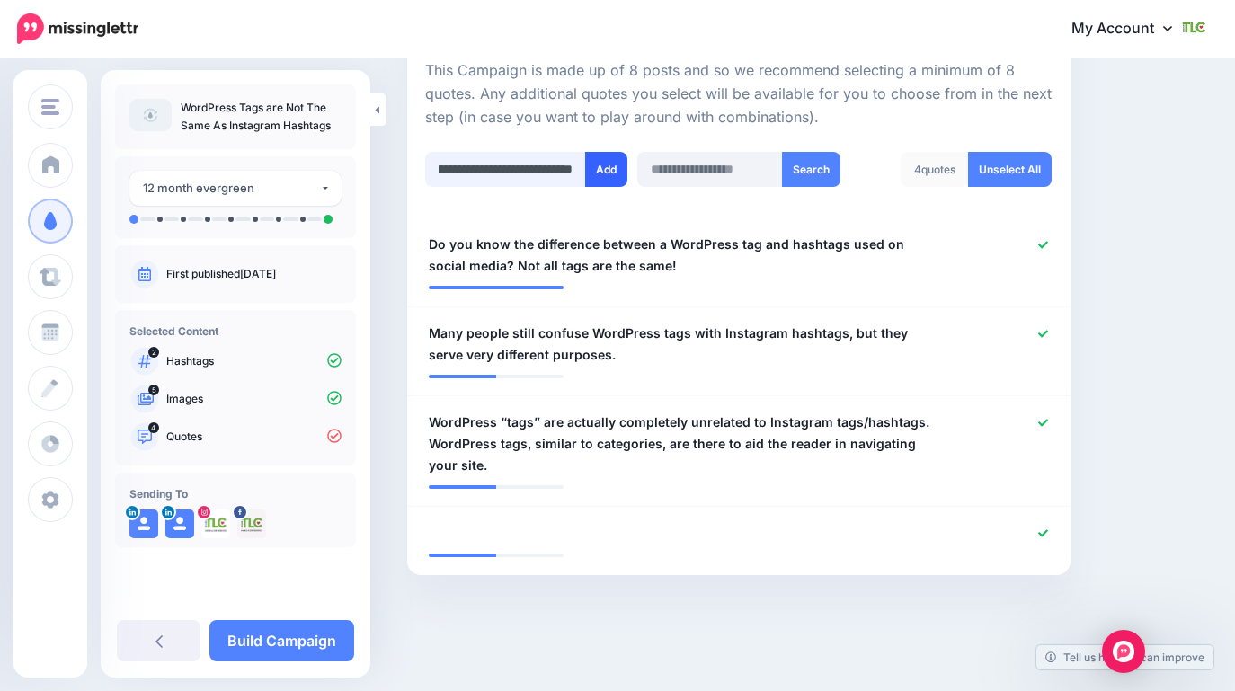
type input "**********"
click at [597, 173] on button "Add" at bounding box center [606, 169] width 42 height 35
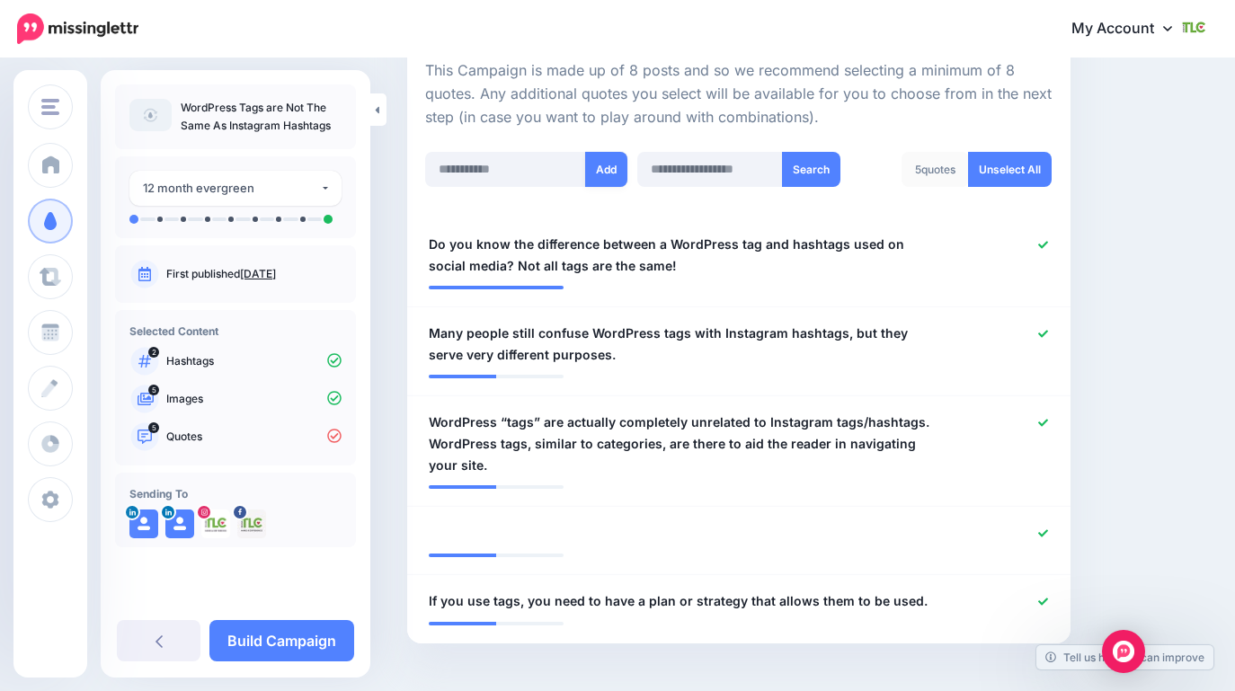
scroll to position [478, 0]
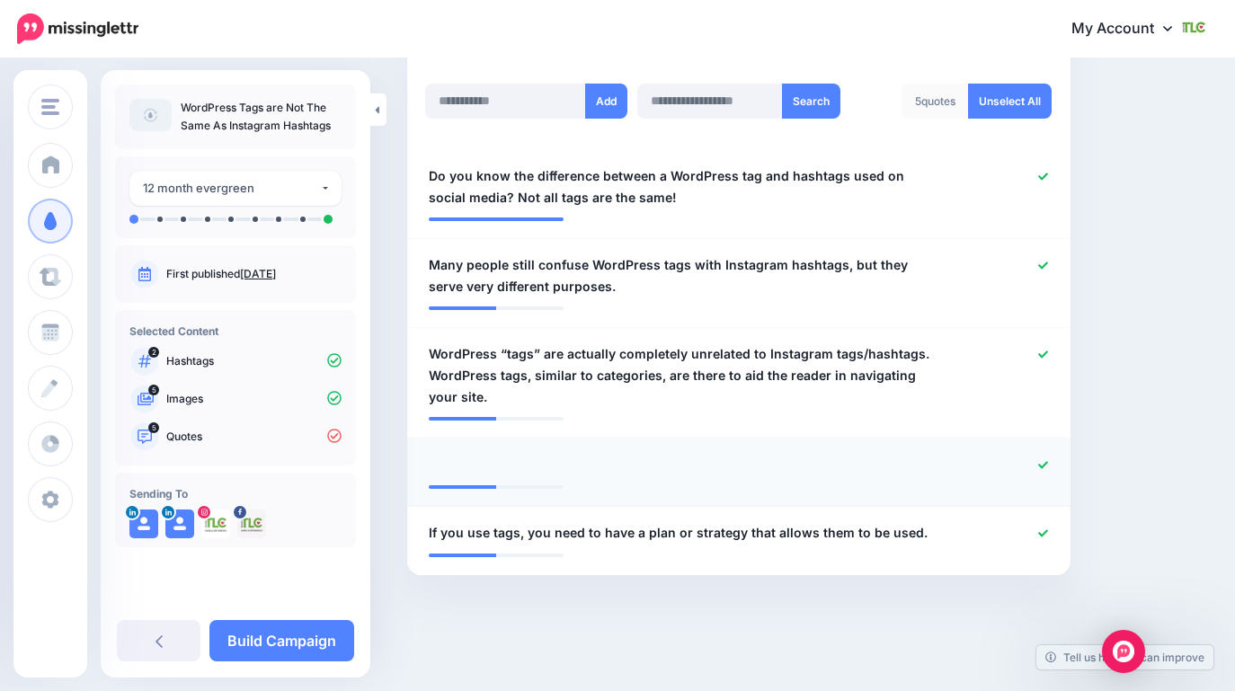
click at [556, 462] on div at bounding box center [684, 465] width 539 height 22
click at [1047, 460] on icon at bounding box center [1043, 465] width 10 height 10
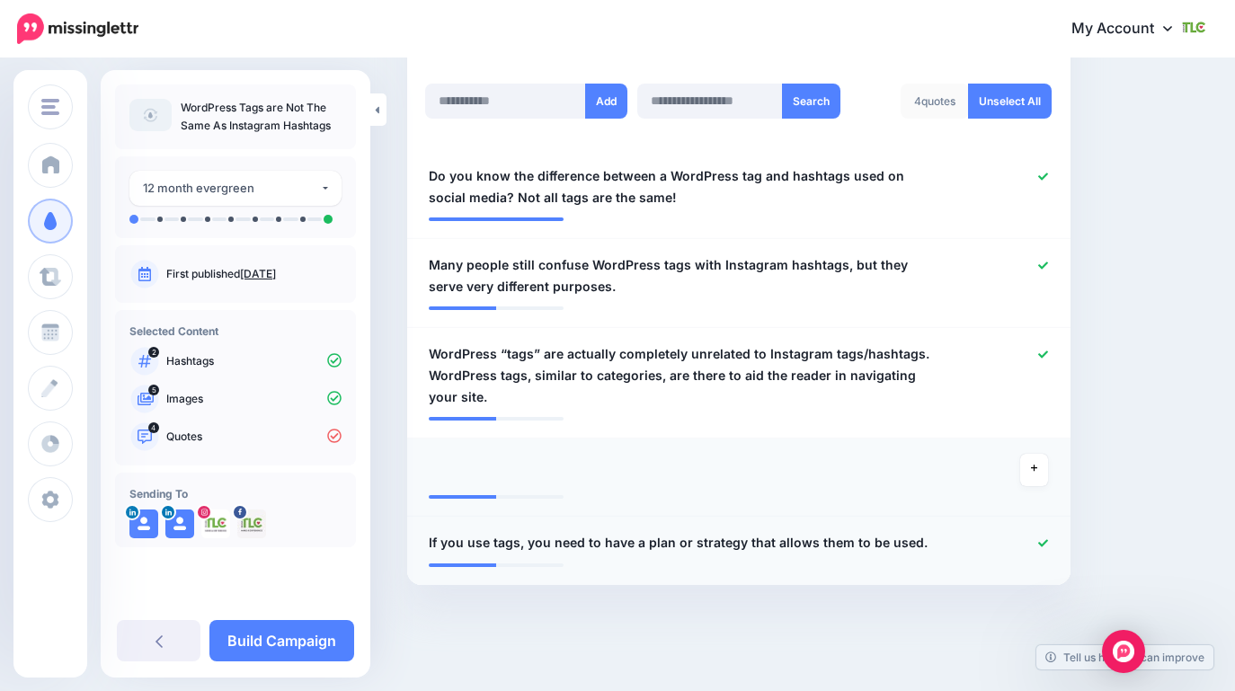
click at [601, 553] on div "**********" at bounding box center [684, 543] width 539 height 22
click at [601, 539] on span "If you use tags, you need to have a plan or strategy that allows them to be use…" at bounding box center [678, 543] width 499 height 22
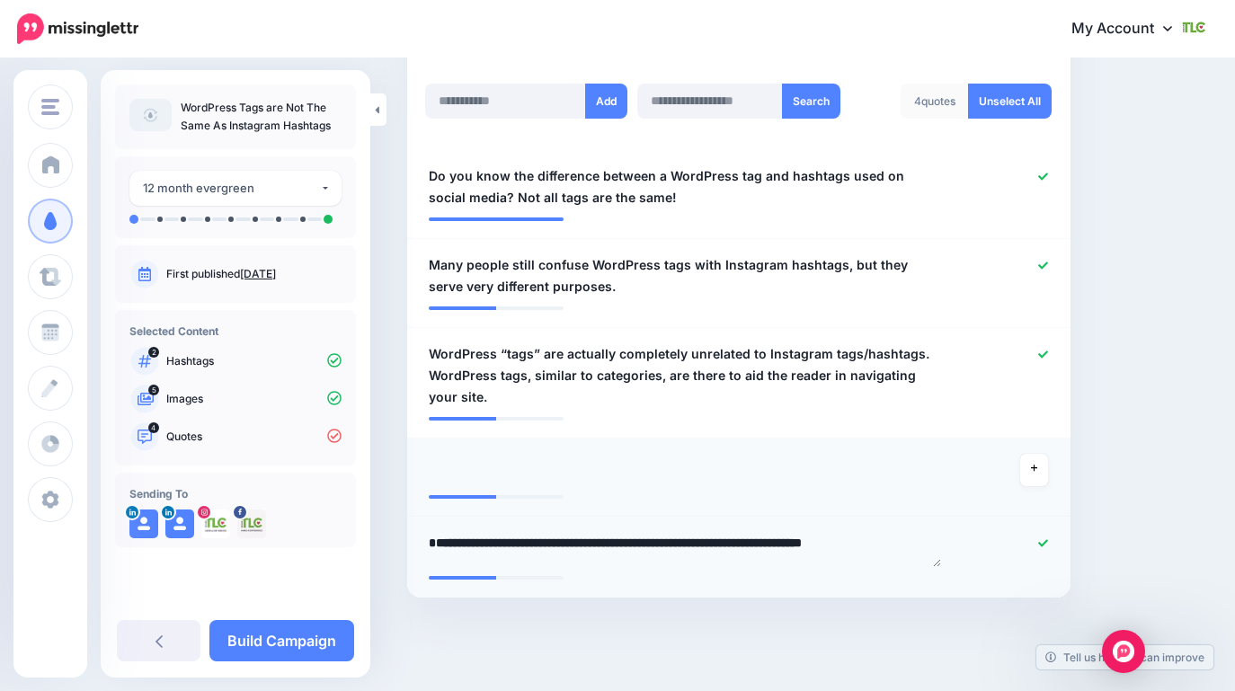
click at [493, 543] on textarea "**********" at bounding box center [685, 549] width 512 height 35
type textarea "**********"
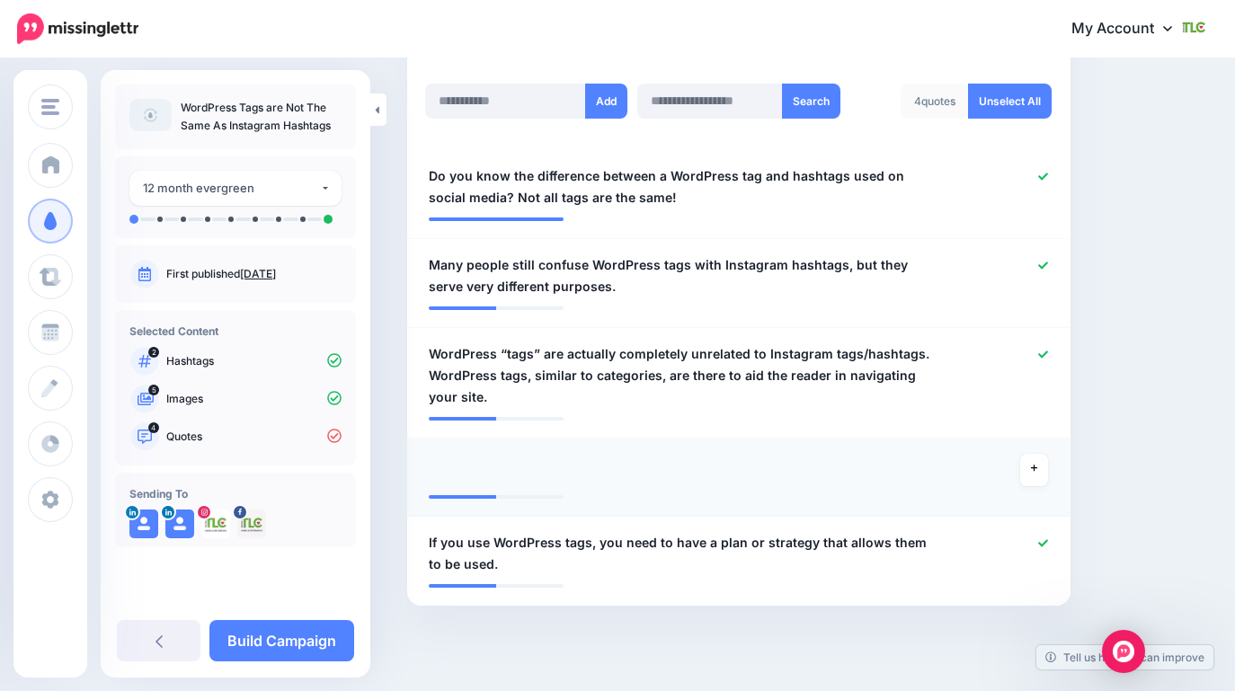
click at [571, 467] on div at bounding box center [684, 470] width 539 height 32
click at [624, 460] on div at bounding box center [684, 470] width 539 height 32
click at [466, 468] on div at bounding box center [684, 470] width 539 height 32
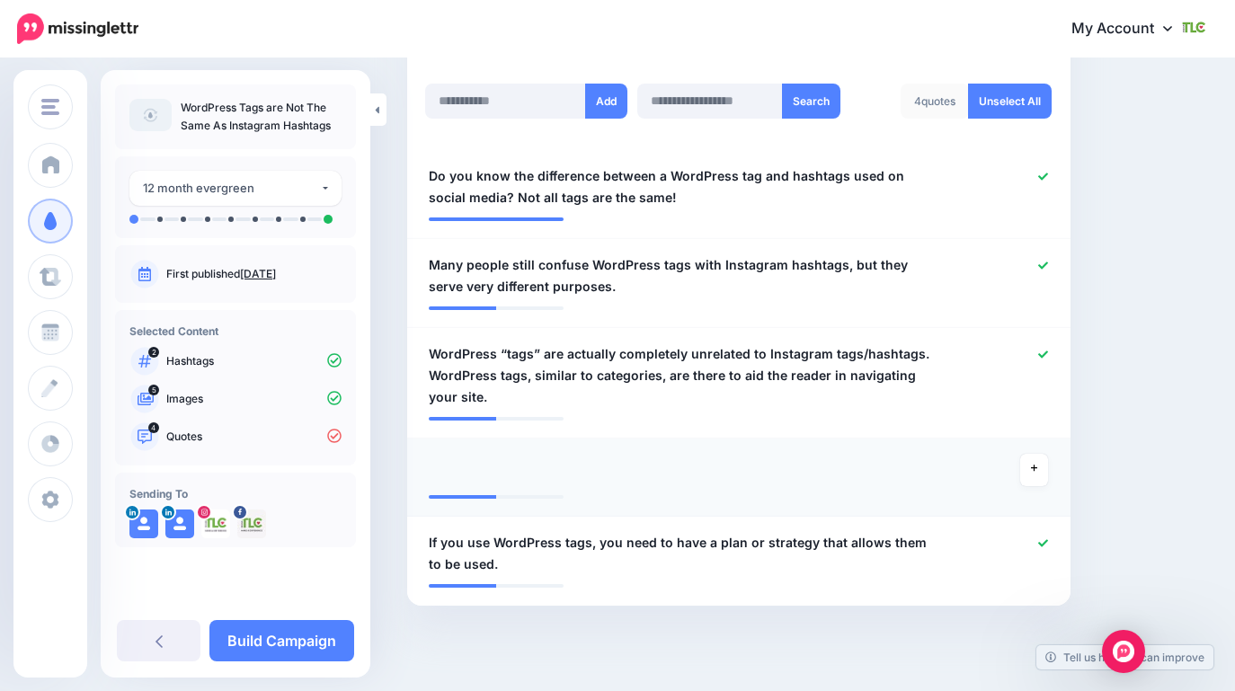
click at [466, 454] on div at bounding box center [684, 470] width 539 height 32
click at [465, 474] on div at bounding box center [684, 470] width 539 height 32
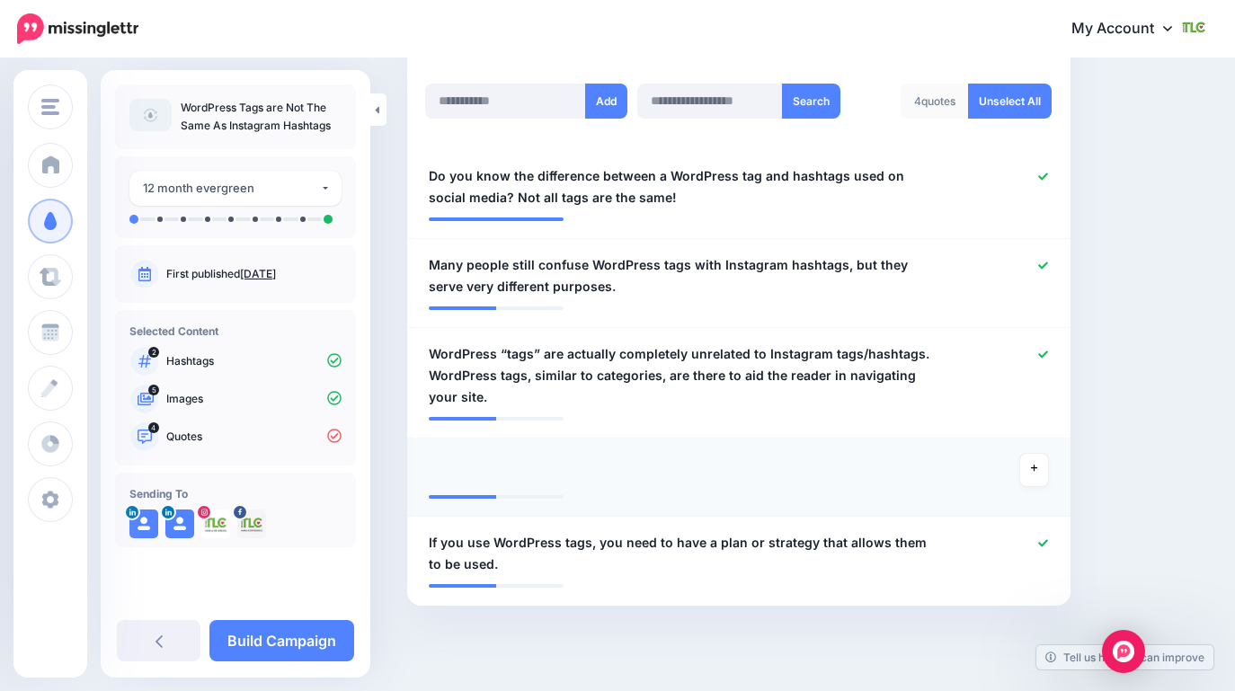
click at [825, 454] on div at bounding box center [684, 470] width 539 height 32
click at [480, 482] on div at bounding box center [684, 470] width 539 height 32
click at [1034, 467] on icon at bounding box center [1034, 469] width 7 height 7
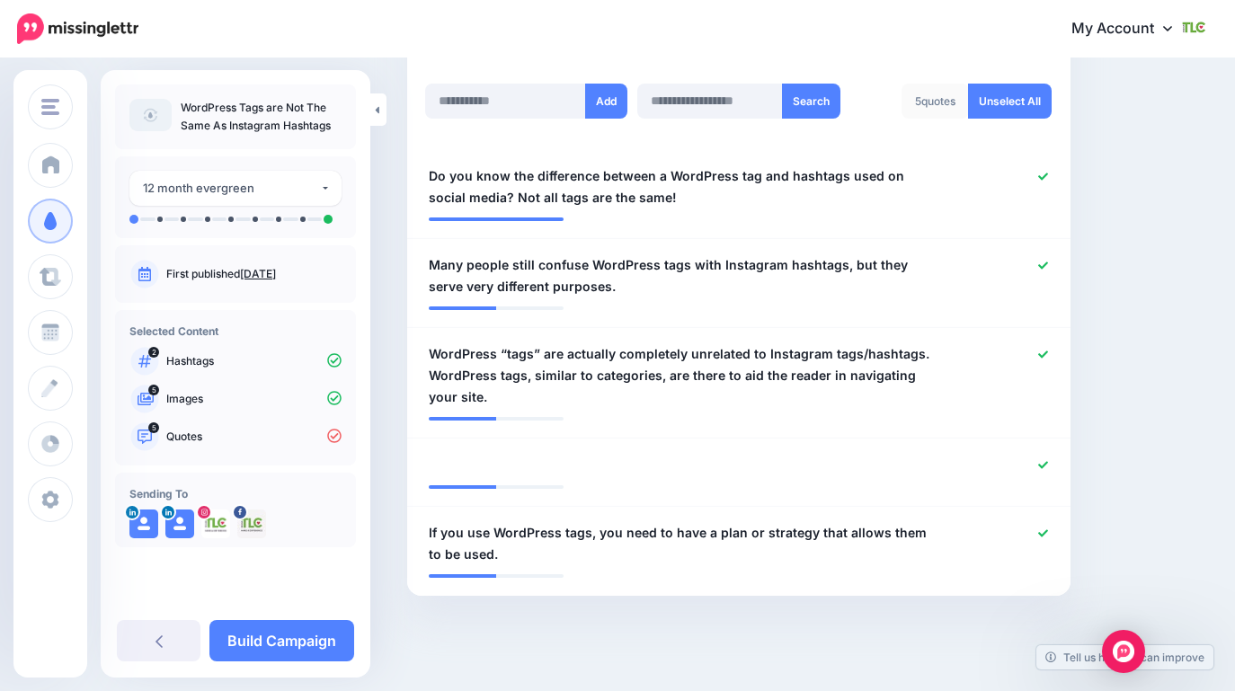
click at [1043, 464] on icon at bounding box center [1043, 465] width 10 height 10
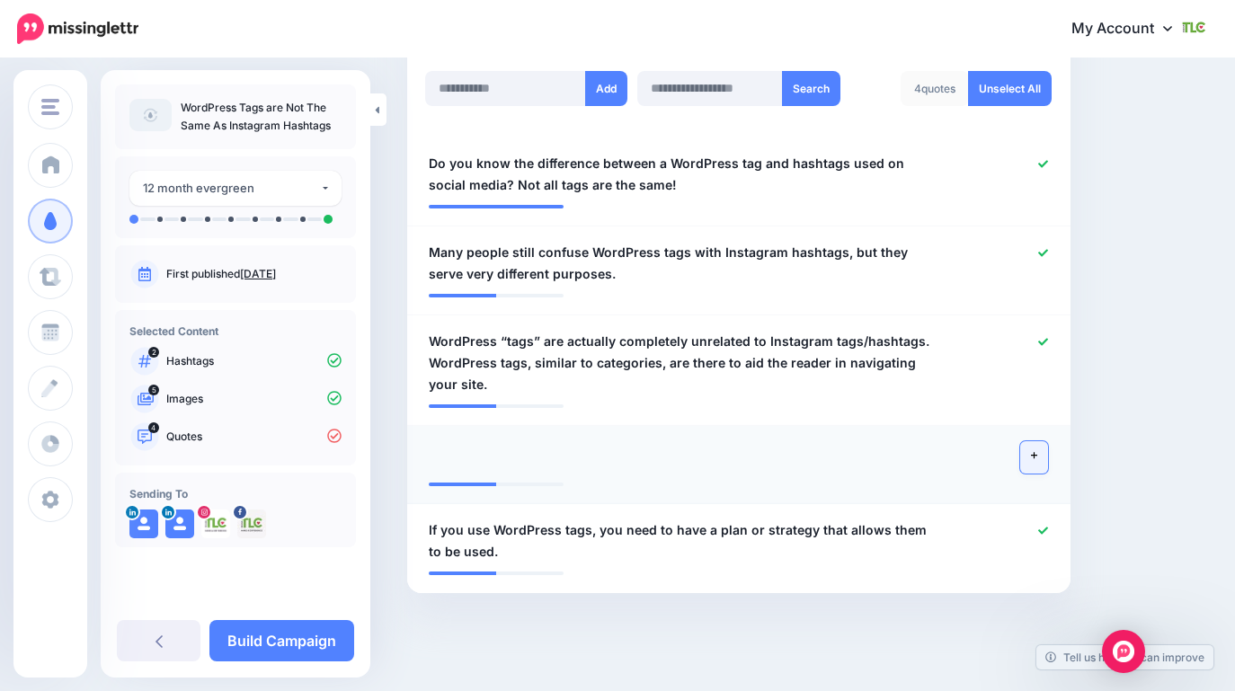
scroll to position [492, 0]
click at [516, 75] on input "text" at bounding box center [505, 87] width 161 height 35
paste input "**********"
type input "**********"
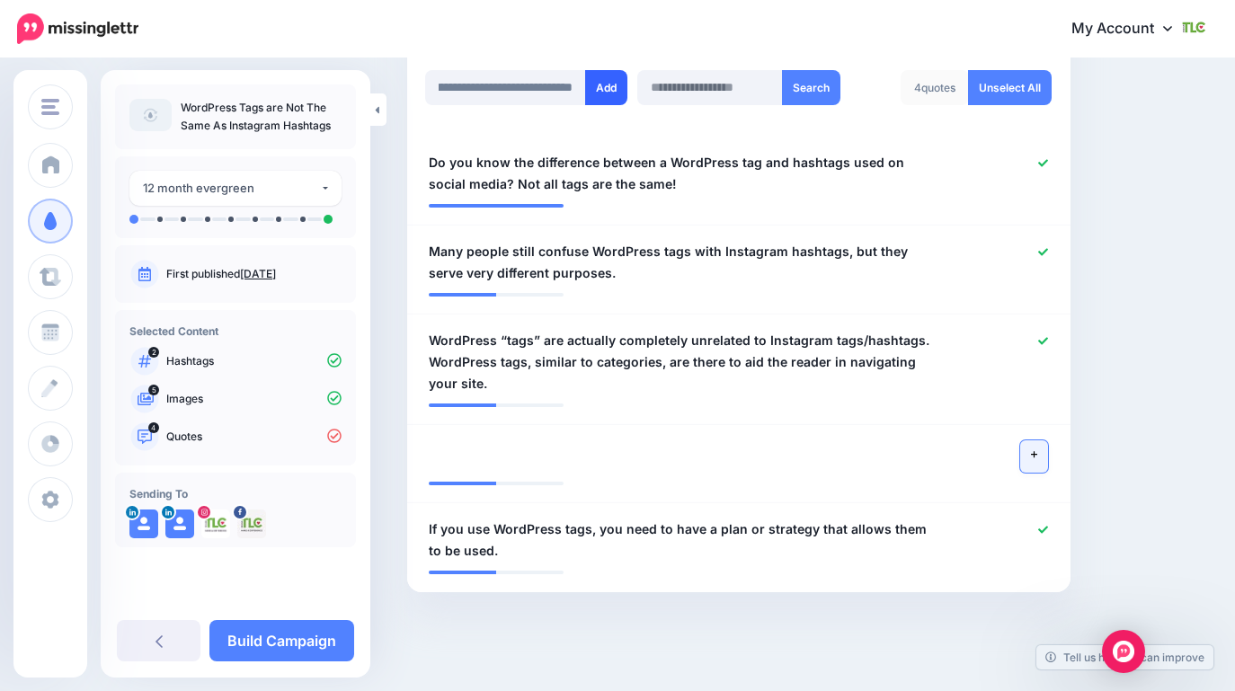
click at [610, 84] on button "Add" at bounding box center [606, 87] width 42 height 35
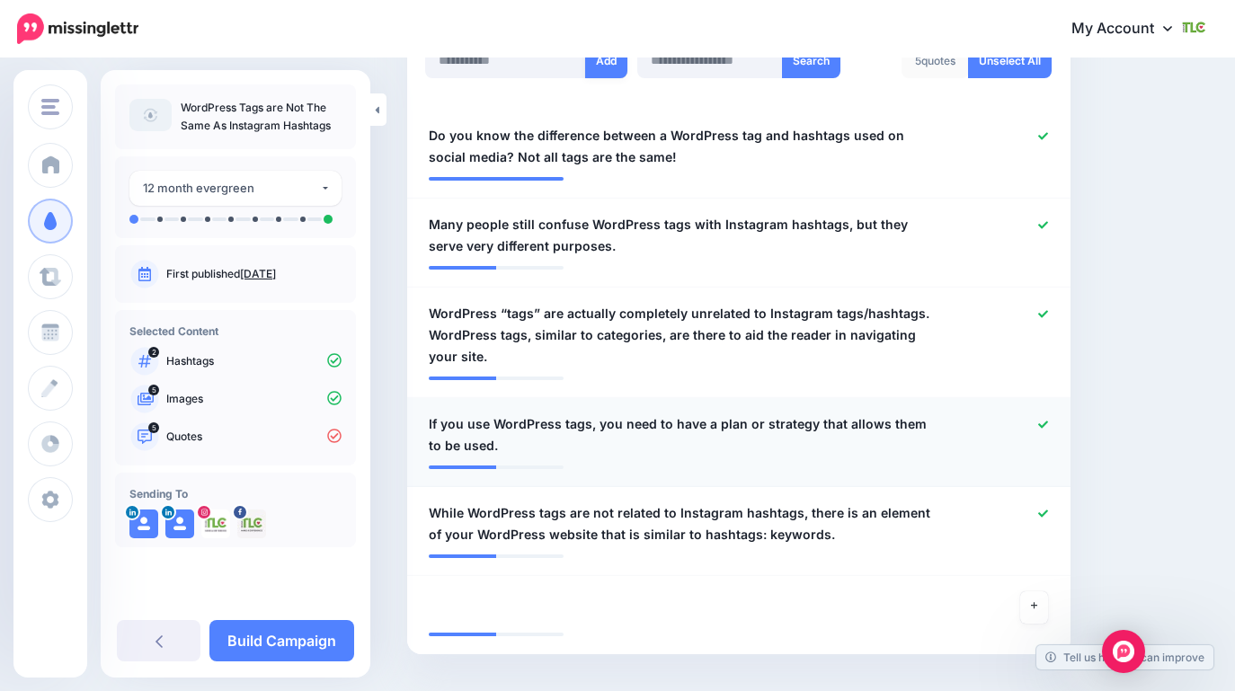
scroll to position [502, 0]
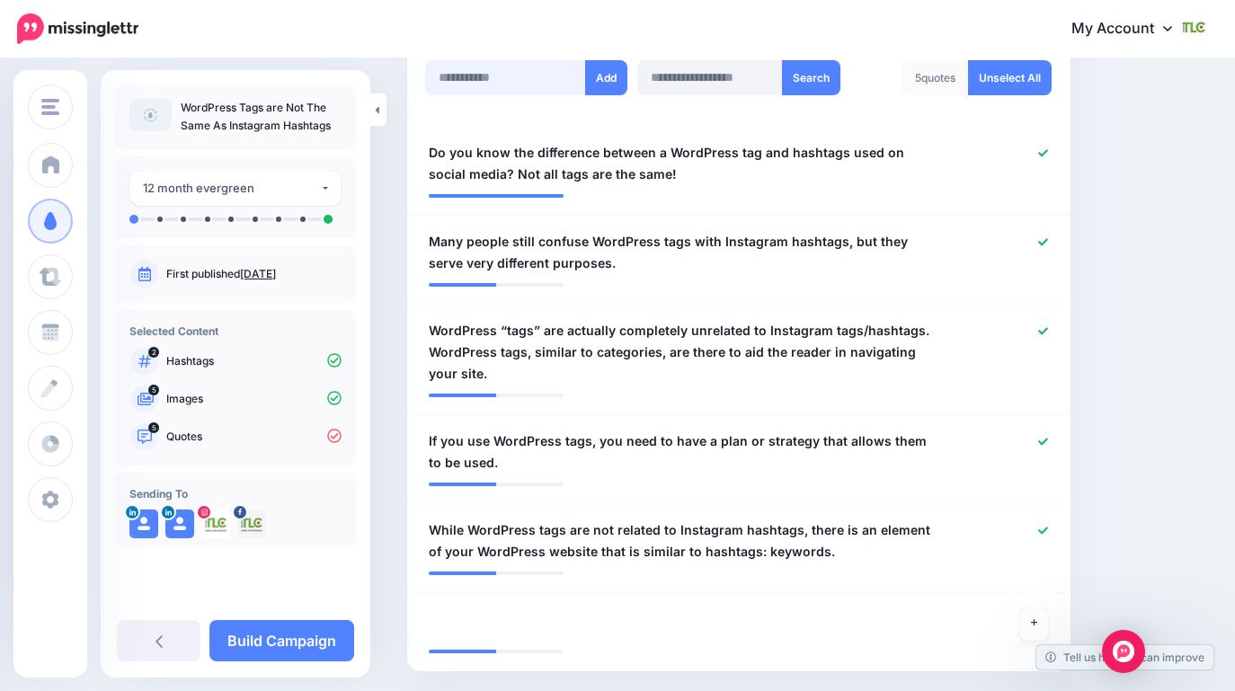
click at [464, 92] on input "text" at bounding box center [505, 77] width 161 height 35
paste input "**********"
type input "**********"
click at [593, 82] on button "Add" at bounding box center [606, 77] width 42 height 35
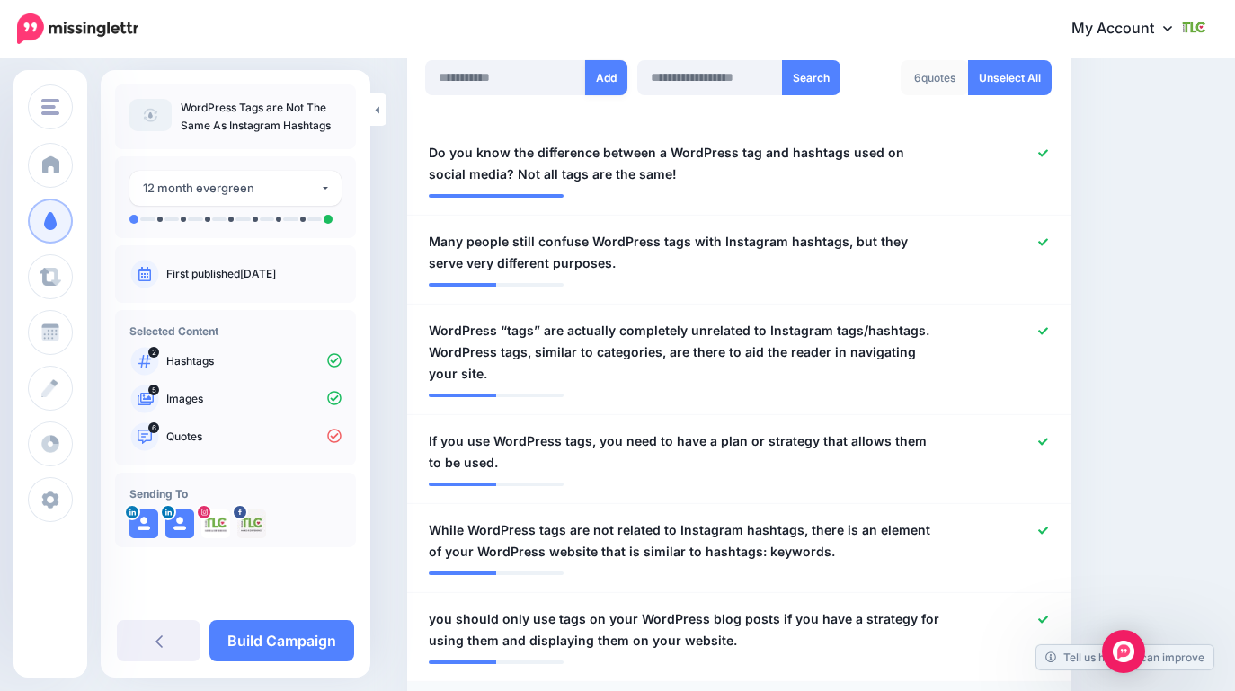
scroll to position [628, 0]
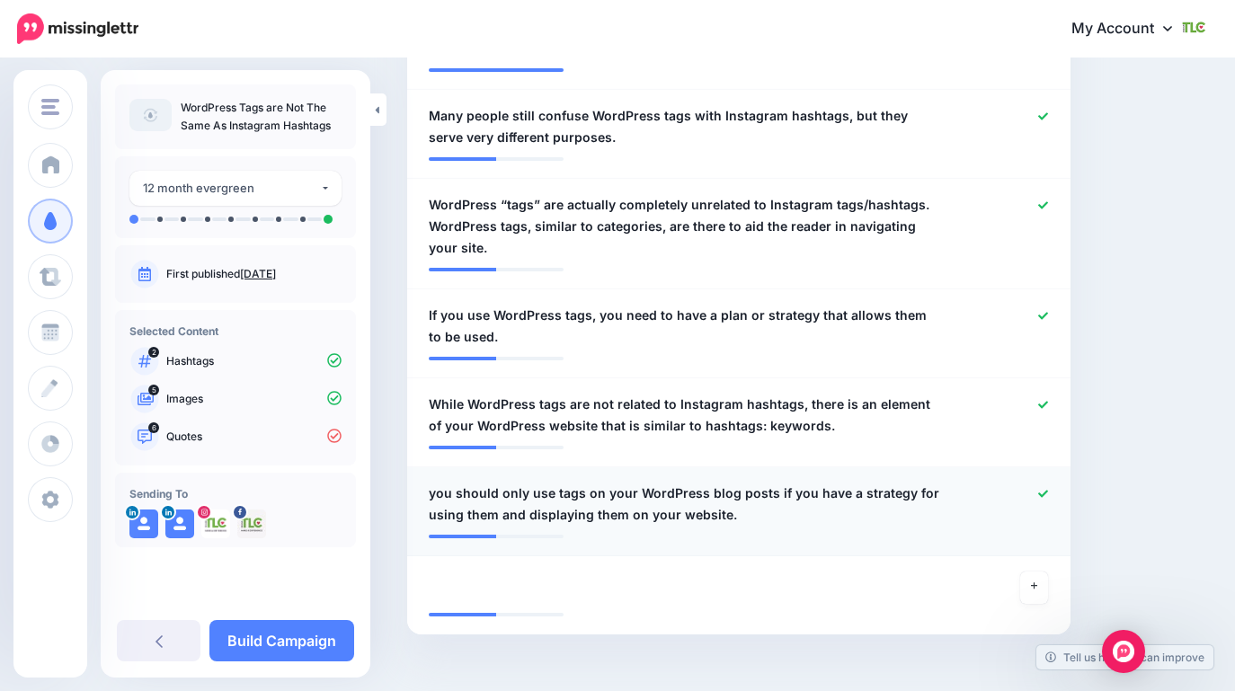
click at [450, 494] on span "you should only use tags on your WordPress blog posts if you have a strategy fo…" at bounding box center [685, 504] width 512 height 43
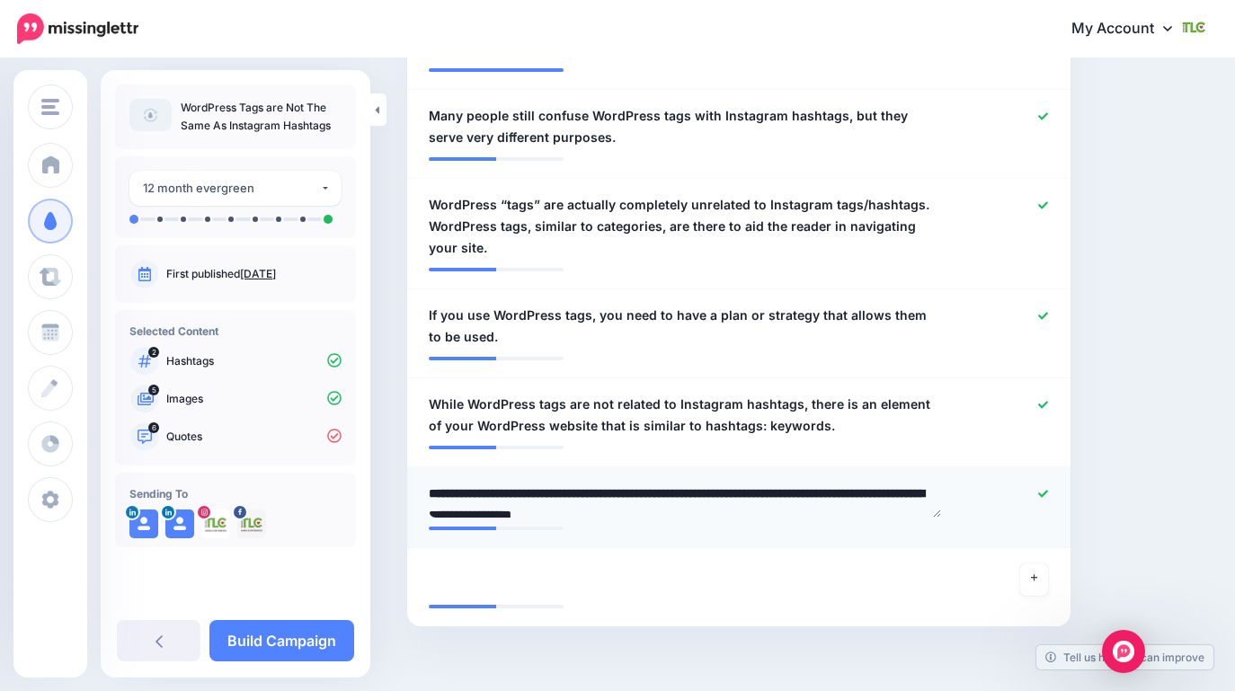
click at [437, 493] on textarea "**********" at bounding box center [685, 500] width 512 height 35
type textarea "**********"
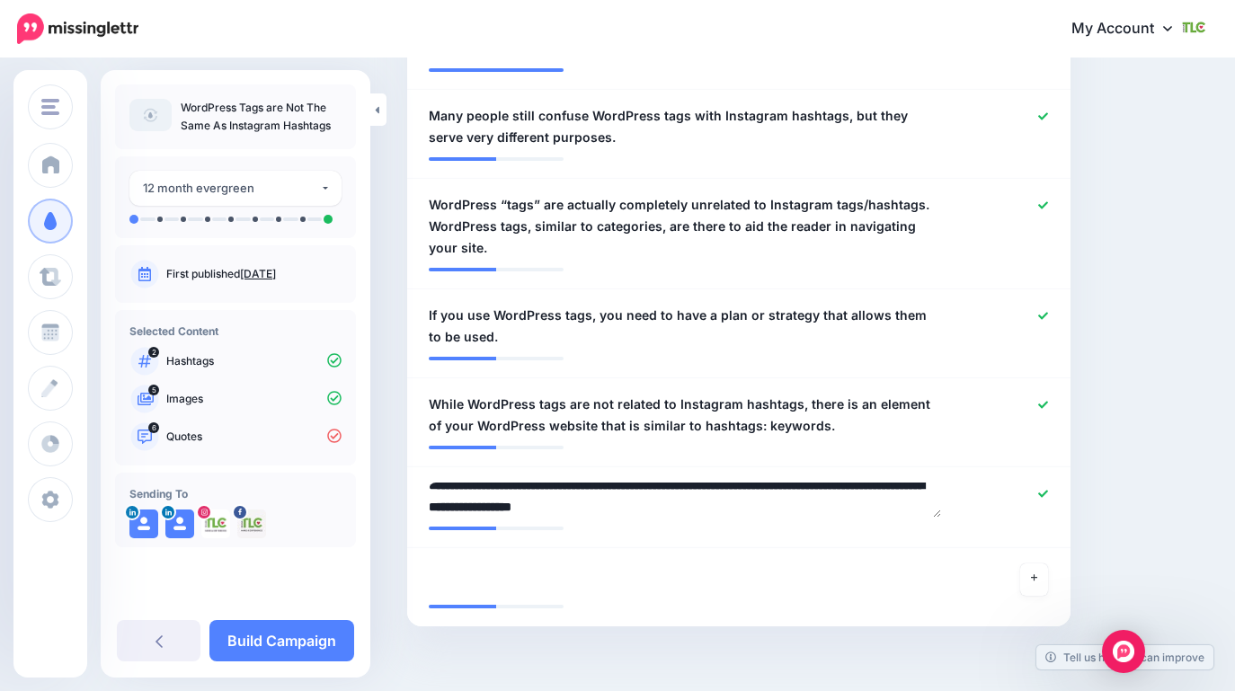
click at [1160, 495] on div "Content and media Choose the content and media that you'd like to use in this c…" at bounding box center [808, 88] width 828 height 1257
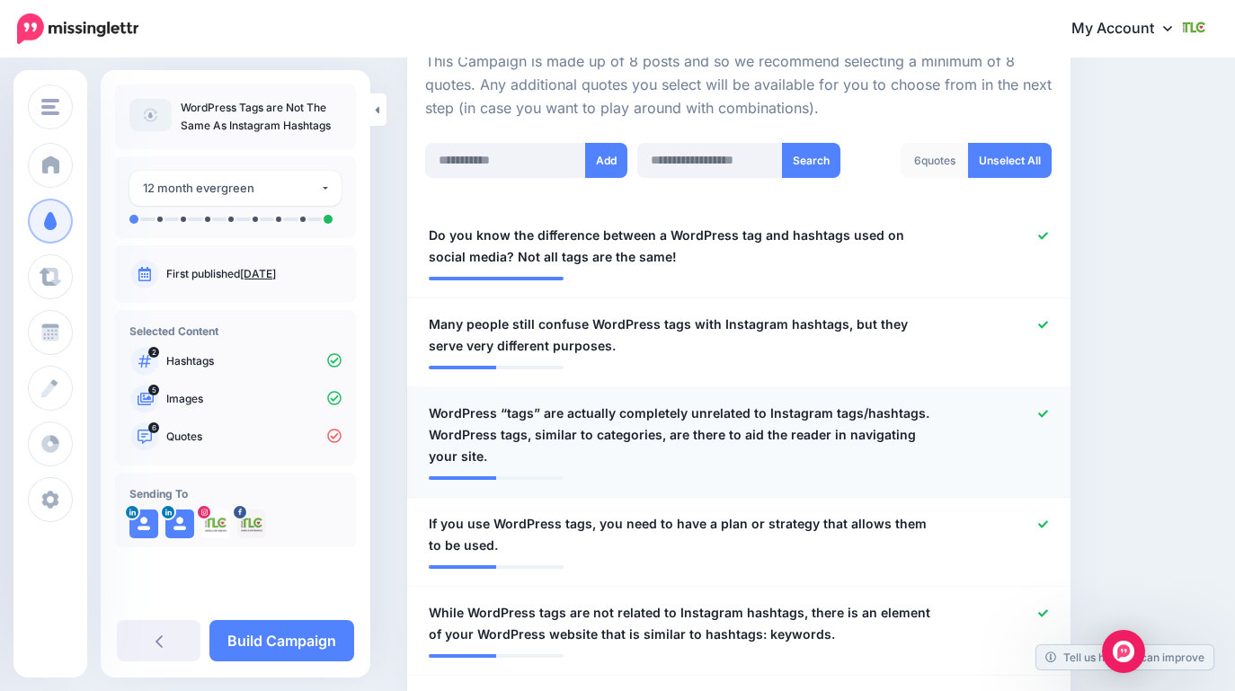
scroll to position [377, 0]
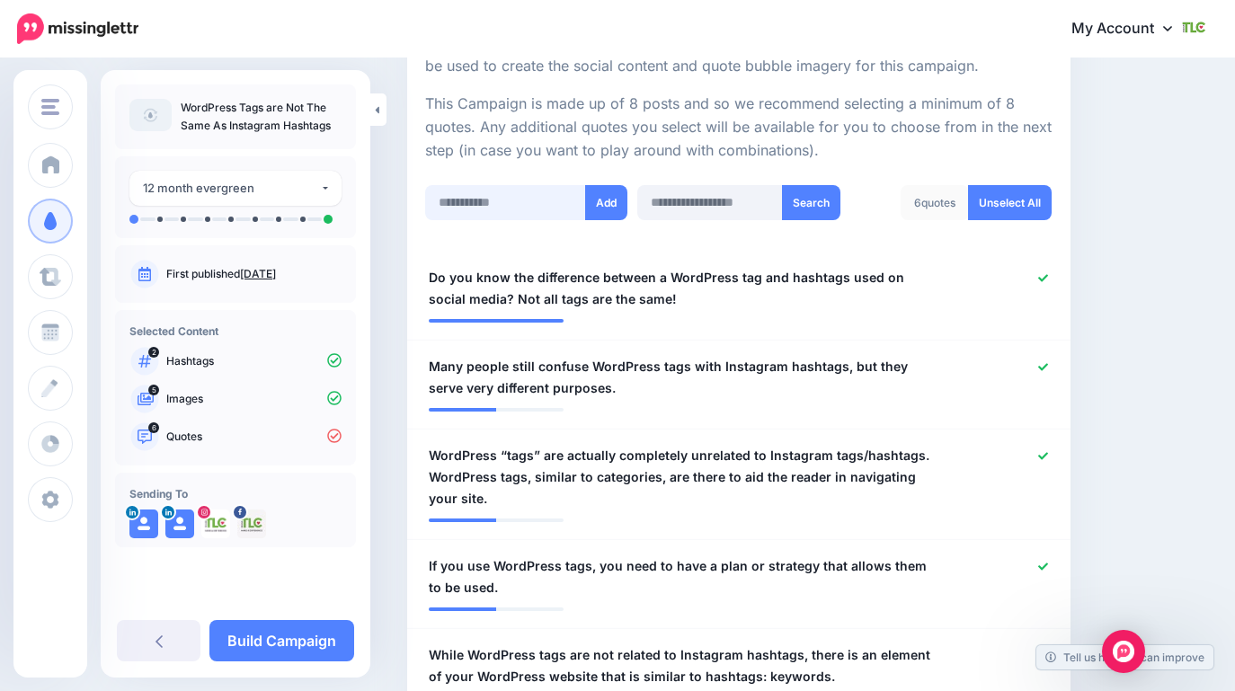
click at [506, 207] on input "text" at bounding box center [505, 202] width 161 height 35
paste input "**********"
type input "**********"
click at [609, 209] on button "Add" at bounding box center [606, 202] width 42 height 35
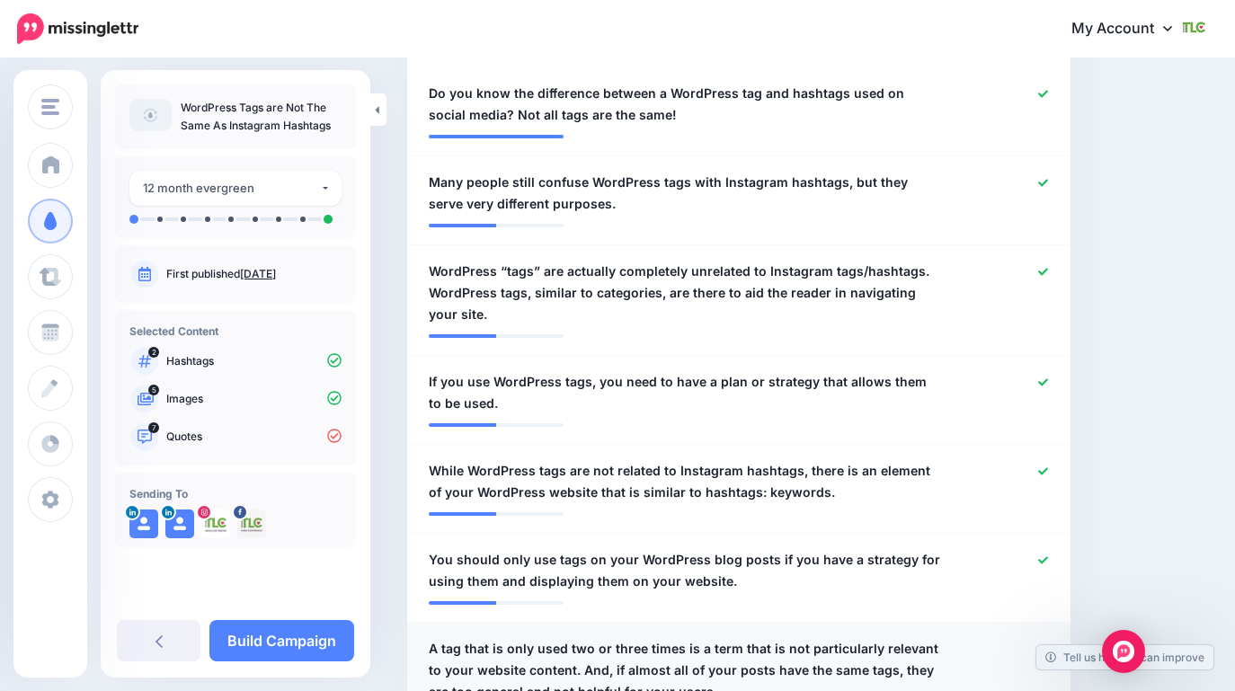
scroll to position [184, 0]
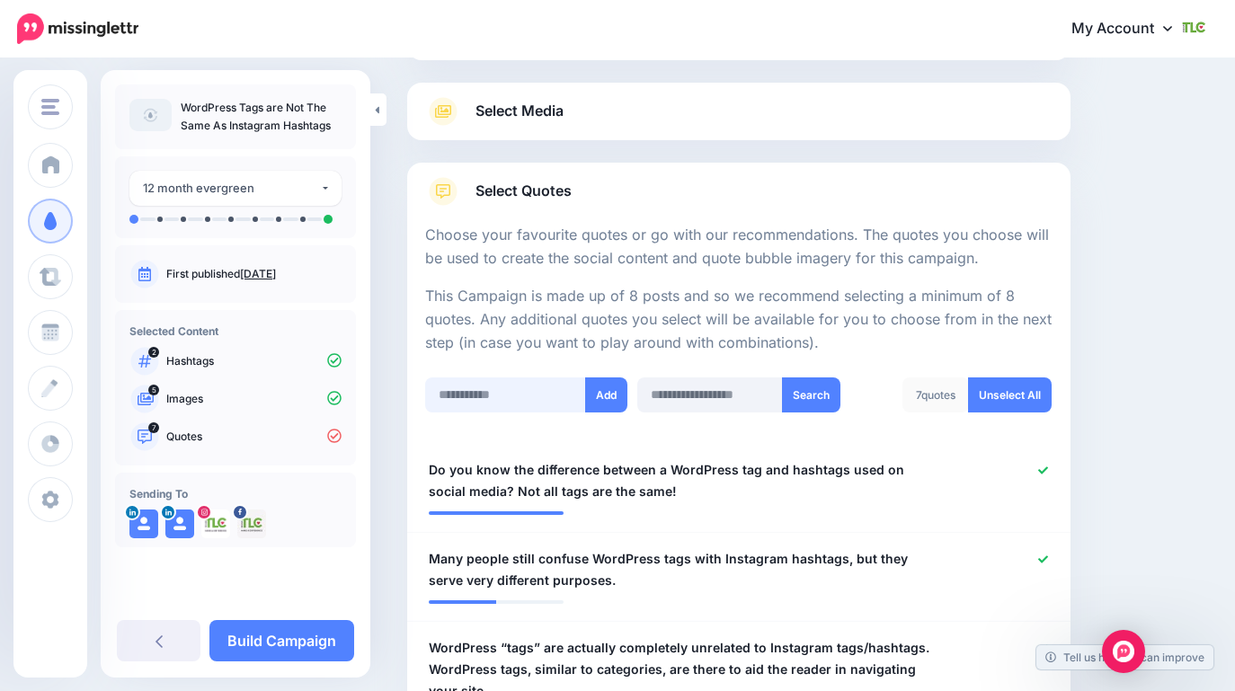
click at [572, 396] on input "text" at bounding box center [505, 395] width 161 height 35
paste input "**********"
type input "**********"
click at [608, 396] on button "Add" at bounding box center [606, 395] width 42 height 35
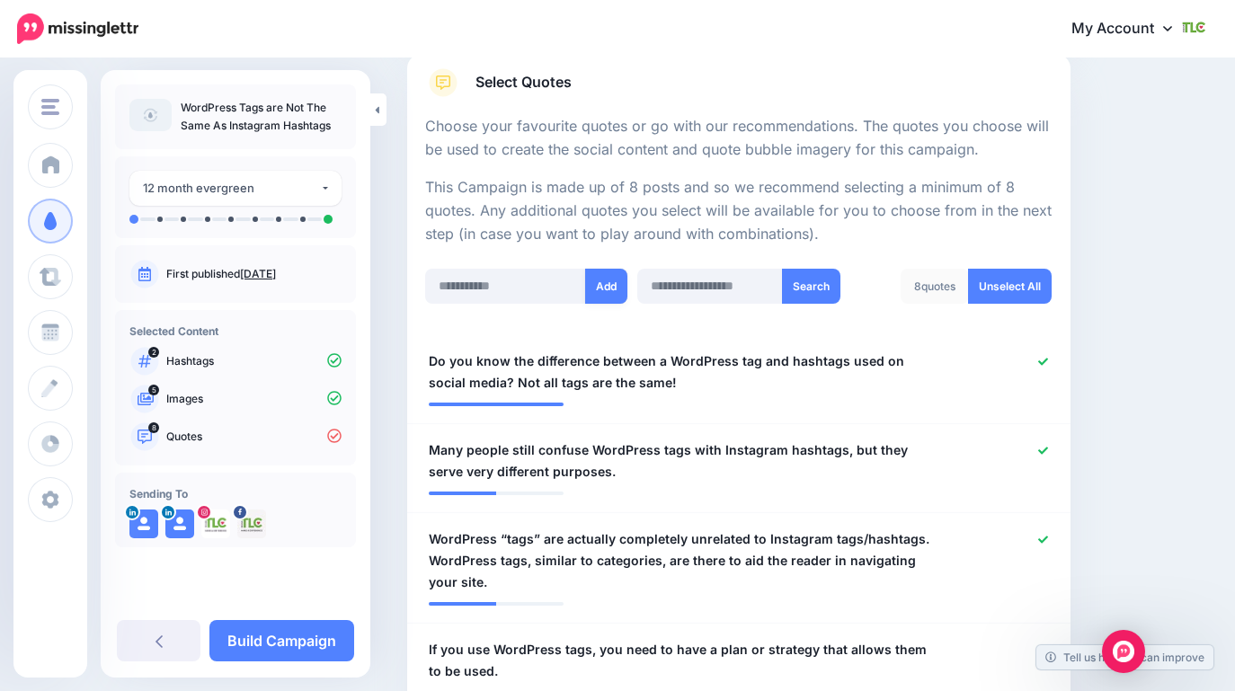
scroll to position [287, 0]
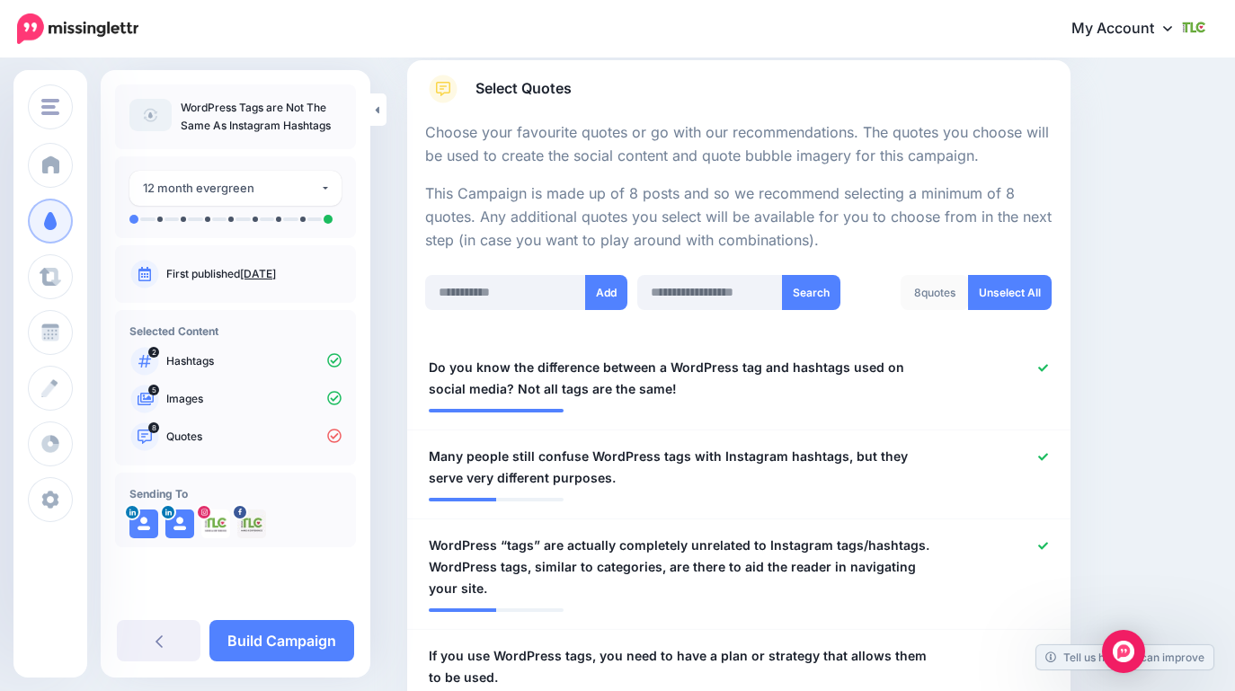
click at [477, 312] on div "Add Search 8 quotes Unselect All" at bounding box center [739, 304] width 637 height 58
click at [479, 291] on input "text" at bounding box center [505, 292] width 161 height 35
paste input "**********"
type input "**********"
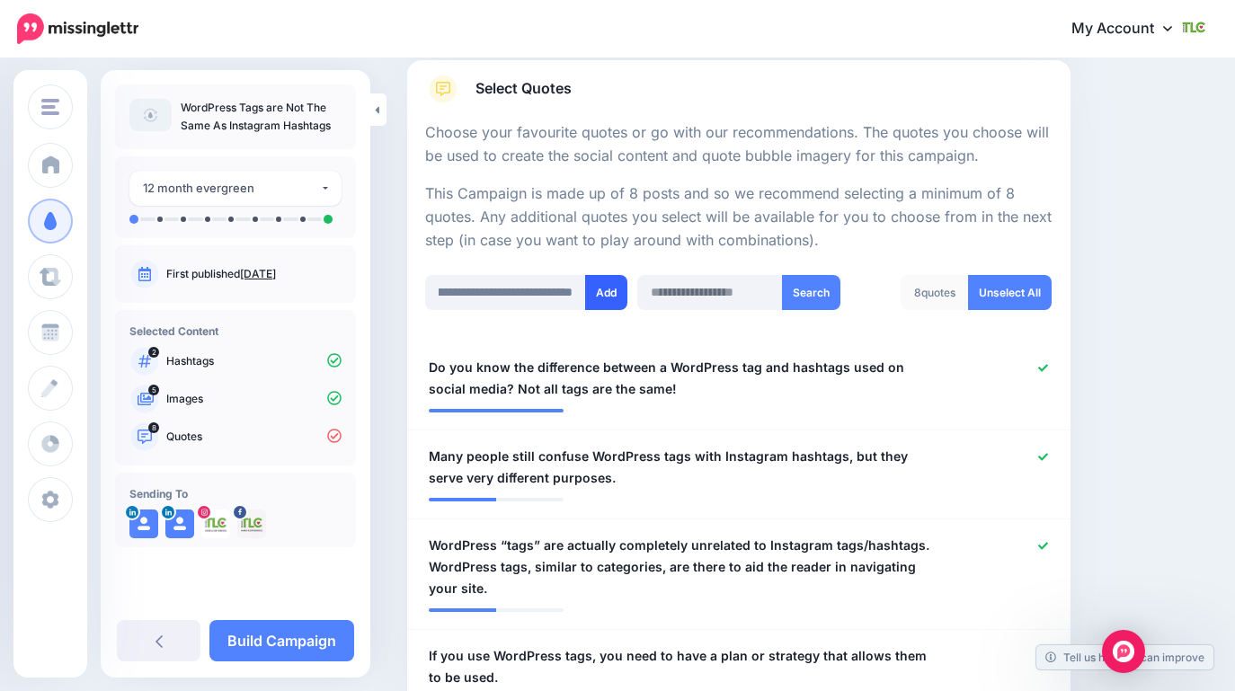
click at [613, 296] on button "Add" at bounding box center [606, 292] width 42 height 35
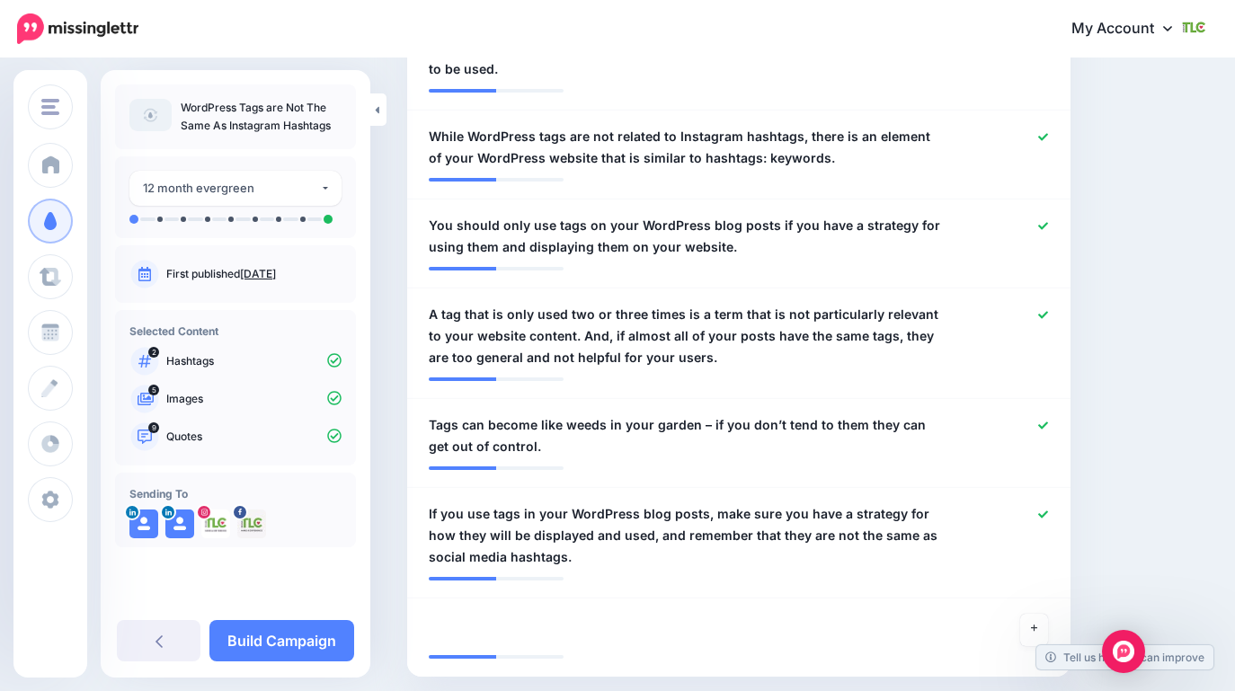
scroll to position [997, 0]
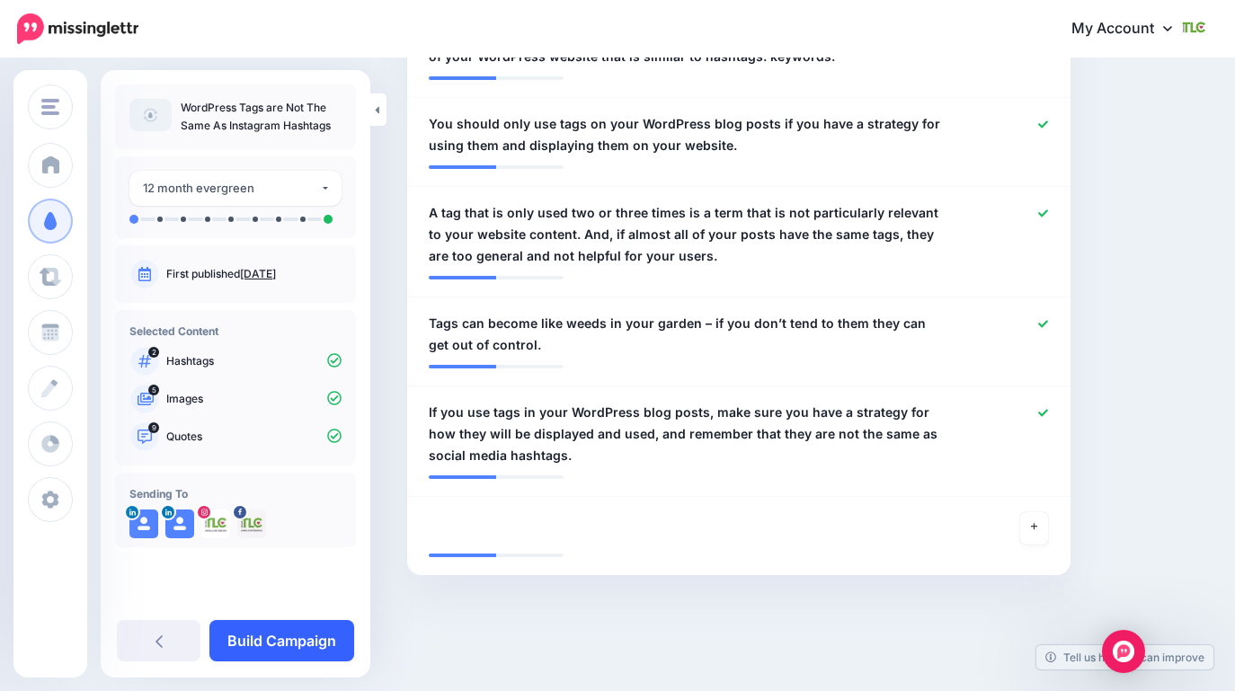
click at [297, 653] on link "Build Campaign" at bounding box center [281, 640] width 145 height 41
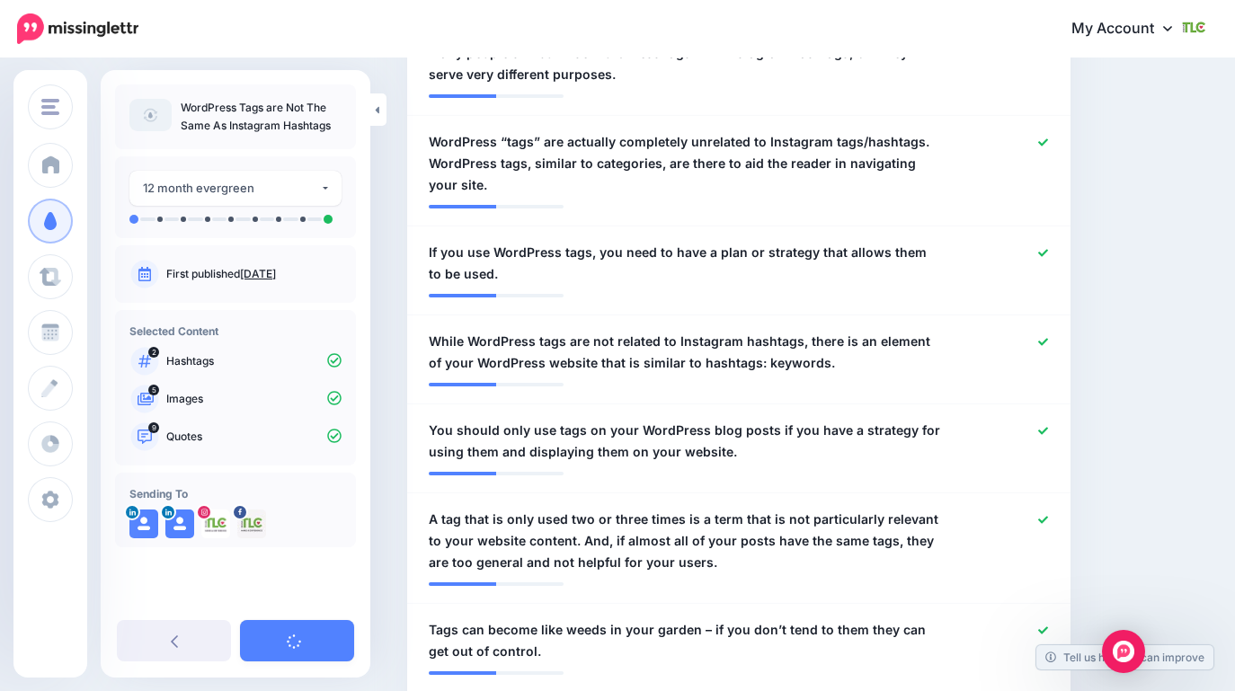
scroll to position [97, 0]
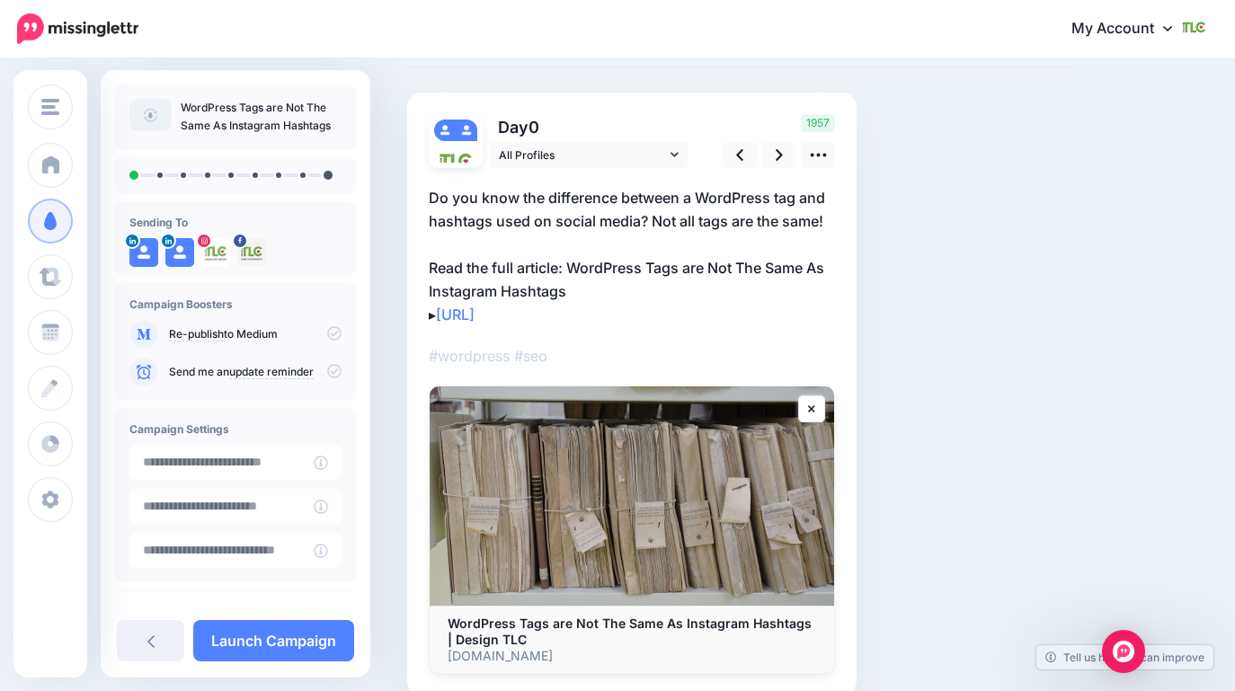
scroll to position [112, 0]
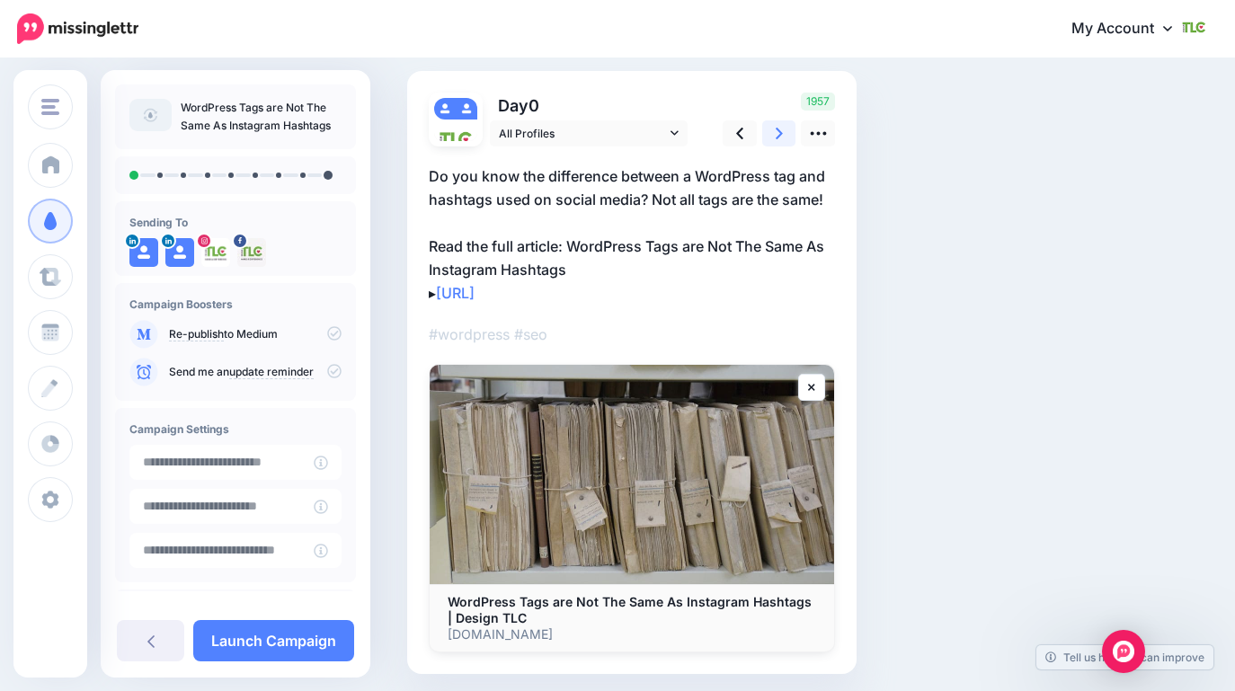
click at [776, 132] on icon at bounding box center [779, 133] width 7 height 19
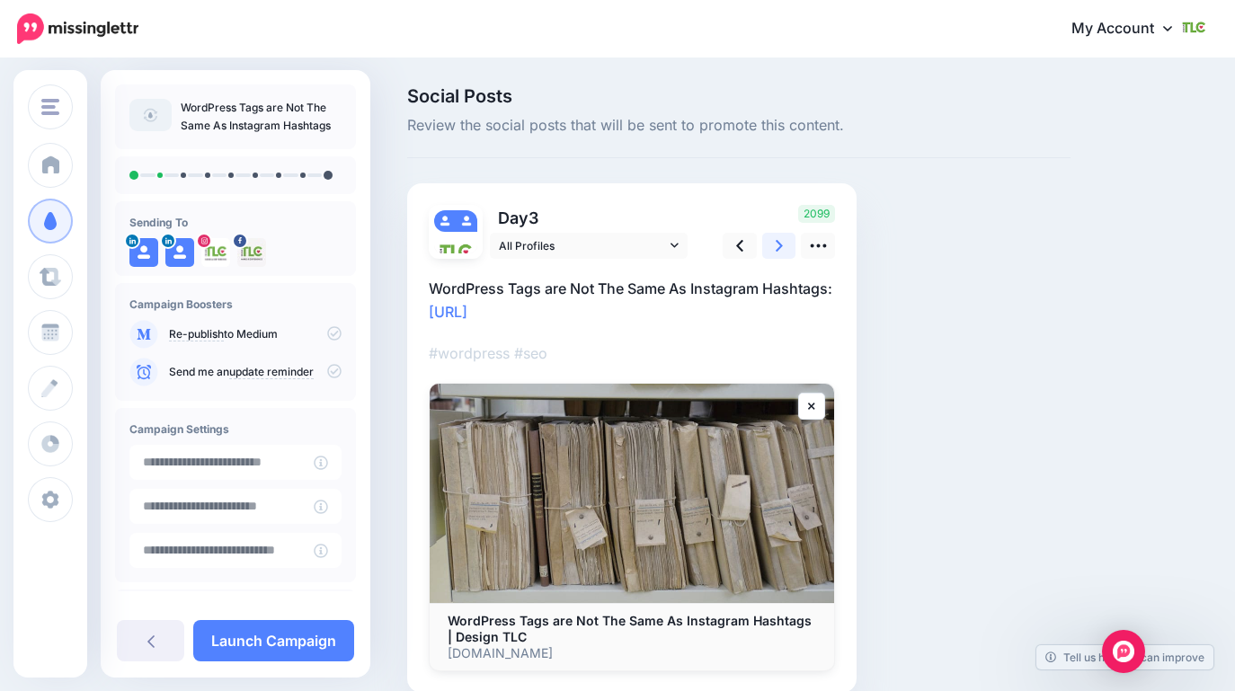
scroll to position [54, 0]
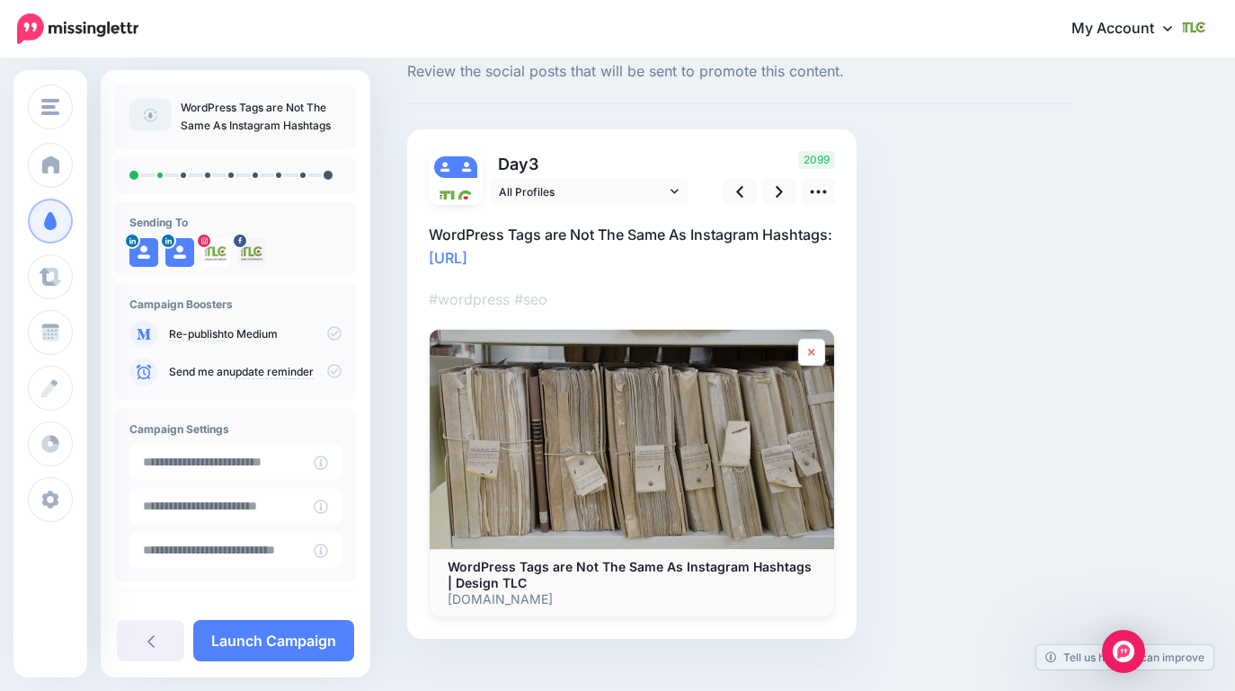
click at [814, 355] on icon at bounding box center [811, 352] width 7 height 11
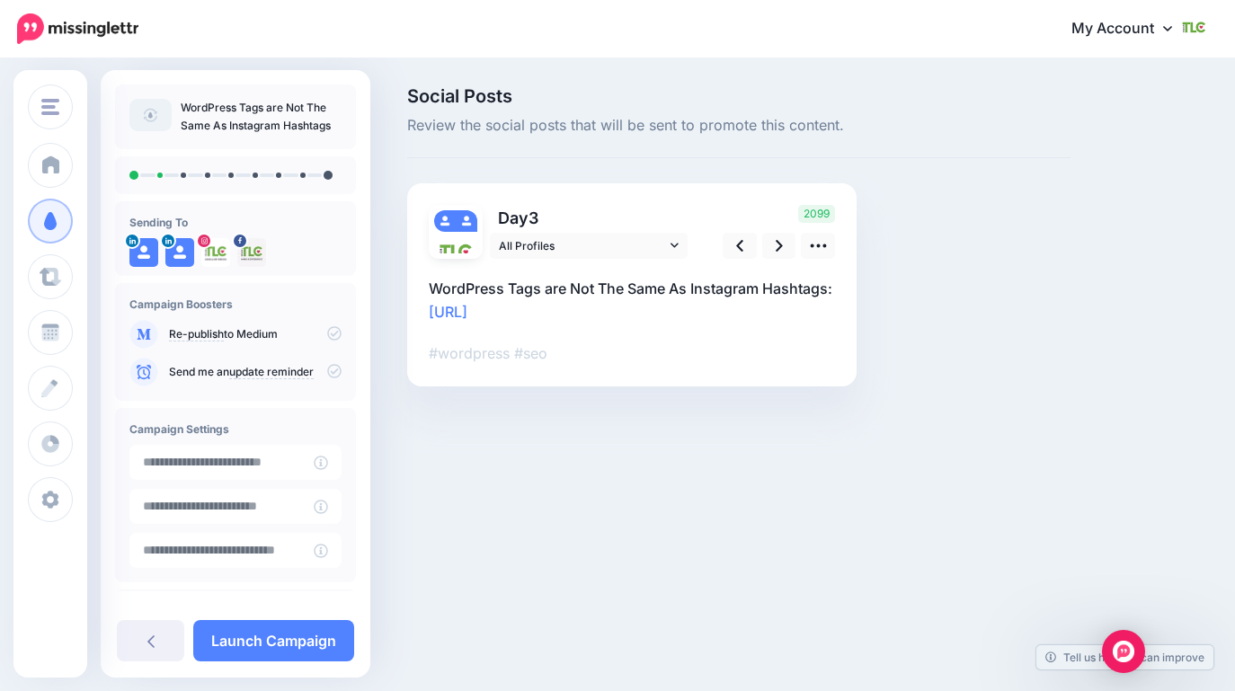
click at [814, 355] on p "#wordpress #seo" at bounding box center [632, 353] width 406 height 23
click at [816, 246] on icon at bounding box center [818, 245] width 19 height 19
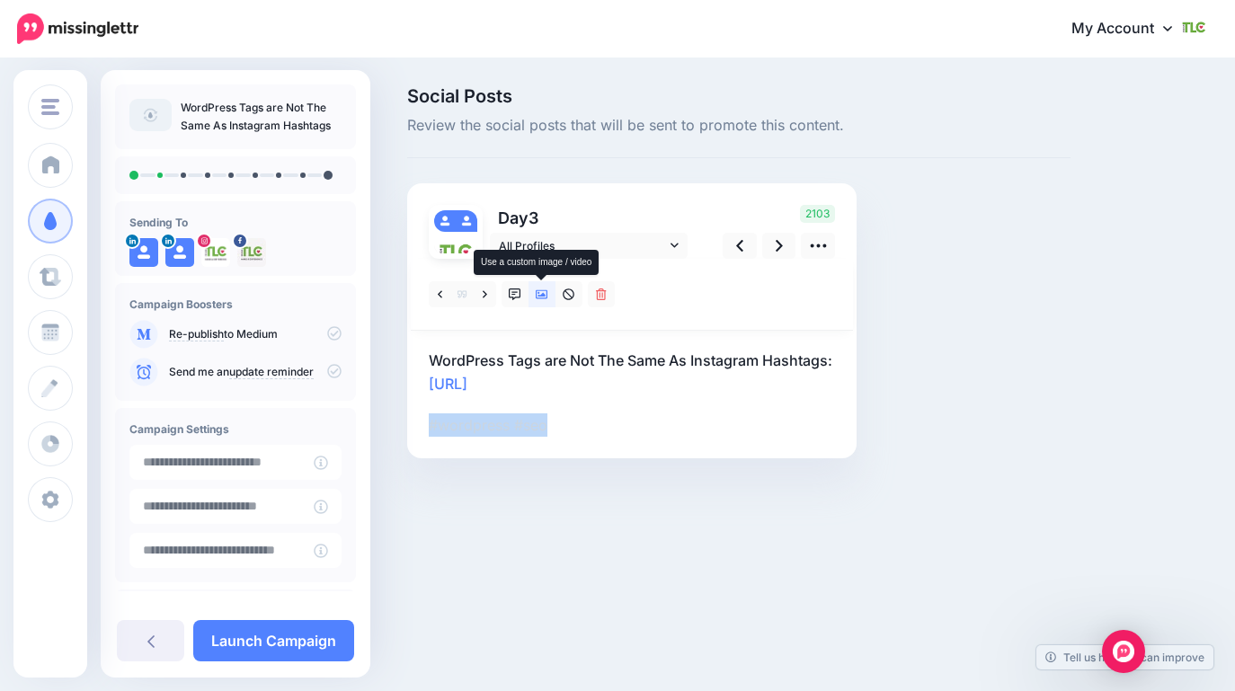
click at [541, 297] on icon at bounding box center [542, 295] width 13 height 13
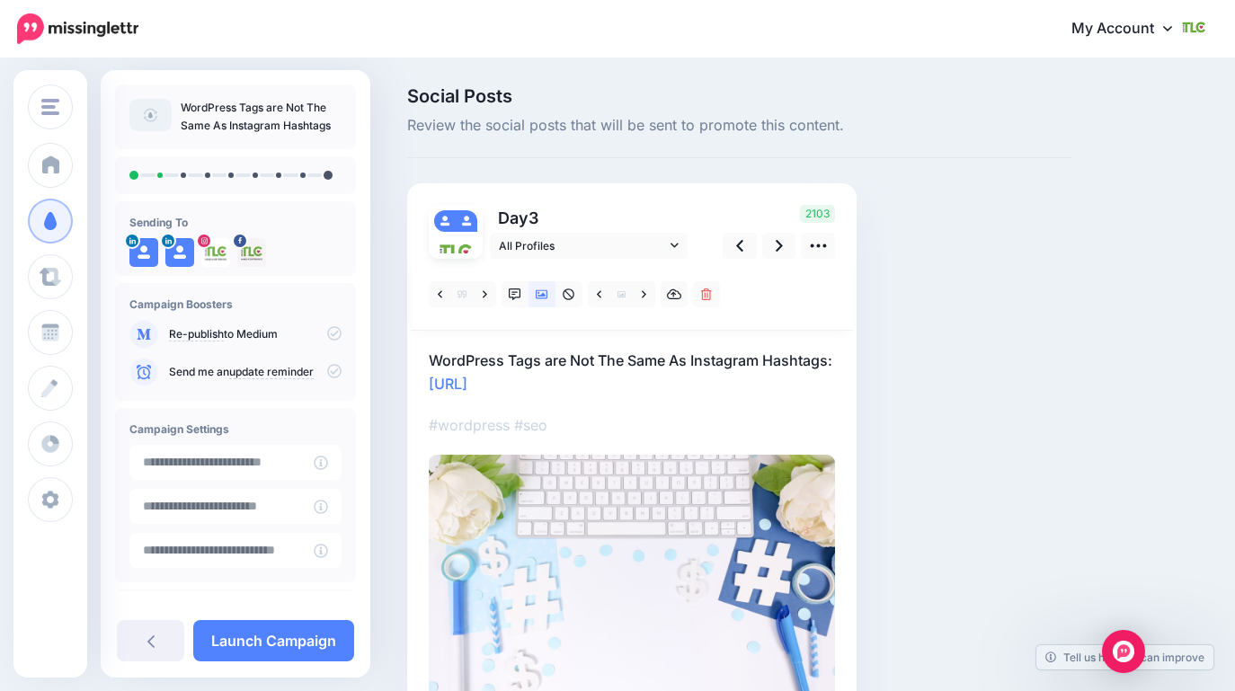
click at [757, 355] on p "WordPress Tags are Not The Same As Instagram Hashtags﻿: https://lttr.ai/Ai0zy" at bounding box center [632, 372] width 406 height 47
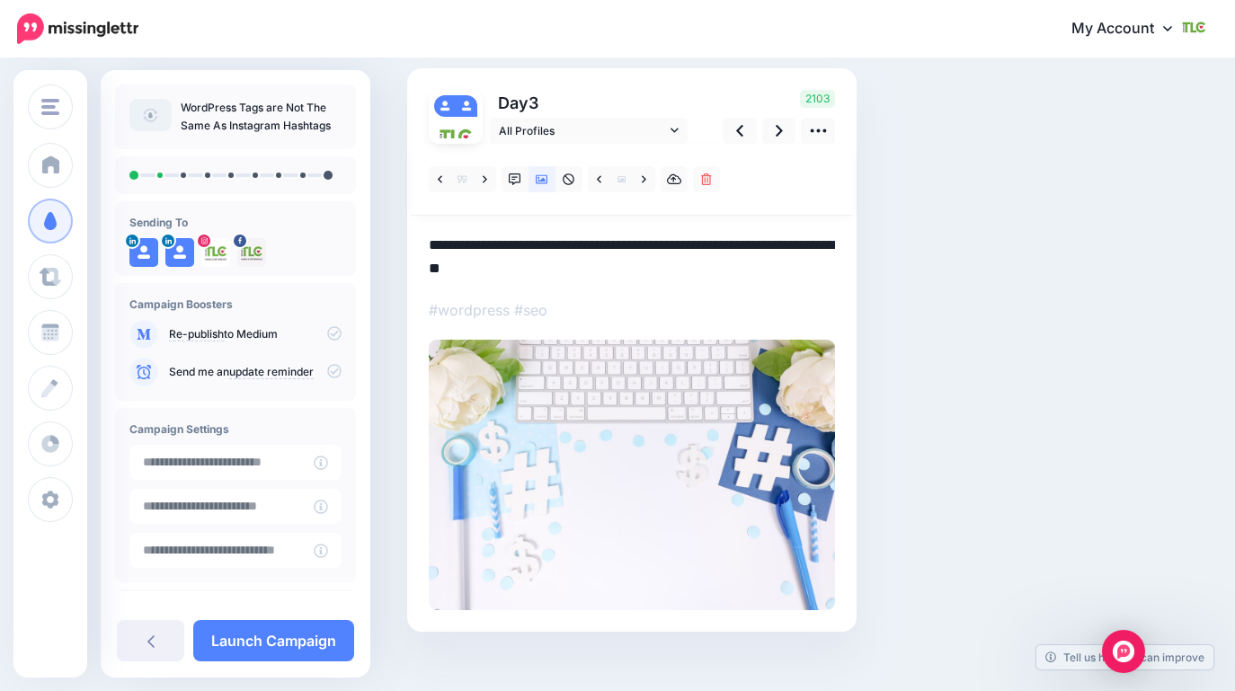
scroll to position [110, 0]
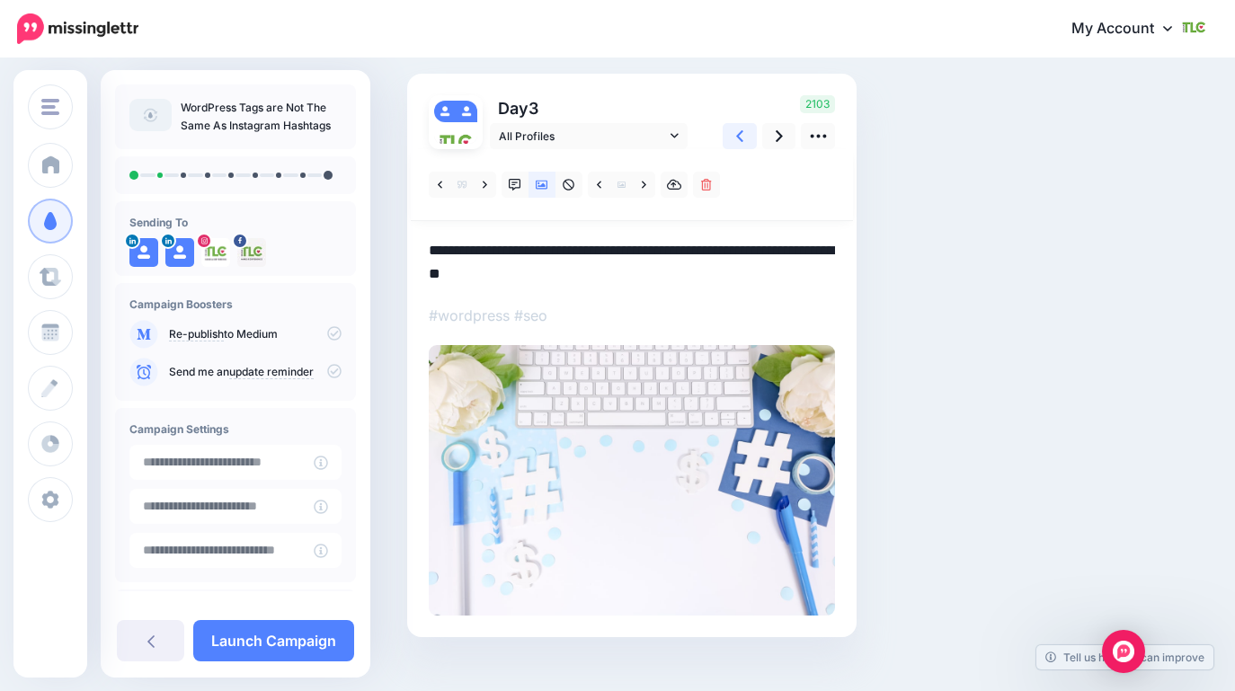
click at [745, 137] on link at bounding box center [740, 136] width 34 height 26
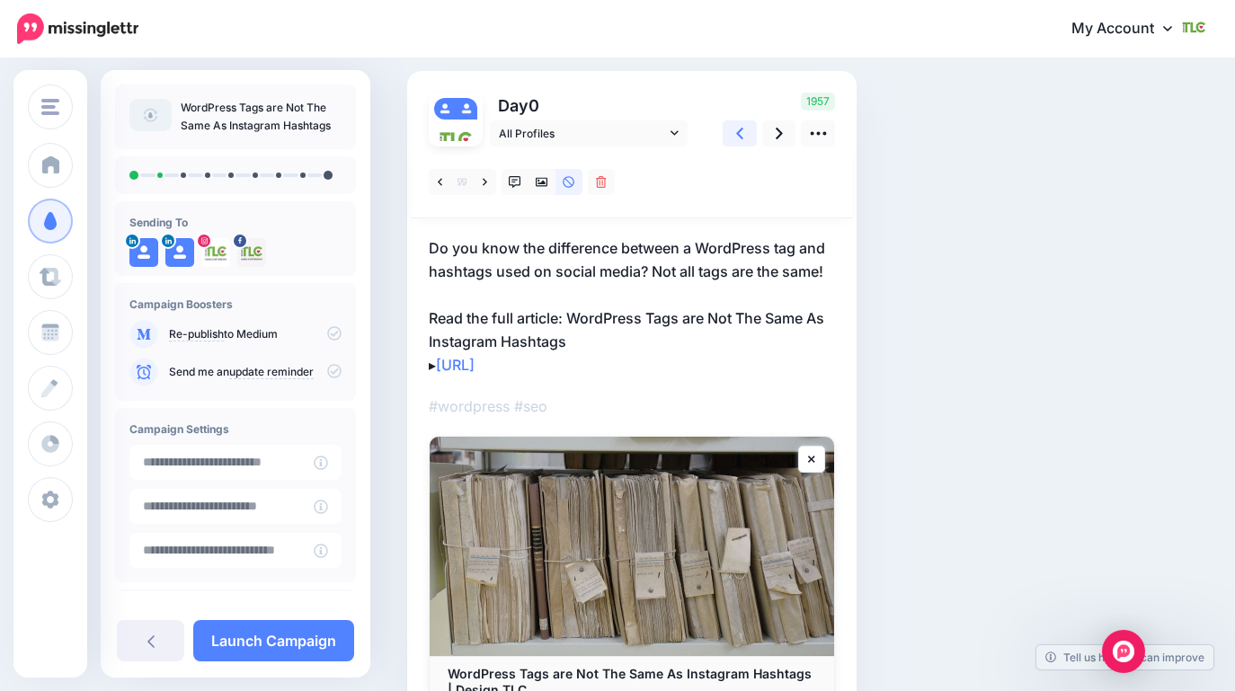
scroll to position [91, 0]
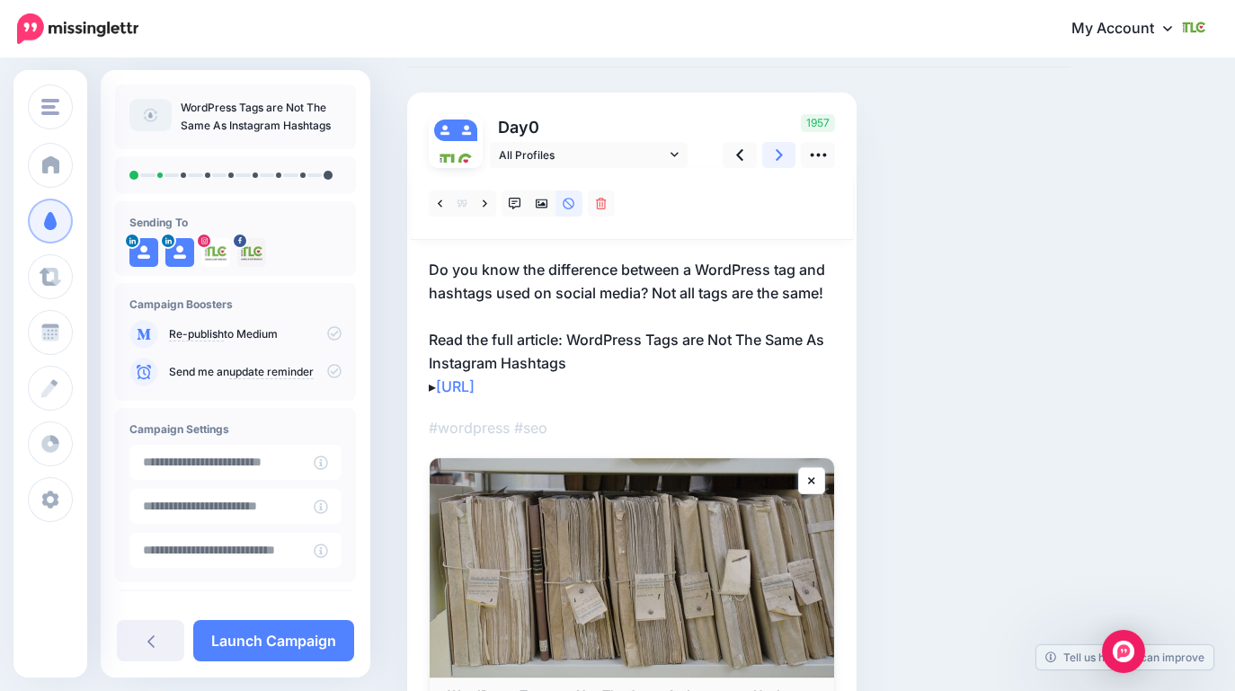
click at [782, 158] on link at bounding box center [779, 155] width 34 height 26
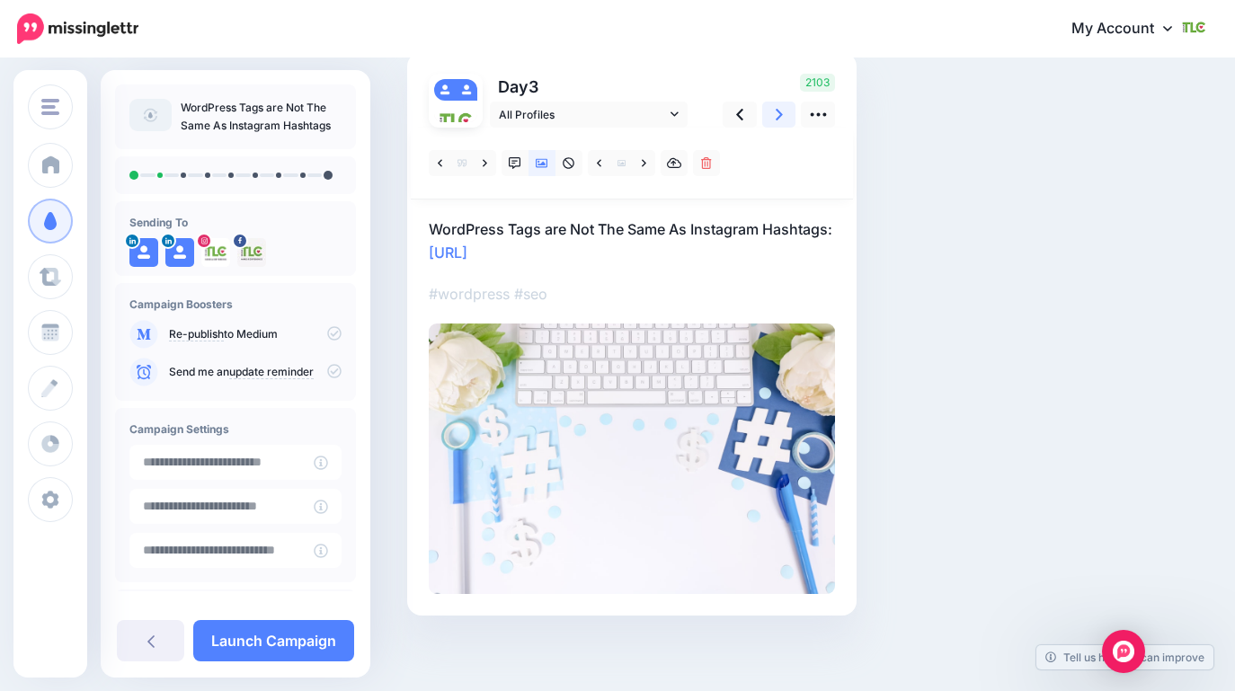
scroll to position [132, 0]
click at [779, 118] on icon at bounding box center [779, 113] width 7 height 19
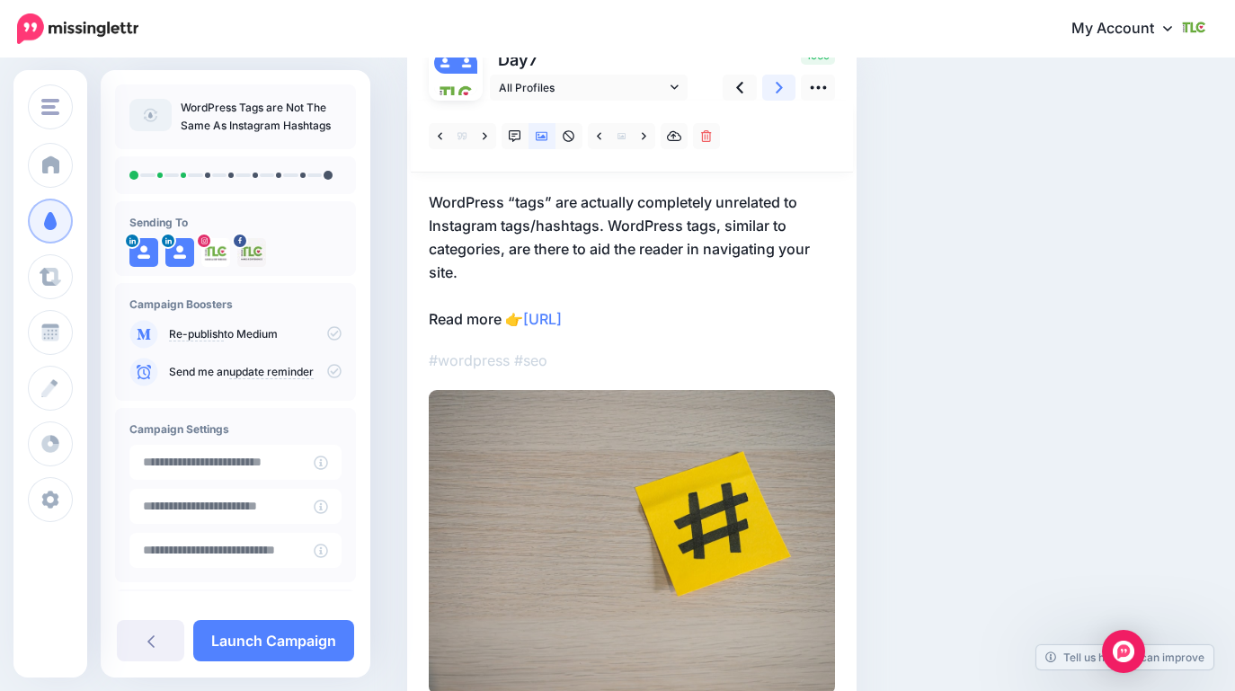
scroll to position [181, 0]
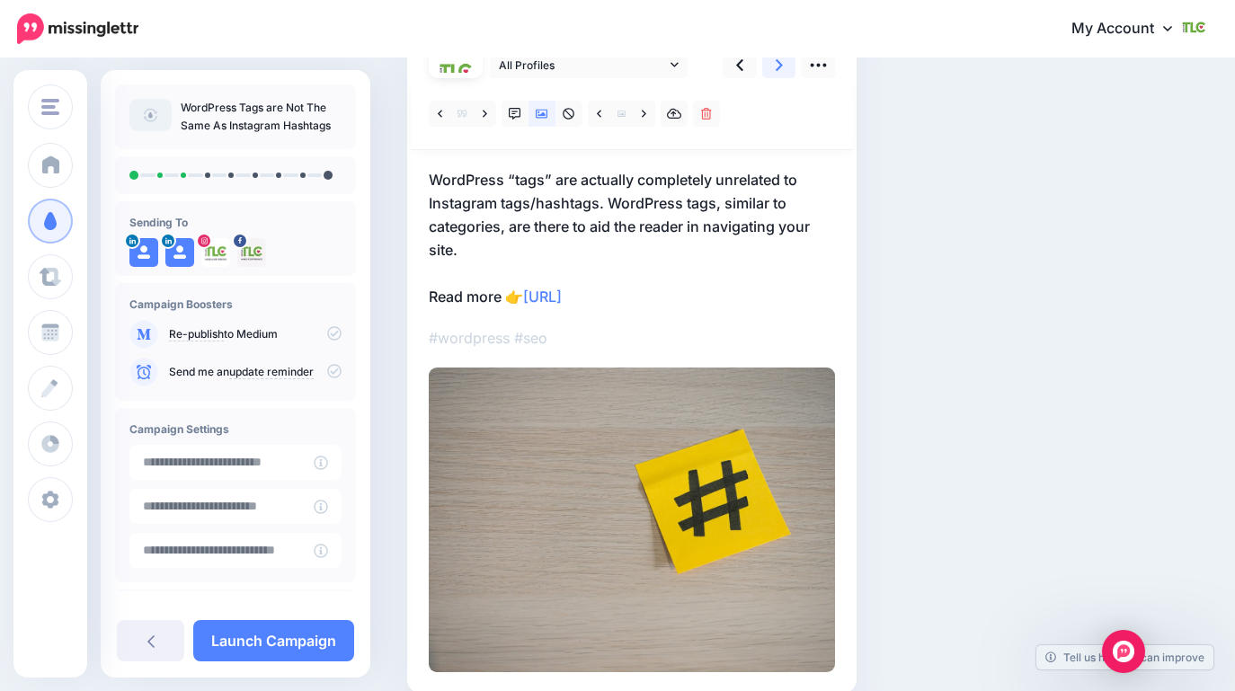
click at [781, 68] on icon at bounding box center [779, 65] width 7 height 19
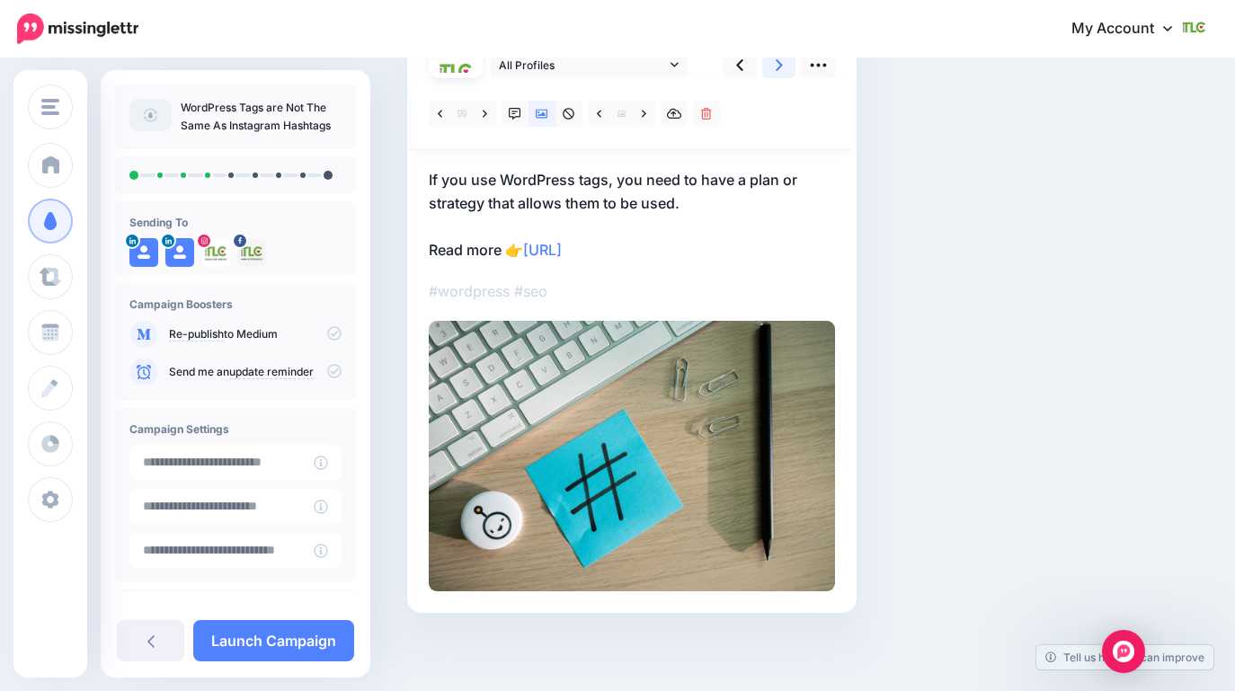
click at [781, 68] on icon at bounding box center [779, 65] width 7 height 19
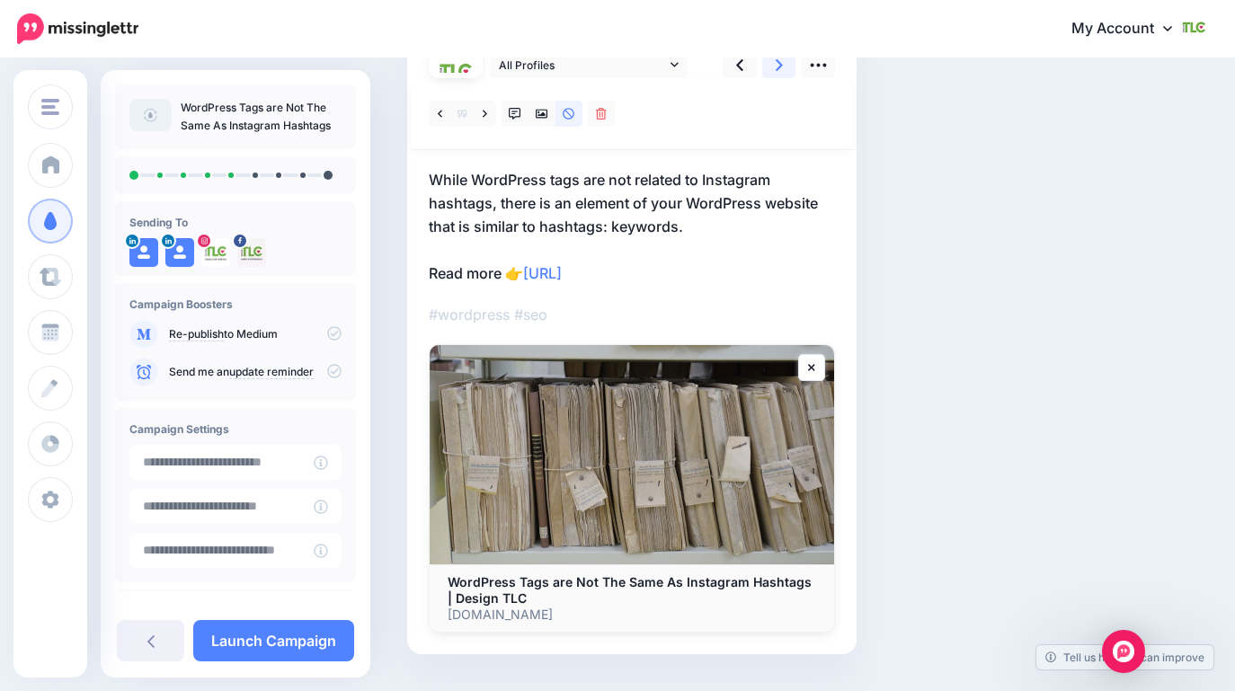
scroll to position [141, 0]
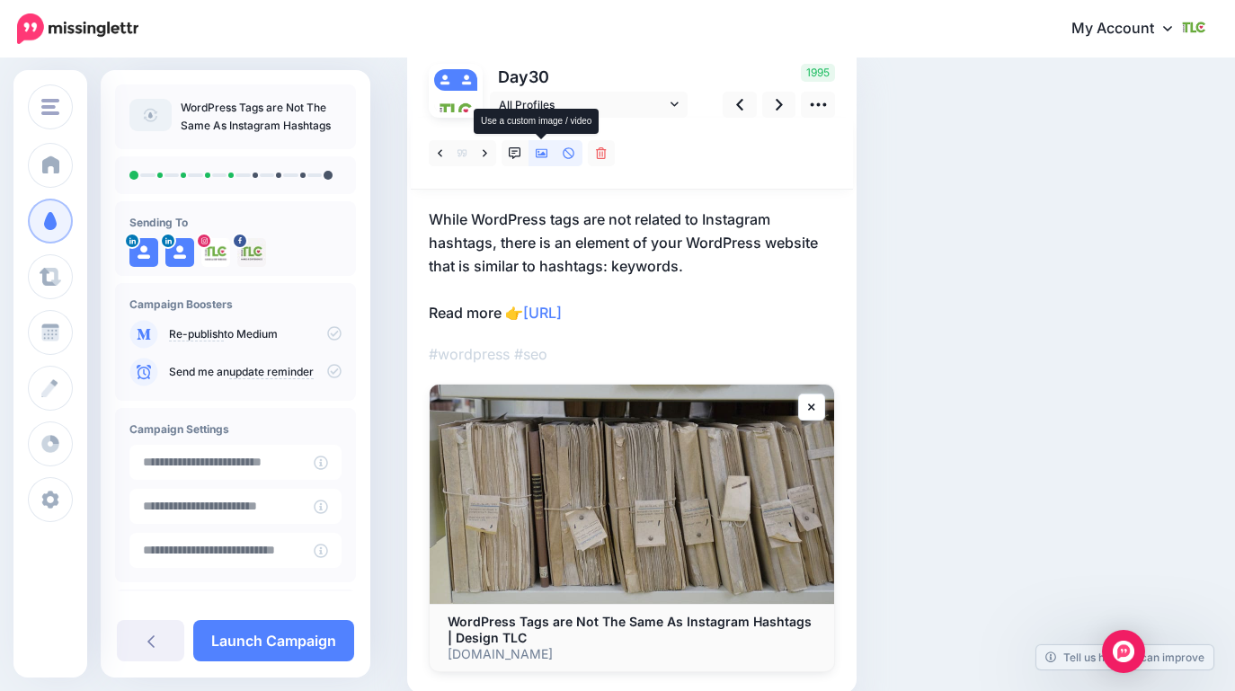
click at [539, 151] on icon at bounding box center [542, 153] width 13 height 9
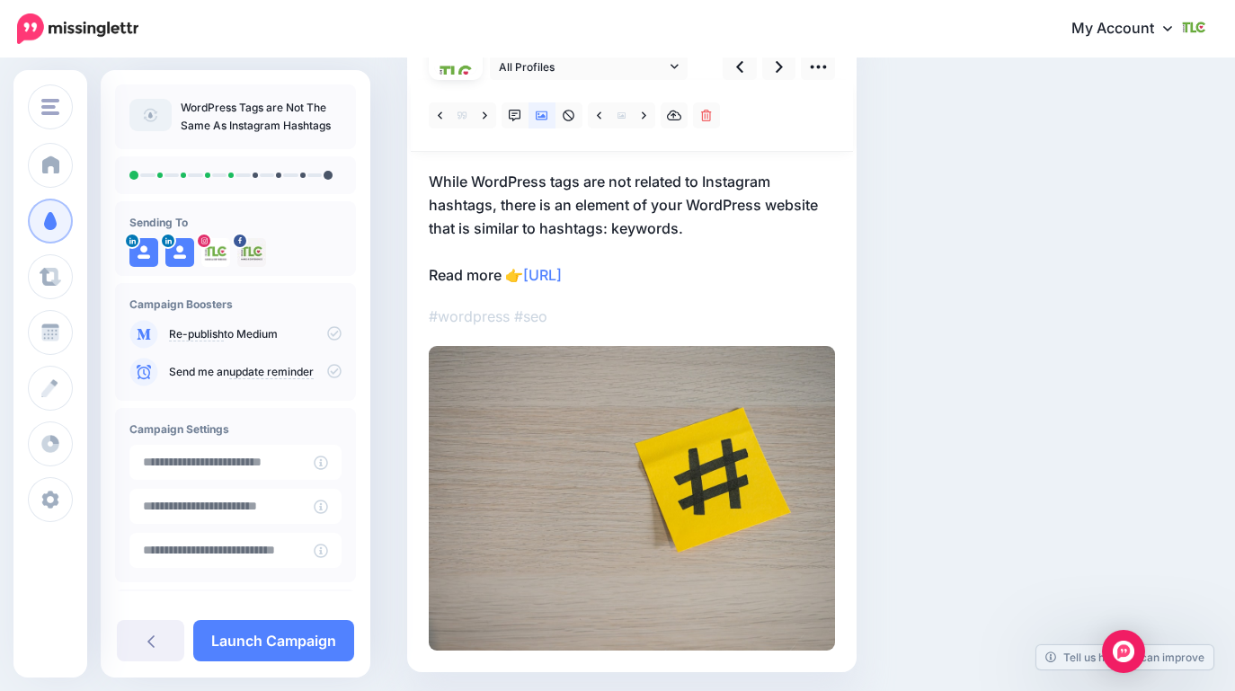
scroll to position [176, 0]
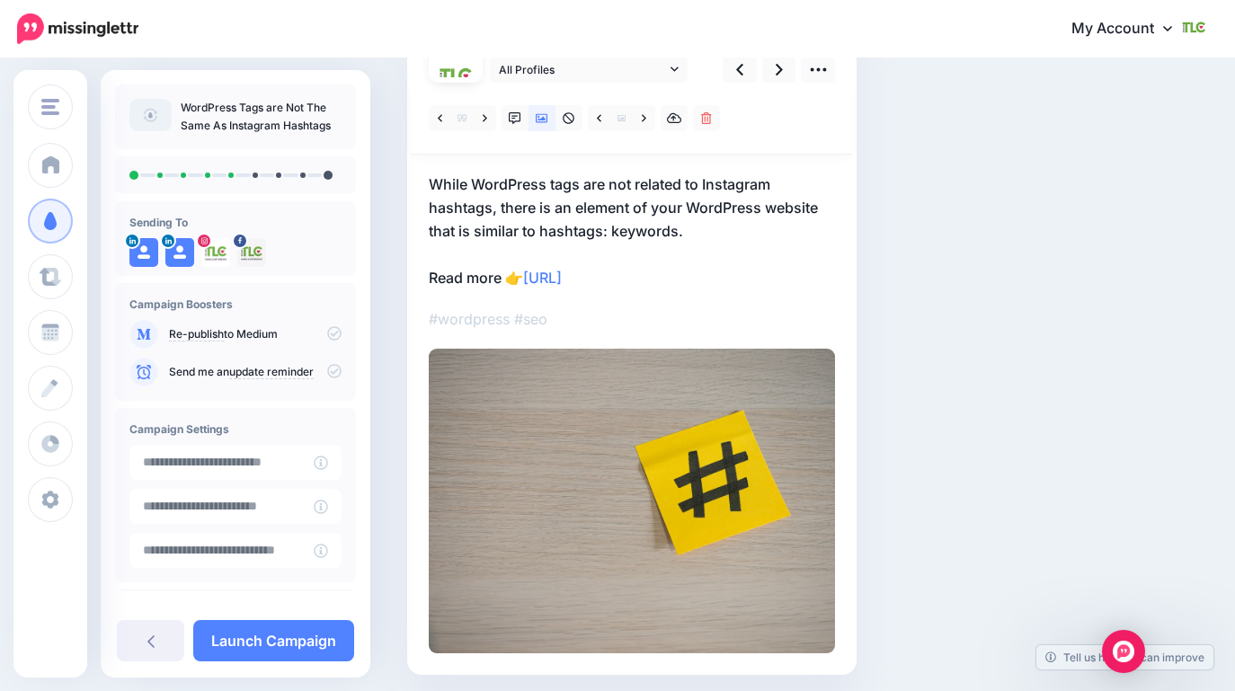
click at [650, 444] on img at bounding box center [632, 501] width 406 height 305
click at [637, 120] on link at bounding box center [644, 118] width 22 height 26
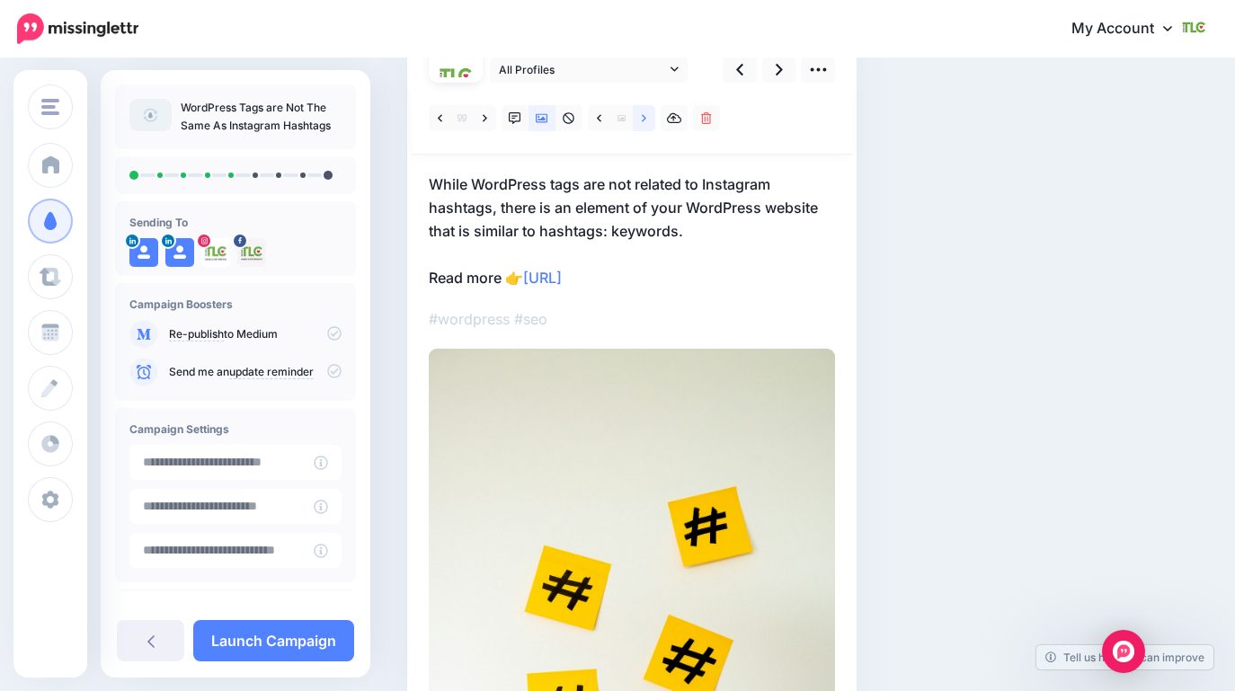
click at [642, 119] on icon at bounding box center [644, 118] width 4 height 13
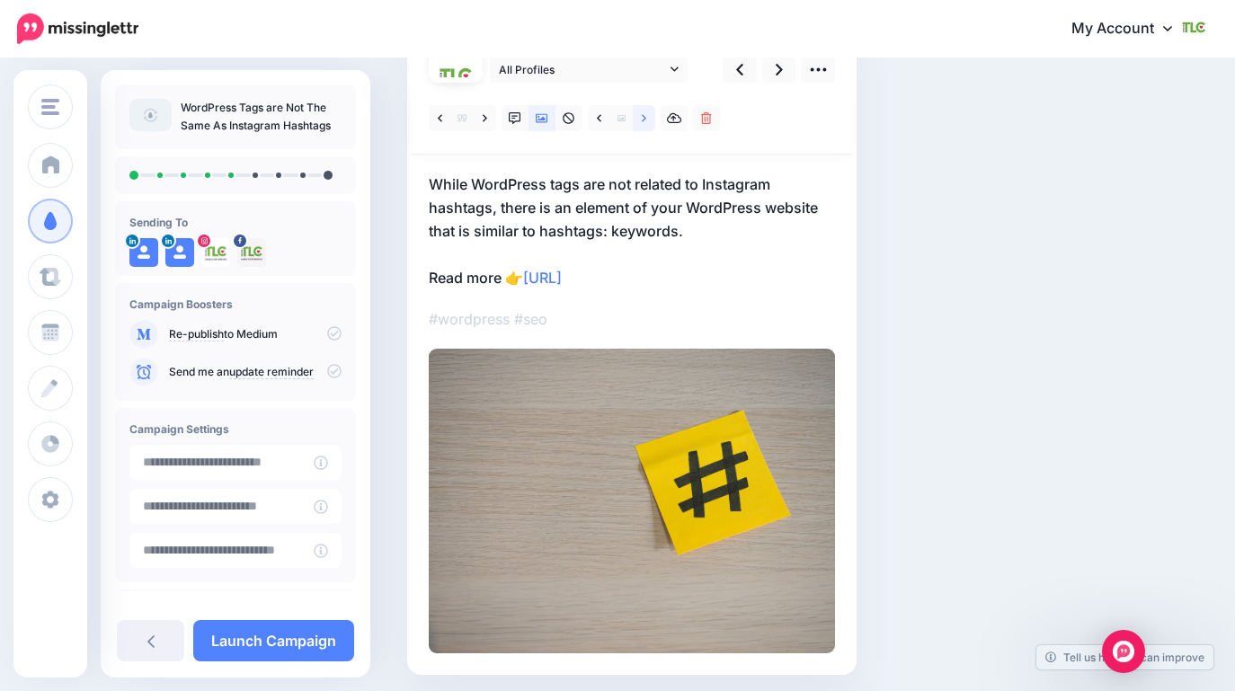
click at [642, 119] on icon at bounding box center [644, 118] width 4 height 13
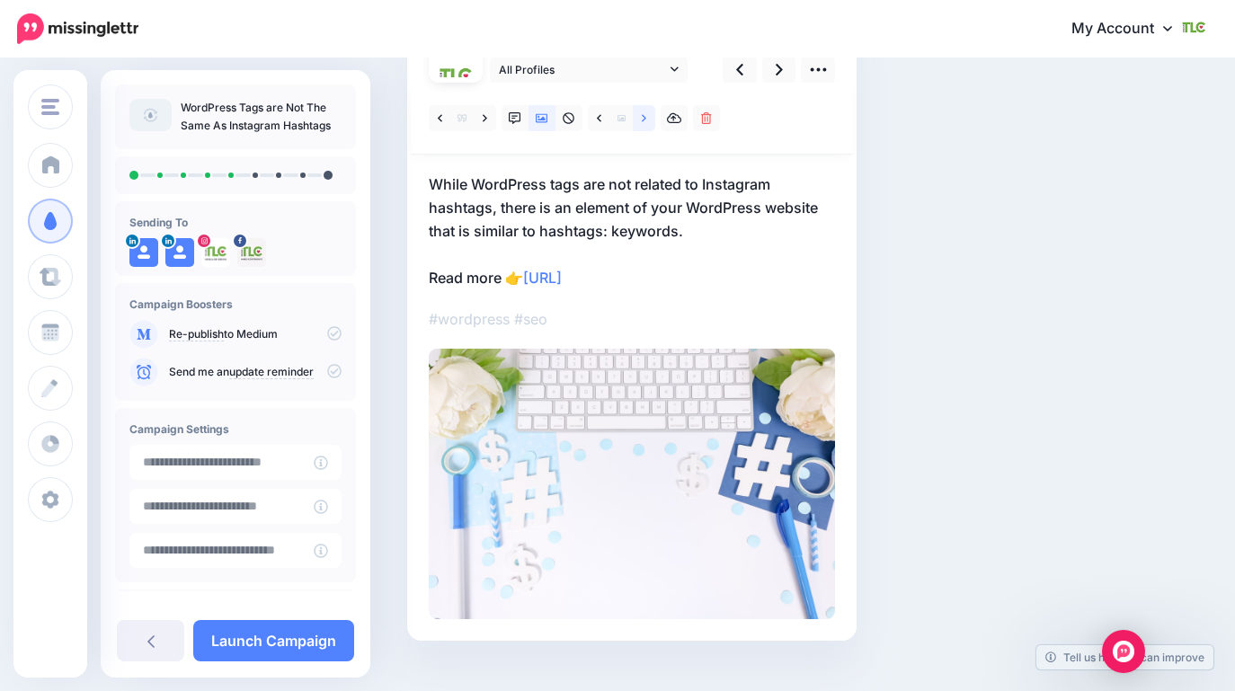
click at [642, 119] on icon at bounding box center [644, 118] width 4 height 13
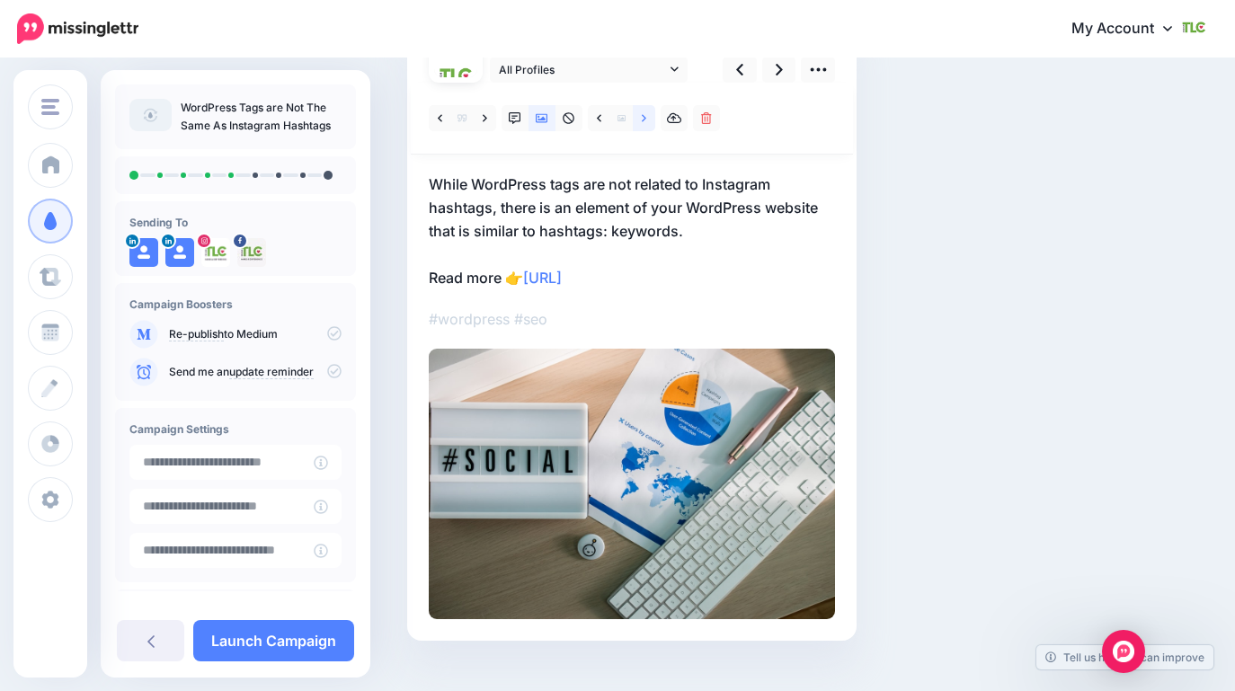
click at [642, 119] on icon at bounding box center [644, 118] width 4 height 13
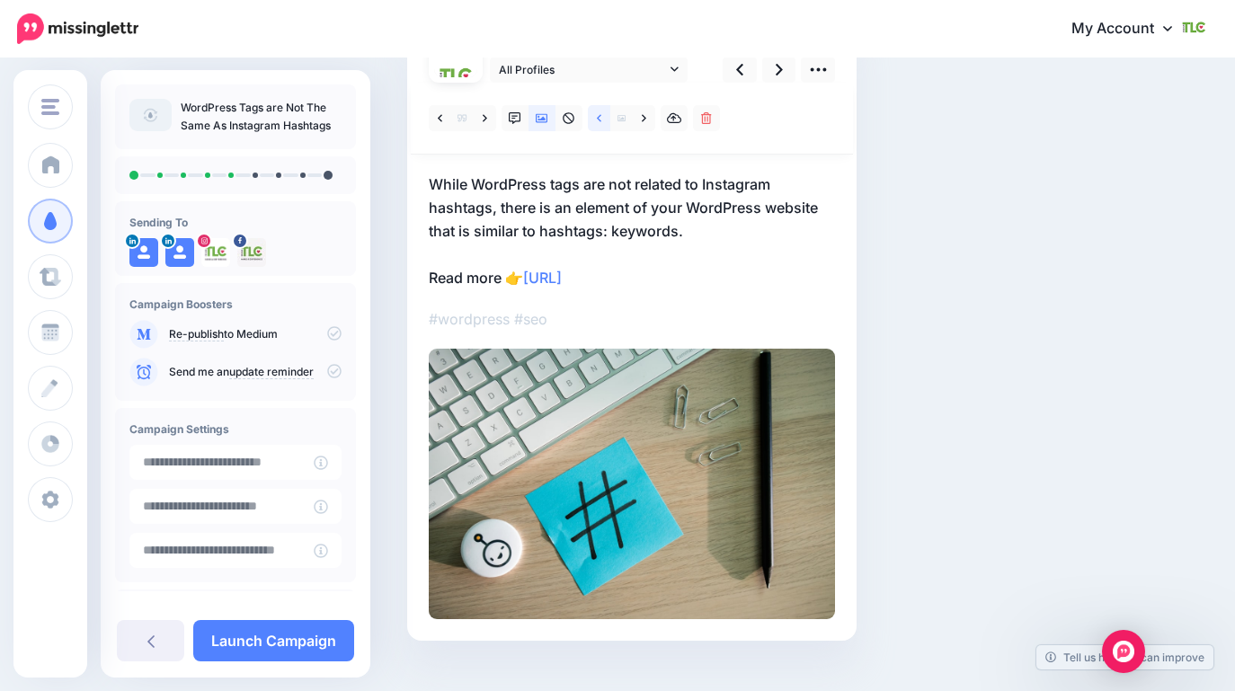
click at [594, 120] on link at bounding box center [599, 118] width 22 height 26
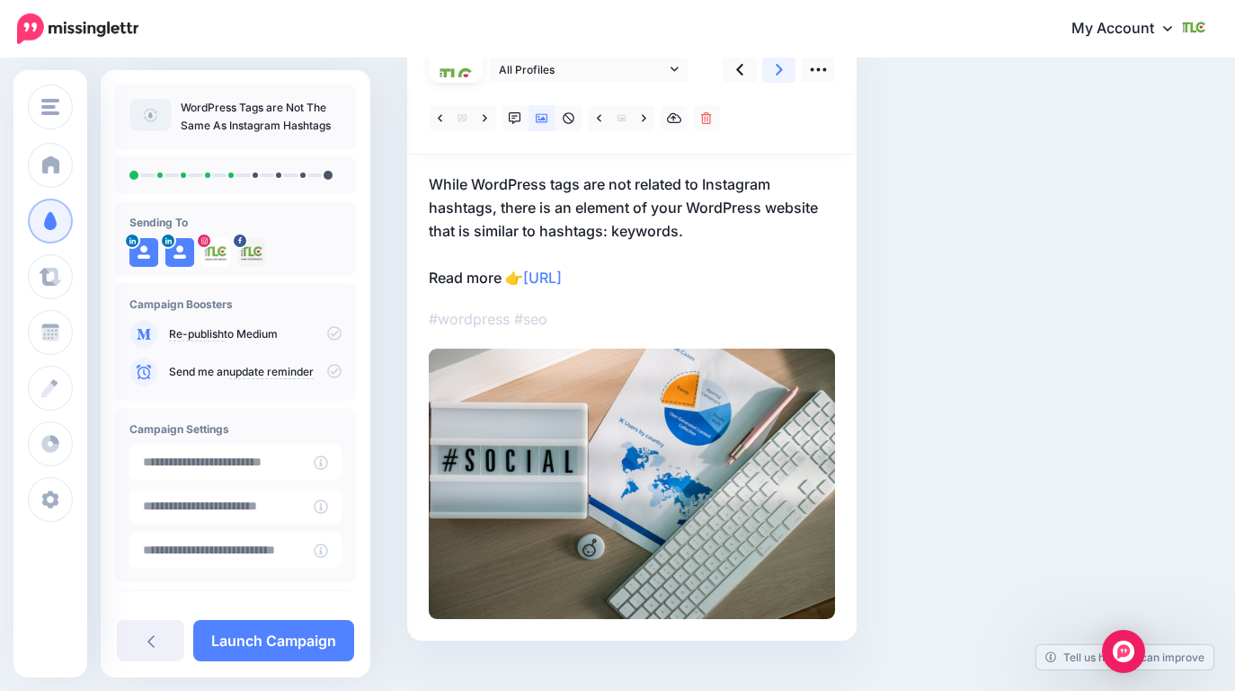
click at [777, 69] on icon at bounding box center [779, 69] width 7 height 19
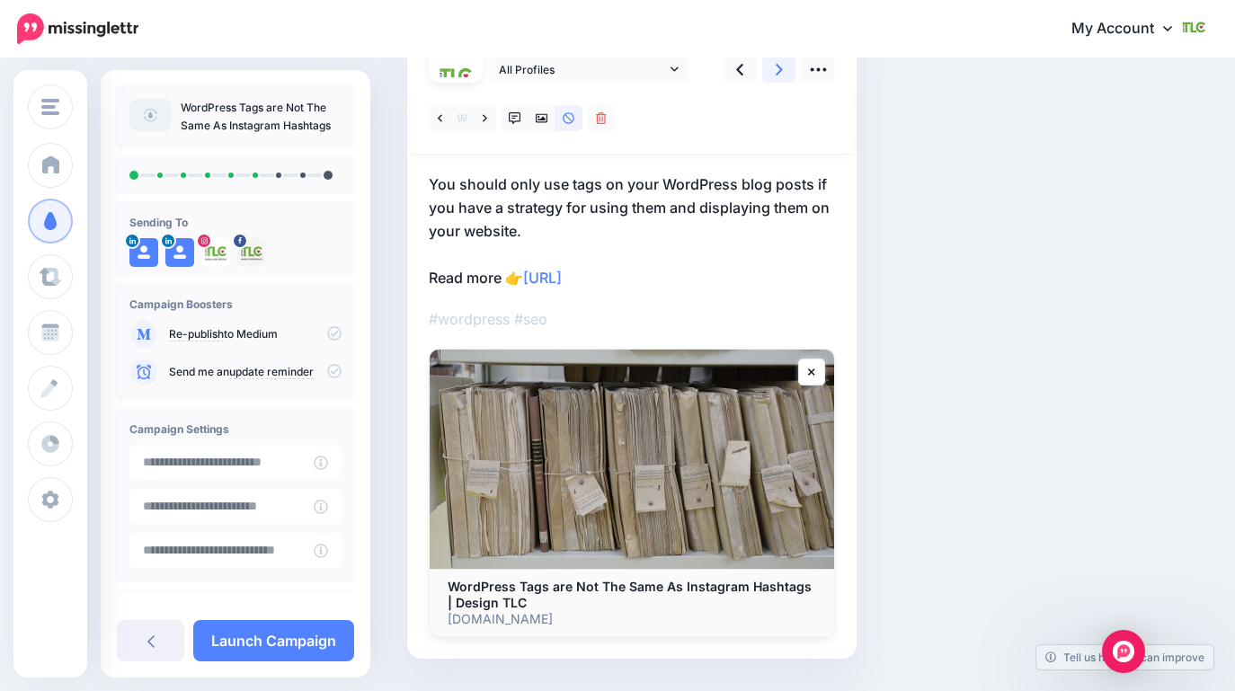
click at [776, 75] on icon at bounding box center [779, 70] width 7 height 12
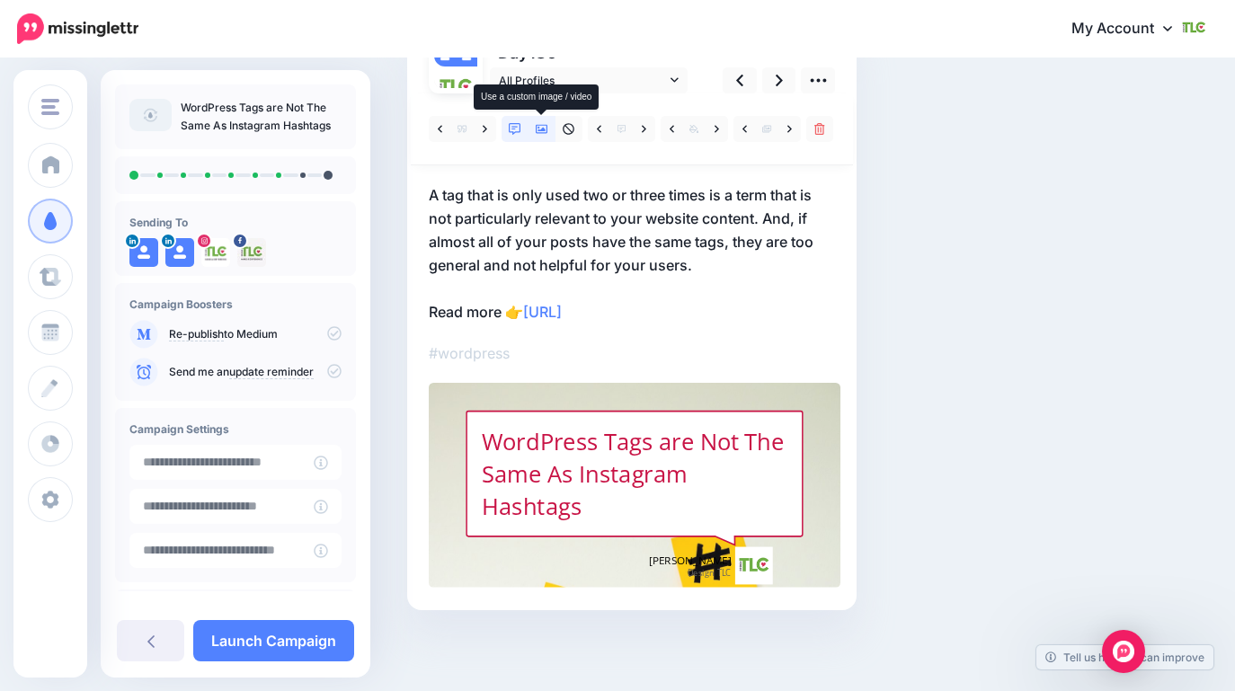
click at [547, 138] on link at bounding box center [542, 129] width 27 height 26
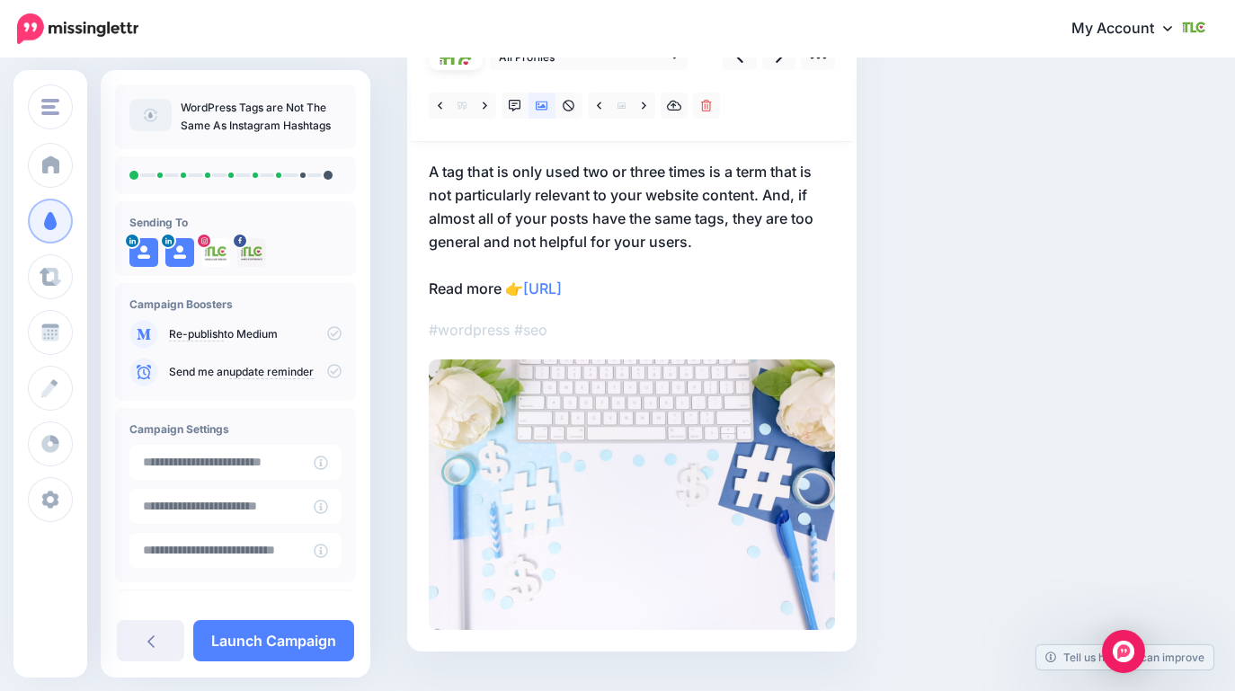
scroll to position [158, 0]
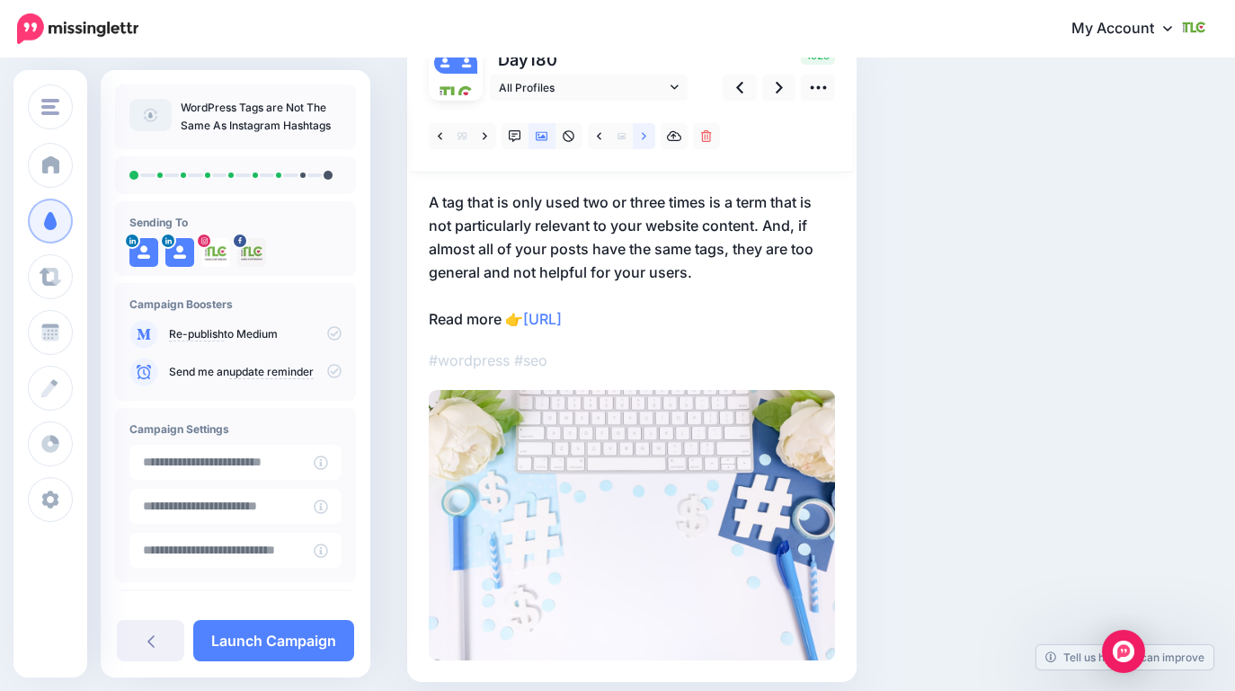
click at [644, 143] on link at bounding box center [644, 136] width 22 height 26
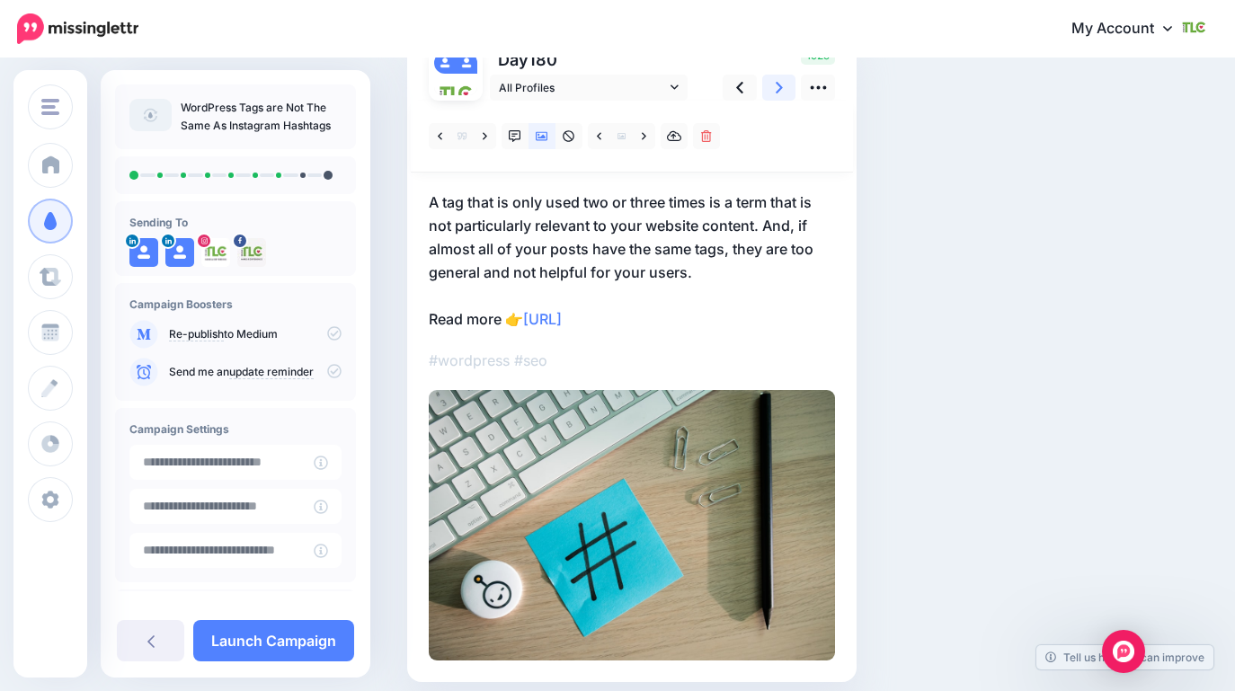
click at [773, 94] on link at bounding box center [779, 88] width 34 height 26
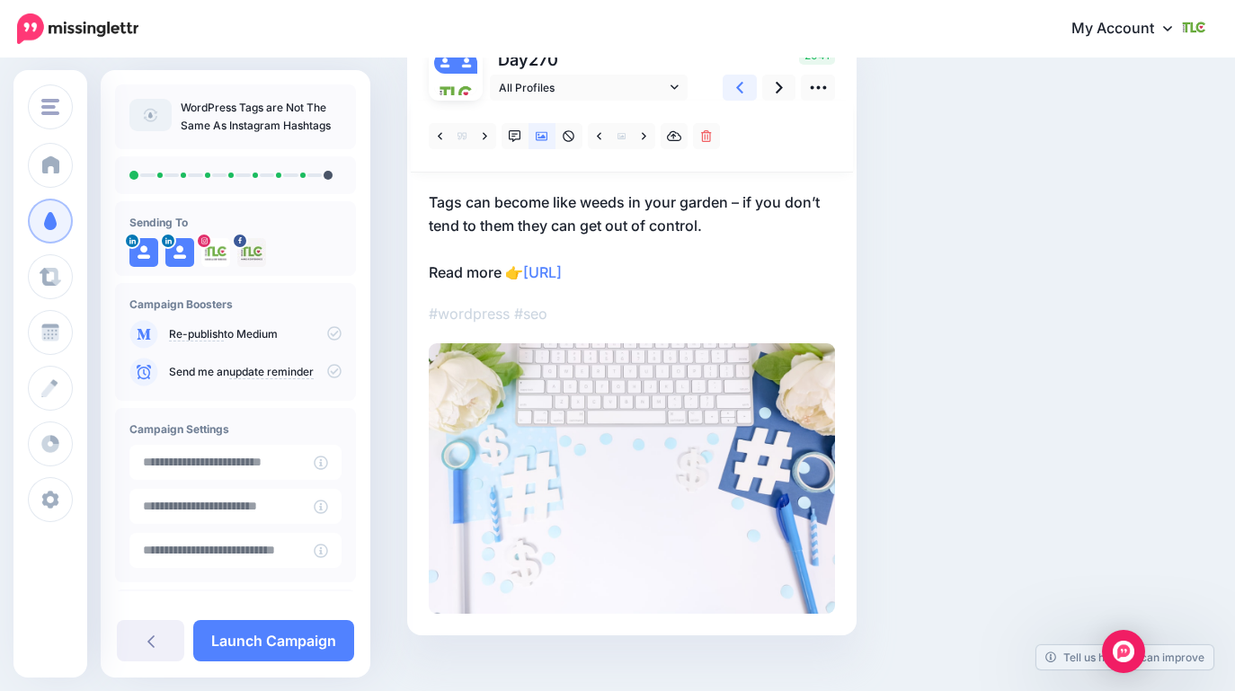
click at [749, 94] on link at bounding box center [740, 88] width 34 height 26
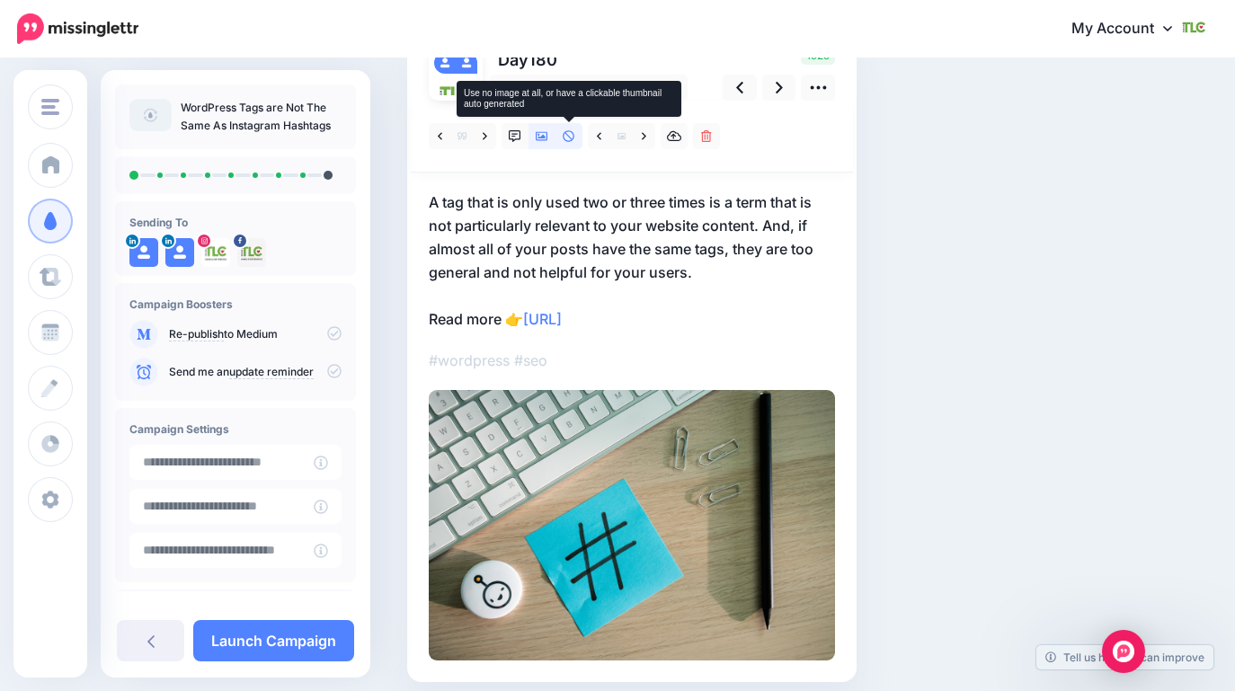
click at [573, 143] on link at bounding box center [569, 136] width 27 height 26
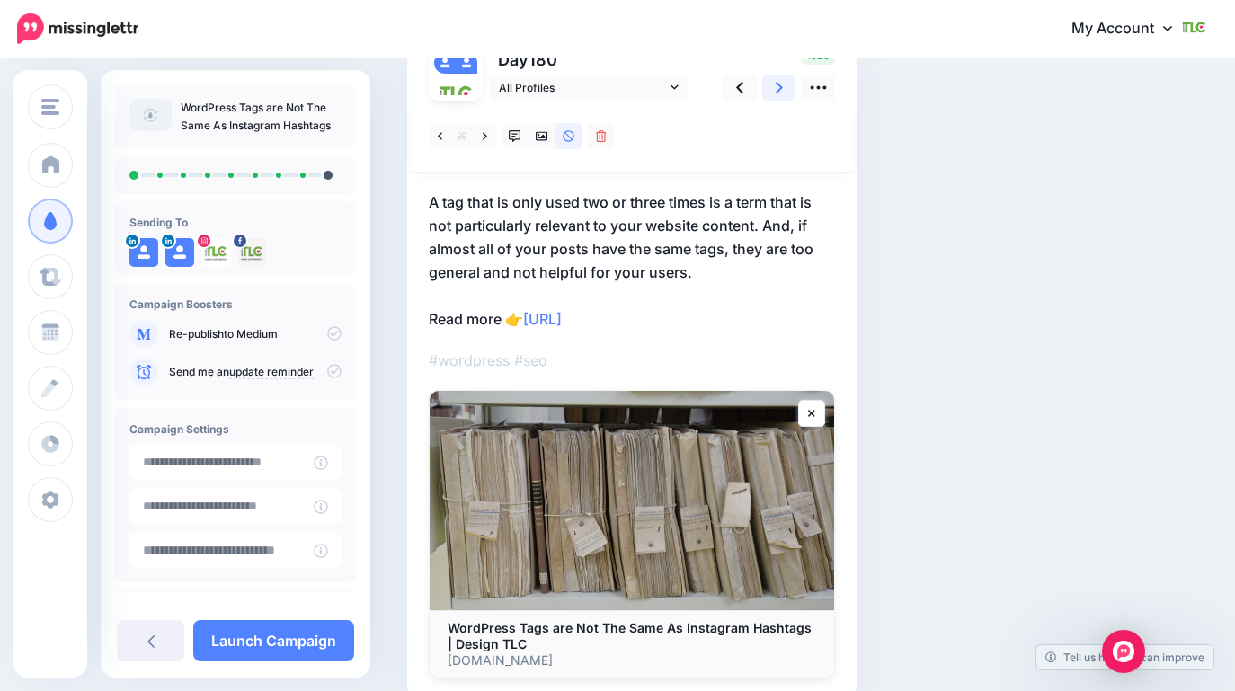
click at [784, 90] on link at bounding box center [779, 88] width 34 height 26
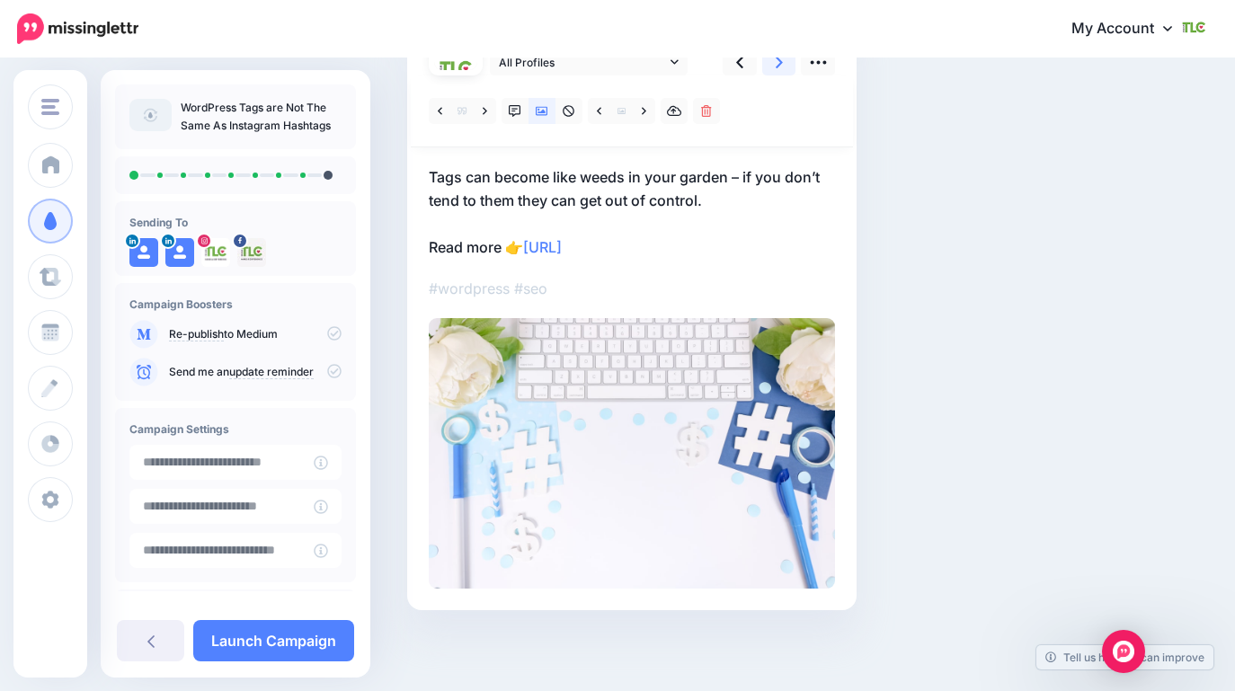
scroll to position [84, 0]
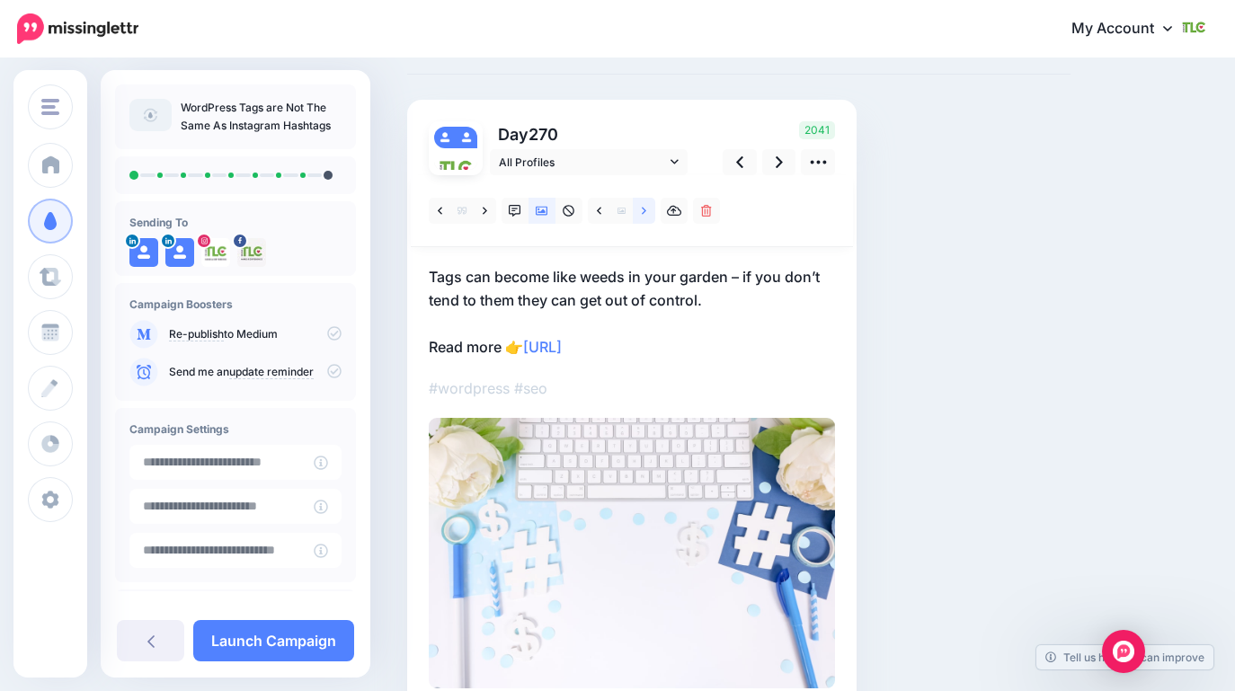
click at [644, 206] on icon at bounding box center [644, 211] width 4 height 13
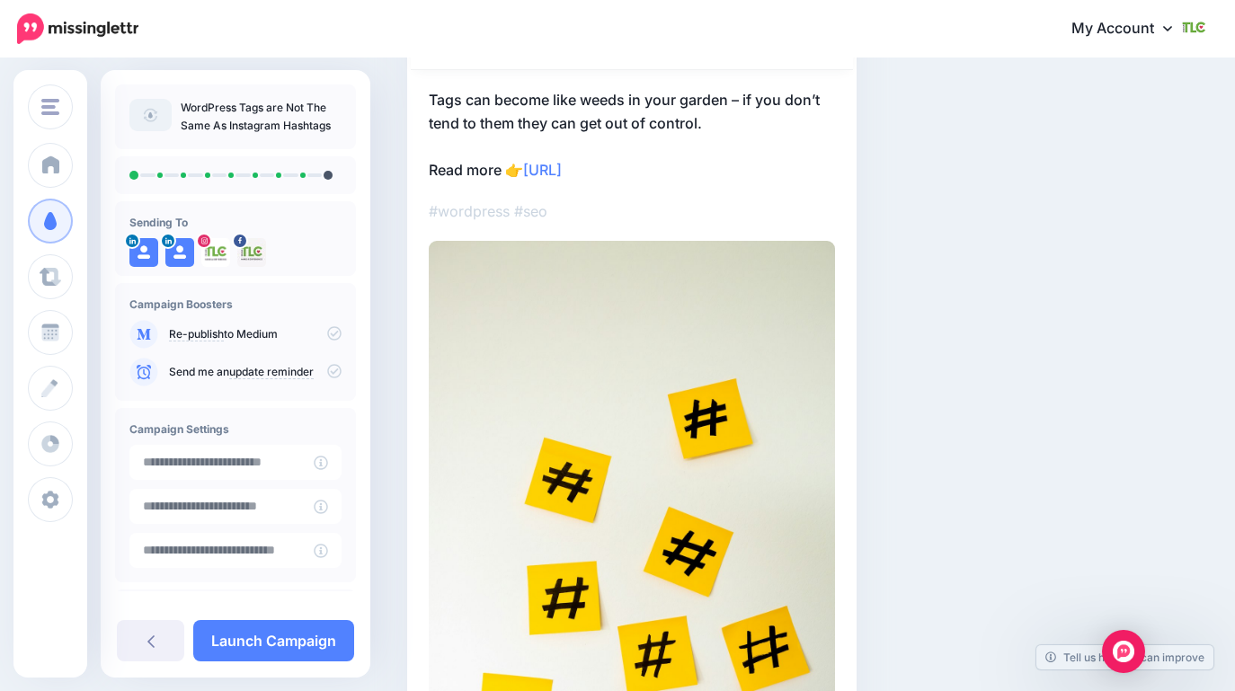
scroll to position [74, 0]
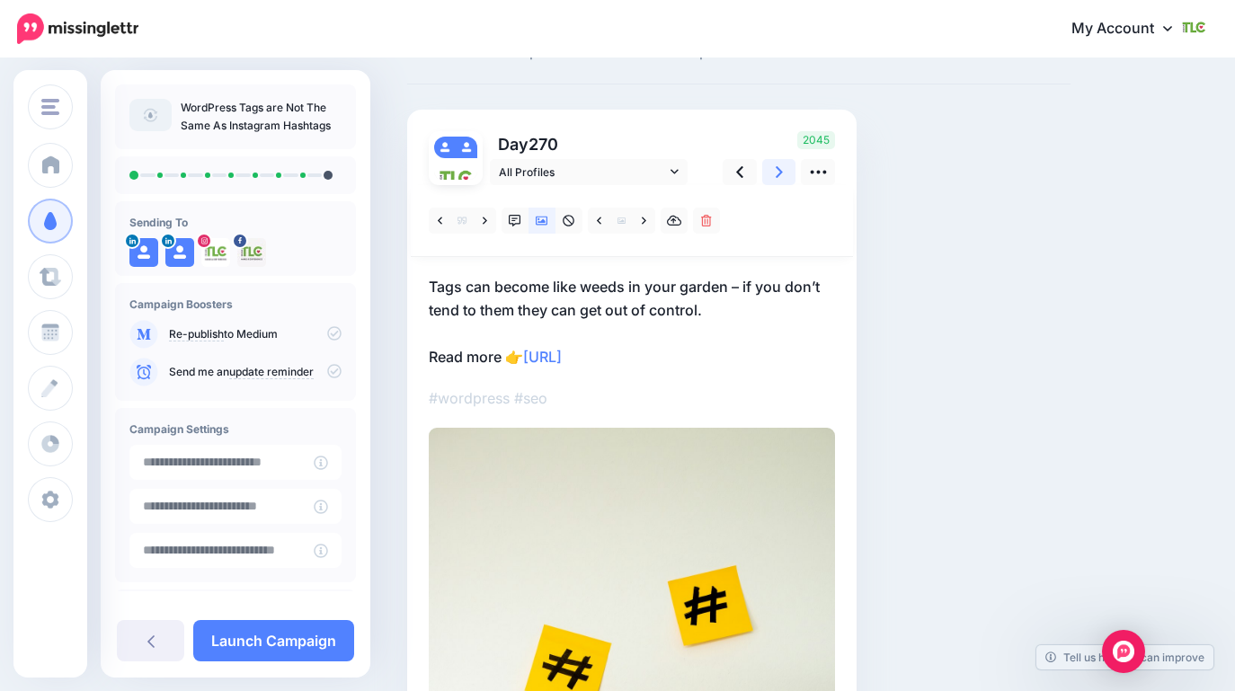
click at [785, 174] on link at bounding box center [779, 172] width 34 height 26
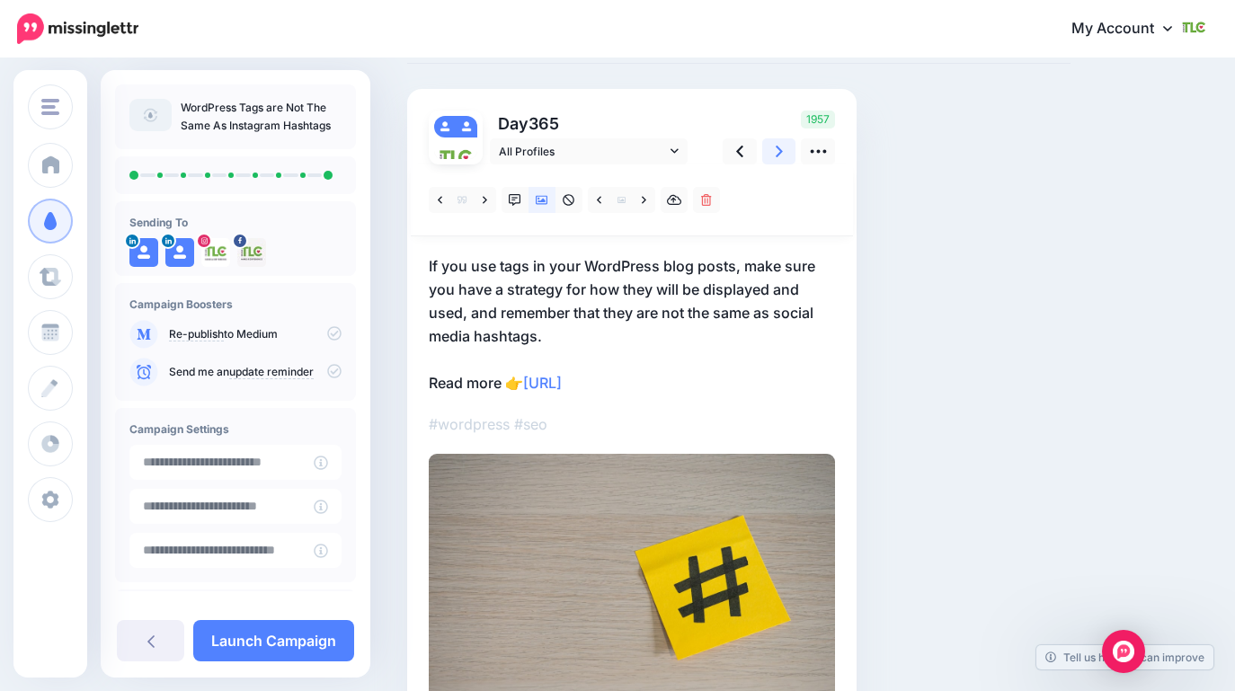
scroll to position [54, 0]
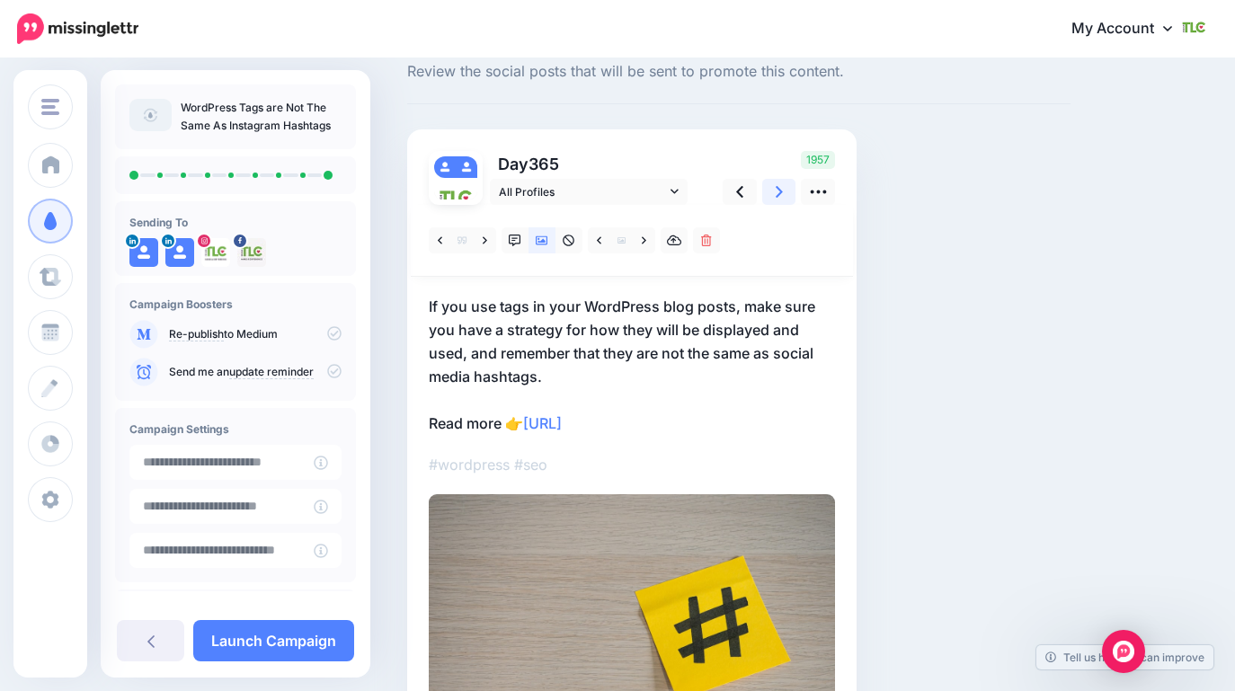
click at [783, 192] on link at bounding box center [779, 192] width 34 height 26
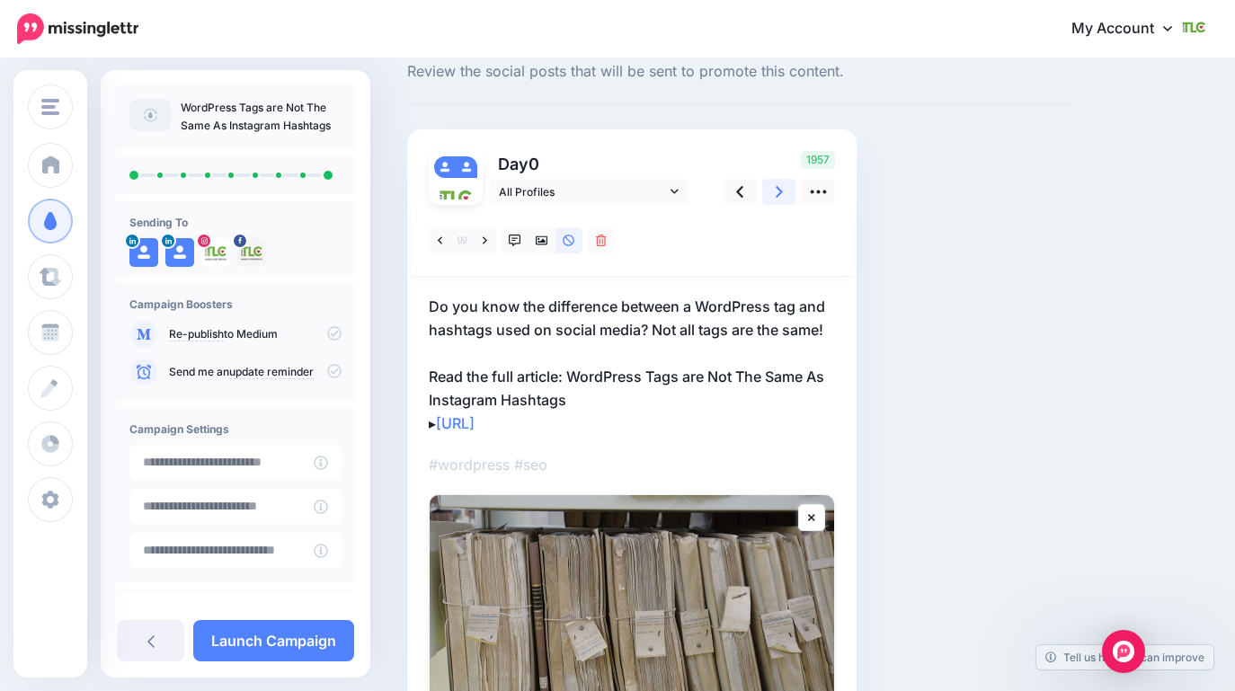
scroll to position [55, 0]
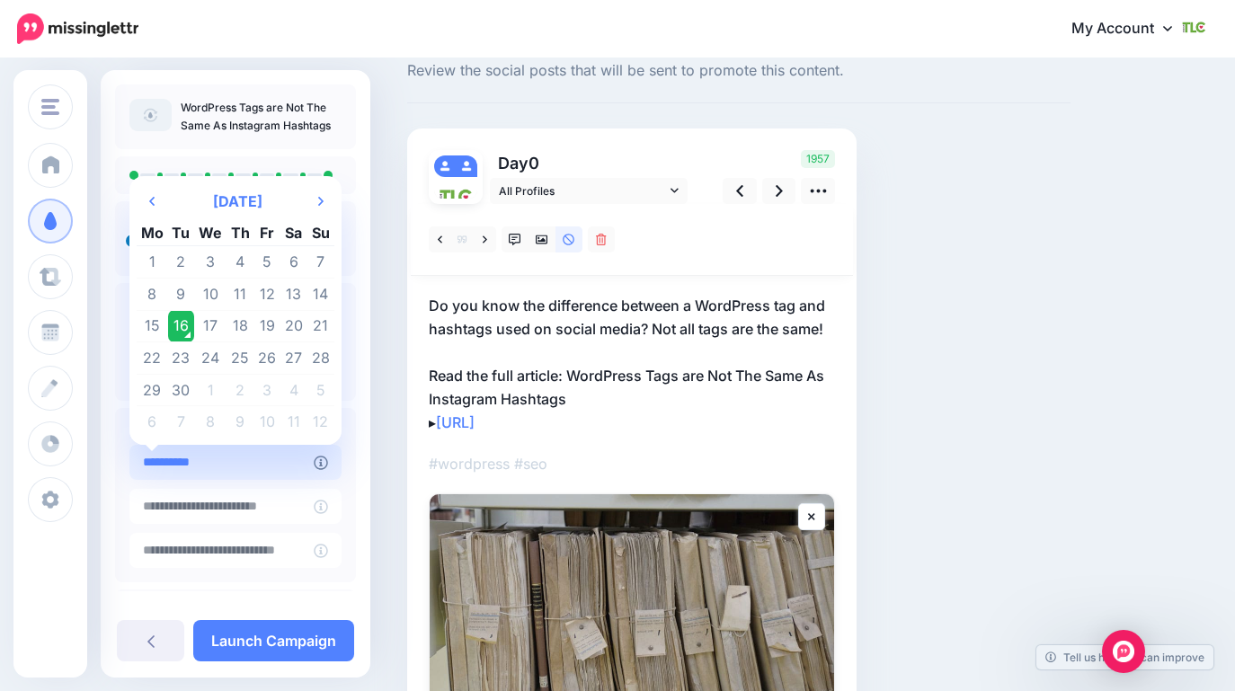
click at [279, 467] on input "**********" at bounding box center [221, 462] width 184 height 35
click at [240, 325] on td "18" at bounding box center [241, 326] width 28 height 32
type input "**********"
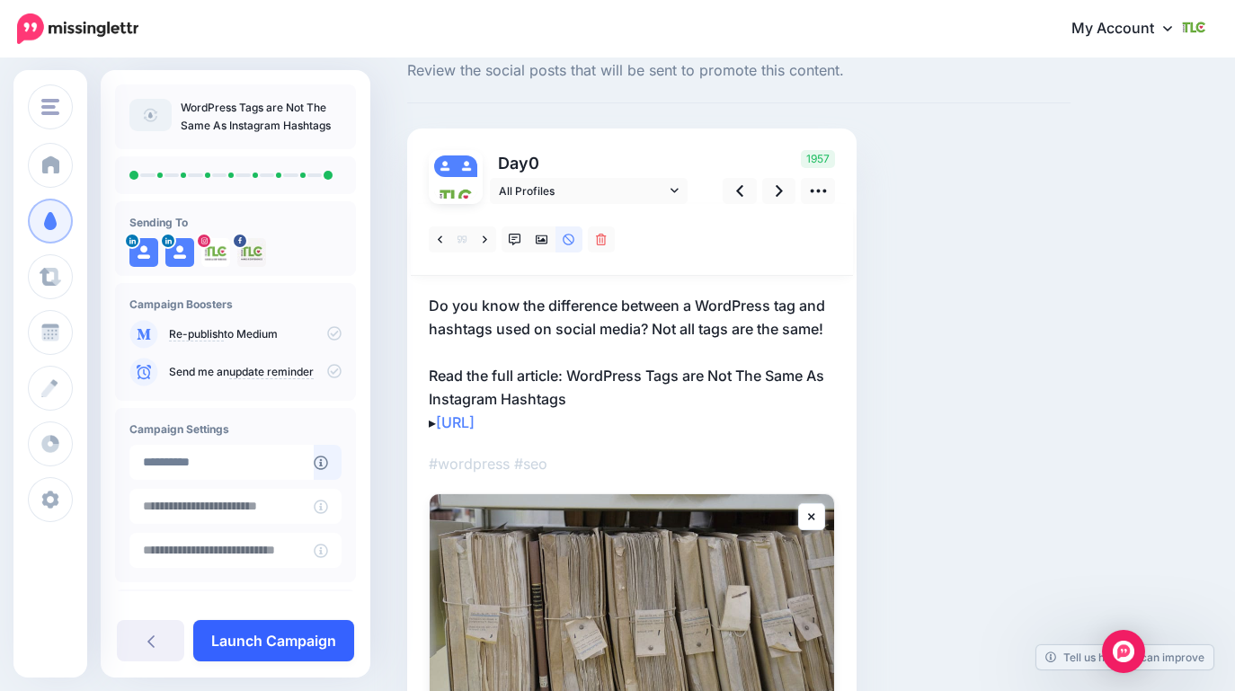
click at [295, 634] on link "Launch Campaign" at bounding box center [273, 640] width 161 height 41
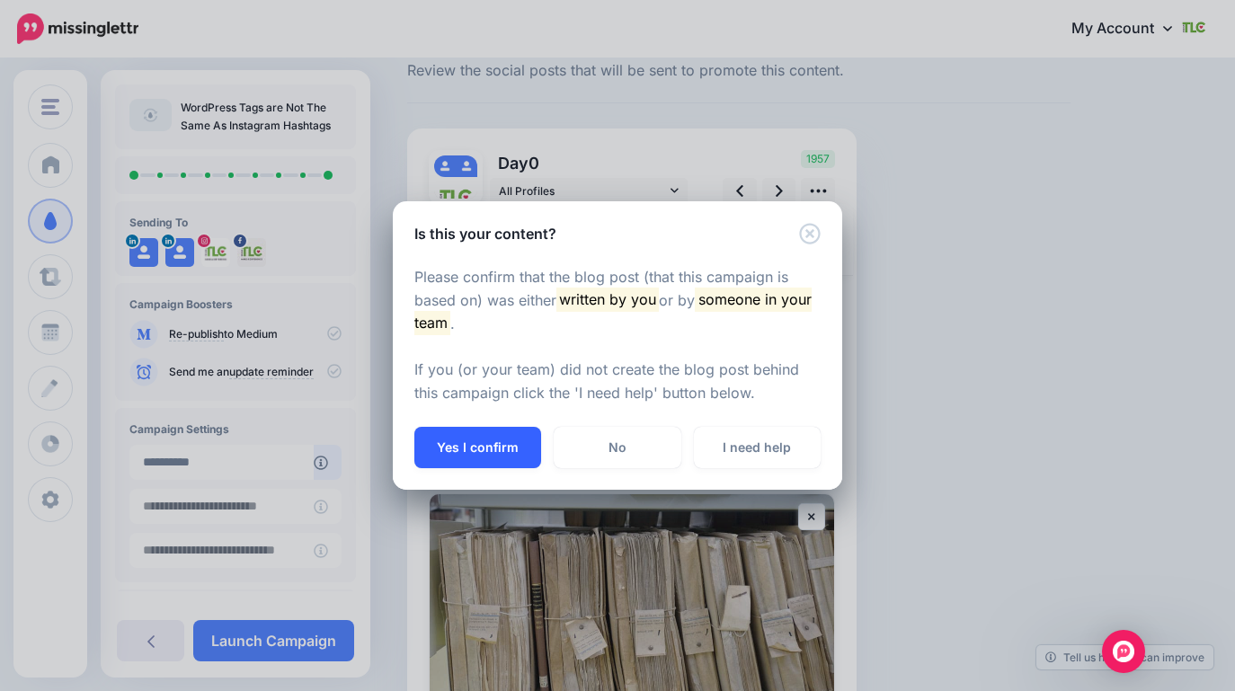
click at [483, 450] on button "Yes I confirm" at bounding box center [477, 447] width 127 height 41
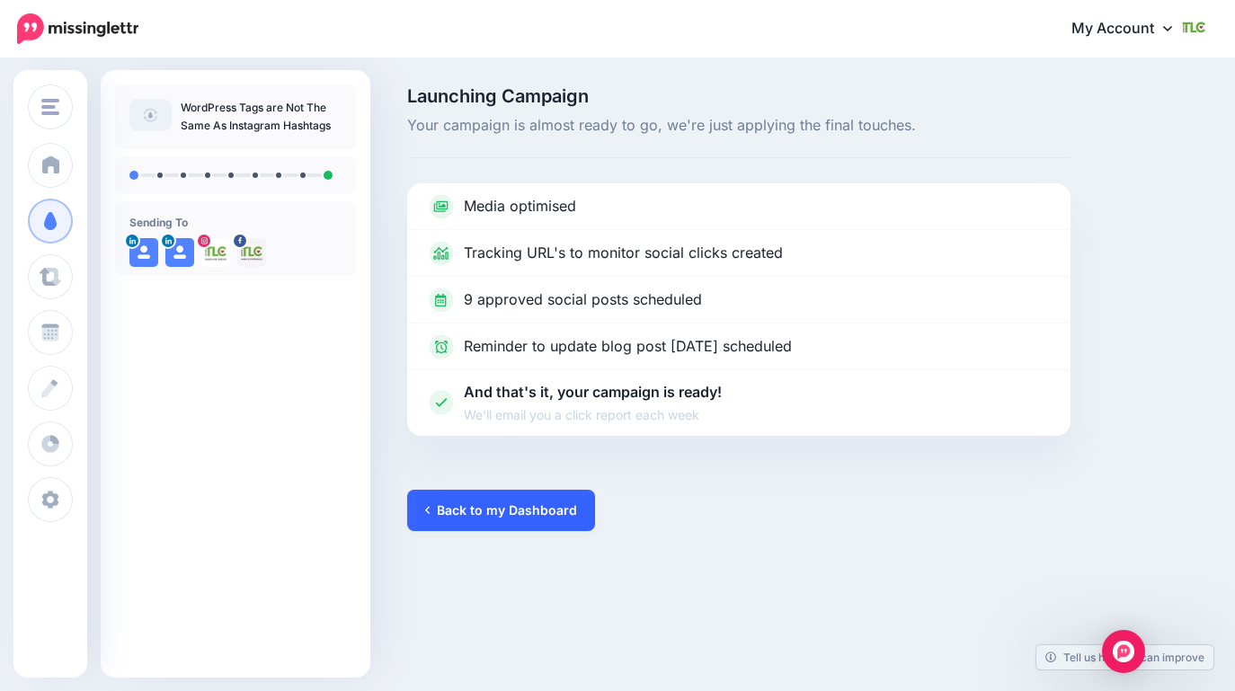
click at [524, 519] on link "Back to my Dashboard" at bounding box center [501, 510] width 188 height 41
